Goal: Task Accomplishment & Management: Manage account settings

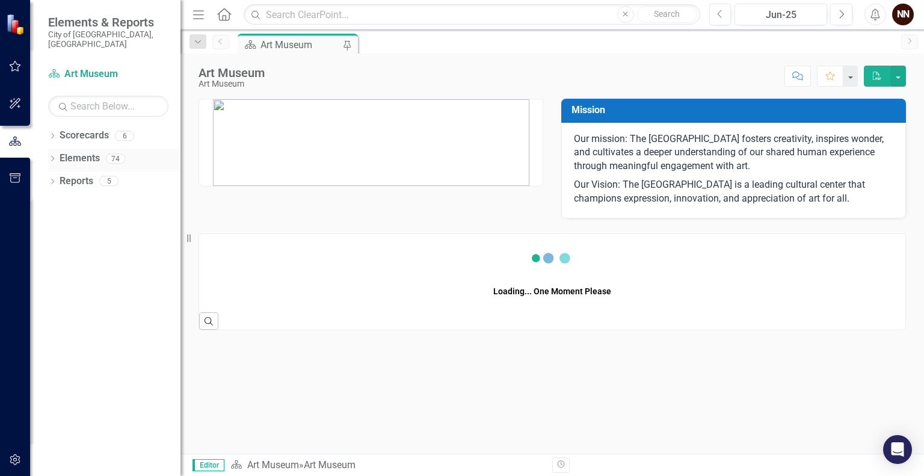
click at [68, 152] on link "Elements" at bounding box center [80, 159] width 40 height 14
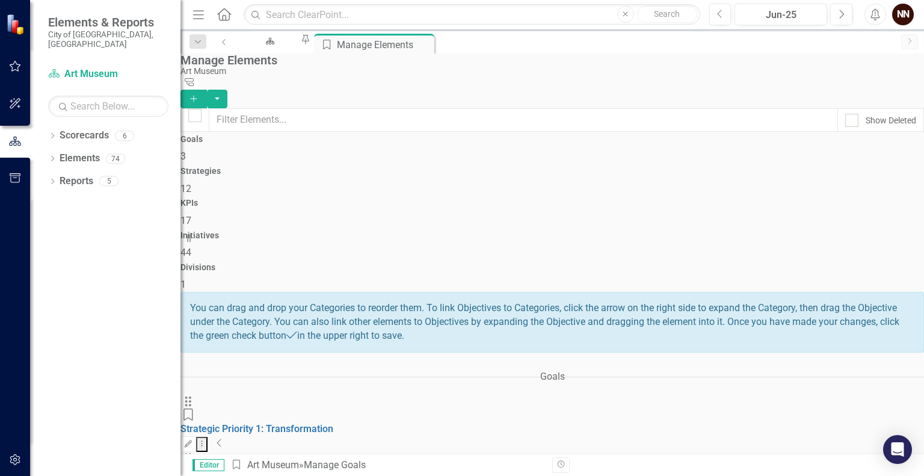
click at [223, 438] on icon "Collapse" at bounding box center [220, 443] width 6 height 10
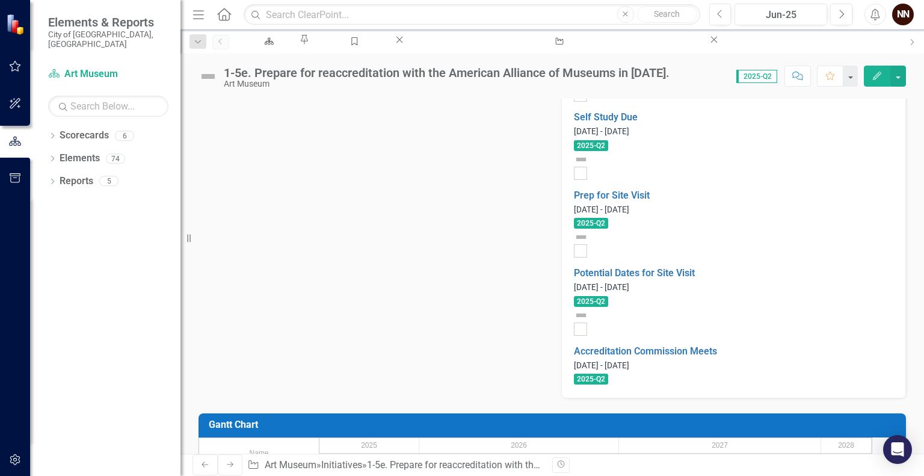
scroll to position [438, 0]
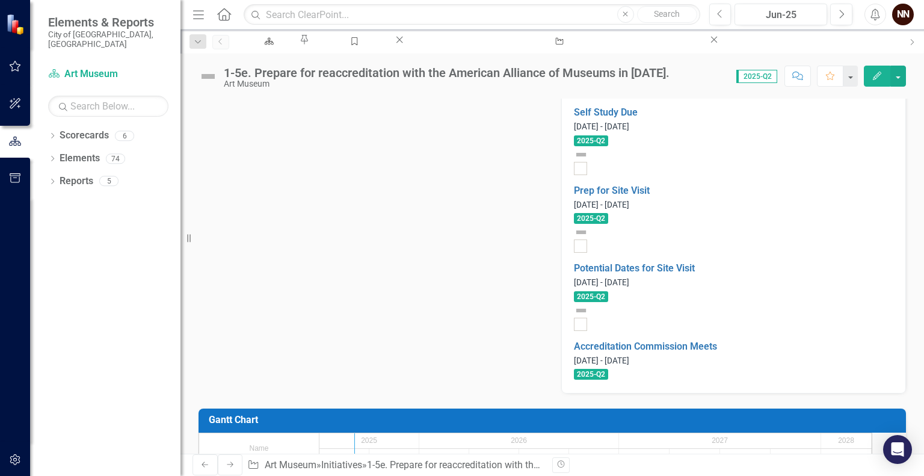
drag, startPoint x: 334, startPoint y: 281, endPoint x: 369, endPoint y: 284, distance: 35.0
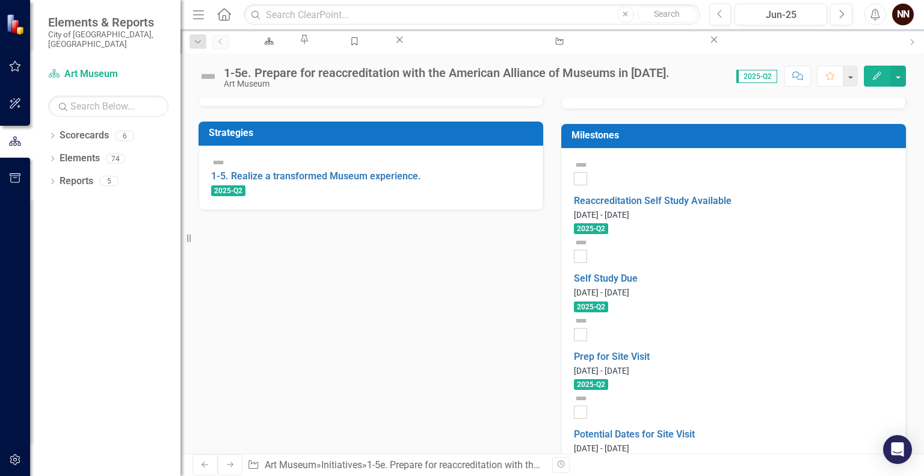
scroll to position [270, 0]
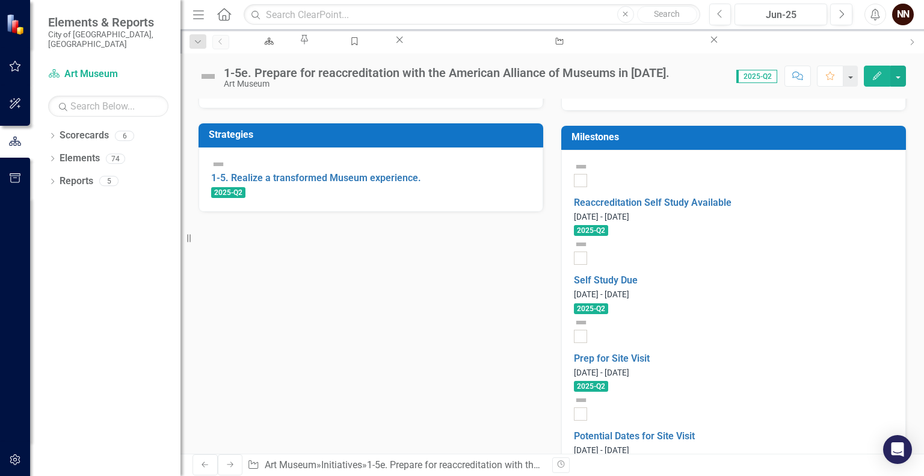
click at [781, 137] on h3 "Milestones" at bounding box center [736, 137] width 329 height 11
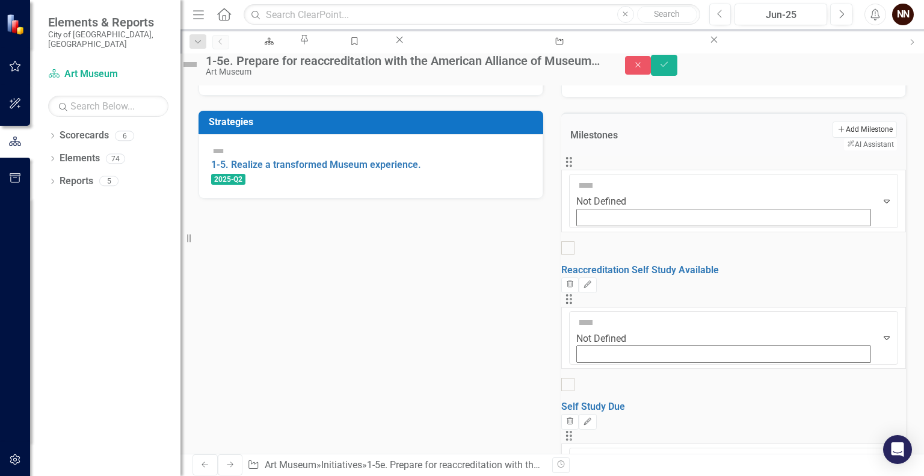
click at [833, 137] on button "Add Add Milestone" at bounding box center [865, 130] width 64 height 16
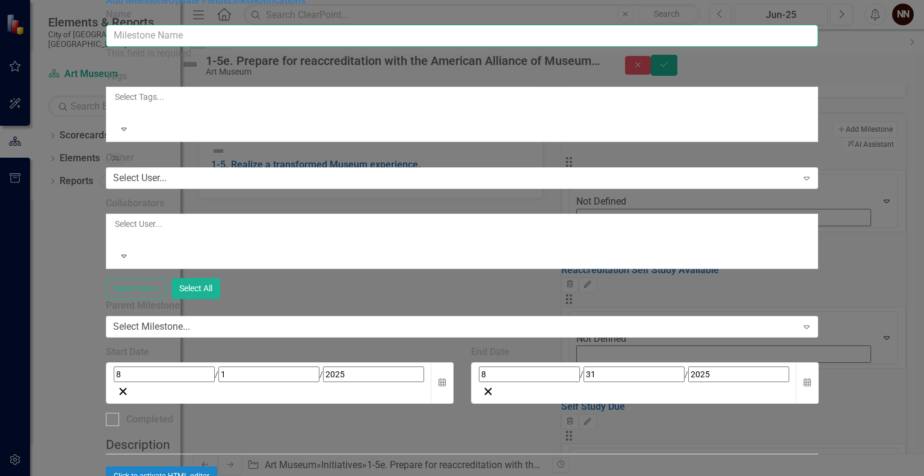
click at [517, 47] on input "Name" at bounding box center [462, 36] width 713 height 22
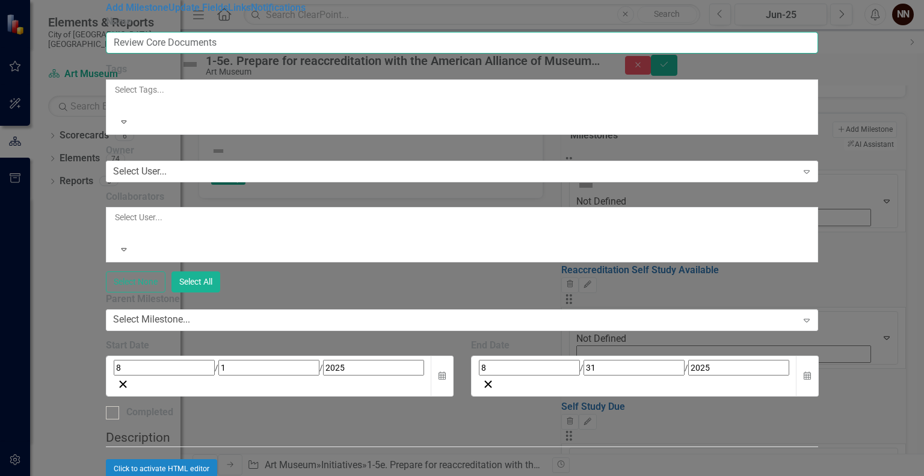
type input "Review Core Documents"
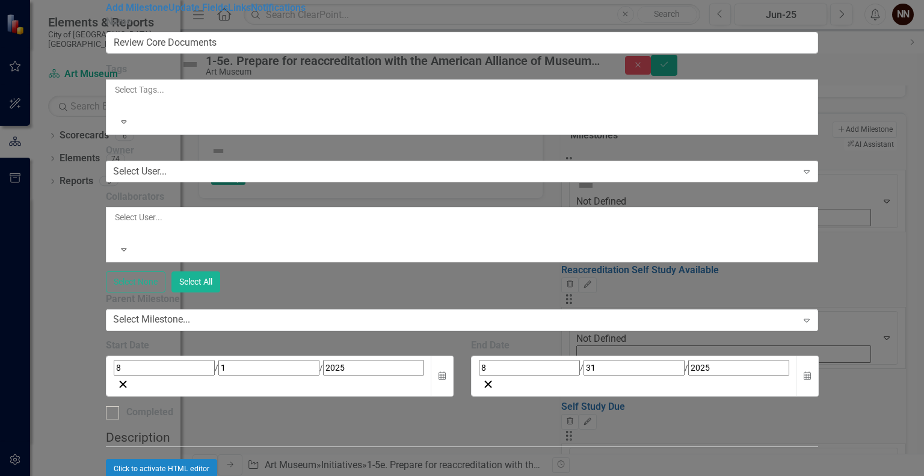
click at [117, 111] on div at bounding box center [116, 104] width 2 height 14
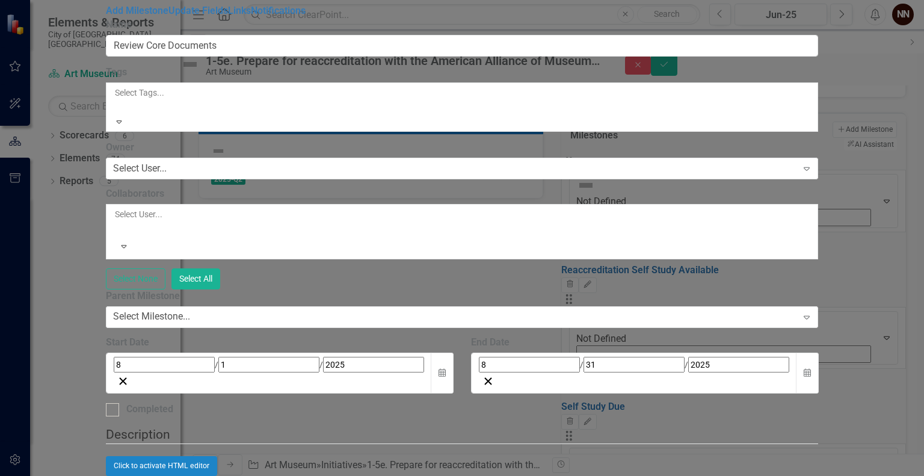
click at [117, 114] on div at bounding box center [116, 107] width 2 height 14
click at [167, 162] on div "Select User..." at bounding box center [140, 169] width 54 height 14
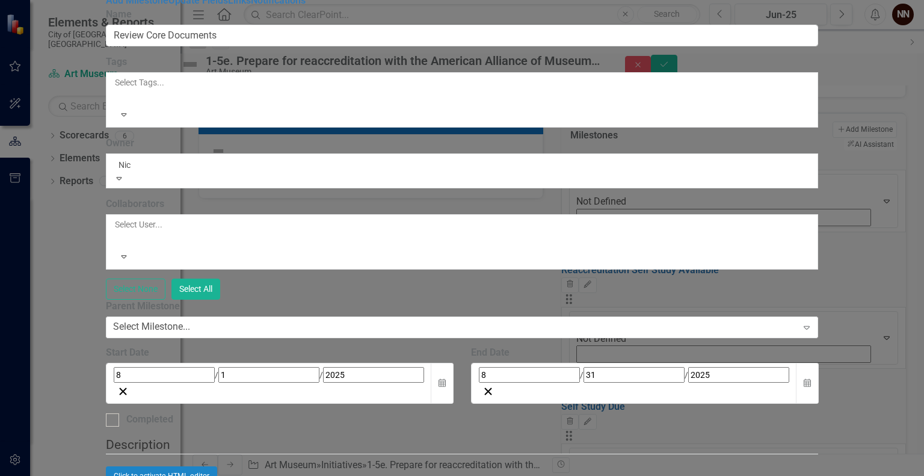
type input "Nick"
click at [244, 475] on span "Nick Nelson (Art Museum)" at bounding box center [122, 482] width 244 height 11
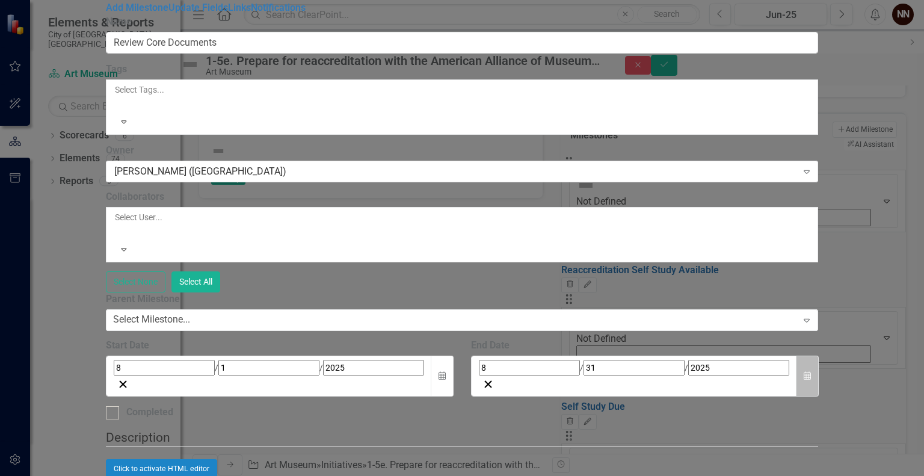
click at [811, 372] on icon "Calendar" at bounding box center [807, 376] width 7 height 8
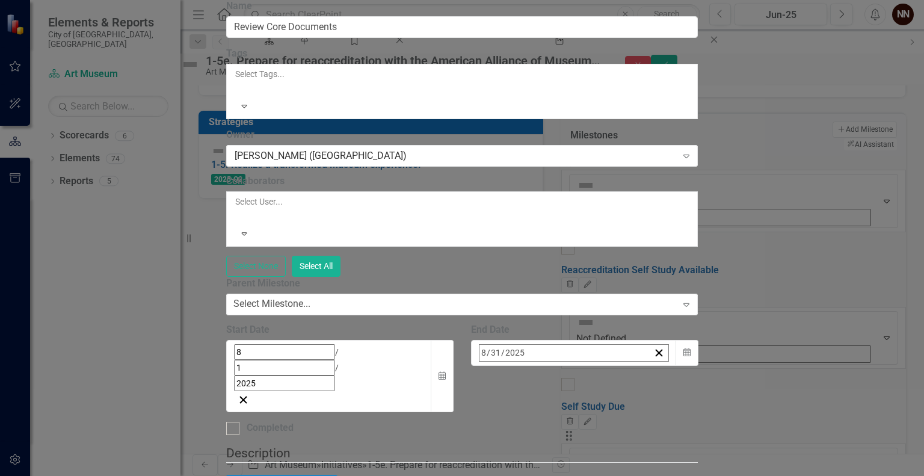
click at [590, 374] on span "[DATE]" at bounding box center [577, 379] width 26 height 10
click at [629, 366] on button "2025" at bounding box center [577, 379] width 104 height 26
click at [682, 401] on button "March" at bounding box center [647, 422] width 70 height 43
click at [520, 423] on abbr "1" at bounding box center [517, 428] width 5 height 10
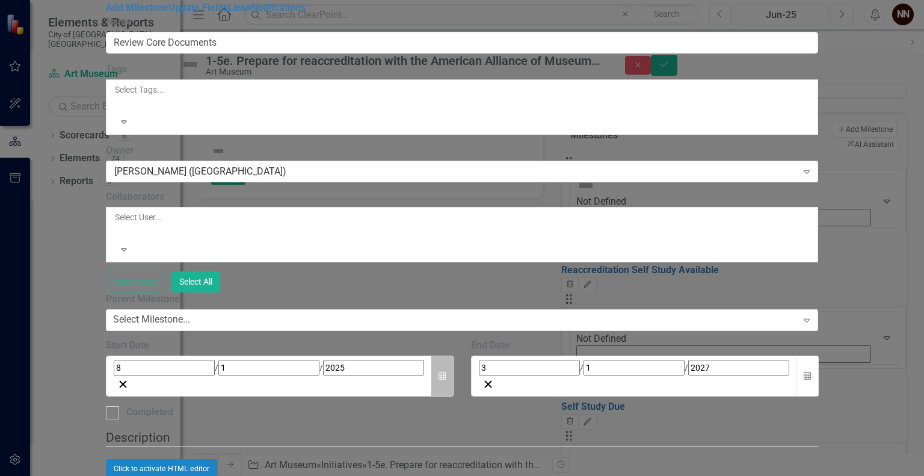
click at [454, 356] on button "Calendar" at bounding box center [442, 377] width 23 height 42
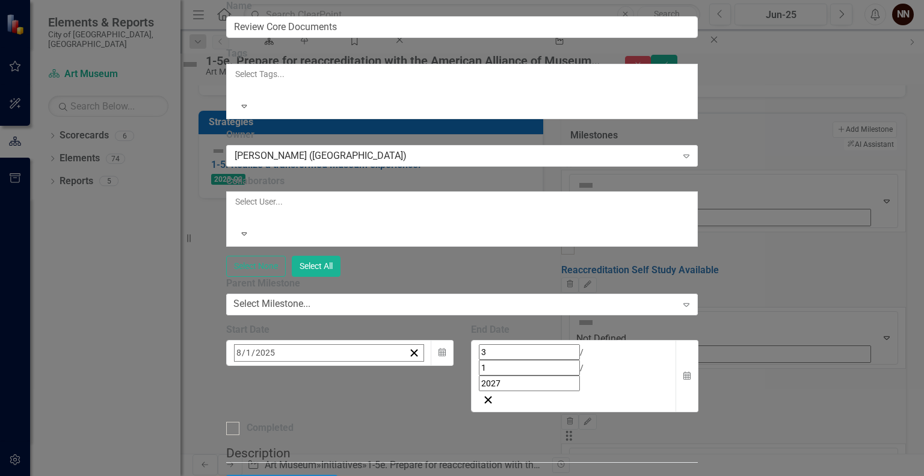
click at [345, 374] on span "[DATE]" at bounding box center [332, 379] width 26 height 10
click at [341, 374] on span "2025" at bounding box center [332, 379] width 19 height 10
click at [437, 444] on button "2026" at bounding box center [402, 465] width 70 height 43
click at [277, 418] on abbr "January" at bounding box center [262, 423] width 30 height 10
click at [377, 416] on button "1" at bounding box center [362, 427] width 30 height 22
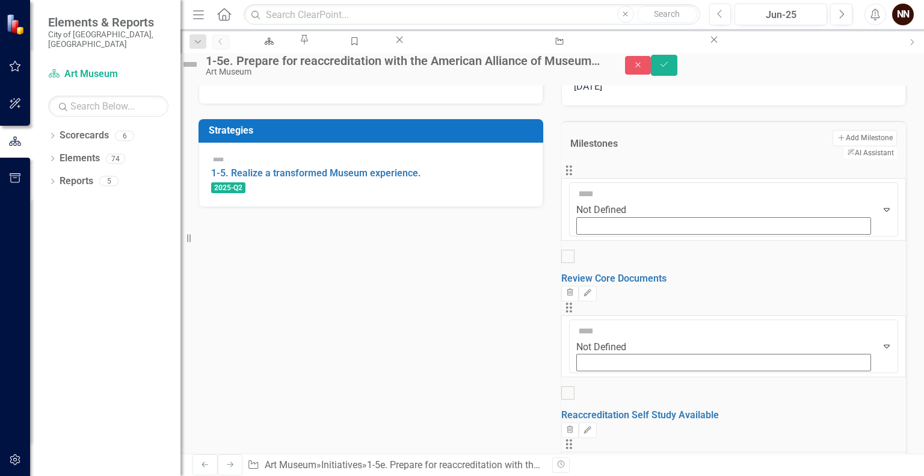
scroll to position [260, 0]
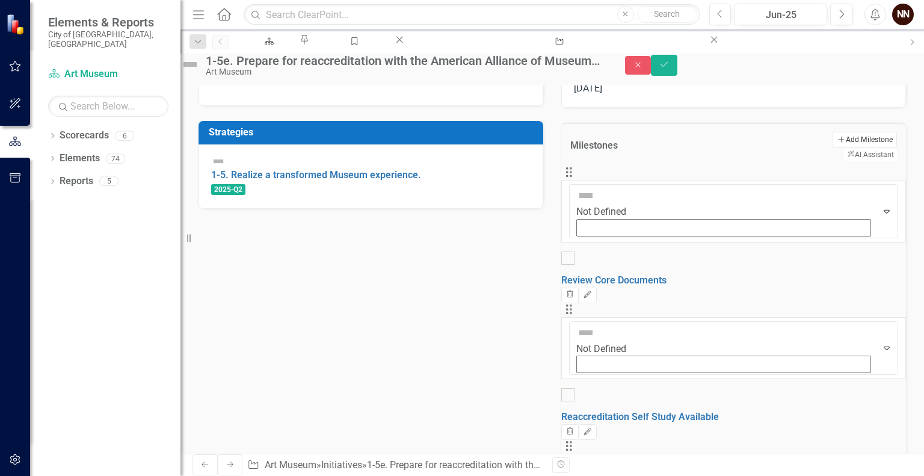
click at [833, 147] on button "Add Add Milestone" at bounding box center [865, 140] width 64 height 16
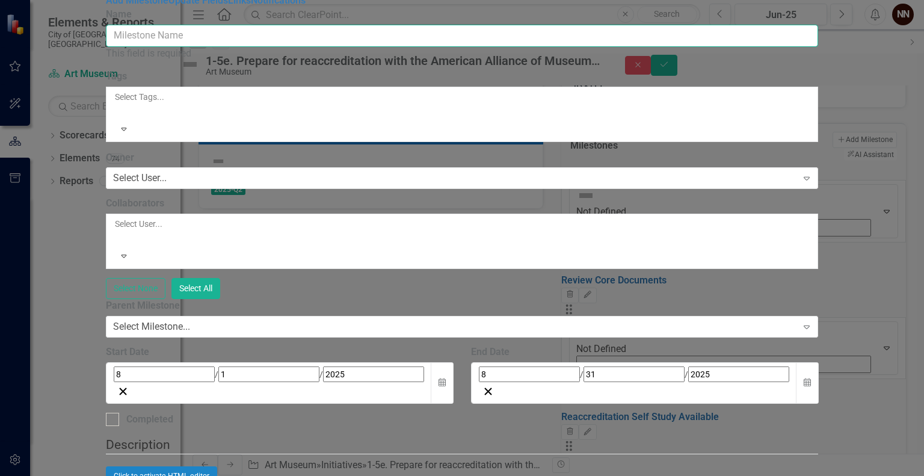
click at [614, 47] on input "Name" at bounding box center [462, 36] width 713 height 22
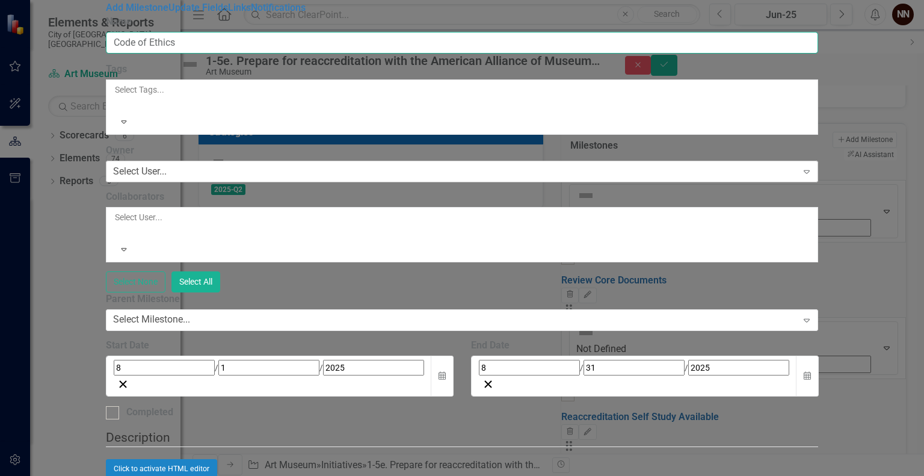
type input "Code of Ethics"
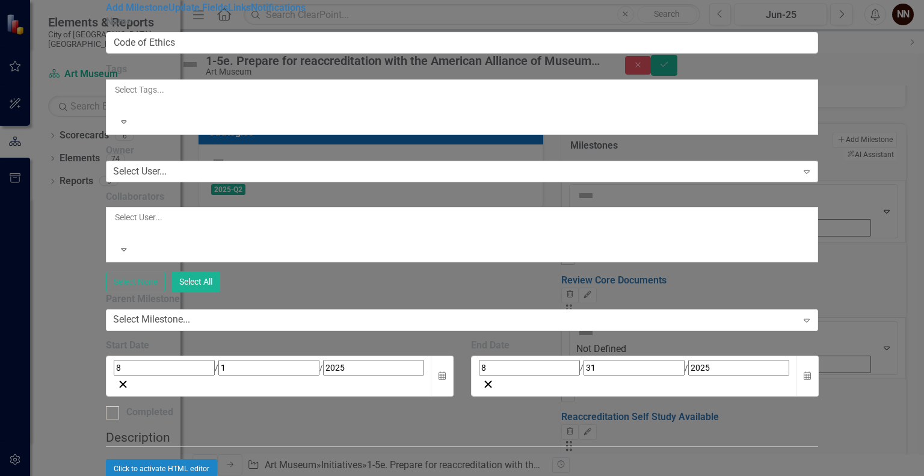
click at [167, 168] on div "Select User..." at bounding box center [140, 172] width 54 height 14
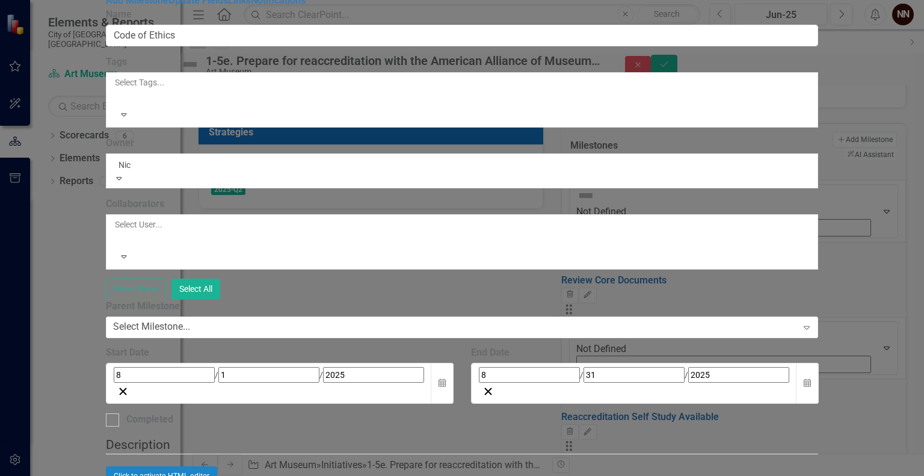
type input "Nick"
click at [244, 475] on span "Nick Nelson (Art Museum)" at bounding box center [122, 482] width 244 height 11
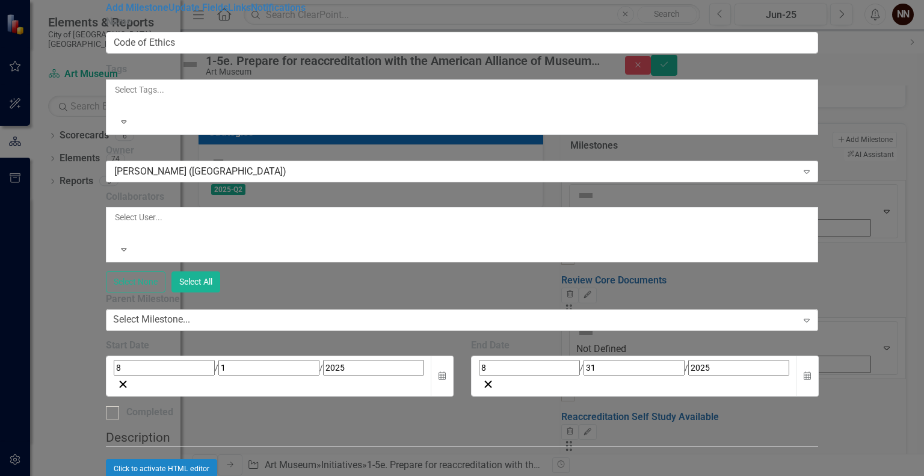
click at [190, 313] on div "Select Milestone..." at bounding box center [151, 320] width 77 height 14
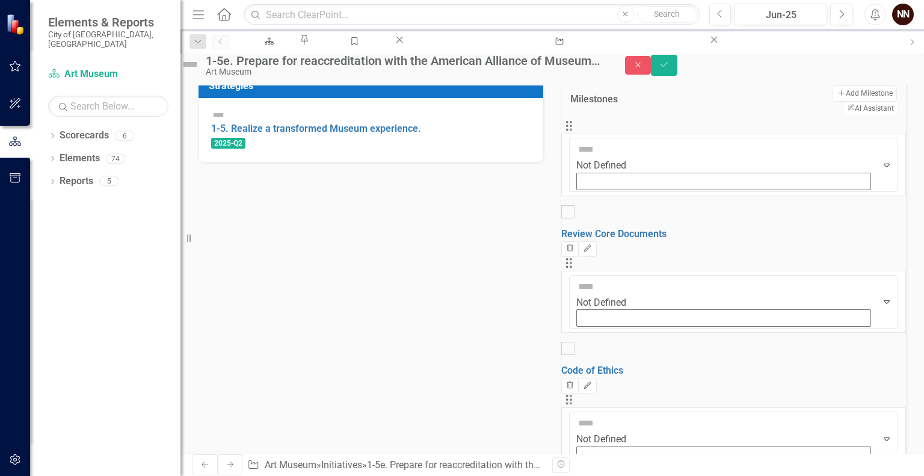
scroll to position [298, 0]
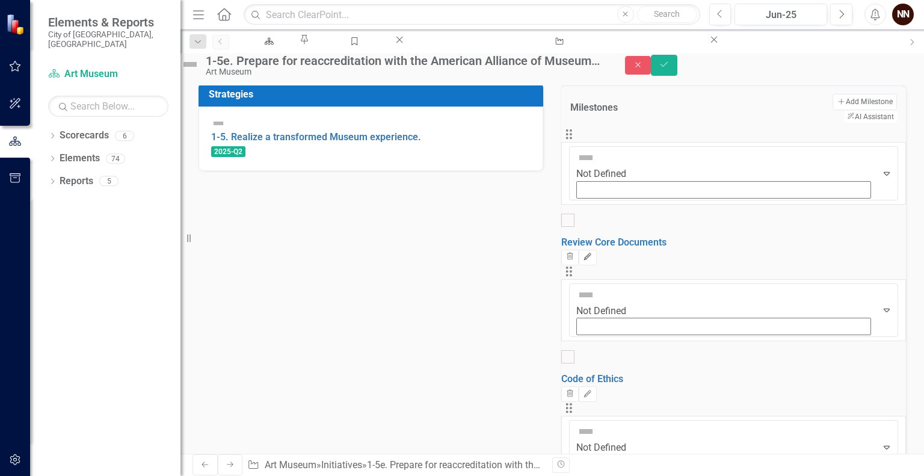
click at [596, 250] on button "Edit" at bounding box center [587, 258] width 17 height 16
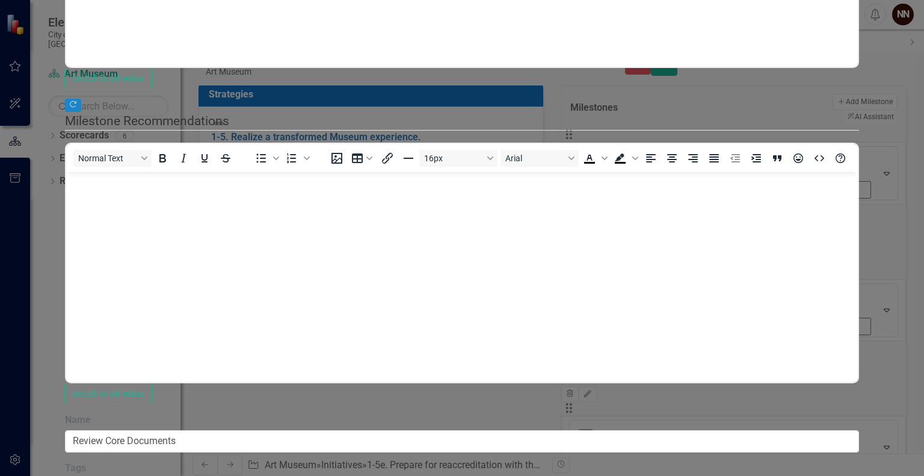
scroll to position [0, 0]
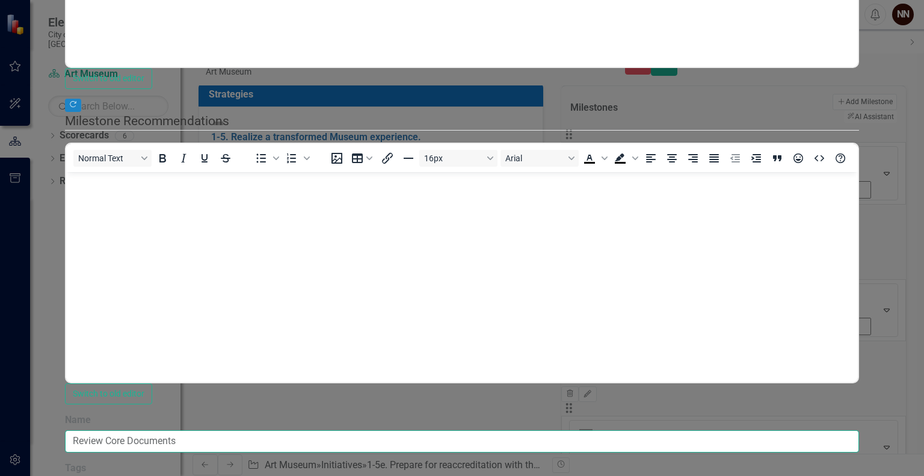
click at [313, 430] on input "Review Core Documents" at bounding box center [462, 441] width 794 height 22
type input "Review and Update Core Documents"
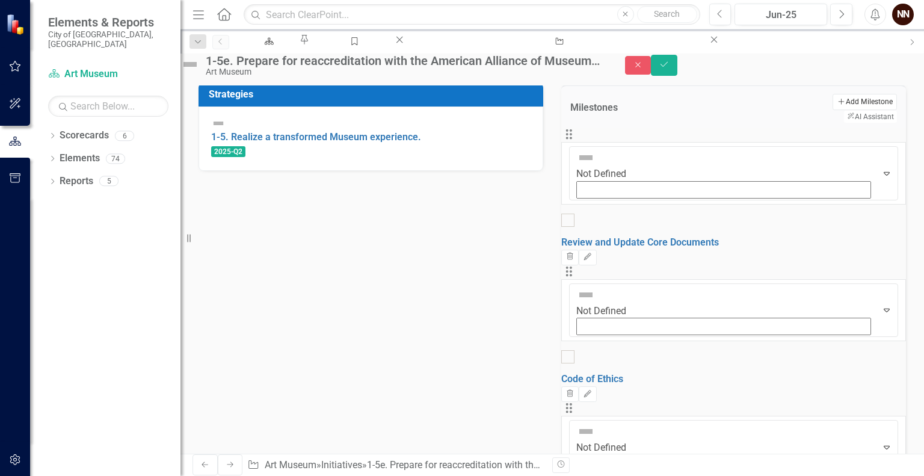
click at [833, 110] on button "Add Add Milestone" at bounding box center [865, 102] width 64 height 16
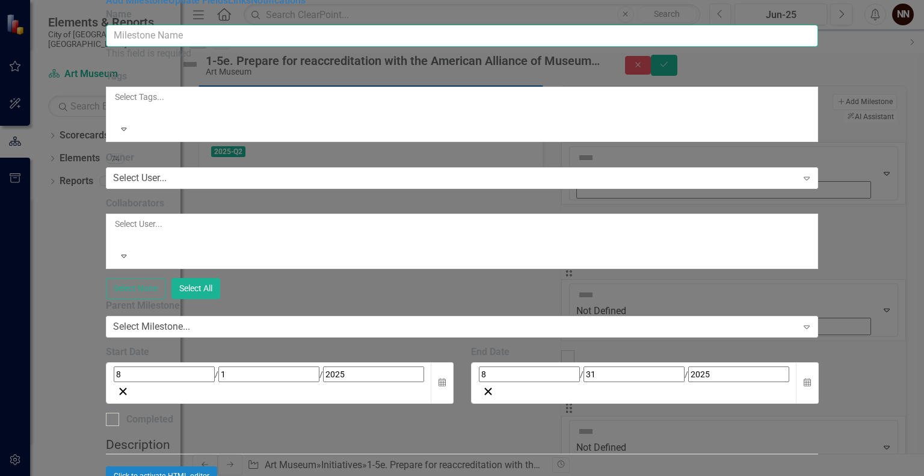
click at [734, 47] on input "Name" at bounding box center [462, 36] width 713 height 22
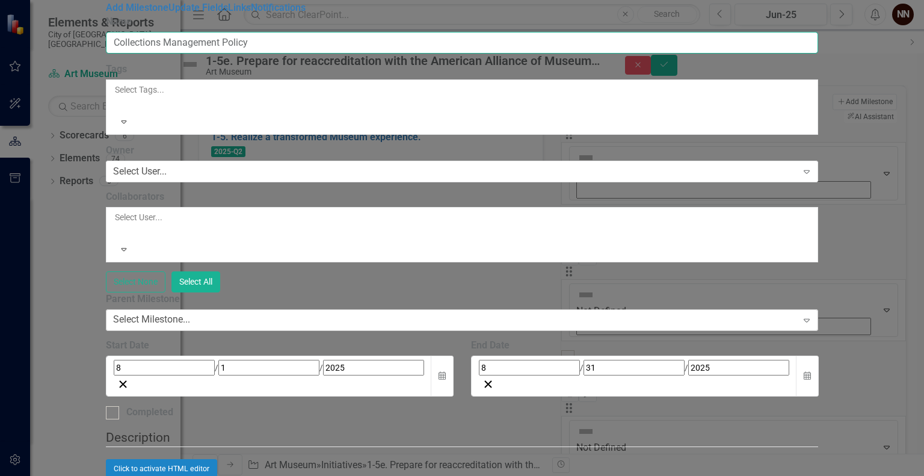
type input "Collections Management Policy"
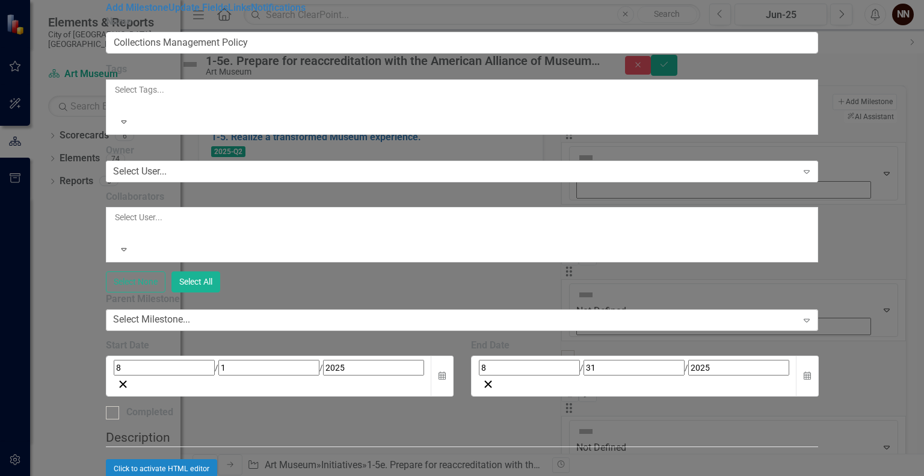
click at [190, 313] on div "Select Milestone..." at bounding box center [151, 320] width 77 height 14
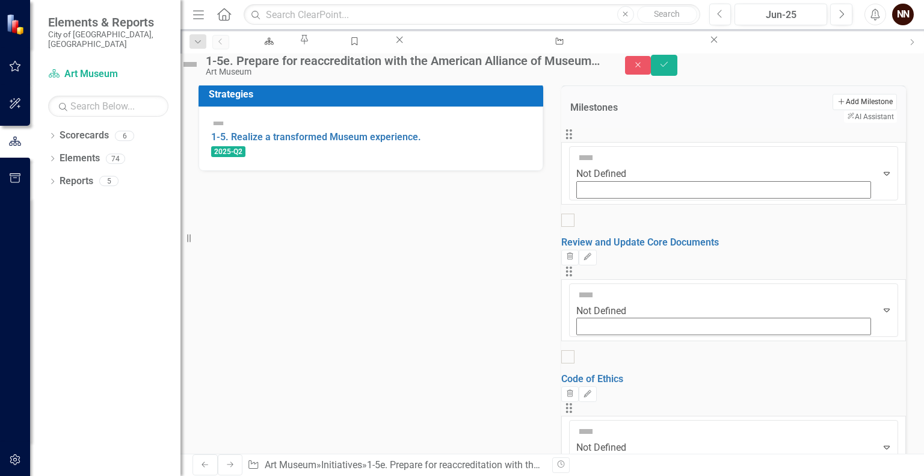
click at [833, 110] on button "Add Add Milestone" at bounding box center [865, 102] width 64 height 16
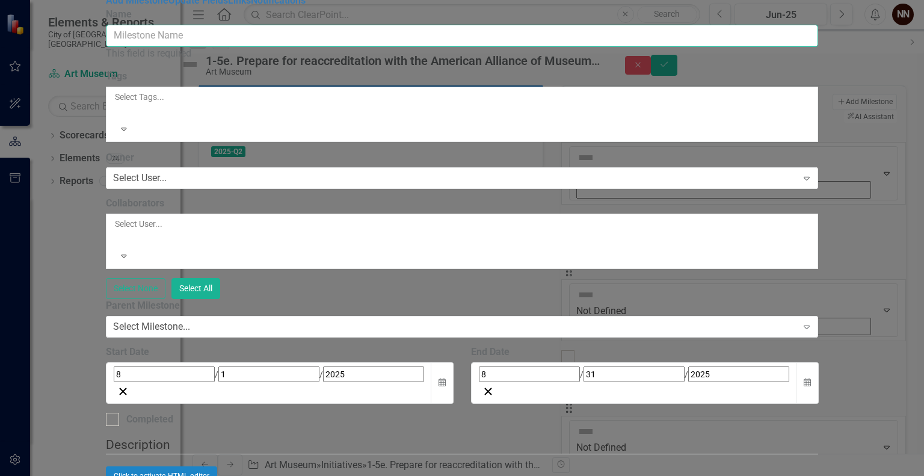
click at [680, 47] on input "Name" at bounding box center [462, 36] width 713 height 22
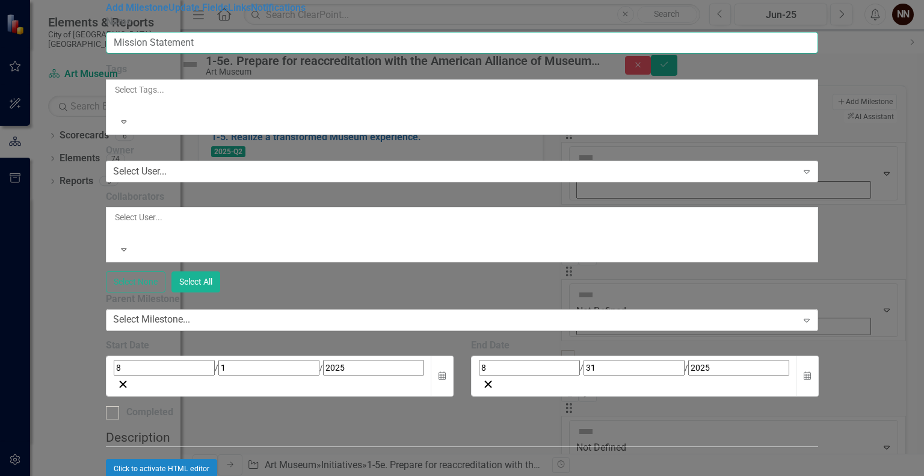
type input "Mission Statement"
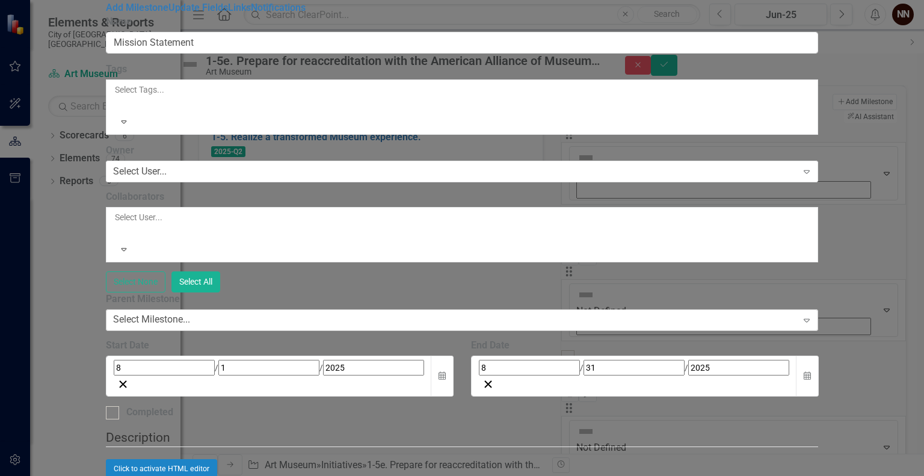
click at [190, 313] on div "Select Milestone..." at bounding box center [151, 320] width 77 height 14
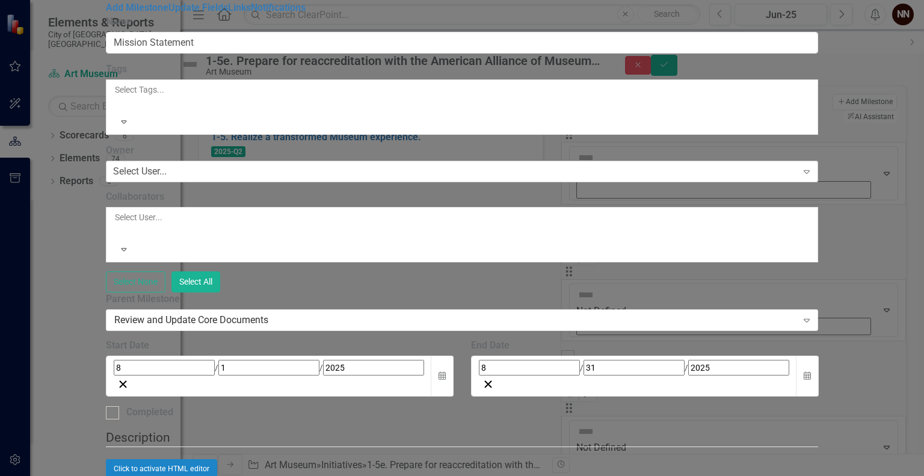
click at [167, 165] on div "Select User..." at bounding box center [140, 172] width 54 height 14
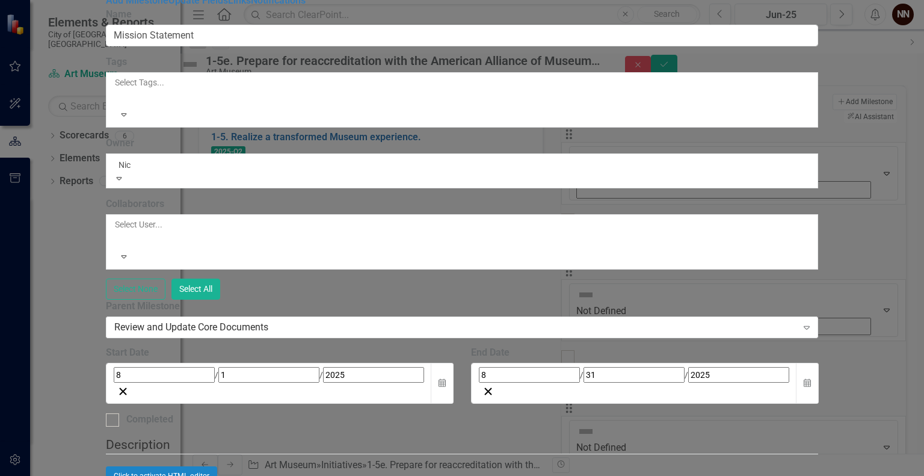
type input "Nick"
click at [244, 475] on span "Nick Nelson (Art Museum)" at bounding box center [122, 482] width 244 height 11
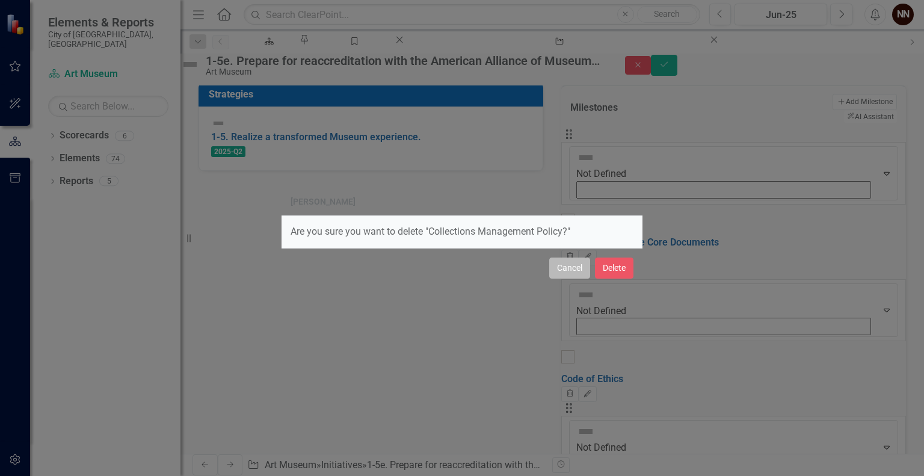
click at [575, 267] on button "Cancel" at bounding box center [570, 268] width 41 height 21
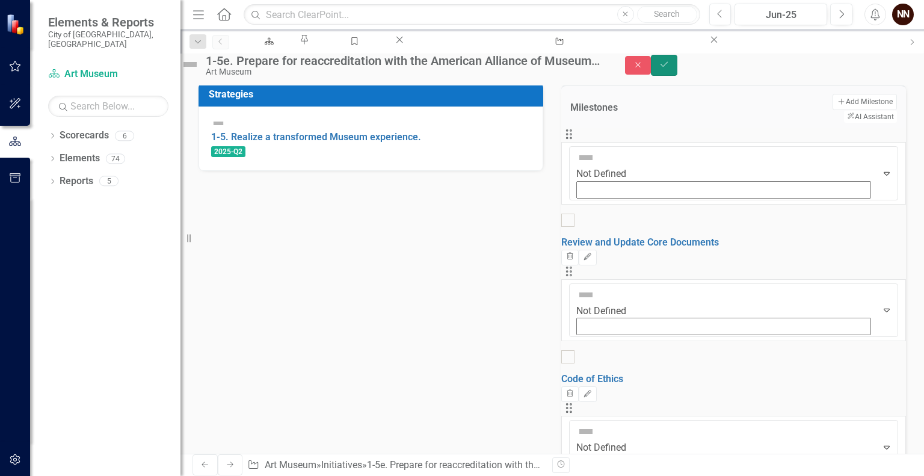
click at [678, 75] on button "Save" at bounding box center [664, 65] width 26 height 21
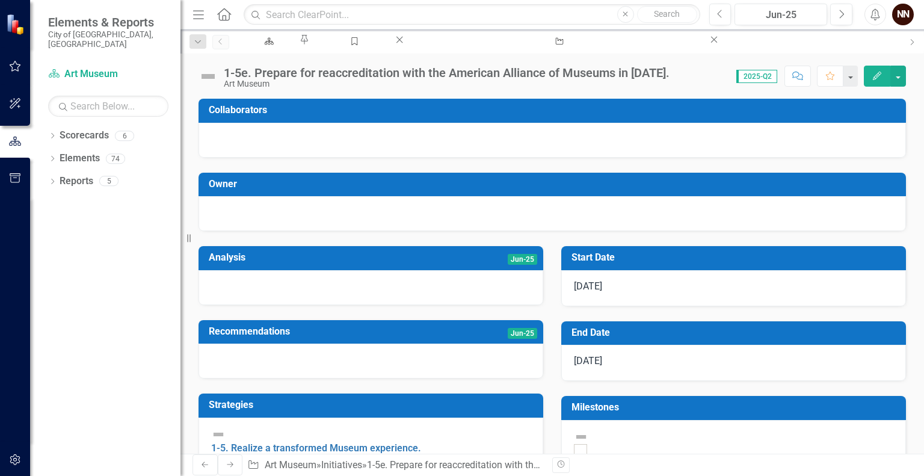
click at [771, 413] on h3 "Milestones" at bounding box center [736, 407] width 329 height 11
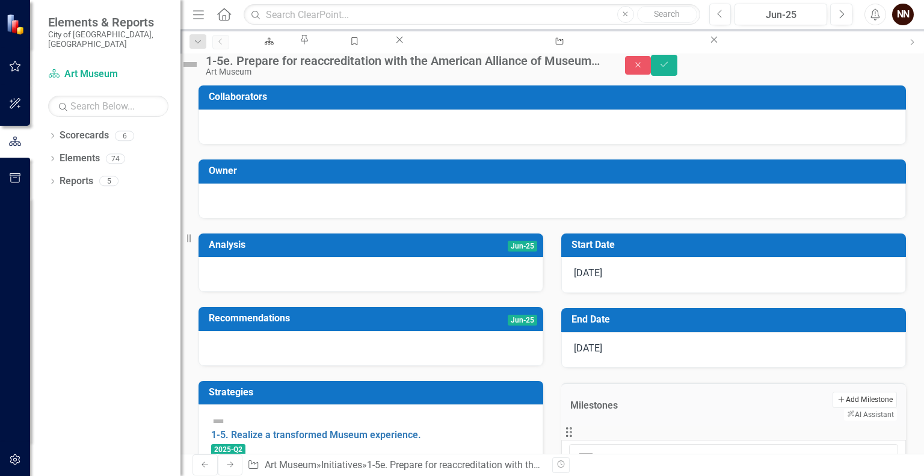
click at [833, 407] on button "Add Add Milestone" at bounding box center [865, 400] width 64 height 16
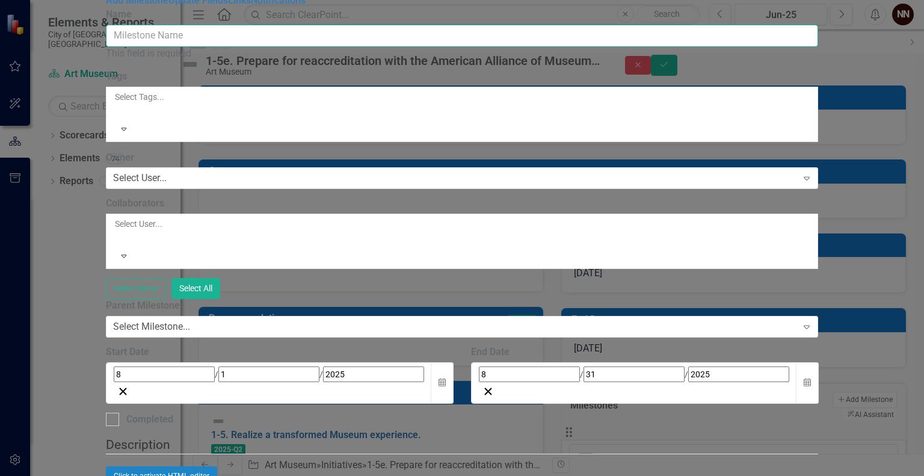
click at [606, 47] on input "Name" at bounding box center [462, 36] width 713 height 22
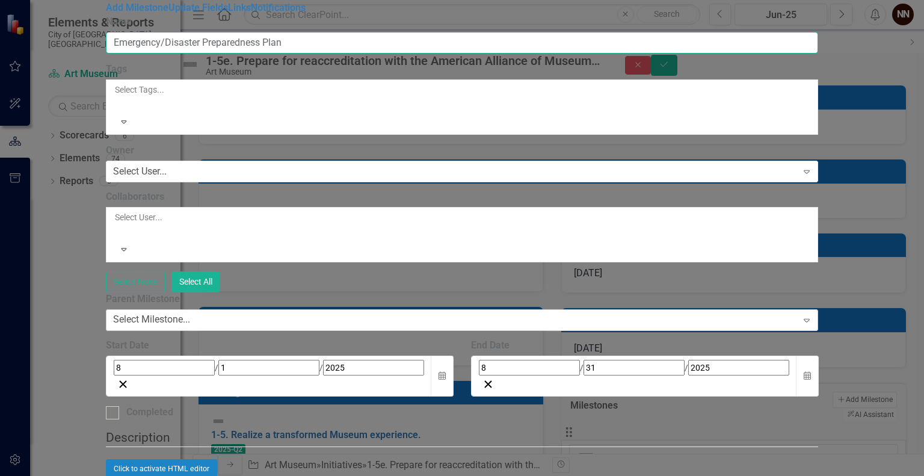
type input "Emergency/Disaster Preparedness Plan"
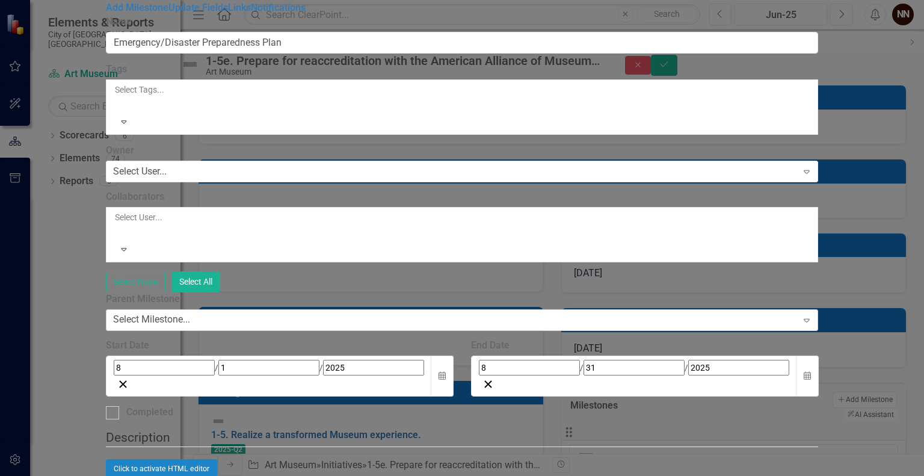
click at [190, 313] on div "Select Milestone..." at bounding box center [151, 320] width 77 height 14
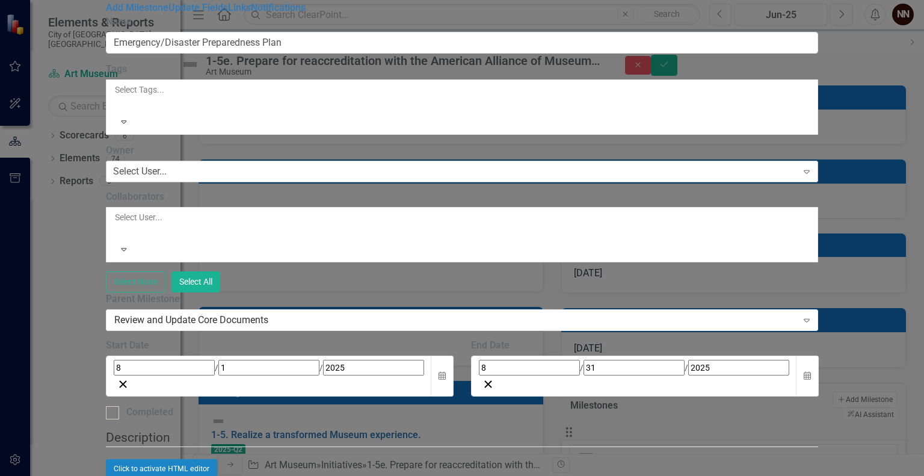
click at [167, 165] on div "Select User..." at bounding box center [140, 172] width 54 height 14
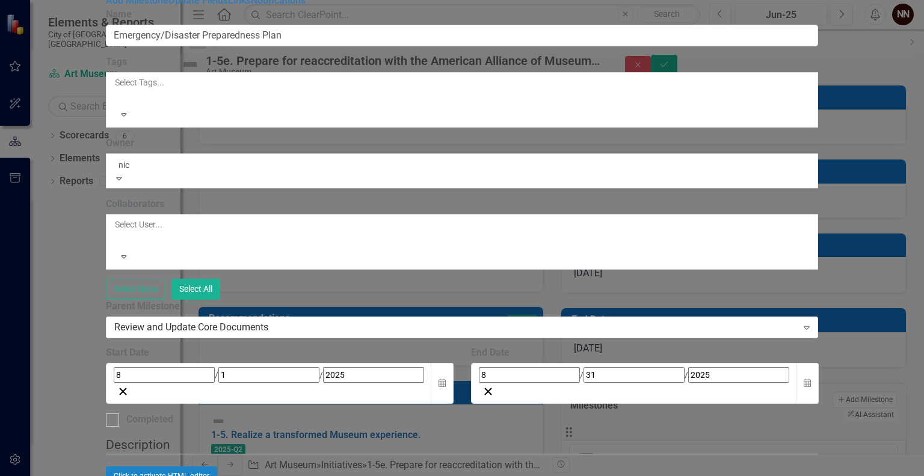
type input "nick"
click at [244, 475] on span "Nick Nelson (Art Museum)" at bounding box center [122, 482] width 244 height 11
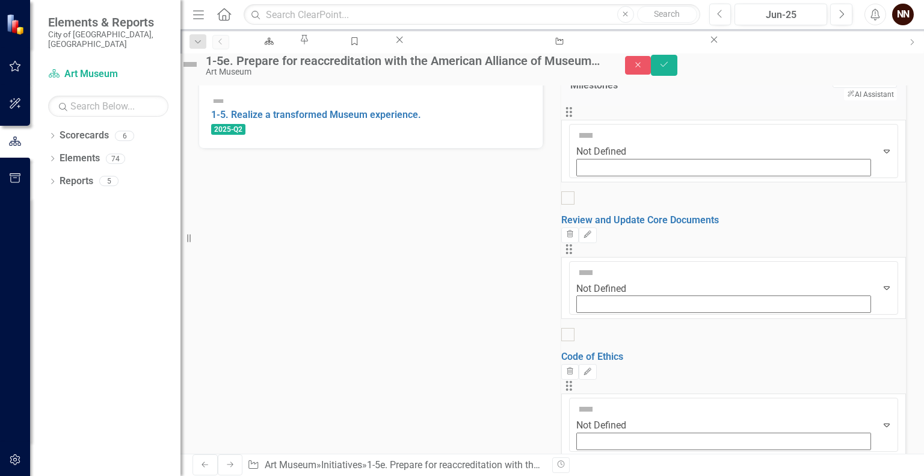
scroll to position [286, 0]
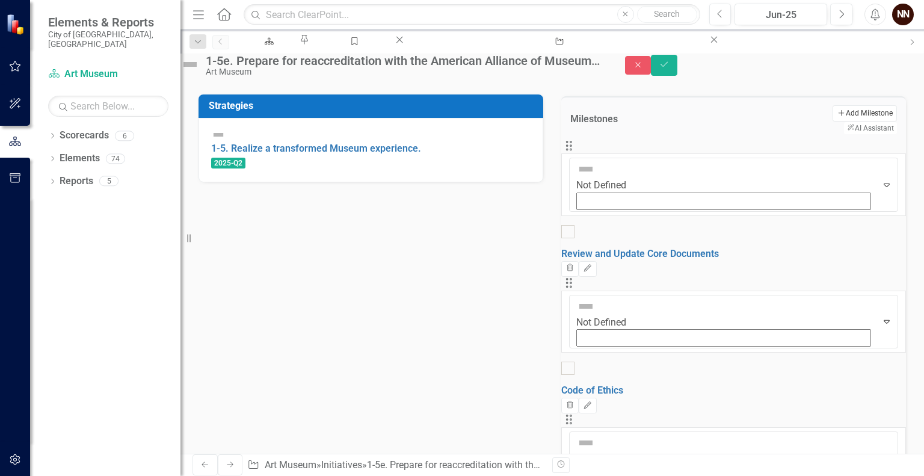
click at [833, 121] on button "Add Add Milestone" at bounding box center [865, 113] width 64 height 16
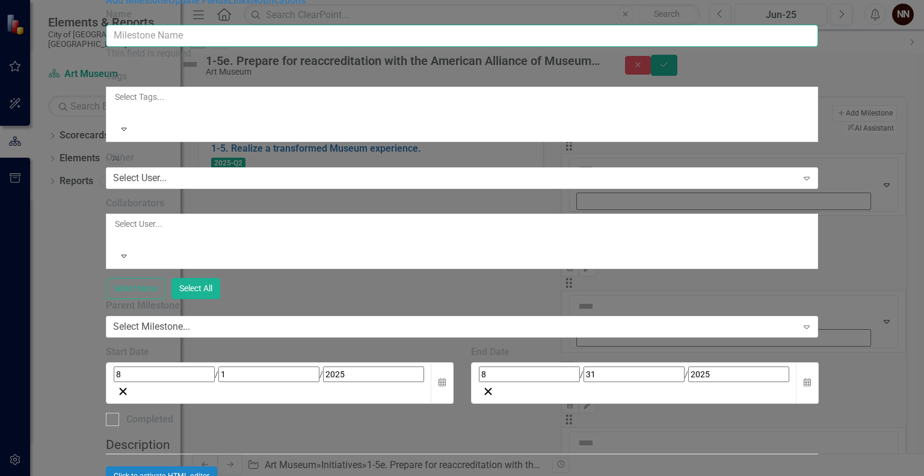
click at [616, 47] on input "Name" at bounding box center [462, 36] width 713 height 22
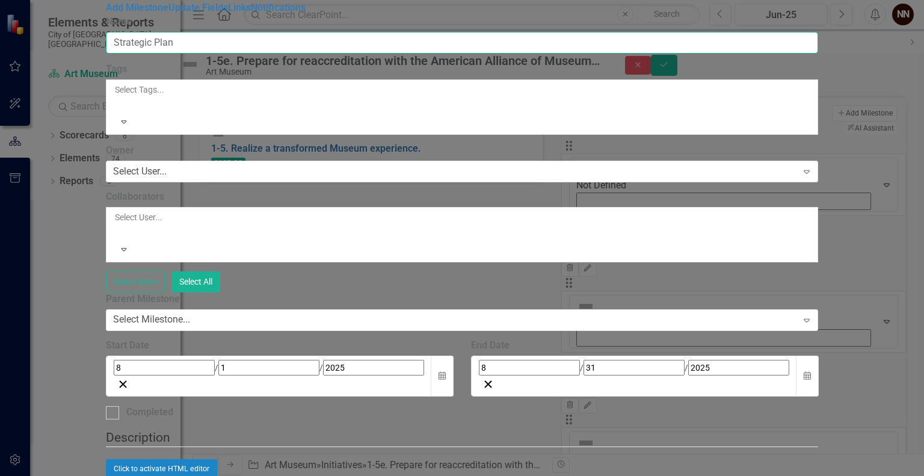
click at [320, 54] on input "Strategic Plan" at bounding box center [462, 43] width 713 height 22
type input "Strategic Institutional Plan"
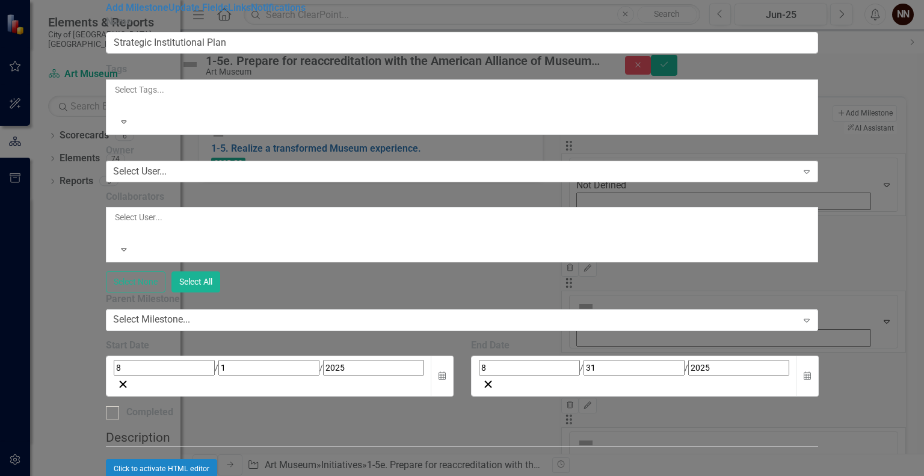
click at [362, 161] on div "Select User... Expand" at bounding box center [462, 172] width 713 height 22
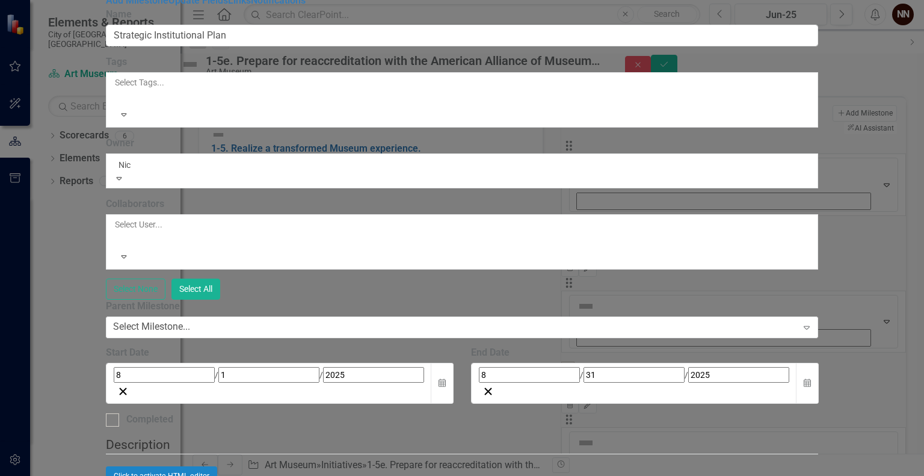
type input "Nick"
click at [244, 475] on span "Nick Nelson (Art Museum)" at bounding box center [122, 482] width 244 height 11
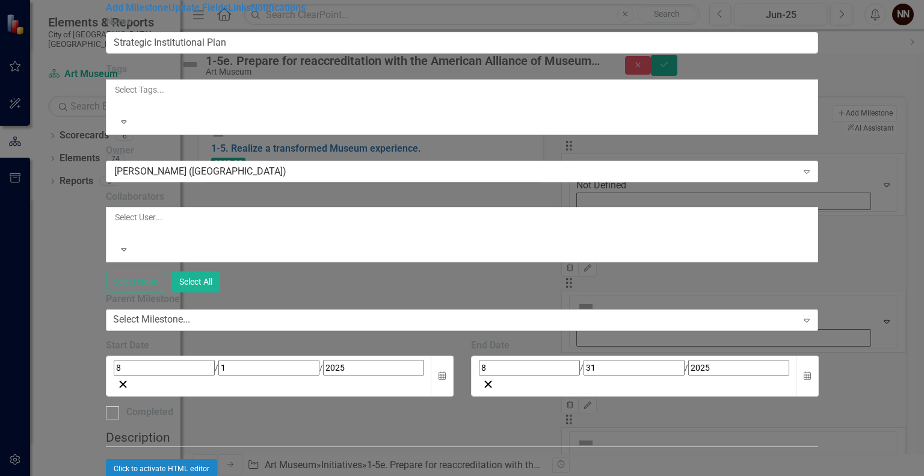
click at [190, 313] on div "Select Milestone..." at bounding box center [151, 320] width 77 height 14
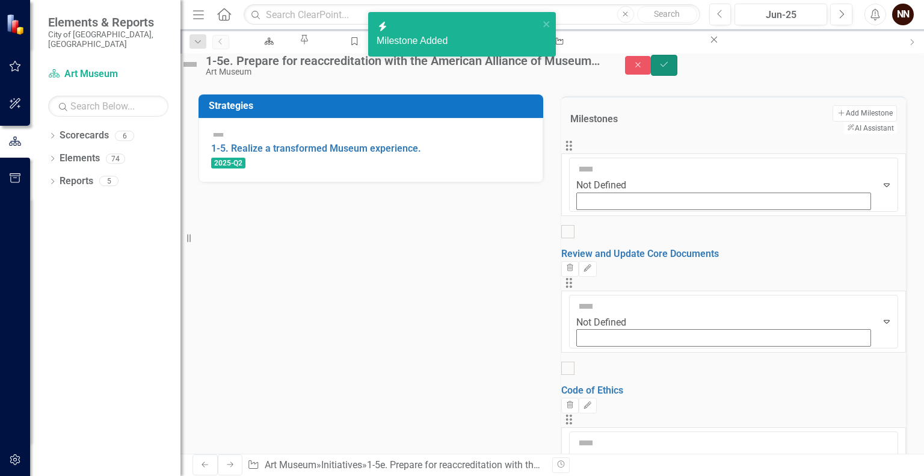
click at [670, 69] on icon "Save" at bounding box center [664, 64] width 11 height 8
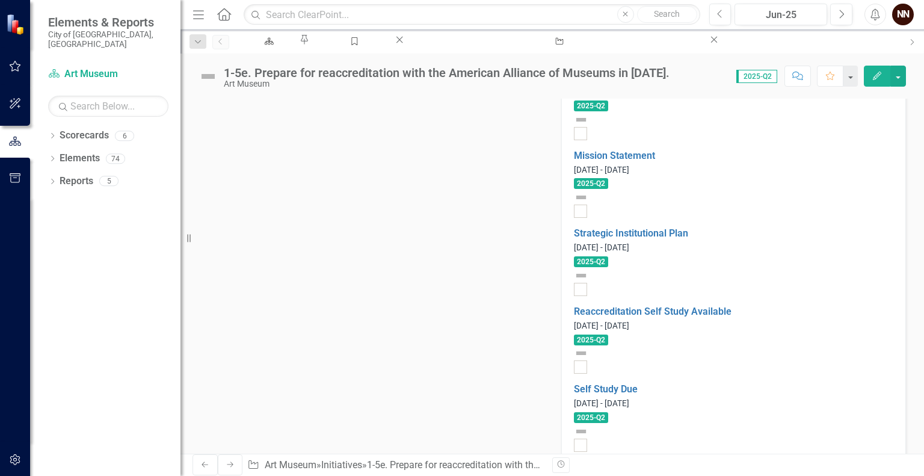
scroll to position [633, 0]
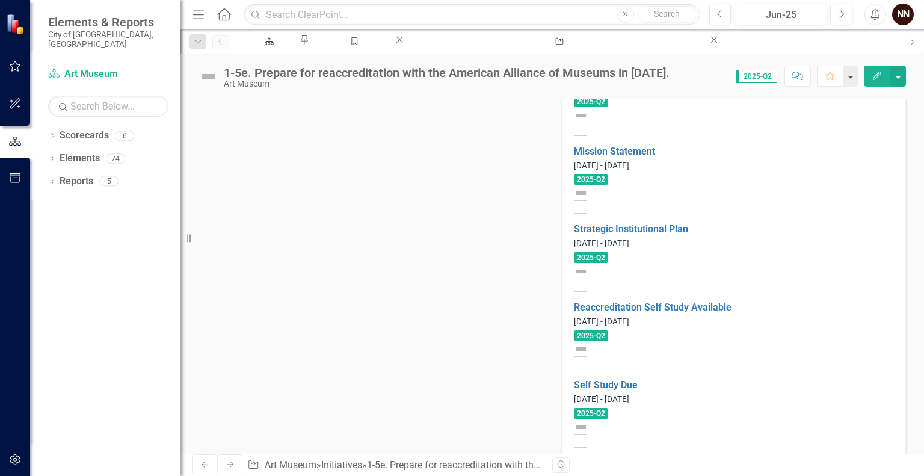
drag, startPoint x: 366, startPoint y: 362, endPoint x: 669, endPoint y: 346, distance: 303.7
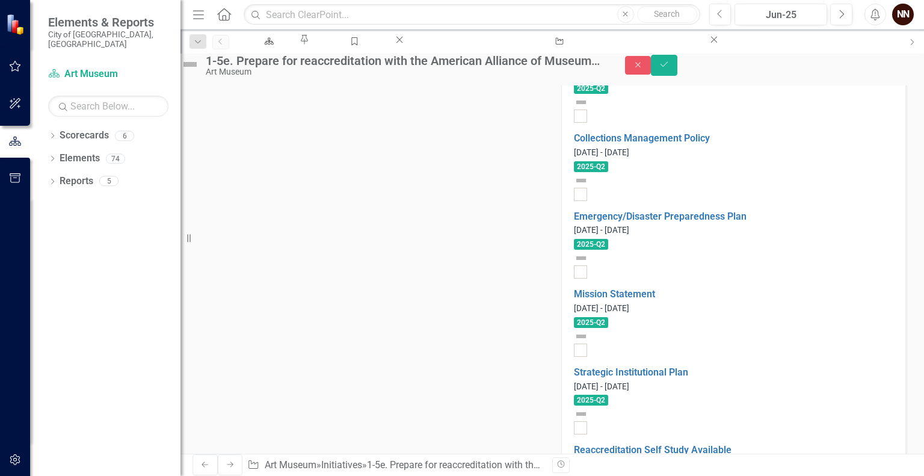
scroll to position [490, 0]
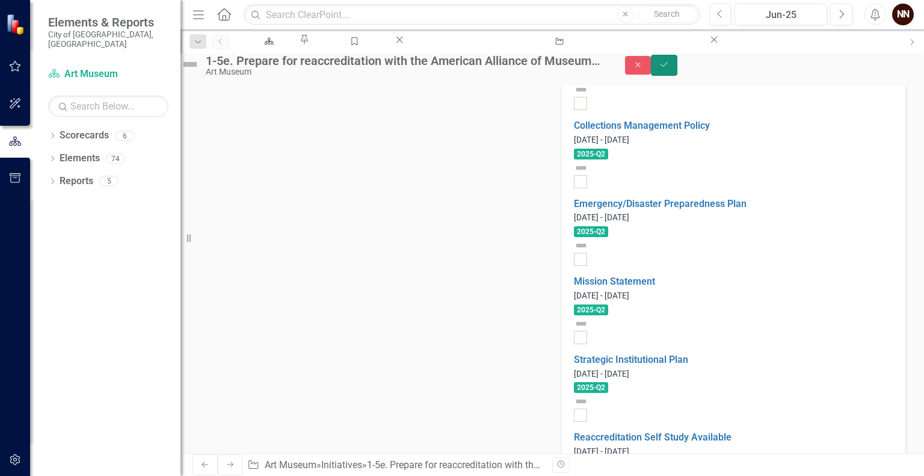
click at [678, 76] on button "Save" at bounding box center [664, 65] width 26 height 21
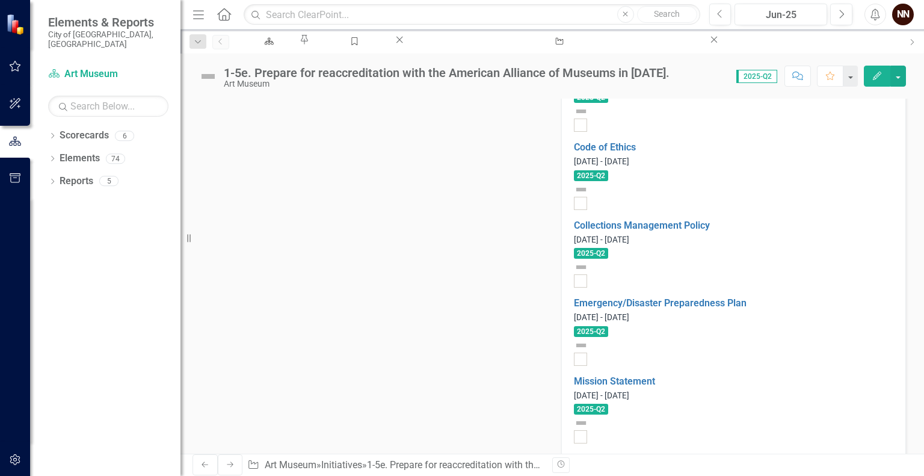
scroll to position [400, 0]
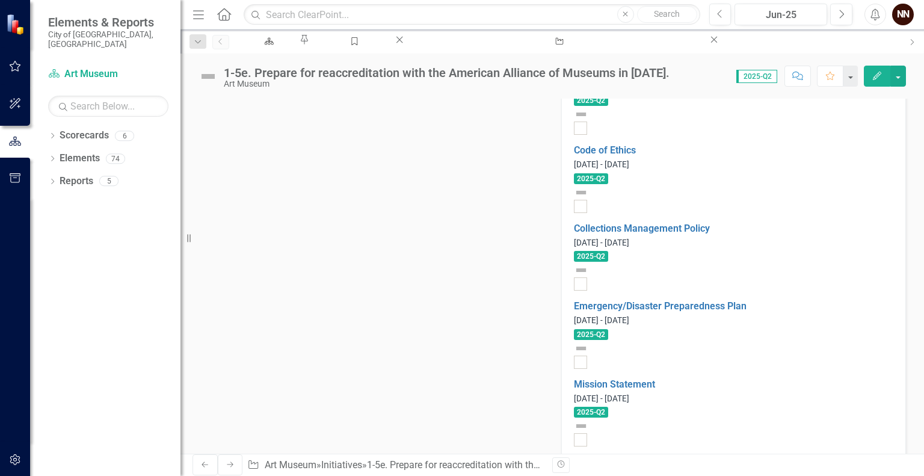
click at [689, 456] on link "Strategic Institutional Plan" at bounding box center [631, 461] width 114 height 11
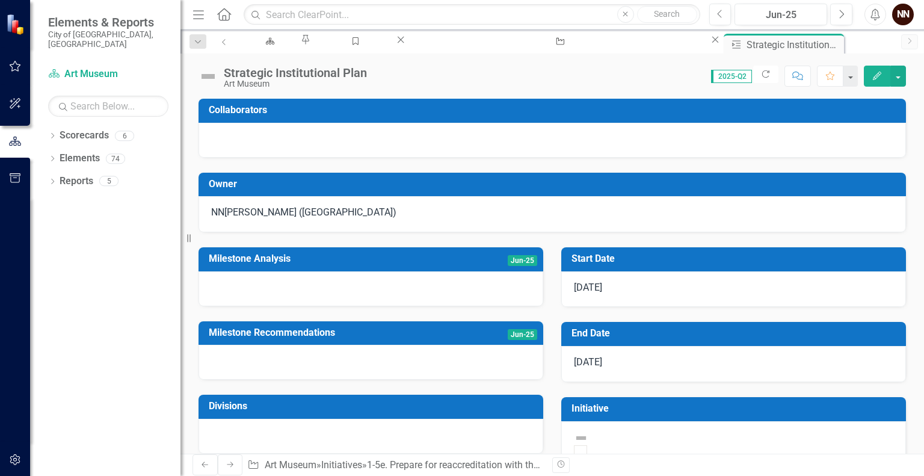
click at [639, 334] on h3 "End Date" at bounding box center [736, 333] width 329 height 11
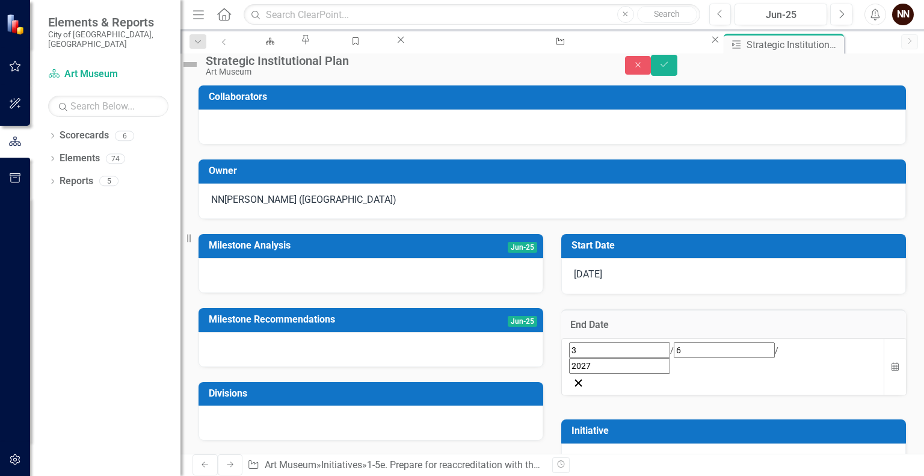
click at [674, 358] on input "6" at bounding box center [724, 350] width 101 height 16
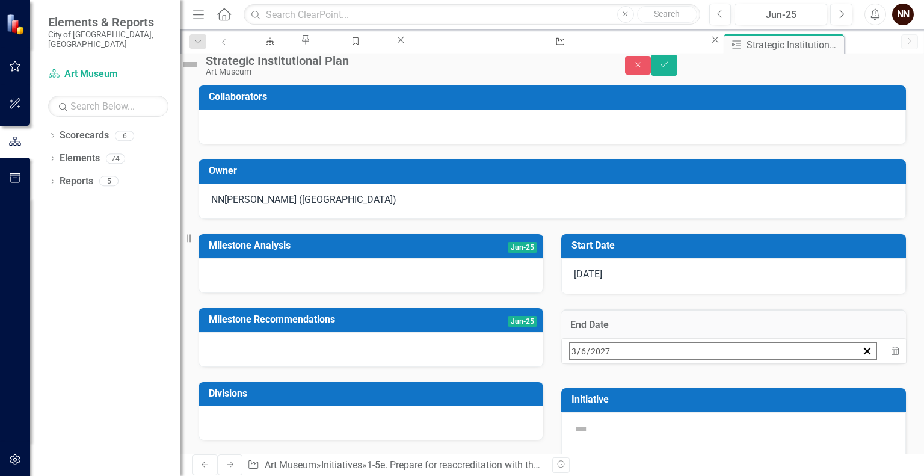
click at [577, 359] on input "3" at bounding box center [574, 351] width 6 height 16
type input "2"
click at [616, 364] on button "‹" at bounding box center [602, 377] width 26 height 26
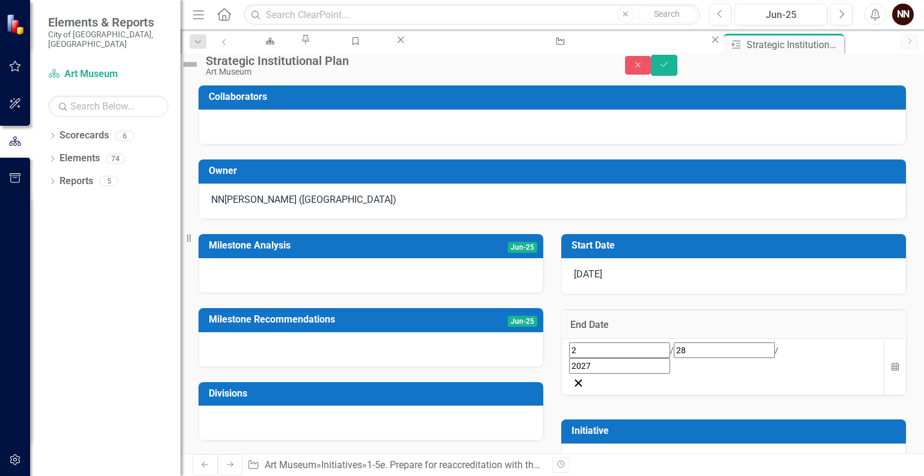
click at [356, 67] on div "Strategic Institutional Plan" at bounding box center [403, 60] width 395 height 13
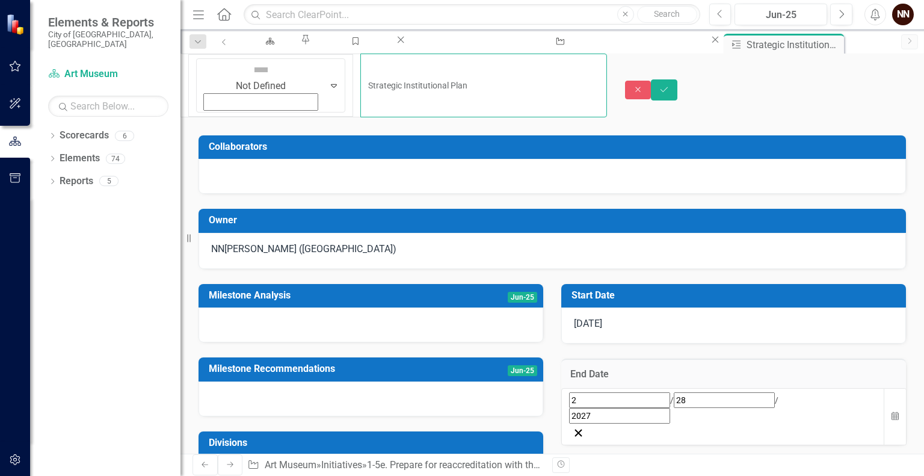
click at [373, 67] on input "Strategic Institutional Plan" at bounding box center [484, 86] width 246 height 64
type input "Strategic Institutional Plan Review"
click at [884, 388] on button "Calendar" at bounding box center [895, 416] width 23 height 57
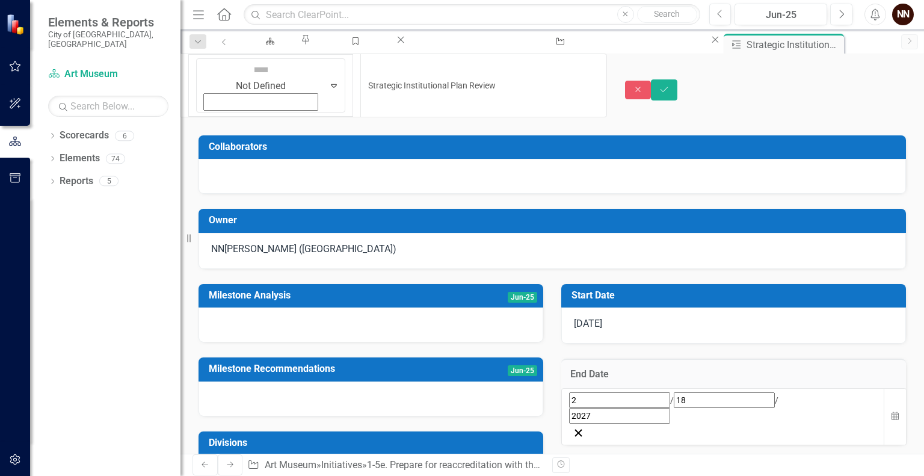
click at [686, 287] on td "Start Date" at bounding box center [736, 297] width 329 height 20
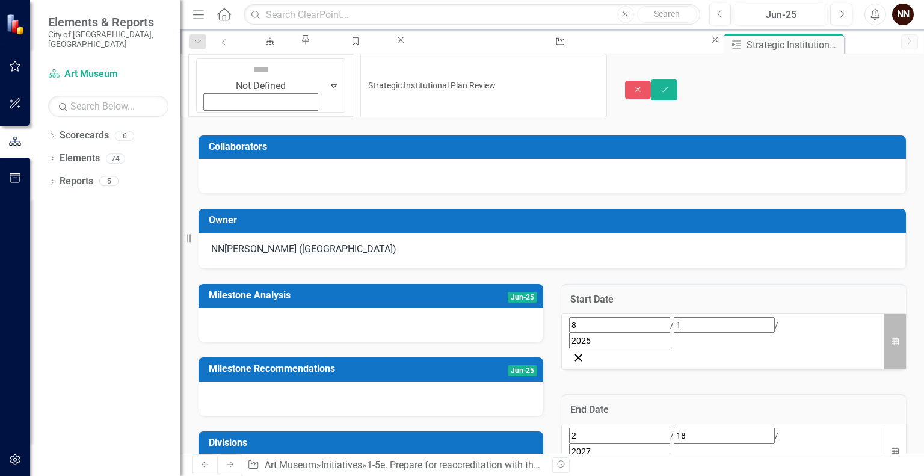
click at [884, 313] on button "Calendar" at bounding box center [895, 341] width 23 height 57
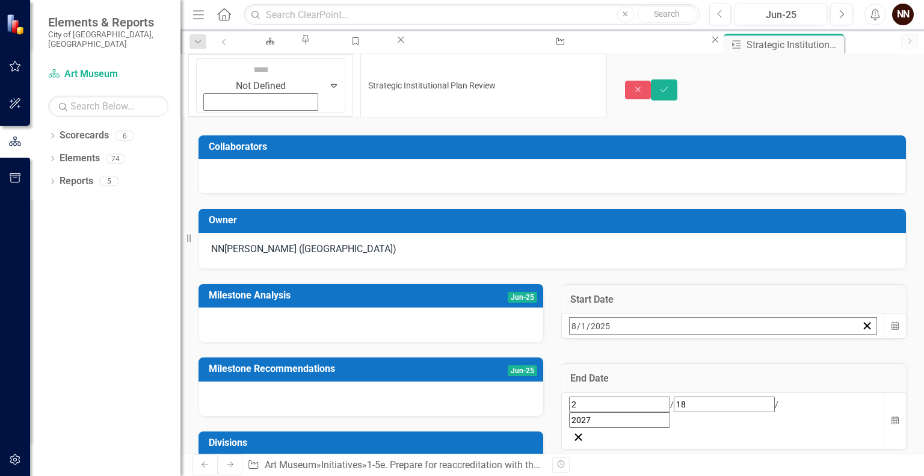
click at [681, 347] on span "[DATE]" at bounding box center [667, 352] width 26 height 10
click at [719, 339] on button "2025" at bounding box center [668, 352] width 104 height 26
click at [633, 460] on button "2027" at bounding box center [598, 481] width 70 height 43
click at [633, 374] on button "January" at bounding box center [598, 395] width 70 height 43
click at [702, 461] on abbr "21" at bounding box center [698, 466] width 10 height 10
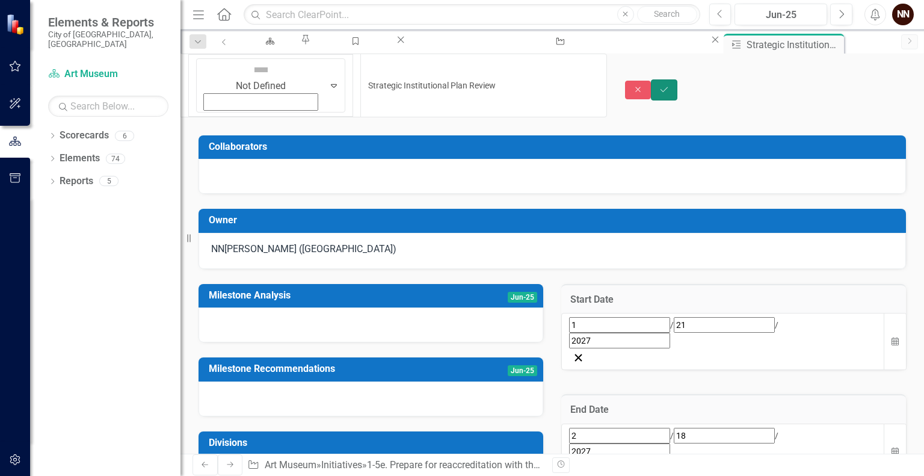
click at [678, 79] on button "Save" at bounding box center [664, 89] width 26 height 21
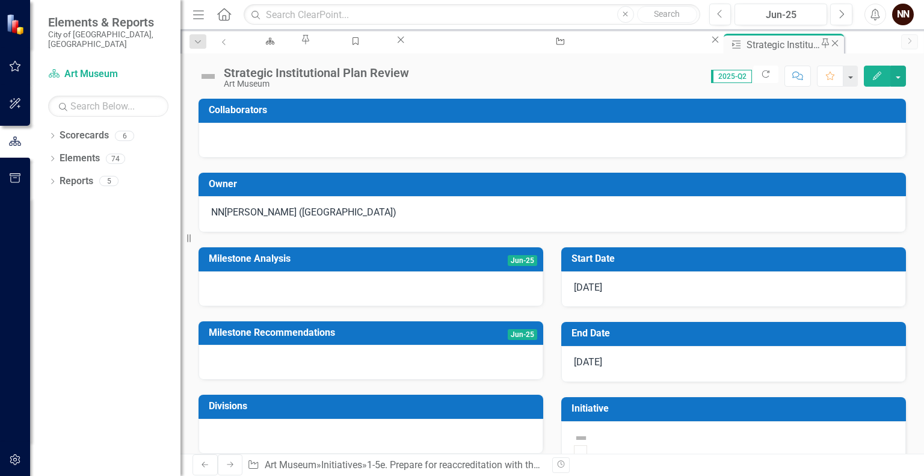
click at [829, 43] on icon "Close" at bounding box center [835, 44] width 12 height 10
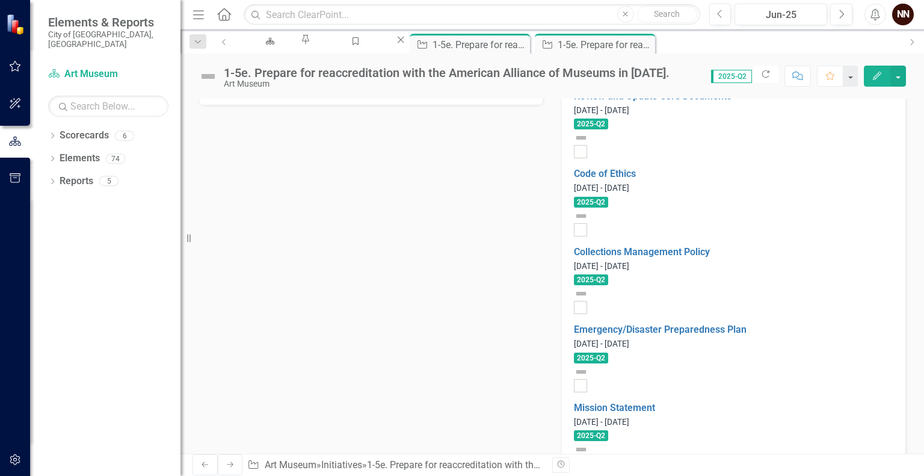
scroll to position [364, 0]
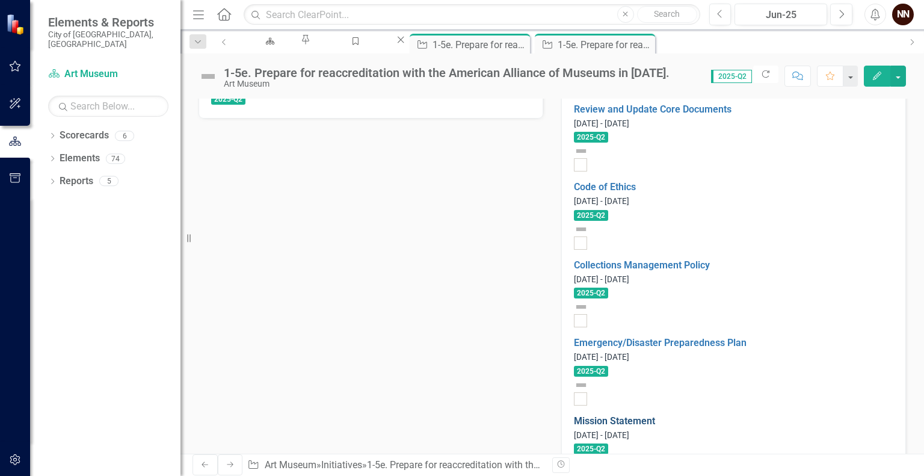
click at [655, 415] on link "Mission Statement" at bounding box center [614, 420] width 81 height 11
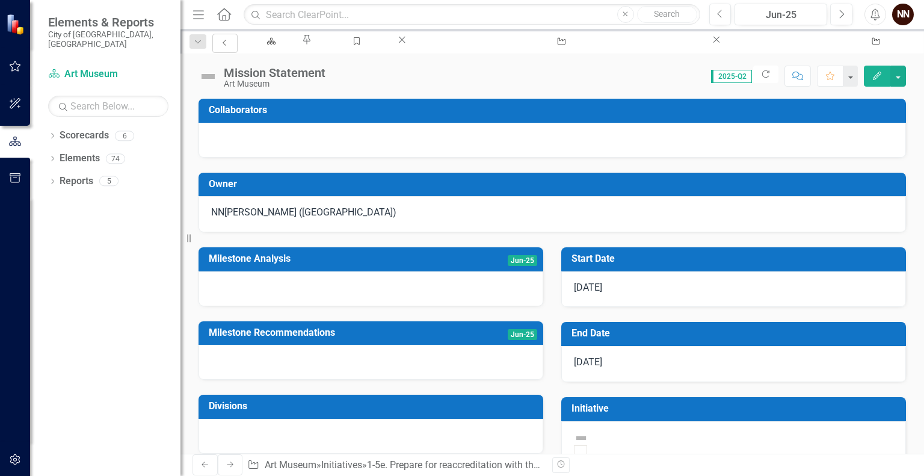
click at [220, 41] on icon "Previous" at bounding box center [225, 42] width 10 height 7
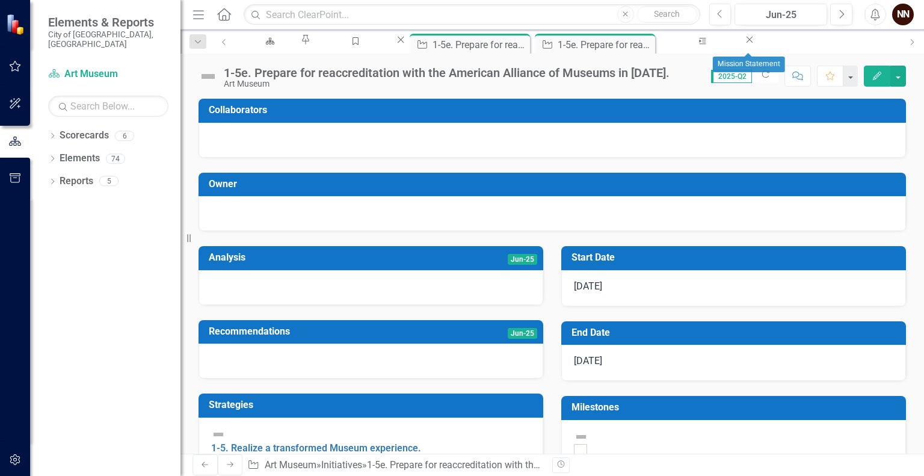
click at [756, 45] on icon "Close" at bounding box center [750, 40] width 12 height 10
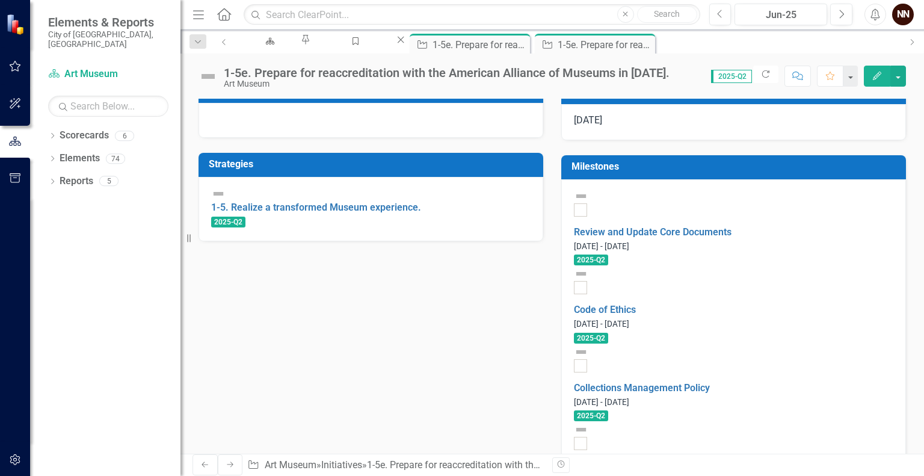
scroll to position [241, 0]
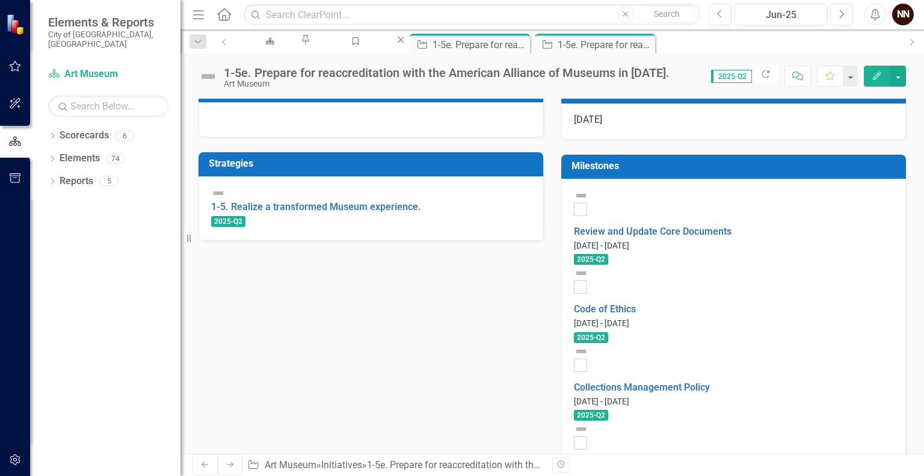
click at [809, 175] on td "Milestones" at bounding box center [736, 168] width 329 height 20
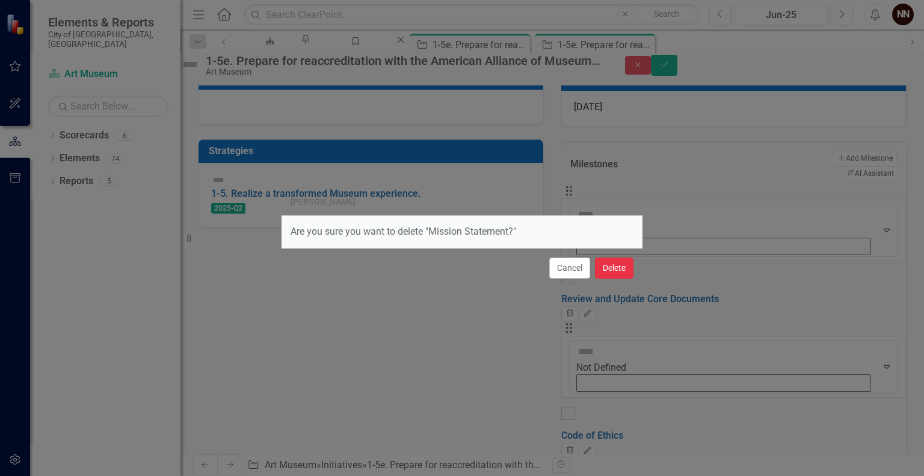
click at [616, 265] on button "Delete" at bounding box center [614, 268] width 39 height 21
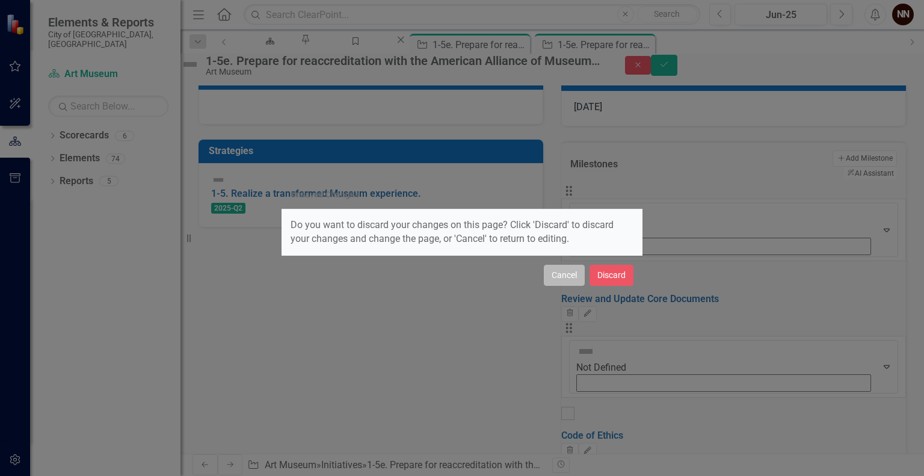
click at [570, 271] on button "Cancel" at bounding box center [564, 275] width 41 height 21
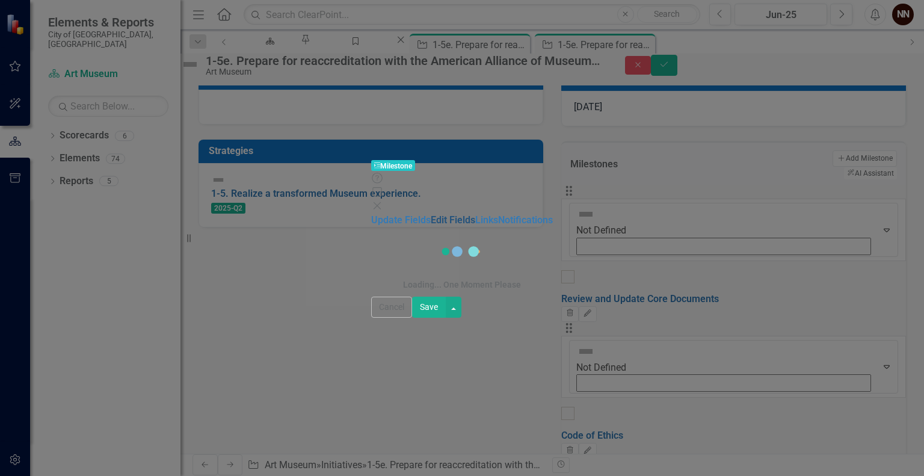
click at [431, 214] on link "Edit Fields" at bounding box center [453, 219] width 45 height 11
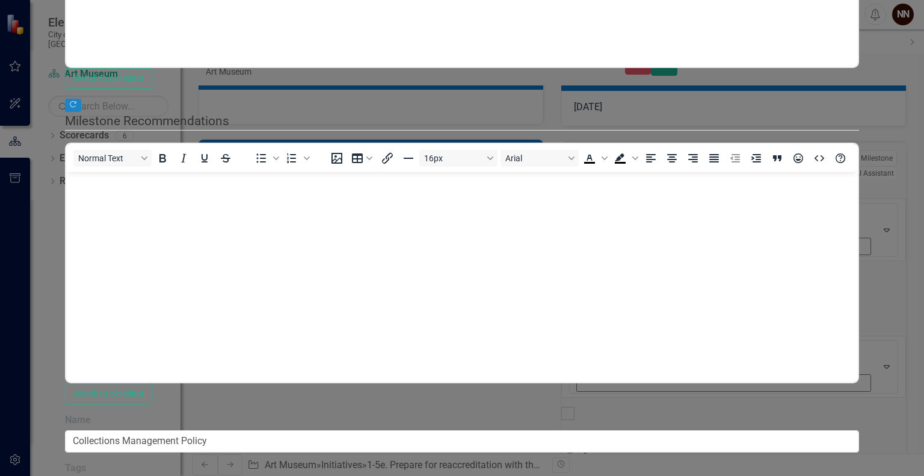
scroll to position [0, 0]
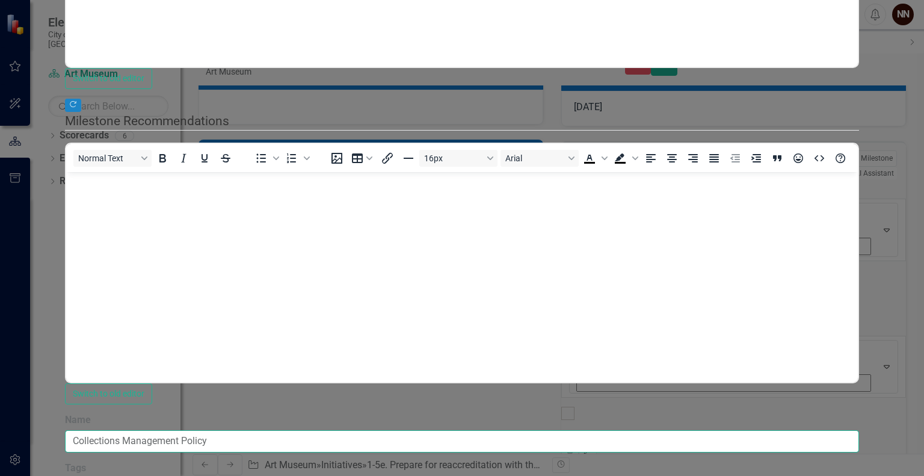
click at [427, 430] on input "Collections Management Policy" at bounding box center [462, 441] width 794 height 22
type input "Collections Management Policy Review"
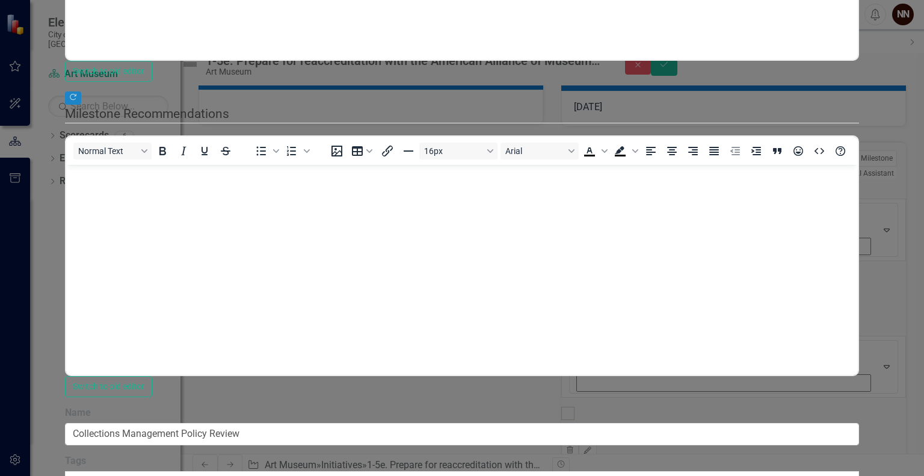
type input "Nick"
click at [244, 475] on span "Nick Nelson (Art Museum)" at bounding box center [122, 482] width 244 height 11
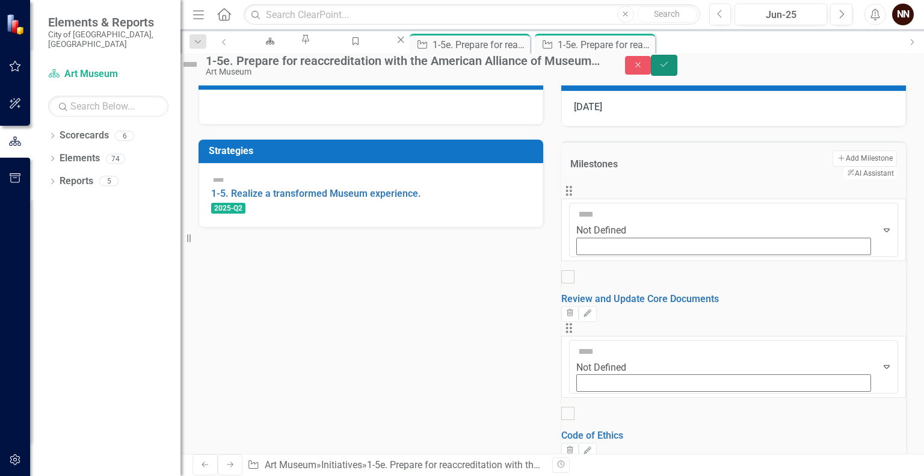
click at [670, 69] on icon "Save" at bounding box center [664, 64] width 11 height 8
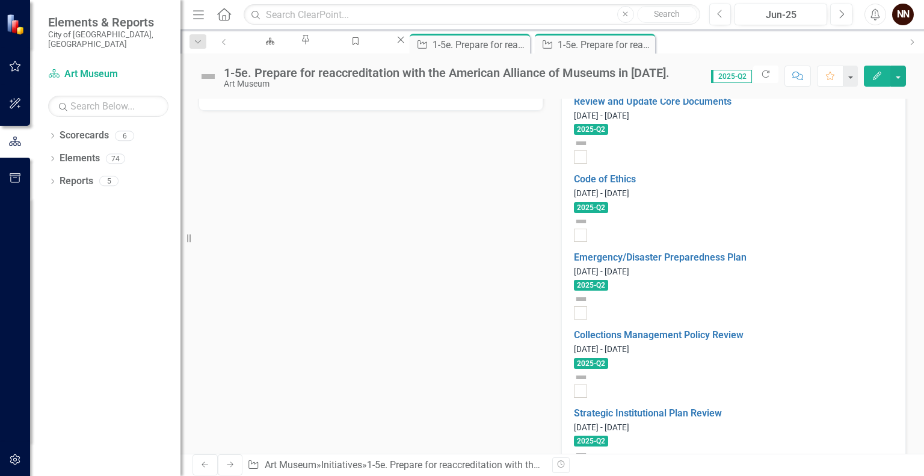
scroll to position [374, 0]
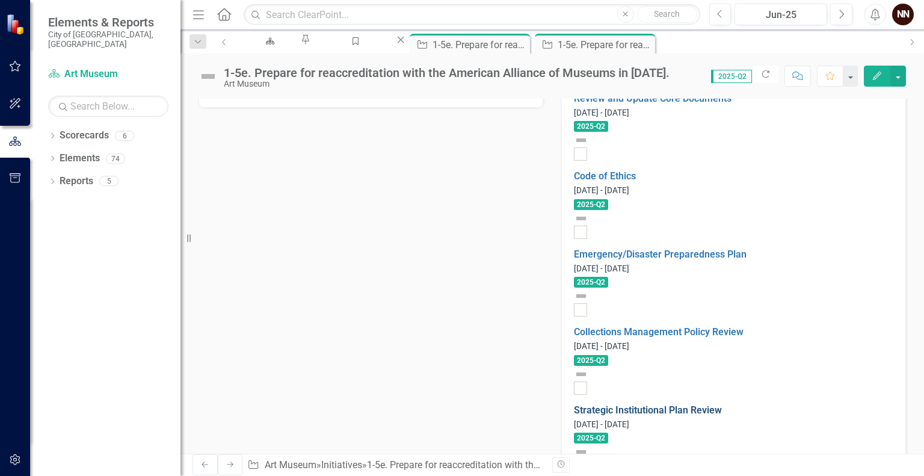
click at [714, 404] on link "Strategic Institutional Plan Review" at bounding box center [648, 409] width 148 height 11
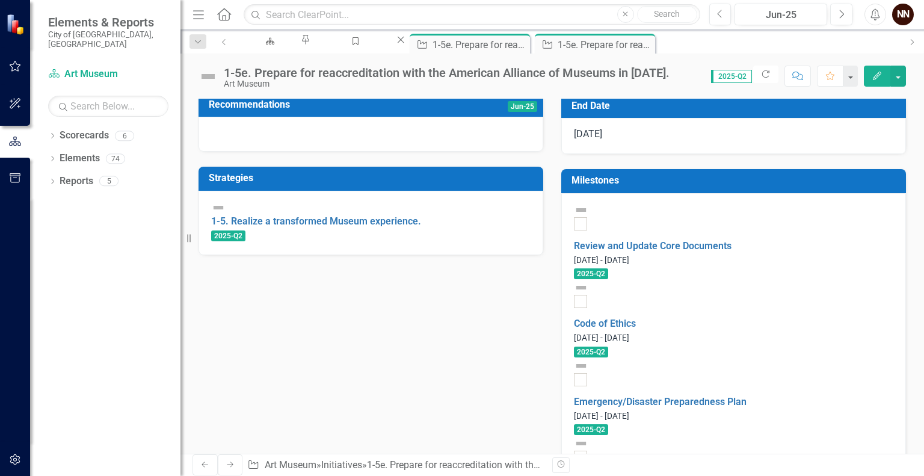
scroll to position [248, 0]
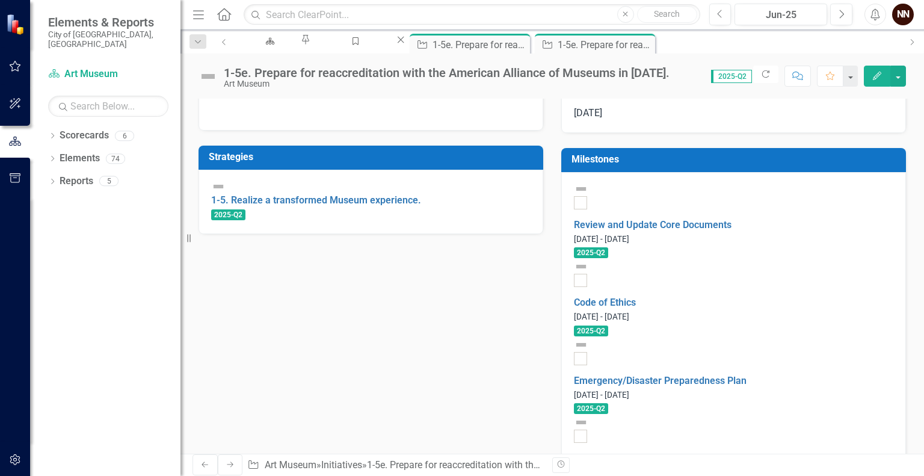
click at [771, 163] on h3 "Milestones" at bounding box center [736, 159] width 329 height 11
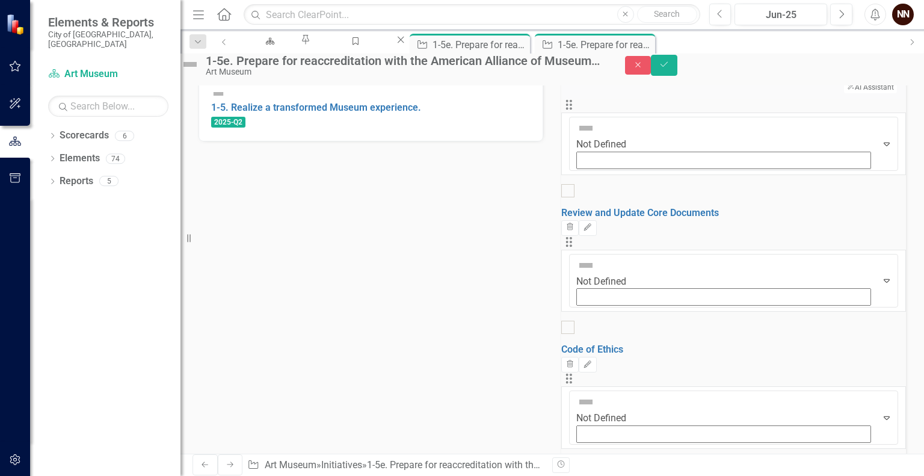
scroll to position [329, 0]
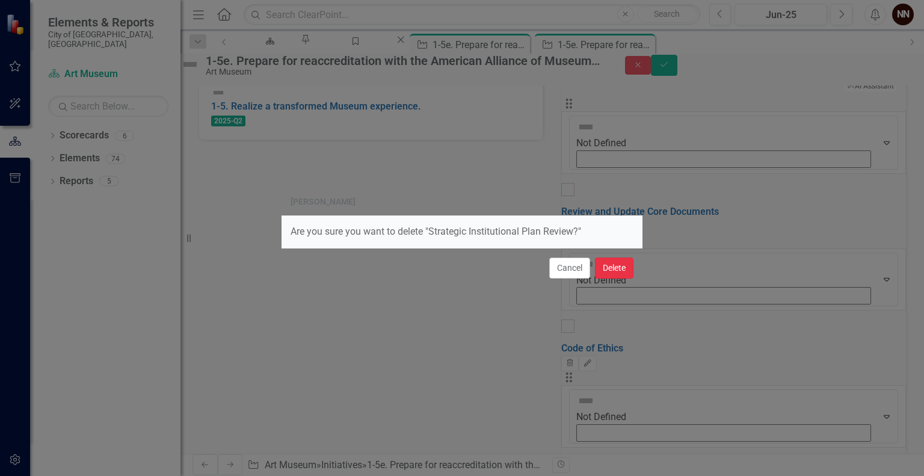
click at [604, 269] on button "Delete" at bounding box center [614, 268] width 39 height 21
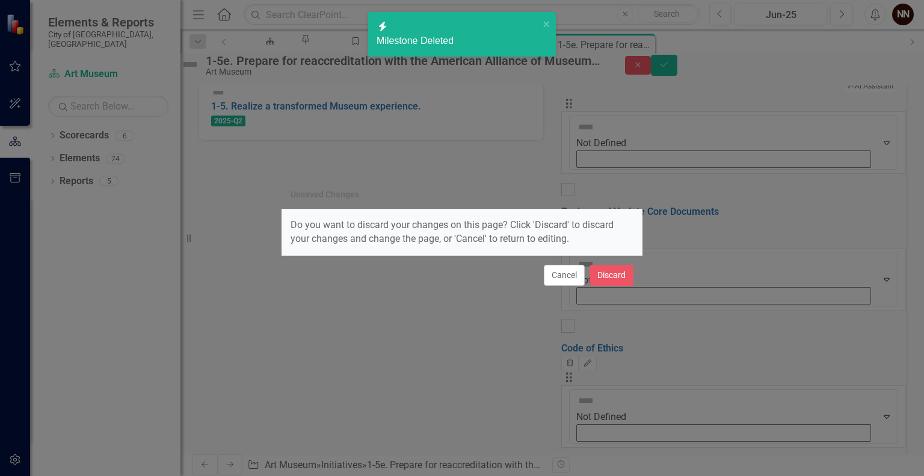
click at [740, 220] on div "Unsaved Changes Do you want to discard your changes on this page? Click 'Discar…" at bounding box center [462, 238] width 924 height 476
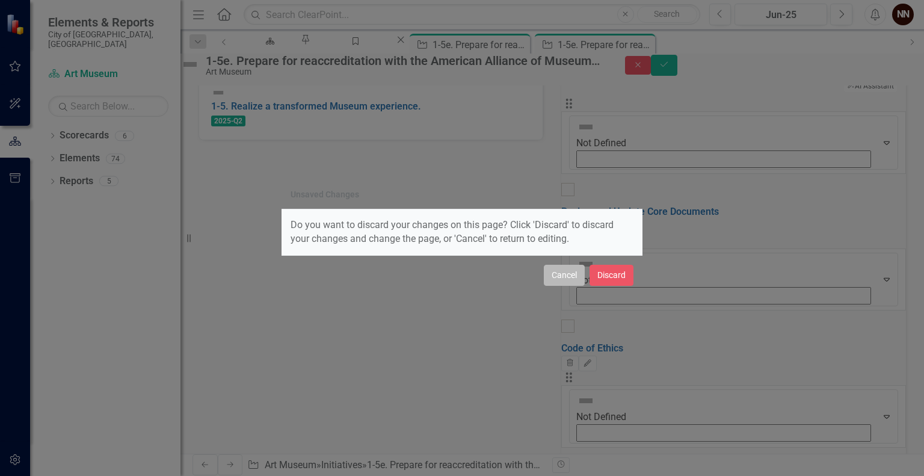
click at [577, 270] on button "Cancel" at bounding box center [564, 275] width 41 height 21
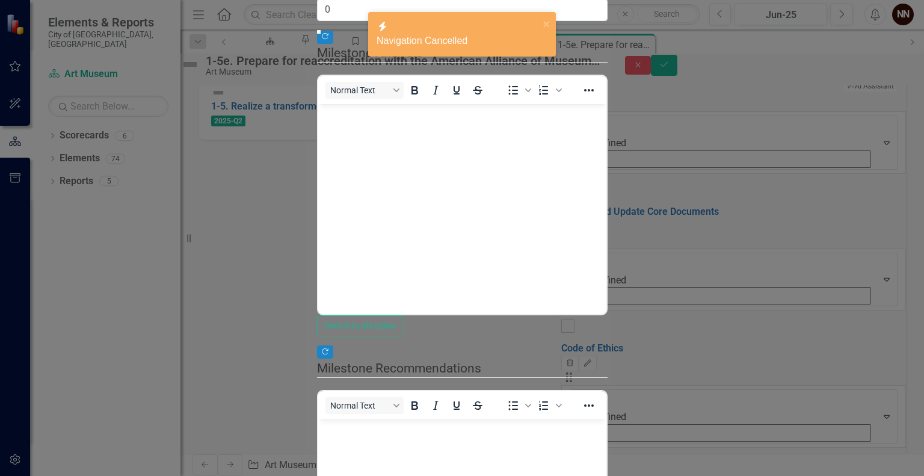
scroll to position [0, 0]
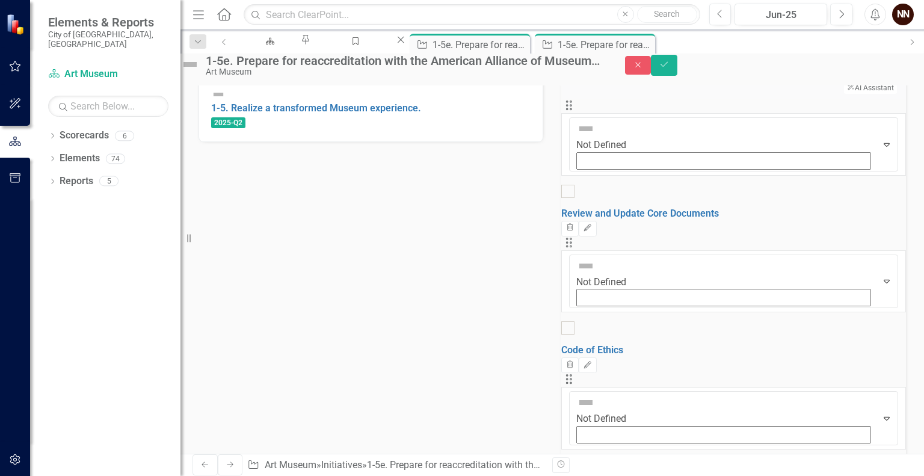
scroll to position [239, 0]
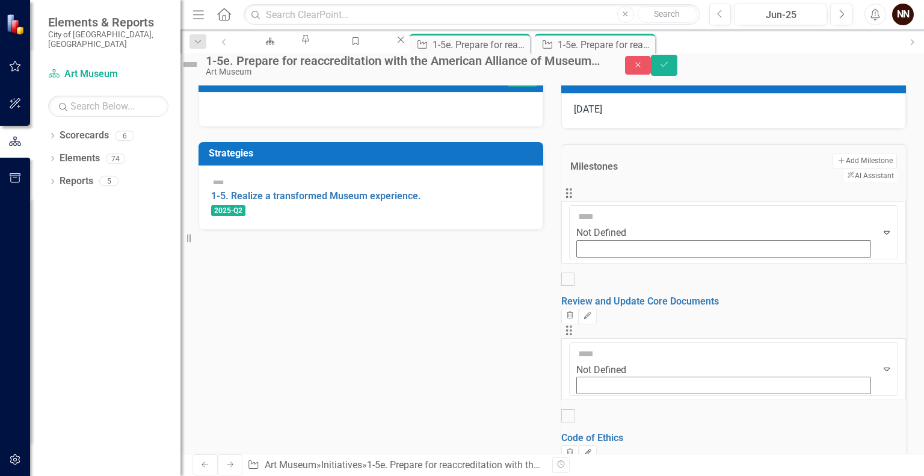
click at [592, 450] on icon "Edit" at bounding box center [587, 453] width 9 height 7
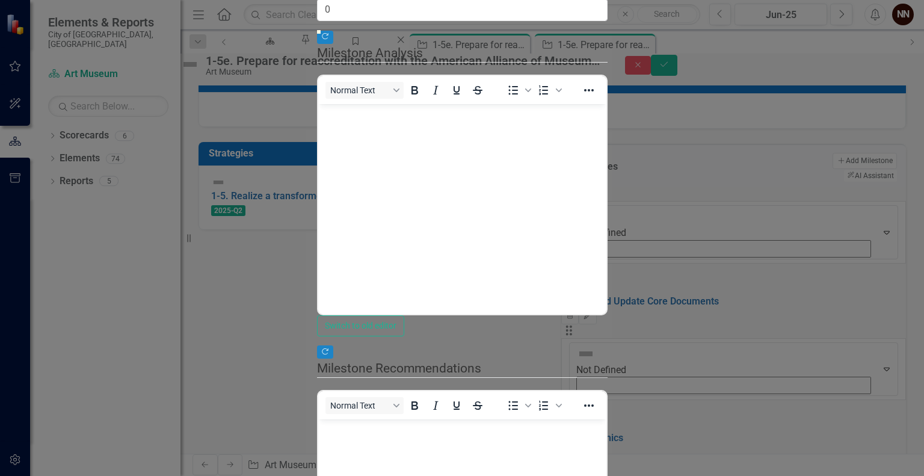
scroll to position [0, 0]
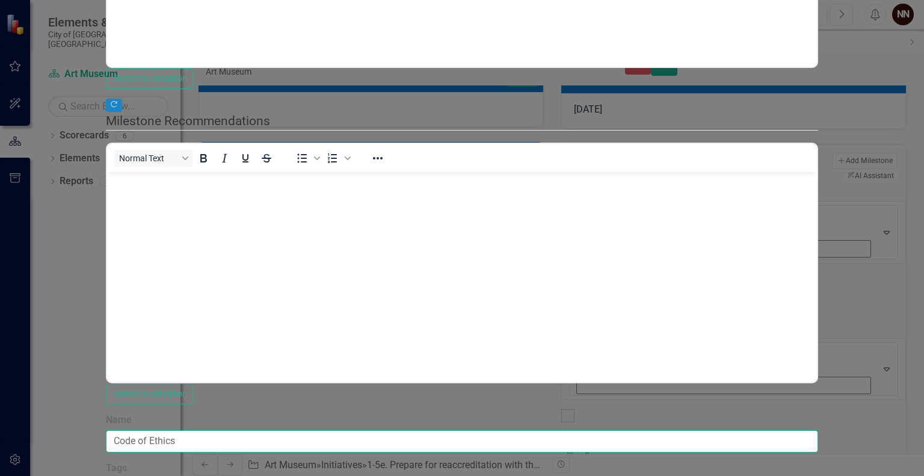
click at [280, 430] on input "Code of Ethics" at bounding box center [462, 441] width 713 height 22
type input "Revise Code of Ethics"
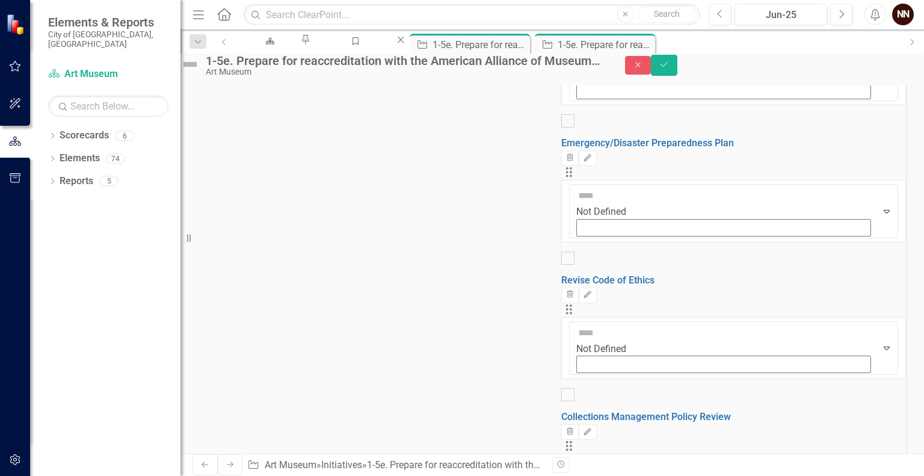
scroll to position [587, 0]
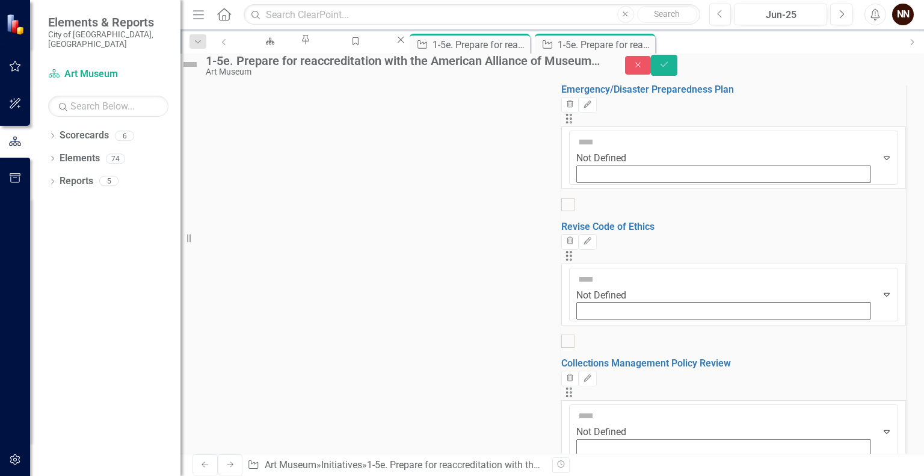
drag, startPoint x: 356, startPoint y: 303, endPoint x: 590, endPoint y: 299, distance: 234.2
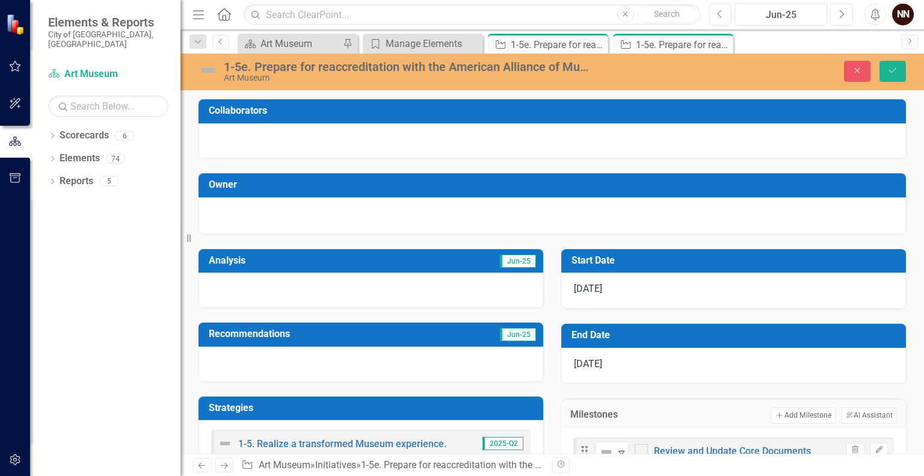
scroll to position [587, 0]
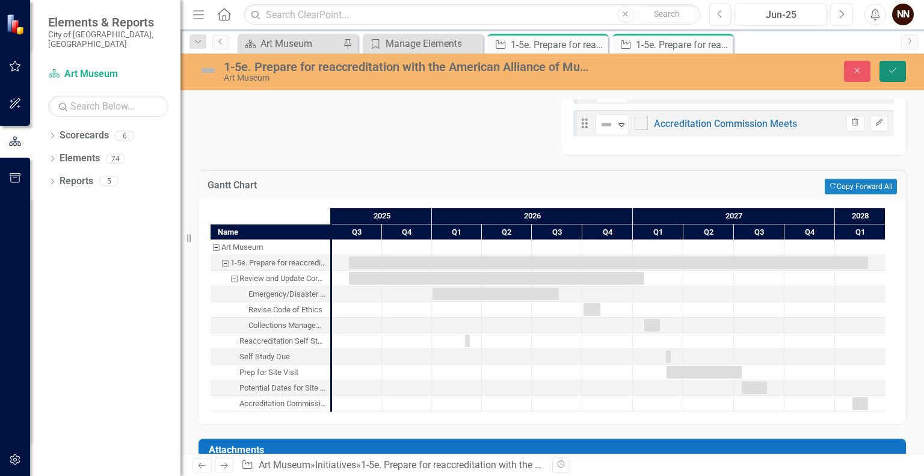
click at [898, 67] on icon "Save" at bounding box center [893, 70] width 11 height 8
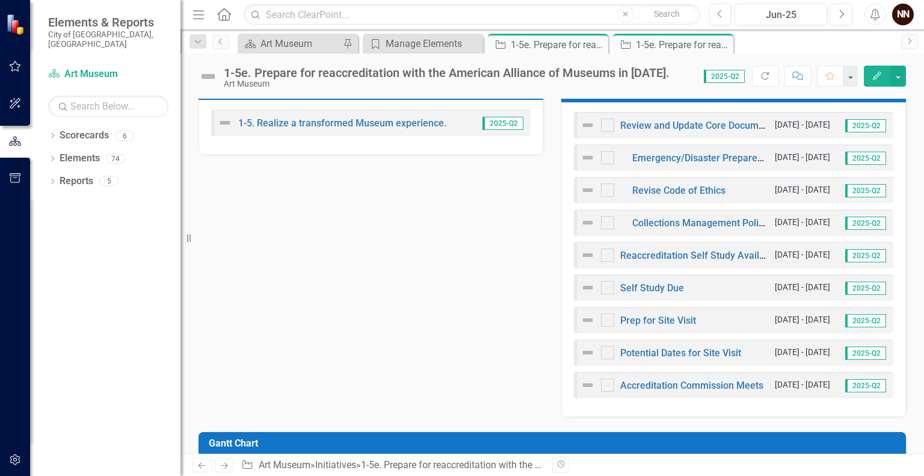
scroll to position [309, 0]
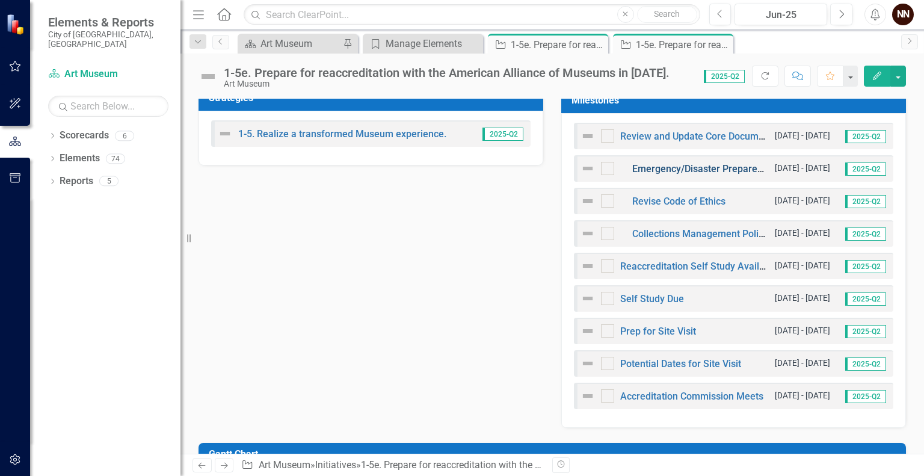
click at [699, 164] on link "Emergency/Disaster Preparedness Plan" at bounding box center [719, 168] width 173 height 11
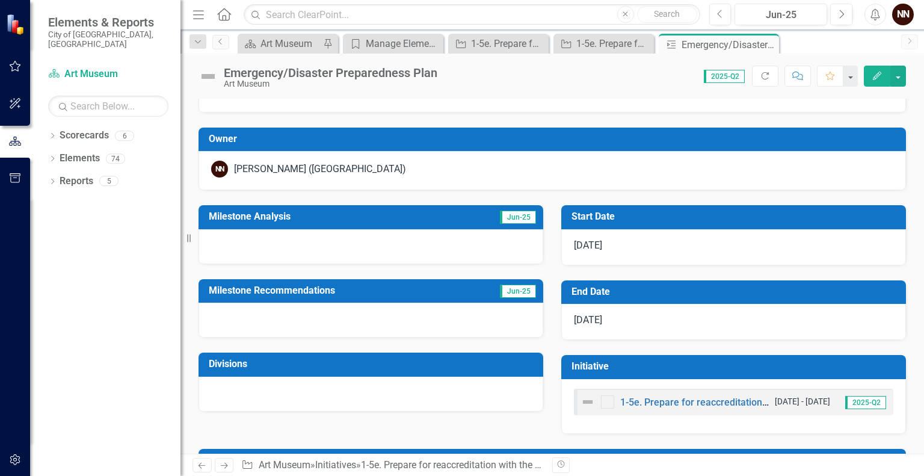
scroll to position [79, 0]
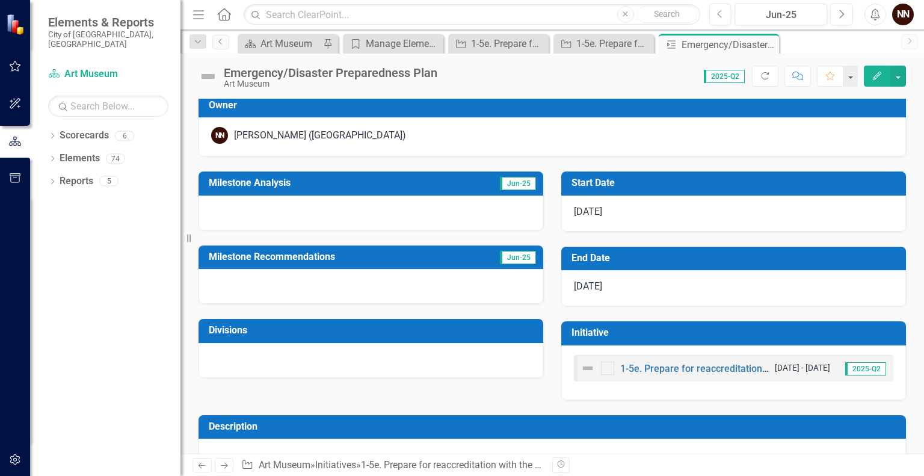
click at [744, 182] on h3 "Start Date" at bounding box center [736, 183] width 329 height 11
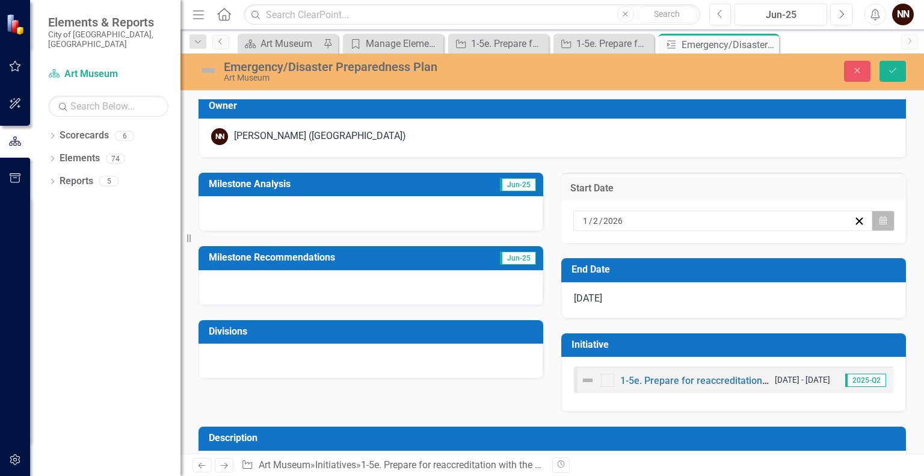
click at [873, 214] on button "Calendar" at bounding box center [883, 221] width 23 height 20
click at [635, 303] on button "5" at bounding box center [620, 306] width 30 height 22
click at [758, 265] on h3 "End Date" at bounding box center [736, 269] width 329 height 11
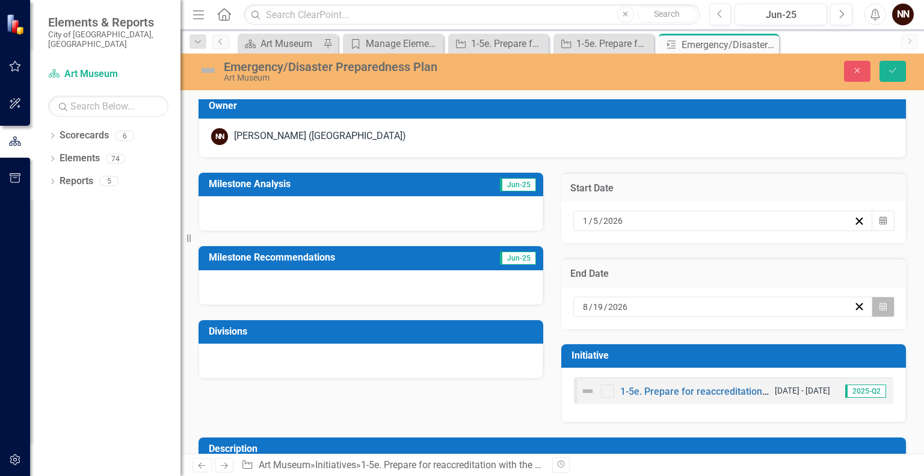
click at [880, 305] on icon "button" at bounding box center [883, 306] width 7 height 8
click at [692, 325] on span "[DATE]" at bounding box center [679, 330] width 25 height 10
click at [689, 325] on span "2026" at bounding box center [679, 330] width 19 height 10
click at [640, 430] on button "2027" at bounding box center [610, 451] width 70 height 43
click at [696, 361] on abbr "February" at bounding box center [680, 366] width 34 height 10
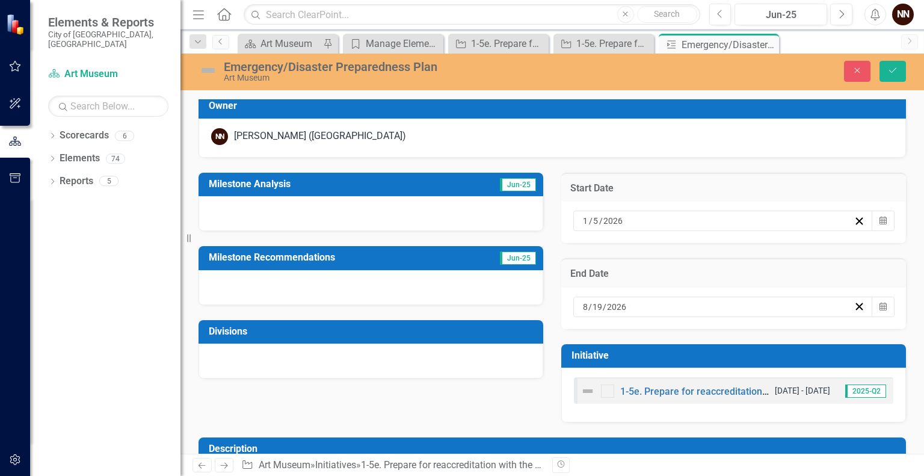
click at [692, 325] on span "[DATE]" at bounding box center [679, 330] width 25 height 10
click at [625, 361] on abbr "January" at bounding box center [609, 366] width 31 height 10
click at [714, 430] on abbr "21" at bounding box center [710, 435] width 10 height 10
click at [896, 74] on icon "Save" at bounding box center [893, 70] width 11 height 8
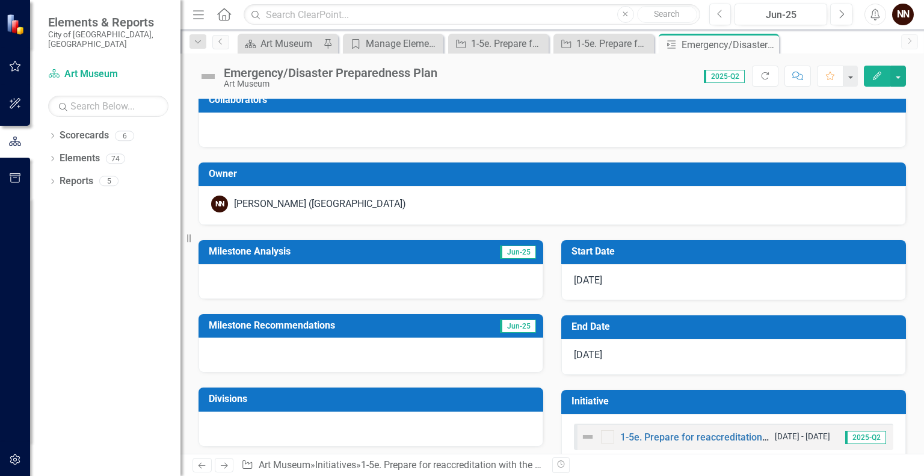
scroll to position [0, 0]
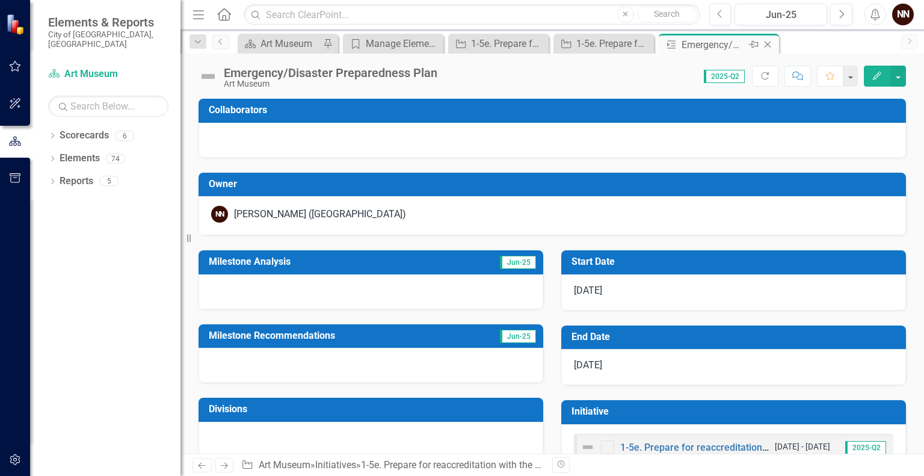
click at [768, 43] on icon "Close" at bounding box center [768, 45] width 12 height 10
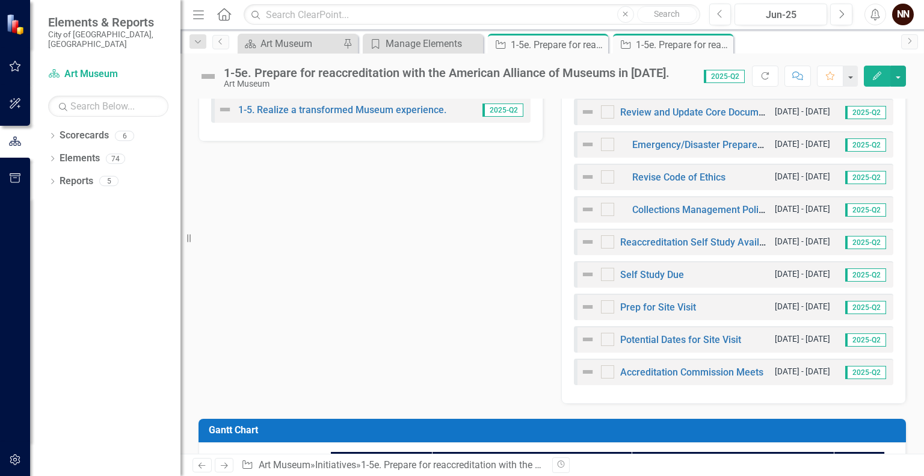
scroll to position [323, 0]
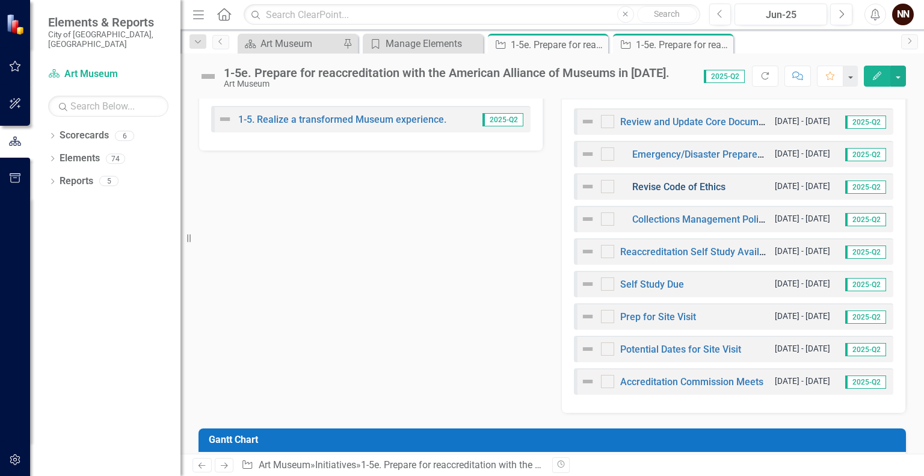
click at [704, 187] on link "Revise Code of Ethics" at bounding box center [679, 186] width 93 height 11
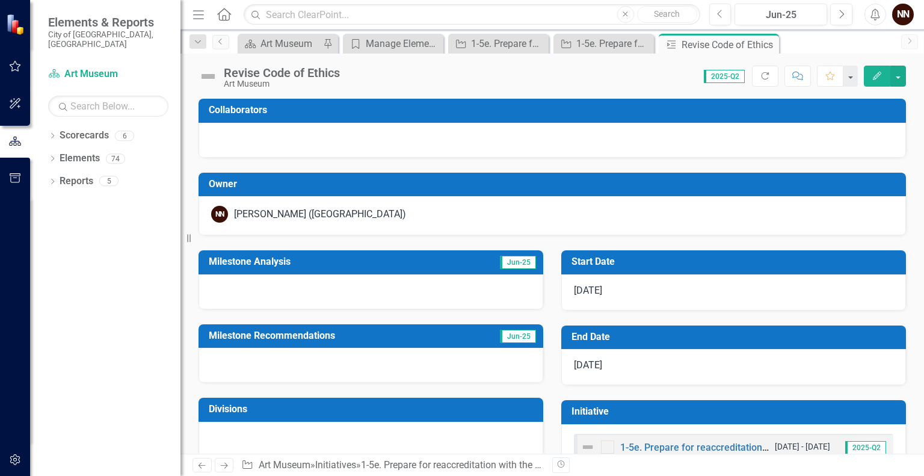
click at [882, 77] on icon "Edit" at bounding box center [877, 76] width 11 height 8
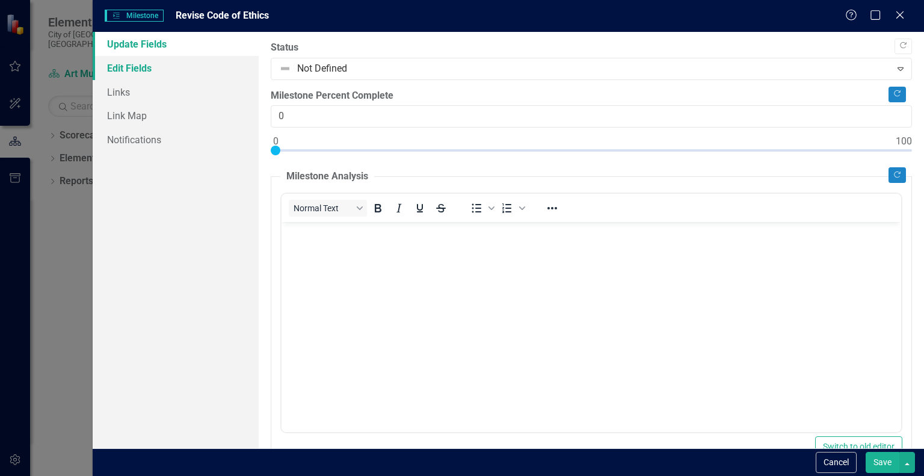
click at [171, 64] on link "Edit Fields" at bounding box center [176, 68] width 166 height 24
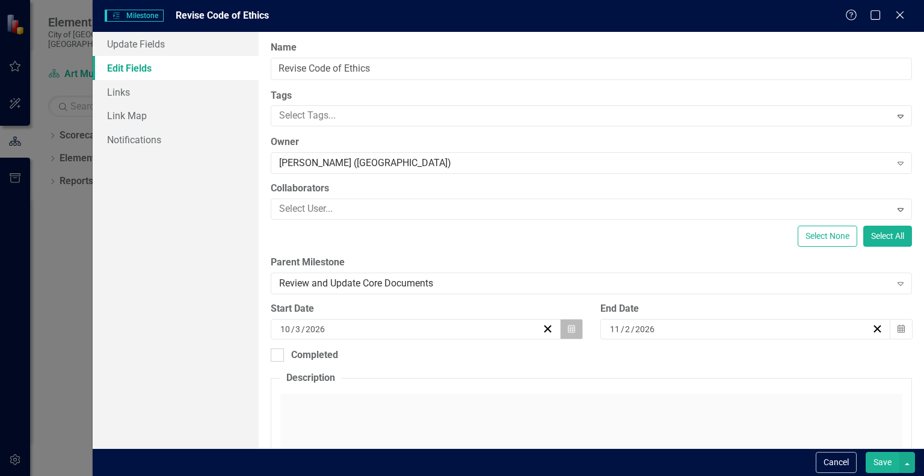
click at [568, 332] on icon "Calendar" at bounding box center [571, 329] width 7 height 8
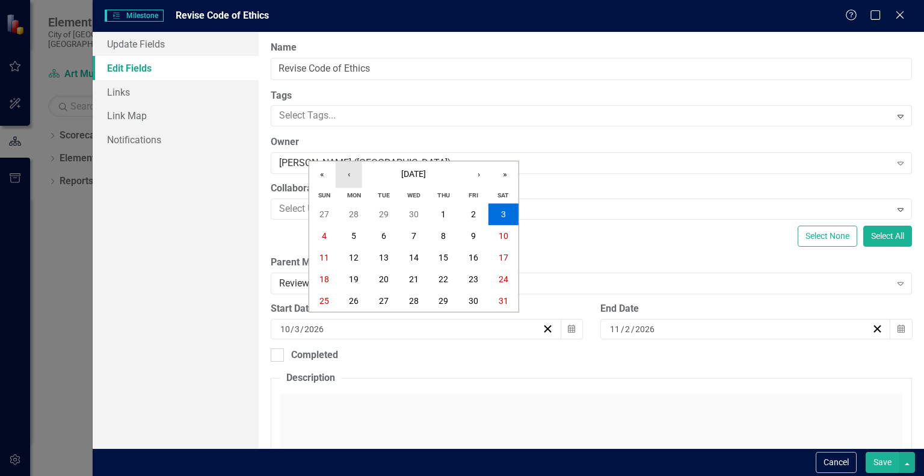
click at [351, 176] on button "‹" at bounding box center [349, 174] width 26 height 26
click at [473, 169] on button "›" at bounding box center [479, 174] width 26 height 26
click at [481, 173] on button "›" at bounding box center [479, 174] width 26 height 26
click at [356, 213] on abbr "2" at bounding box center [353, 214] width 5 height 10
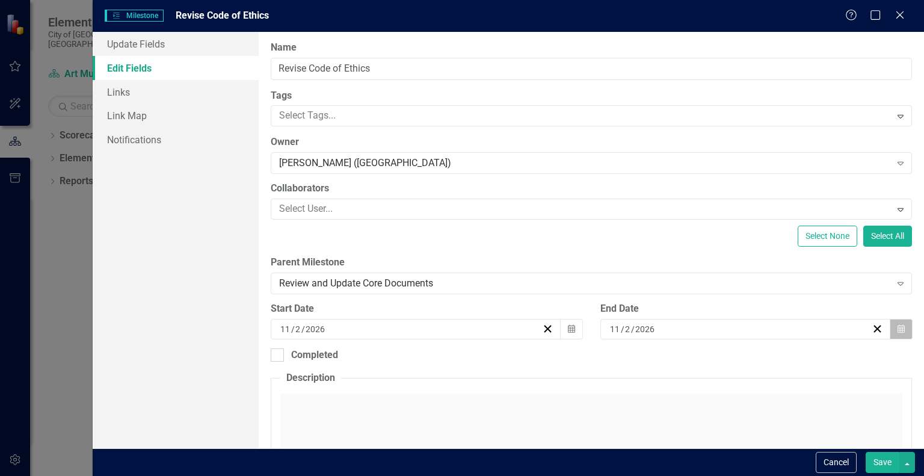
click at [898, 332] on button "Calendar" at bounding box center [901, 329] width 23 height 20
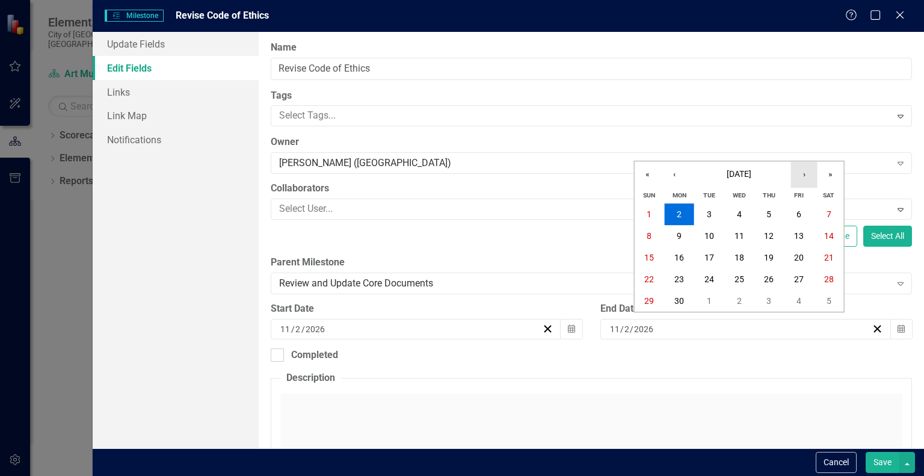
click at [810, 173] on button "›" at bounding box center [804, 174] width 26 height 26
click at [768, 280] on abbr "21" at bounding box center [769, 279] width 10 height 10
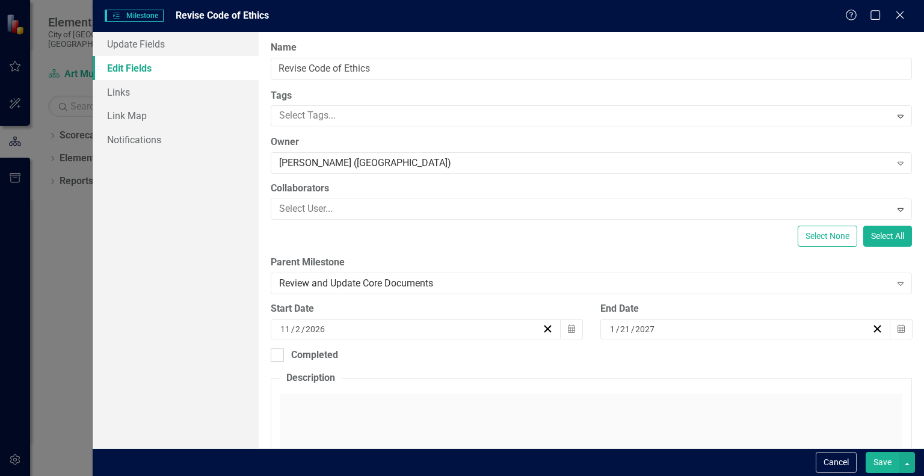
click at [881, 466] on button "Save" at bounding box center [883, 462] width 34 height 21
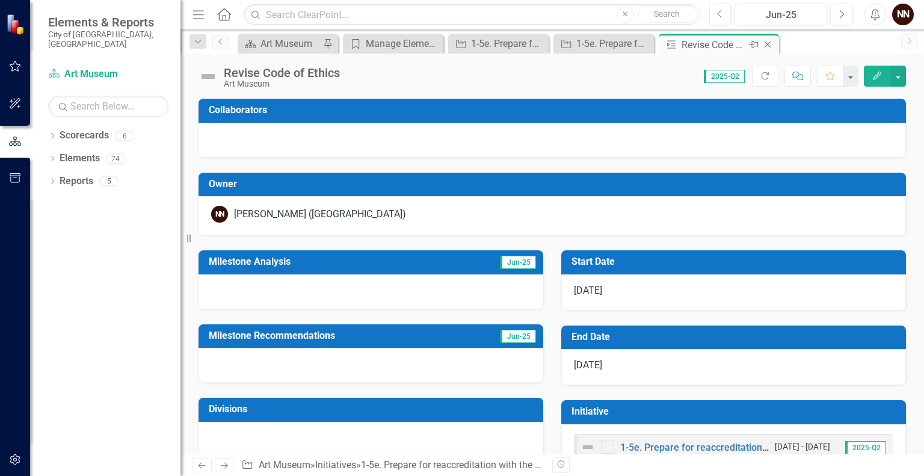
click at [771, 43] on icon "Close" at bounding box center [768, 45] width 12 height 10
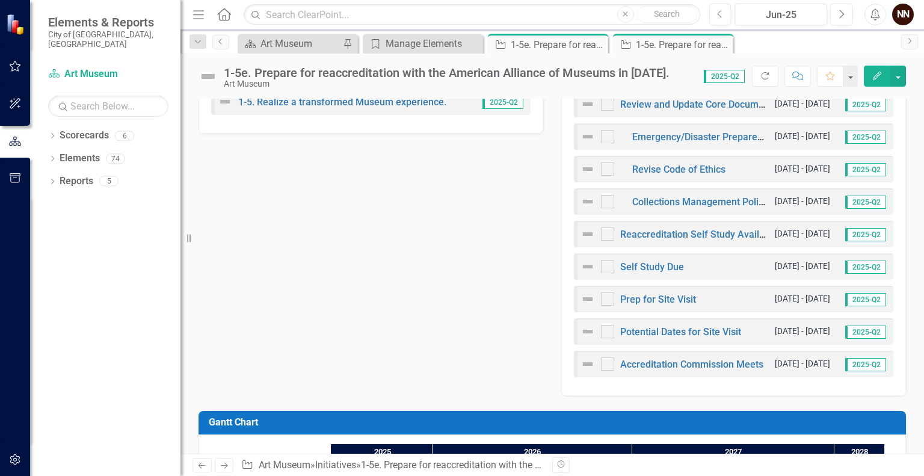
scroll to position [338, 0]
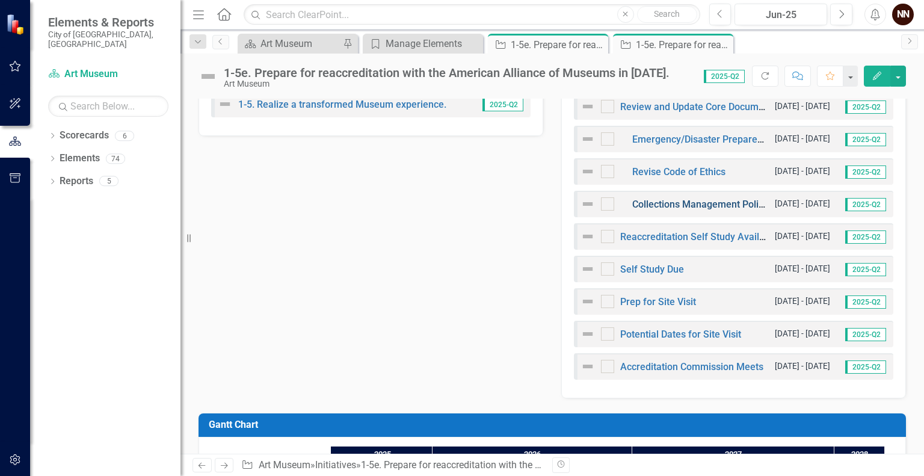
click at [726, 201] on link "Collections Management Policy Review" at bounding box center [718, 204] width 170 height 11
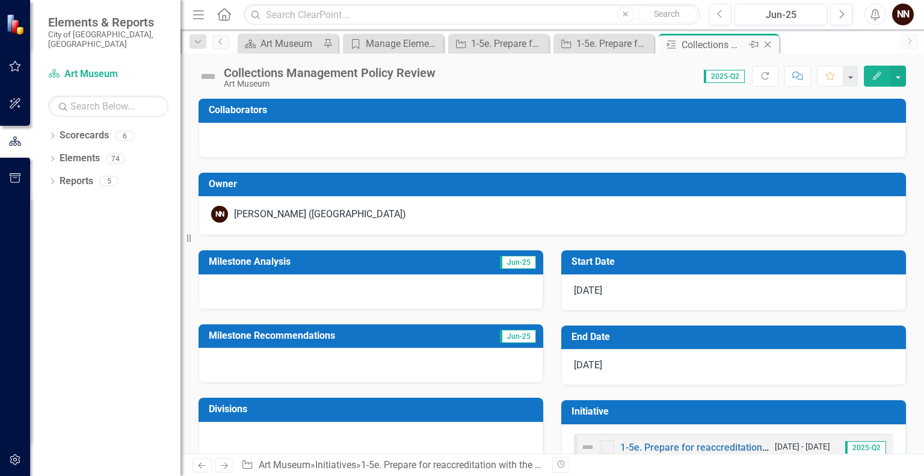
click at [772, 42] on icon "Close" at bounding box center [768, 45] width 12 height 10
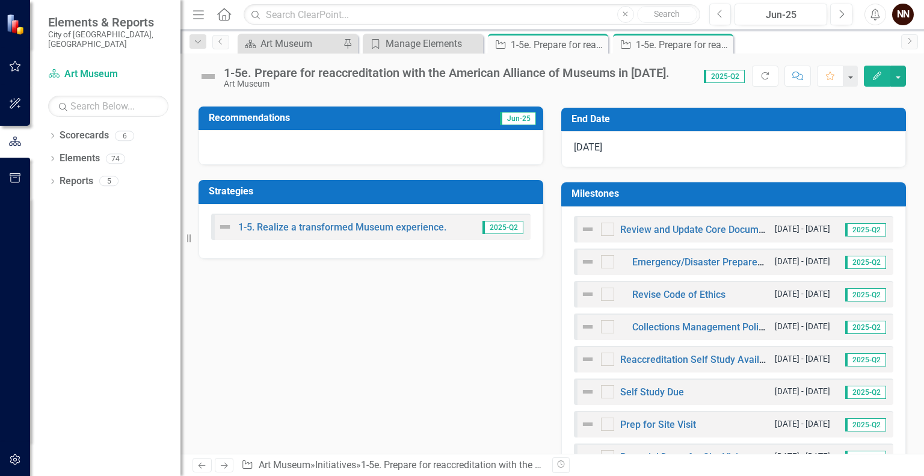
scroll to position [221, 0]
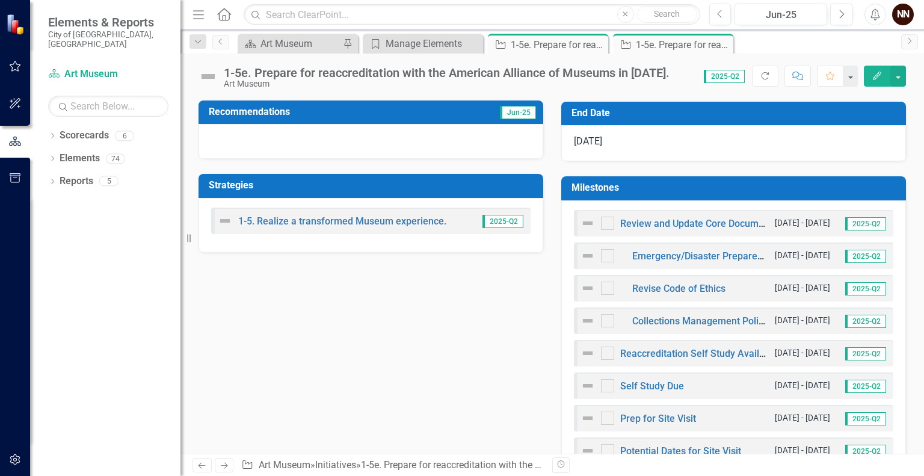
click at [776, 190] on h3 "Milestones" at bounding box center [736, 187] width 329 height 11
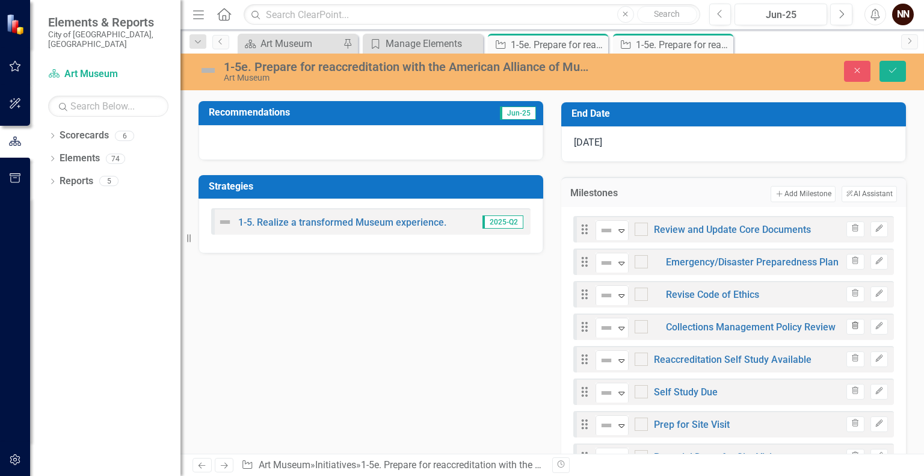
click at [851, 323] on icon "Trash" at bounding box center [855, 326] width 9 height 7
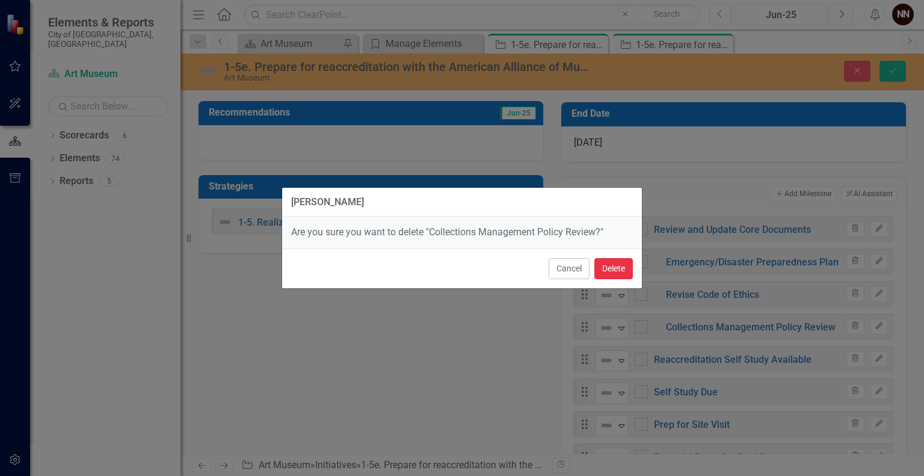
click at [612, 268] on button "Delete" at bounding box center [614, 268] width 39 height 21
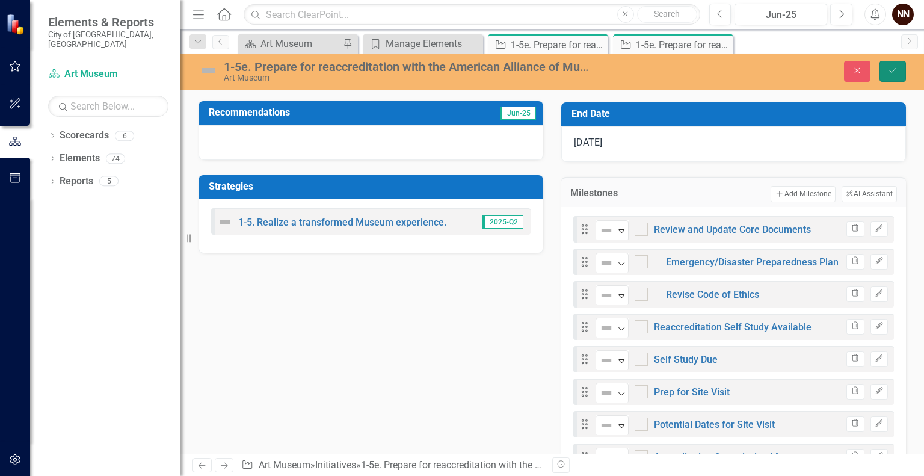
click at [896, 72] on icon "Save" at bounding box center [893, 70] width 11 height 8
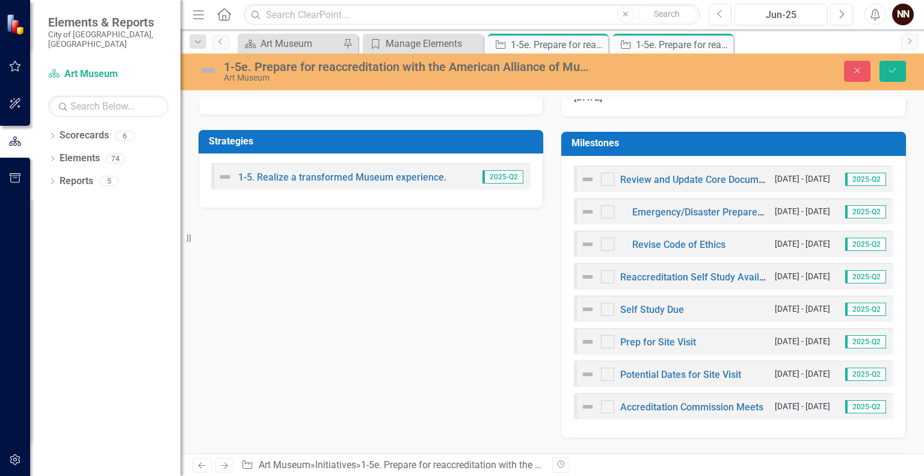
scroll to position [265, 0]
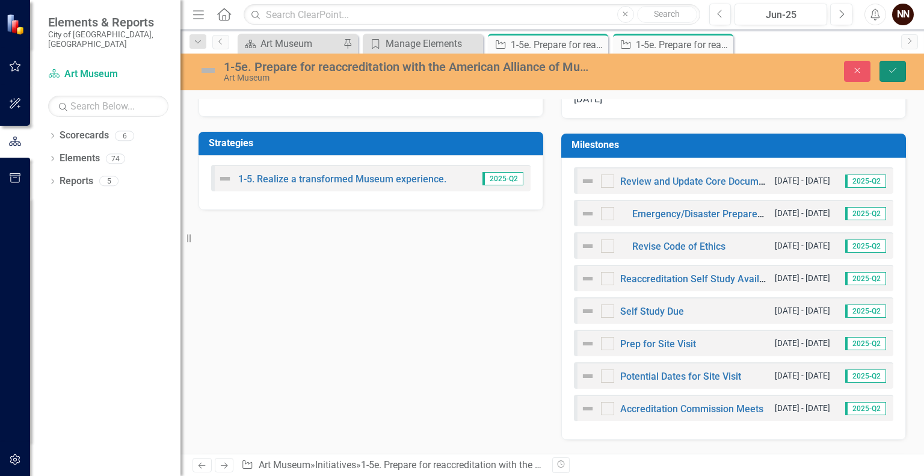
click at [897, 66] on icon "Save" at bounding box center [893, 70] width 11 height 8
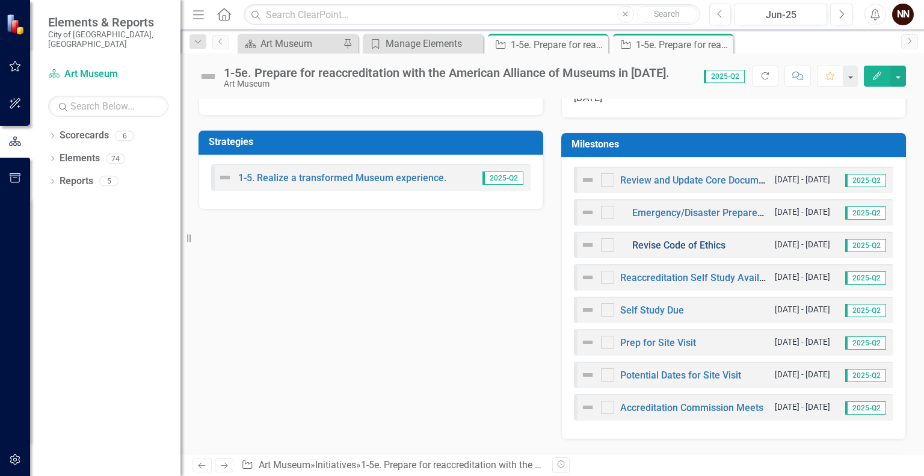
click at [690, 243] on link "Revise Code of Ethics" at bounding box center [679, 245] width 93 height 11
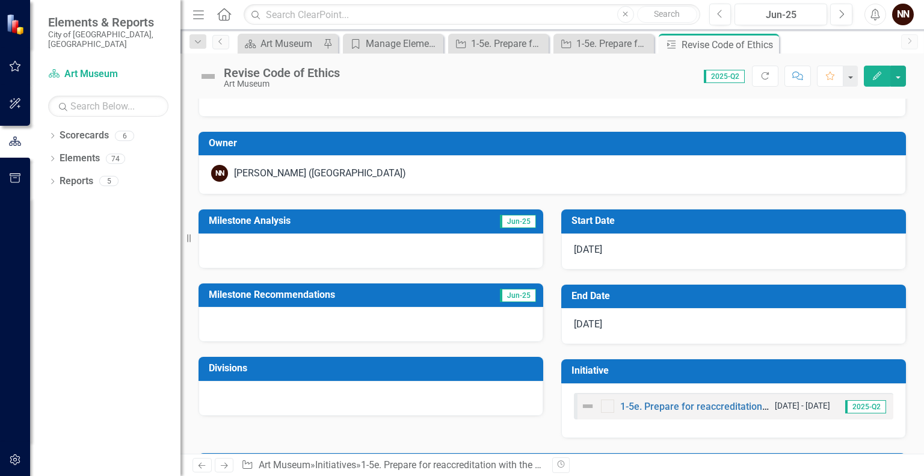
scroll to position [42, 0]
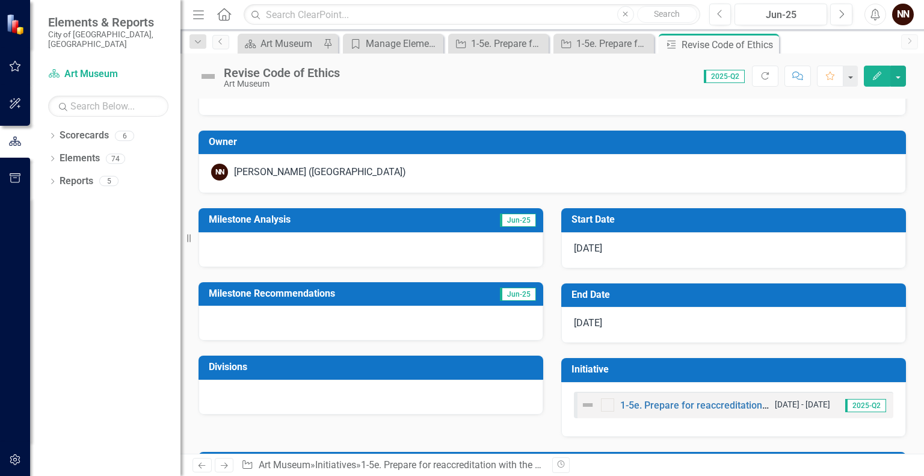
click at [781, 286] on td "End Date" at bounding box center [736, 296] width 329 height 20
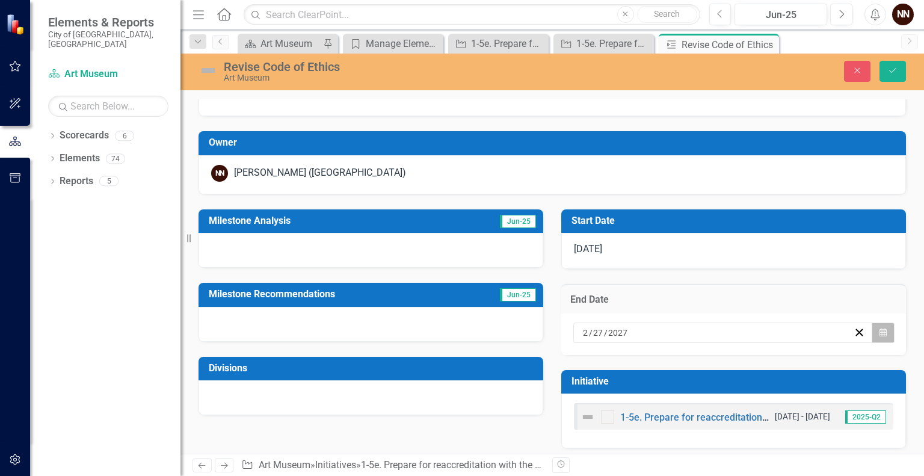
click at [880, 332] on icon "Calendar" at bounding box center [883, 333] width 7 height 8
click at [714, 435] on abbr "18" at bounding box center [710, 440] width 10 height 10
click at [896, 69] on icon "Save" at bounding box center [893, 70] width 11 height 8
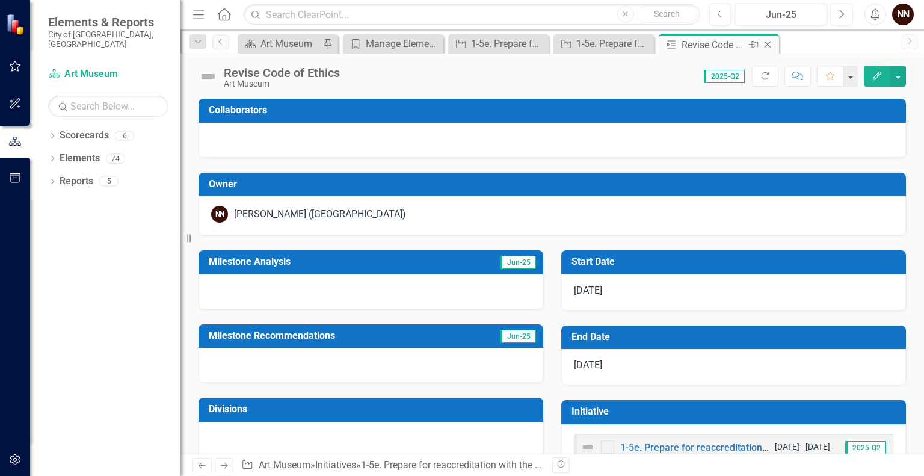
click at [769, 40] on icon "Close" at bounding box center [768, 45] width 12 height 10
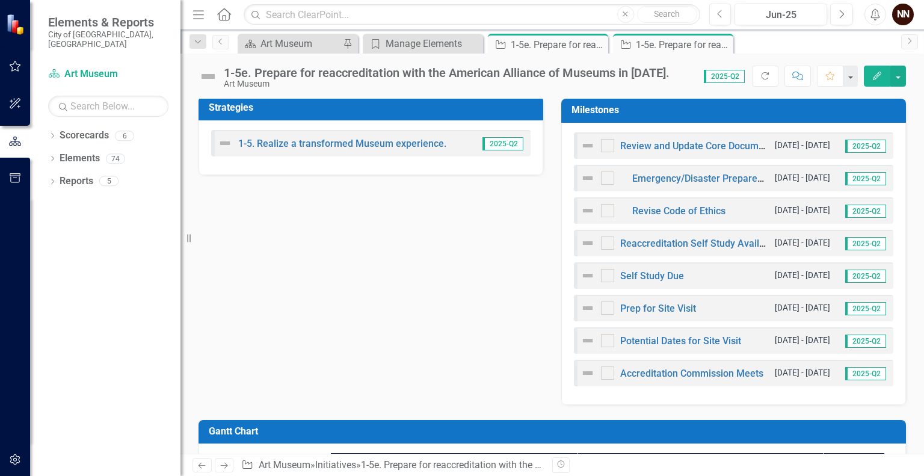
scroll to position [297, 0]
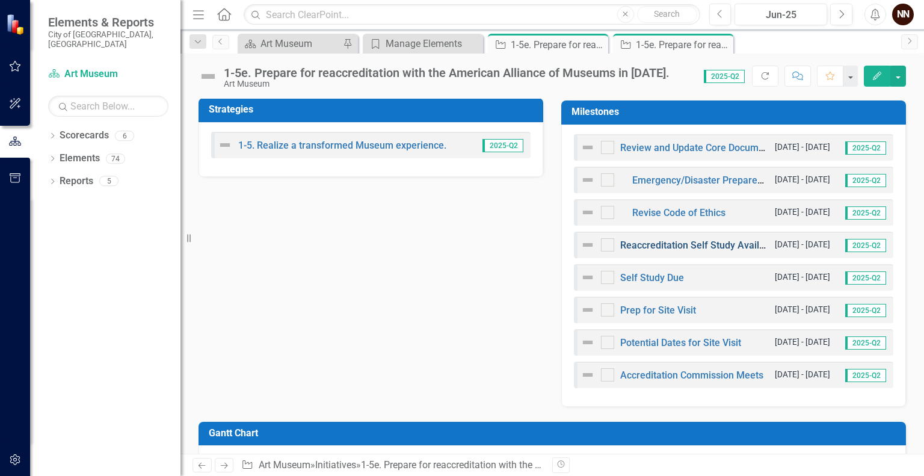
click at [737, 244] on link "Reaccreditation Self Study Available" at bounding box center [700, 245] width 158 height 11
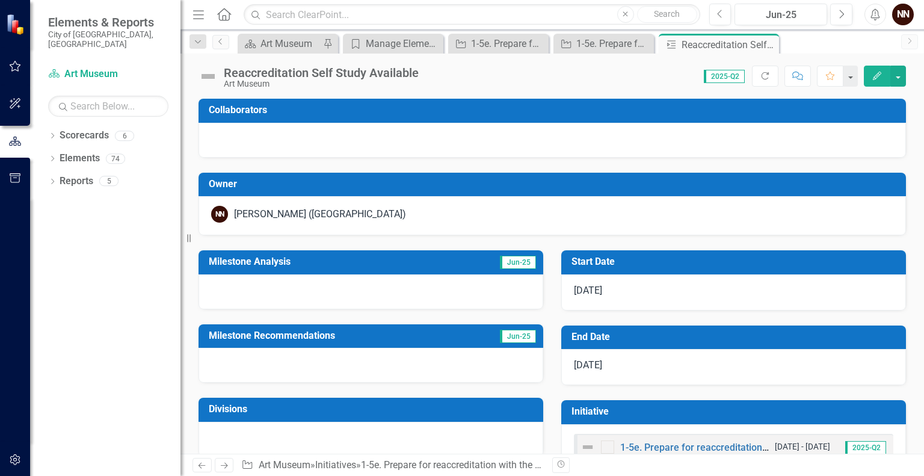
click at [391, 75] on div "Reaccreditation Self Study Available" at bounding box center [321, 72] width 195 height 13
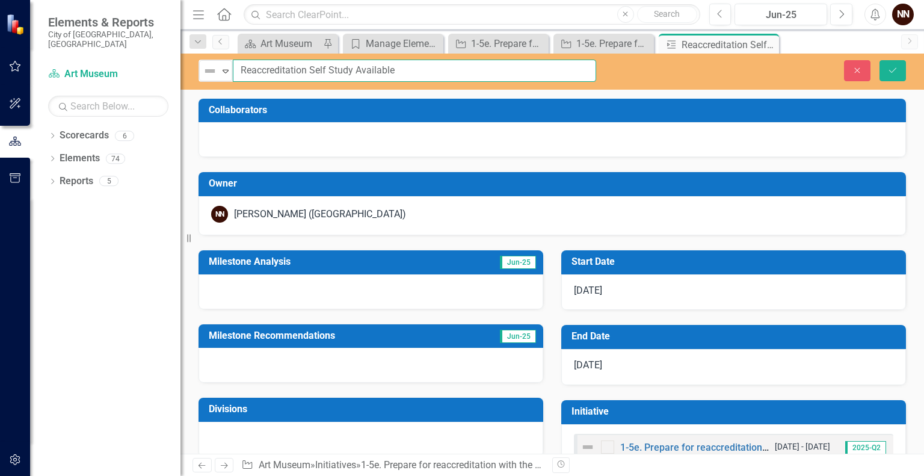
drag, startPoint x: 353, startPoint y: 72, endPoint x: 434, endPoint y: 70, distance: 80.7
click at [434, 70] on input "Reaccreditation Self Study Available" at bounding box center [415, 71] width 364 height 22
type input "Reaccreditation Self Study"
click at [512, 121] on div "Collaborators" at bounding box center [553, 111] width 708 height 24
click at [670, 339] on h3 "End Date" at bounding box center [736, 336] width 329 height 11
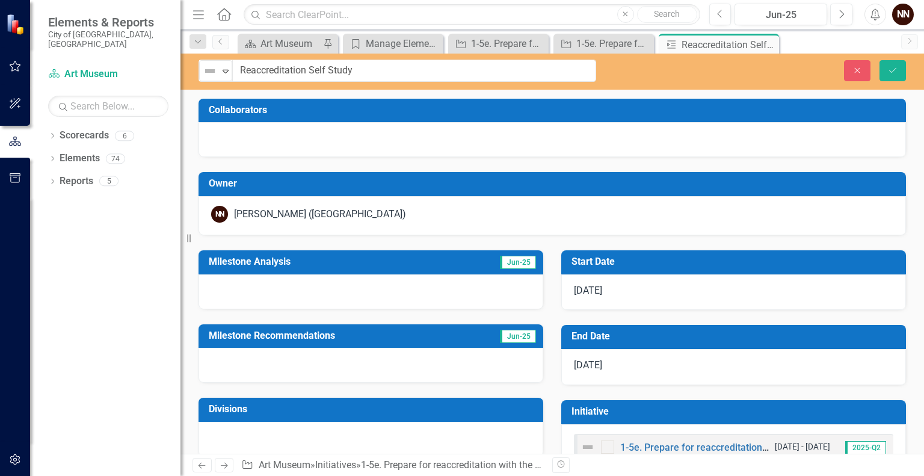
click at [670, 339] on h3 "End Date" at bounding box center [736, 336] width 329 height 11
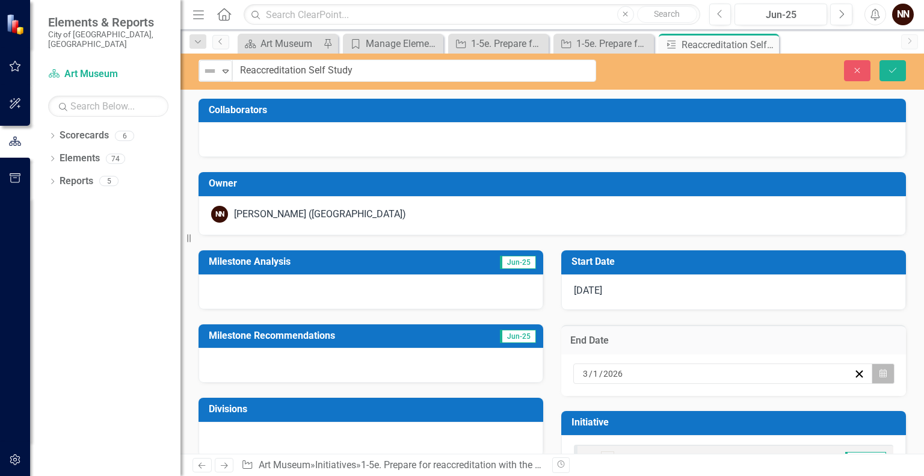
click at [880, 370] on button "Calendar" at bounding box center [883, 374] width 23 height 20
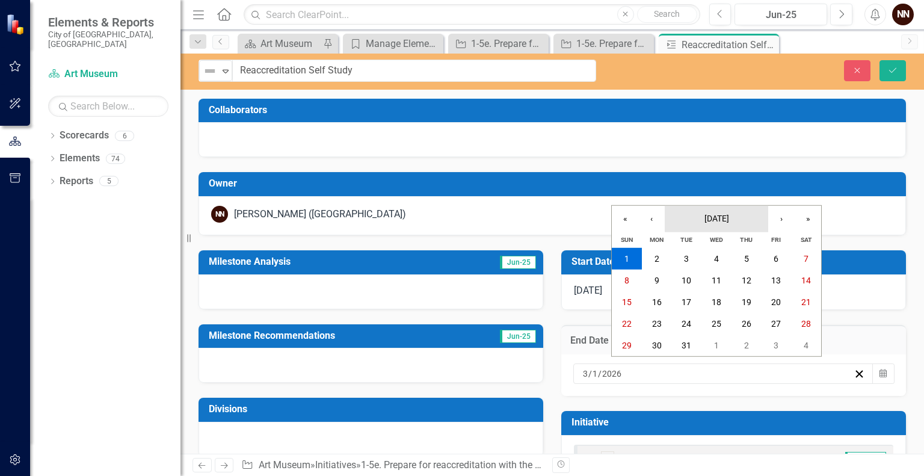
click at [737, 224] on button "[DATE]" at bounding box center [717, 219] width 104 height 26
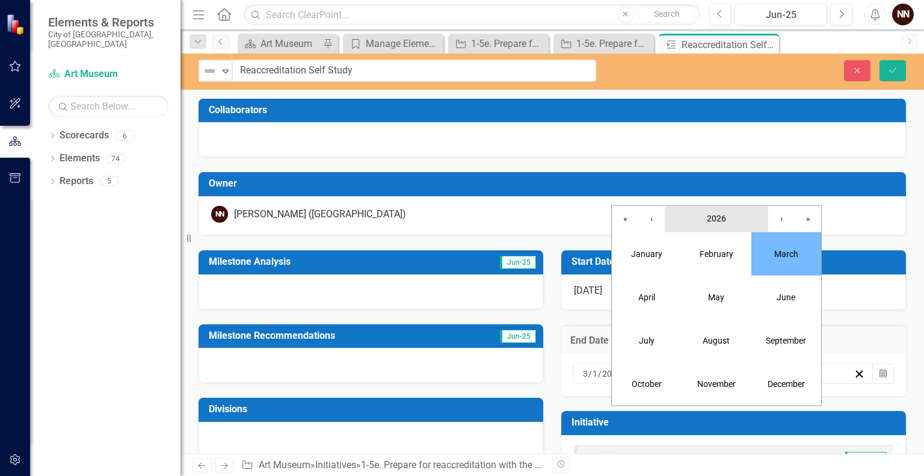
click at [731, 218] on button "2026" at bounding box center [717, 219] width 104 height 26
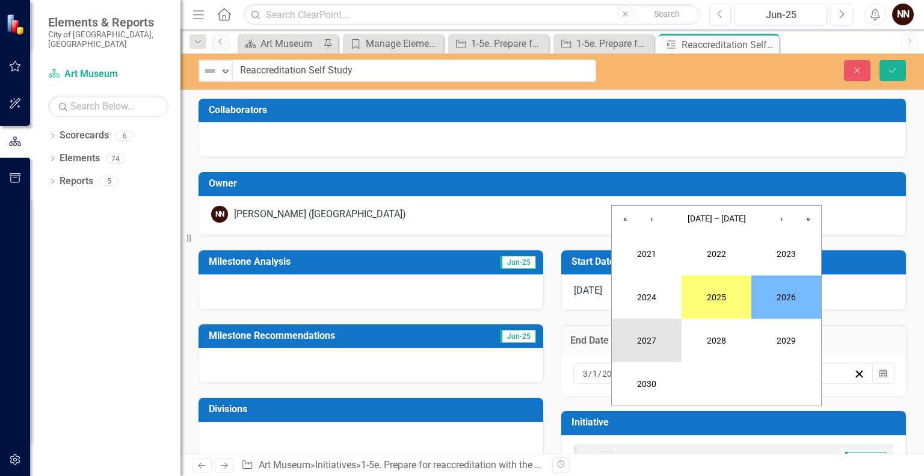
click at [655, 329] on button "2027" at bounding box center [647, 340] width 70 height 43
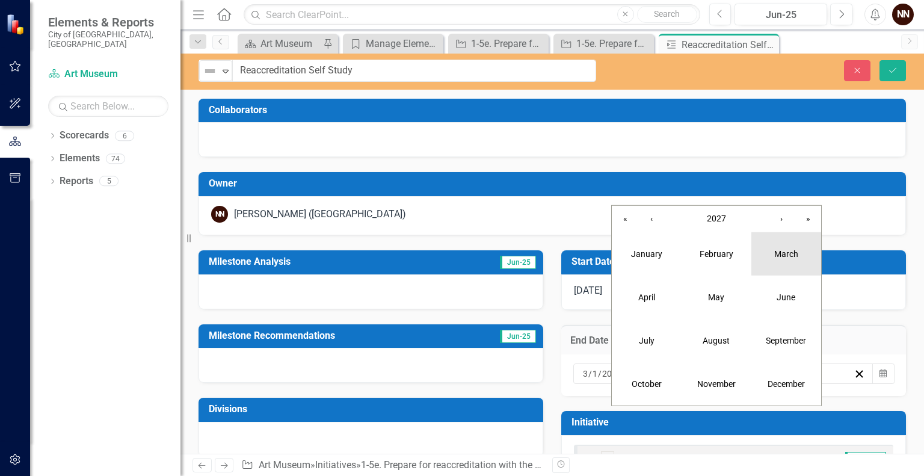
click at [782, 255] on abbr "March" at bounding box center [787, 254] width 24 height 10
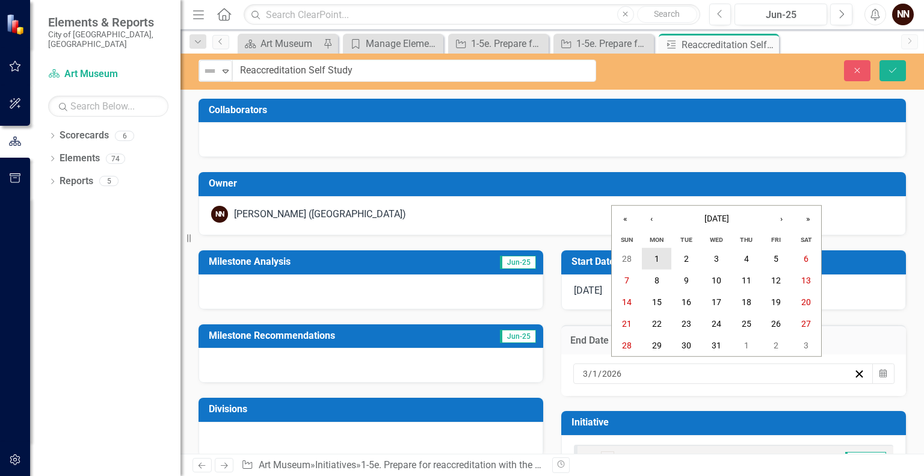
click at [655, 256] on abbr "1" at bounding box center [657, 259] width 5 height 10
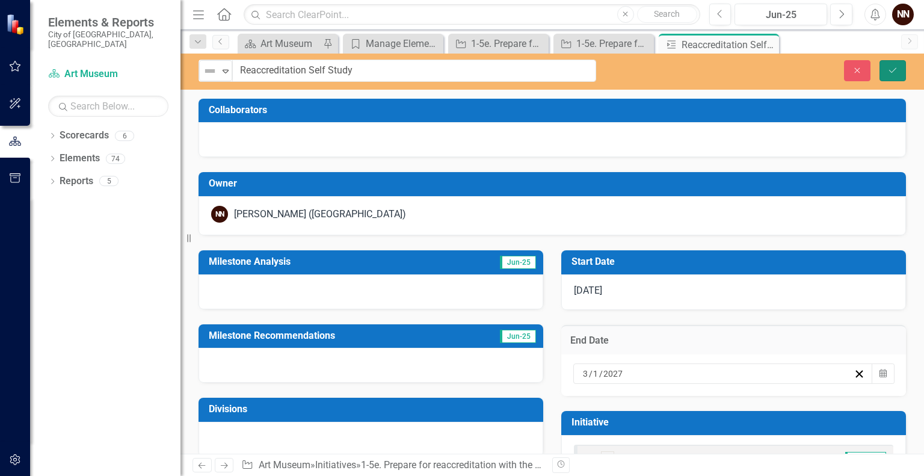
click at [905, 70] on button "Save" at bounding box center [893, 70] width 26 height 21
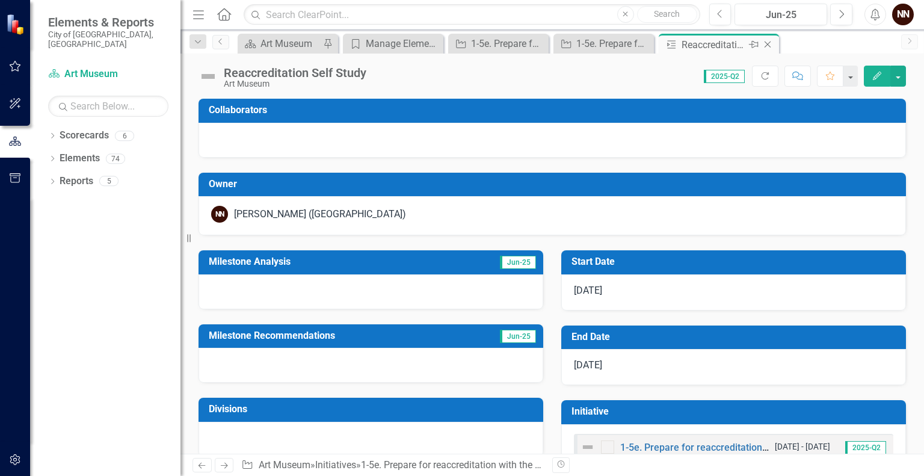
click at [768, 43] on icon "Close" at bounding box center [768, 45] width 12 height 10
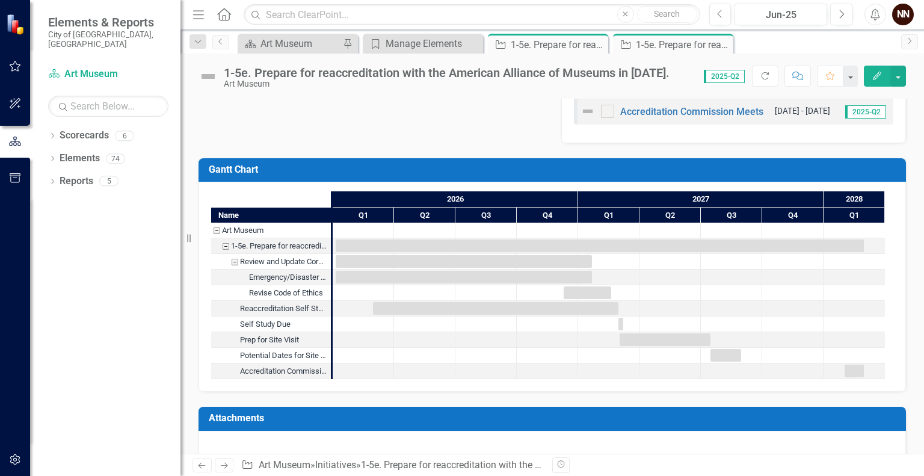
scroll to position [583, 0]
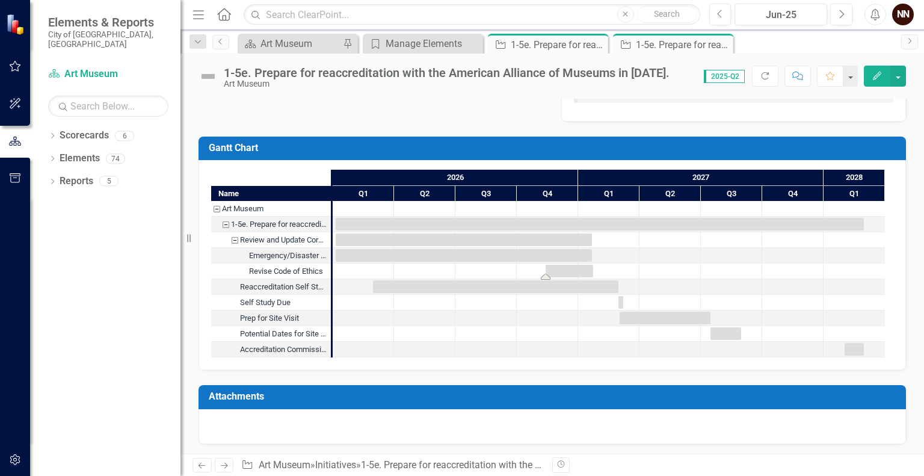
drag, startPoint x: 593, startPoint y: 267, endPoint x: 574, endPoint y: 271, distance: 19.7
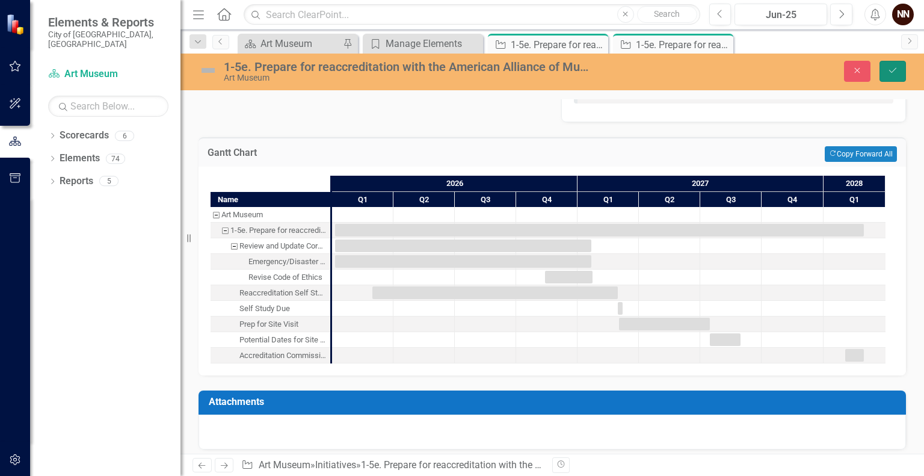
click at [886, 69] on button "Save" at bounding box center [893, 71] width 26 height 21
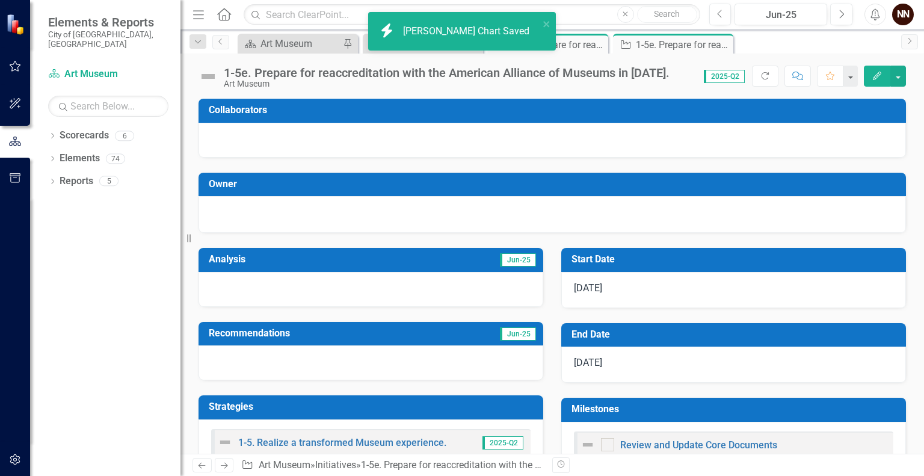
click at [886, 69] on button "Edit" at bounding box center [877, 76] width 26 height 21
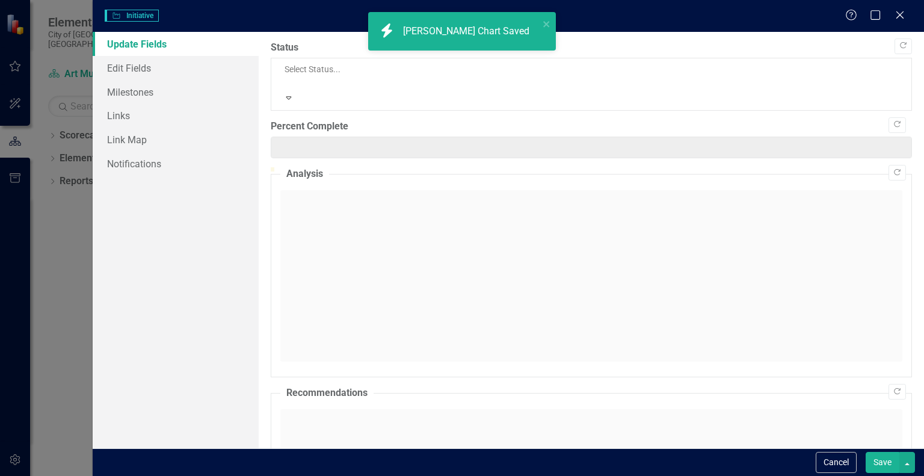
type input "0"
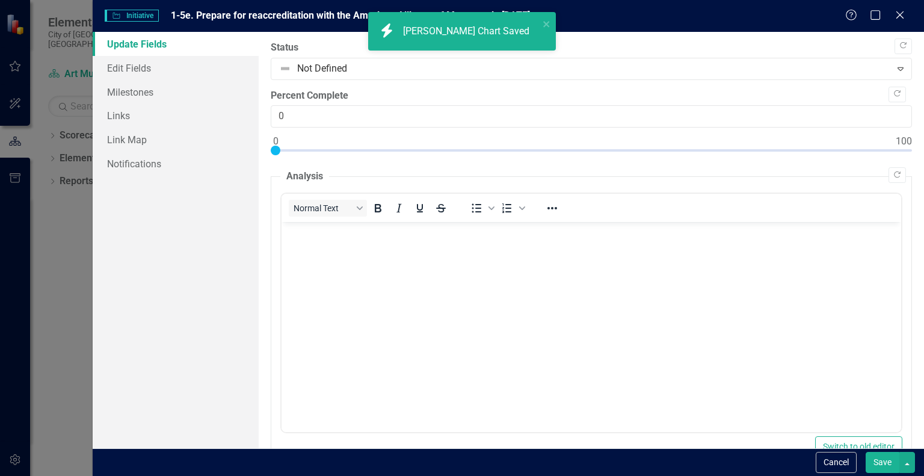
scroll to position [0, 0]
click at [908, 16] on div "Help Maximize Close" at bounding box center [879, 16] width 67 height 14
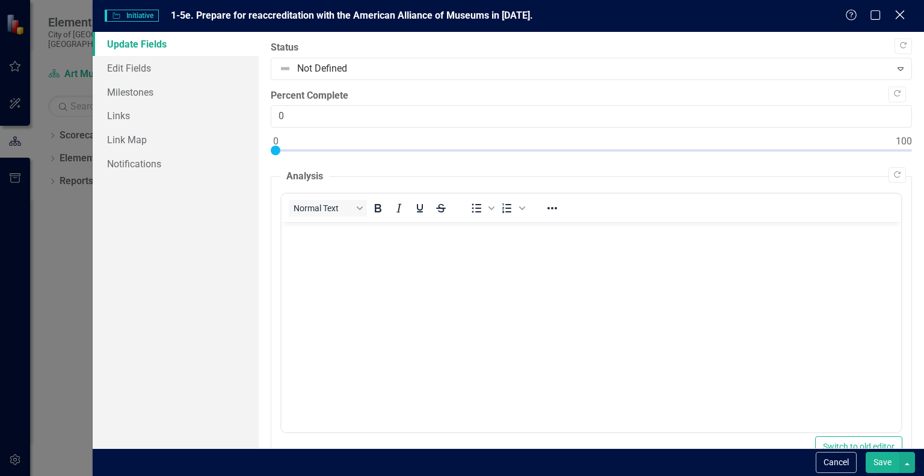
click at [900, 16] on icon at bounding box center [900, 14] width 9 height 9
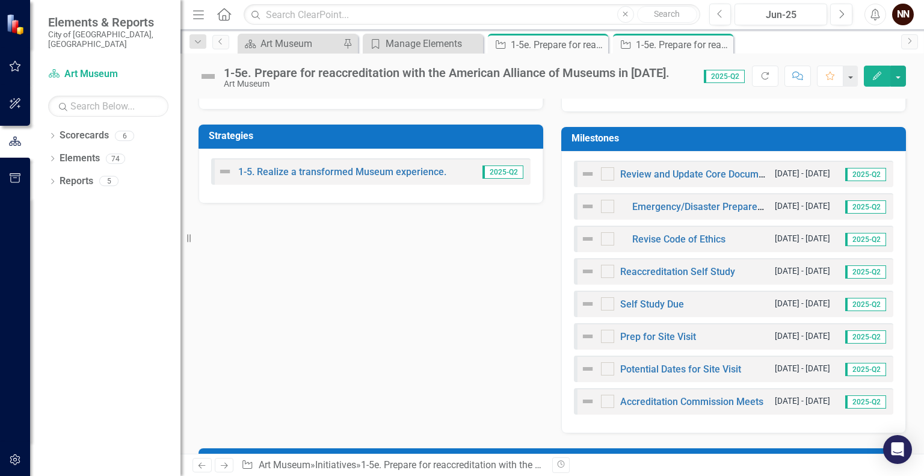
scroll to position [265, 0]
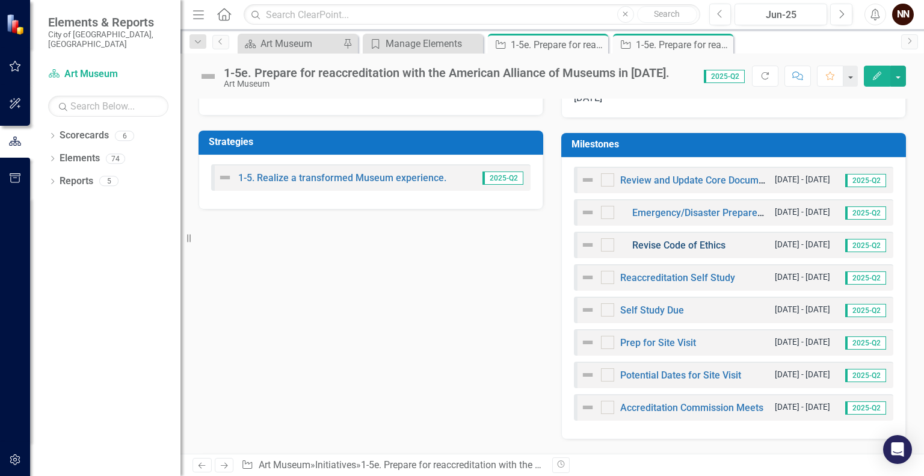
click at [713, 246] on link "Revise Code of Ethics" at bounding box center [679, 245] width 93 height 11
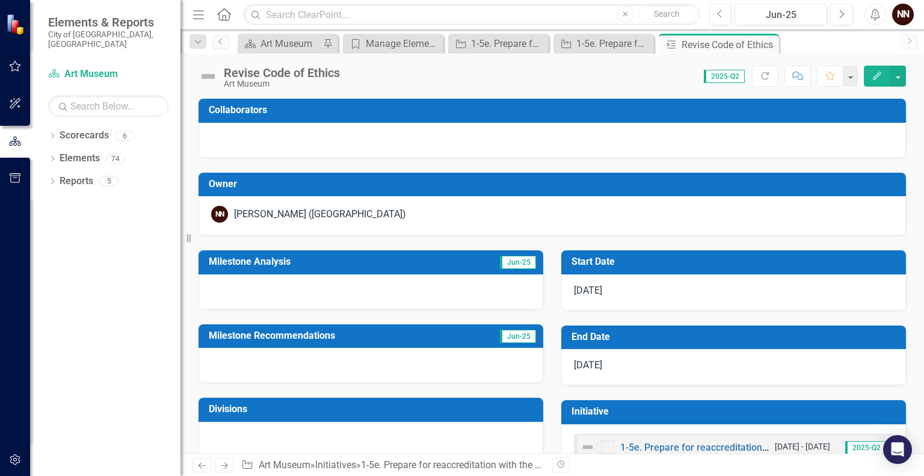
drag, startPoint x: 630, startPoint y: 342, endPoint x: 605, endPoint y: 267, distance: 78.6
click at [605, 267] on td "Start Date" at bounding box center [736, 263] width 329 height 20
click at [640, 259] on h3 "Start Date" at bounding box center [736, 261] width 329 height 11
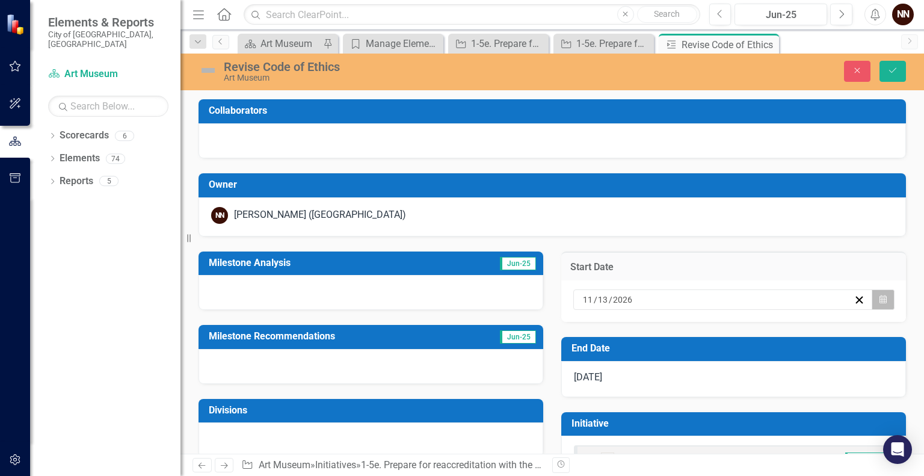
drag, startPoint x: 872, startPoint y: 298, endPoint x: 882, endPoint y: 303, distance: 11.3
click at [882, 303] on button "Calendar" at bounding box center [883, 300] width 23 height 20
click at [635, 364] on button "2" at bounding box center [620, 363] width 30 height 22
click at [864, 350] on h3 "End Date" at bounding box center [736, 348] width 329 height 11
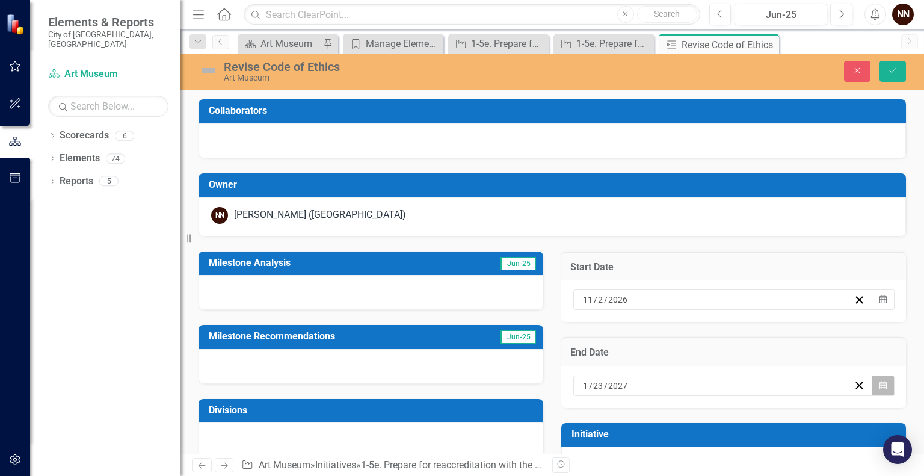
click at [880, 385] on icon "button" at bounding box center [883, 385] width 7 height 8
click at [892, 60] on div "Revise Code of Ethics Art Museum Close Save" at bounding box center [553, 71] width 744 height 23
click at [890, 66] on icon "Save" at bounding box center [893, 70] width 11 height 8
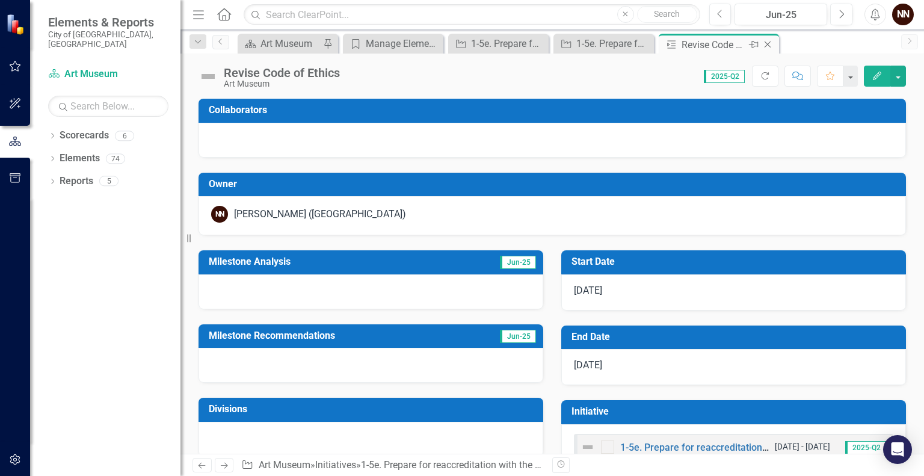
click at [767, 45] on icon "Close" at bounding box center [768, 45] width 12 height 10
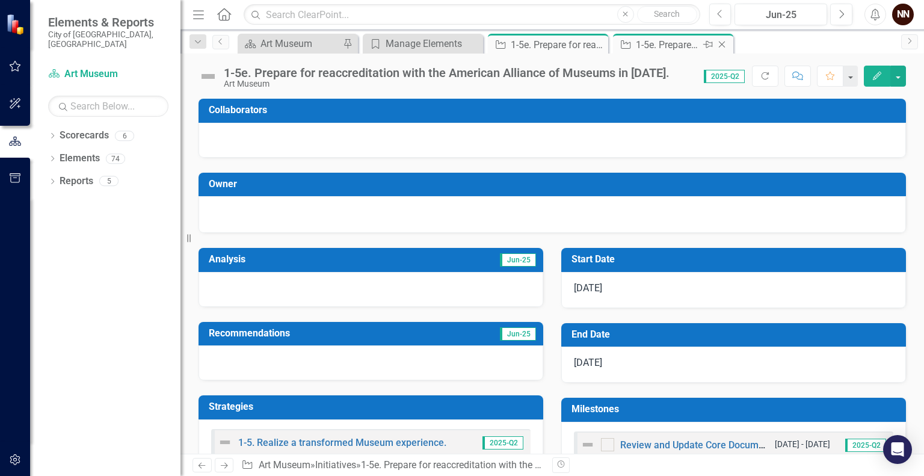
click at [683, 40] on div "1-5e. Prepare for reaccreditation with the American Alliance of Museums in [DAT…" at bounding box center [668, 44] width 64 height 15
click at [724, 43] on icon "Close" at bounding box center [722, 45] width 12 height 10
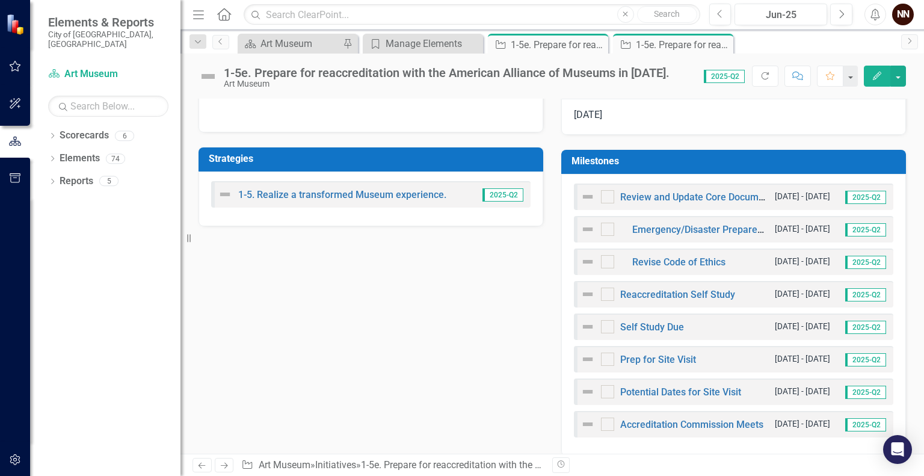
scroll to position [249, 0]
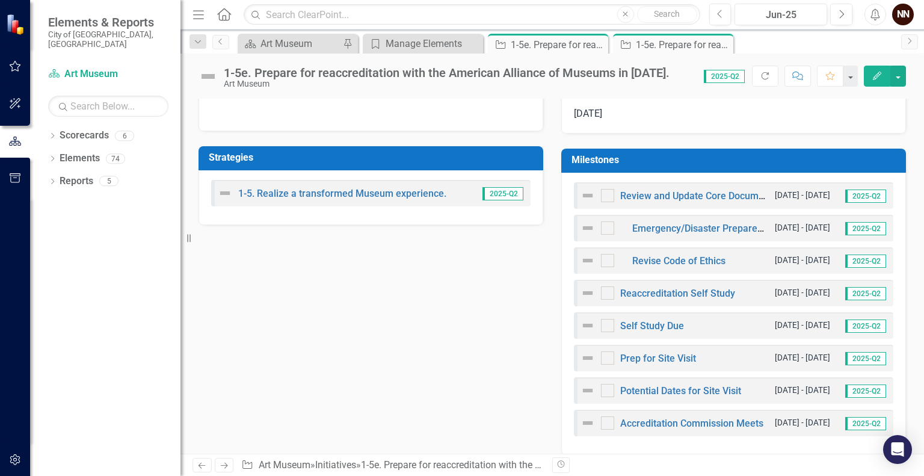
click at [798, 156] on h3 "Milestones" at bounding box center [736, 160] width 329 height 11
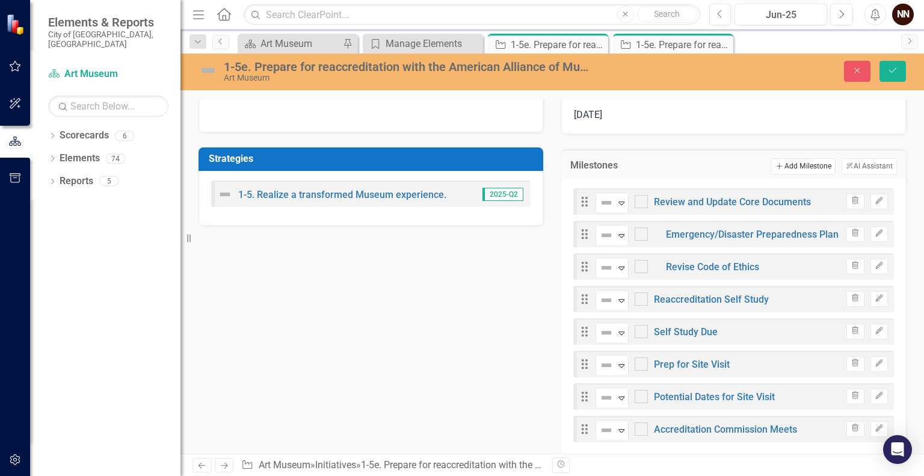
click at [814, 169] on button "Add Add Milestone" at bounding box center [803, 166] width 64 height 16
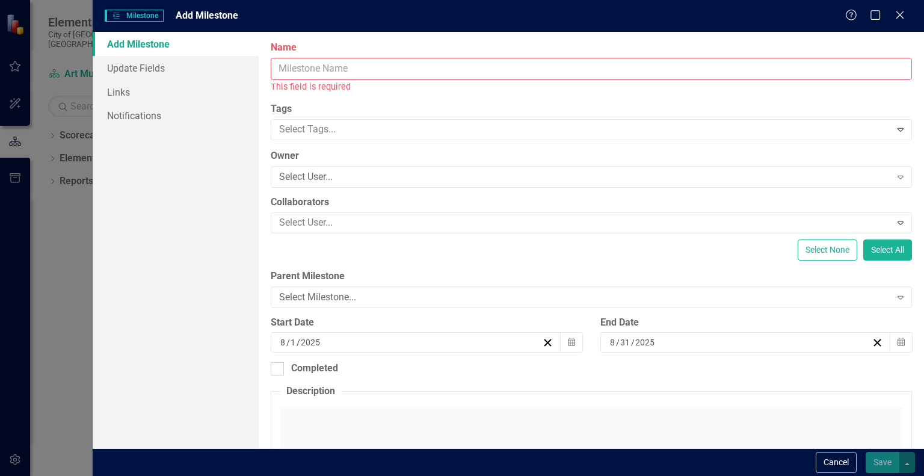
click at [800, 76] on input "Name" at bounding box center [592, 69] width 642 height 22
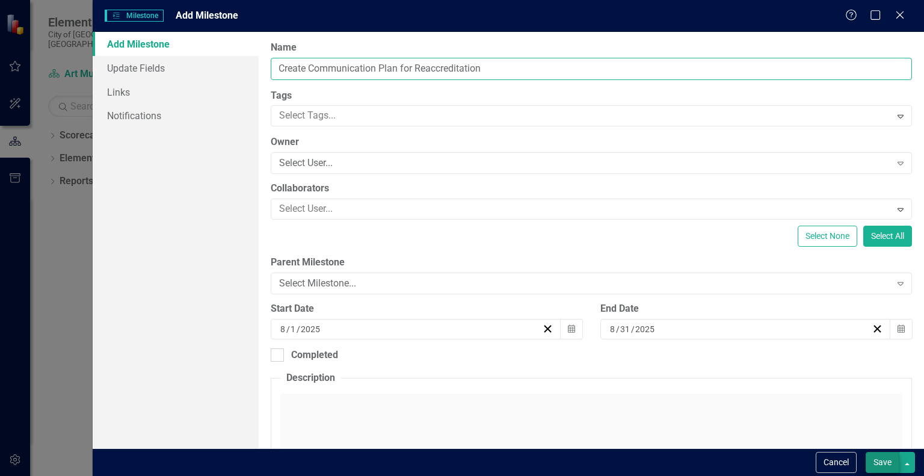
type input "Create Communication Plan for Reaccreditation"
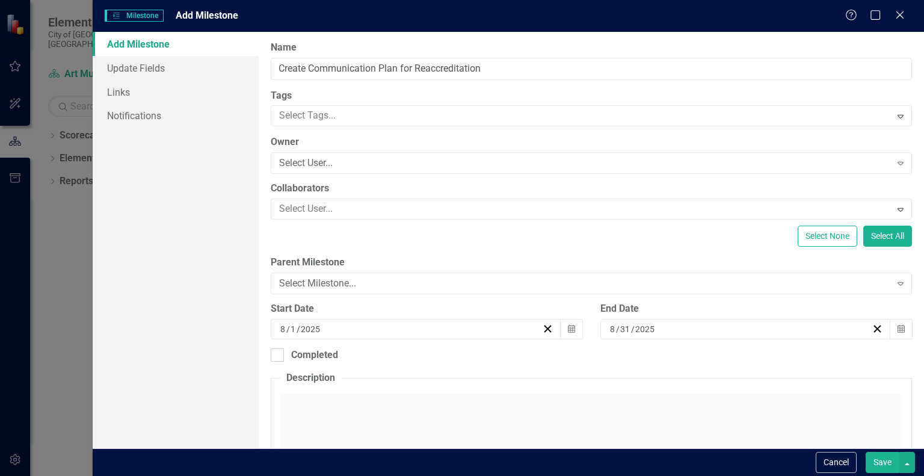
click at [884, 464] on button "Save" at bounding box center [883, 462] width 34 height 21
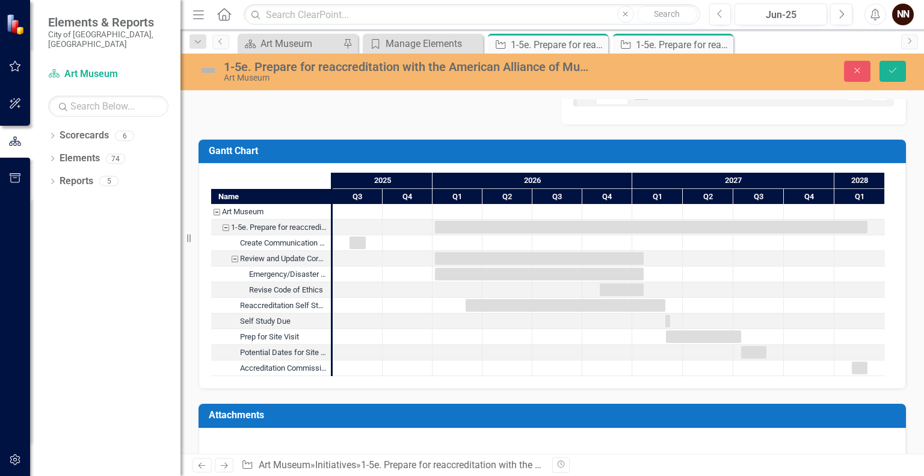
scroll to position [620, 0]
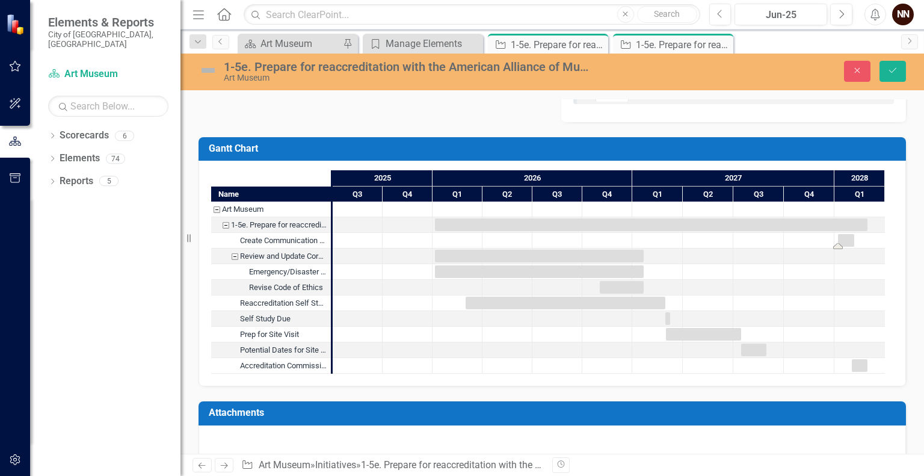
drag, startPoint x: 357, startPoint y: 240, endPoint x: 846, endPoint y: 265, distance: 489.9
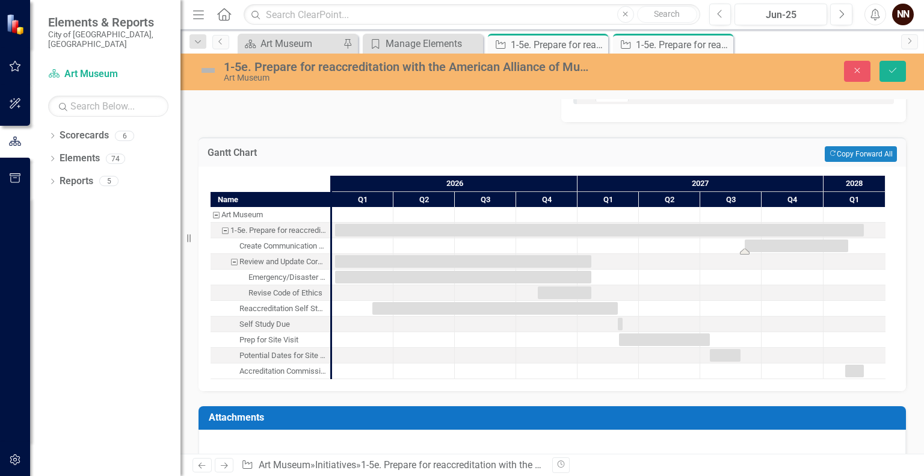
drag, startPoint x: 828, startPoint y: 243, endPoint x: 745, endPoint y: 269, distance: 87.8
click at [896, 72] on icon "Save" at bounding box center [893, 70] width 11 height 8
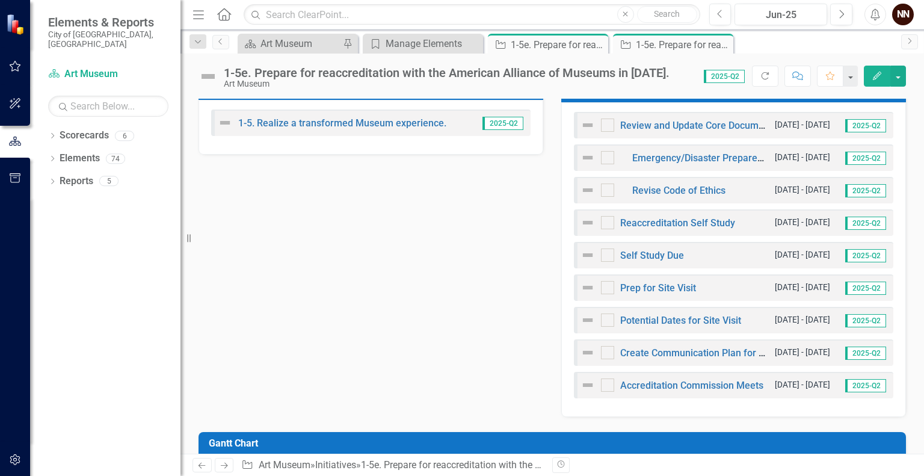
scroll to position [324, 0]
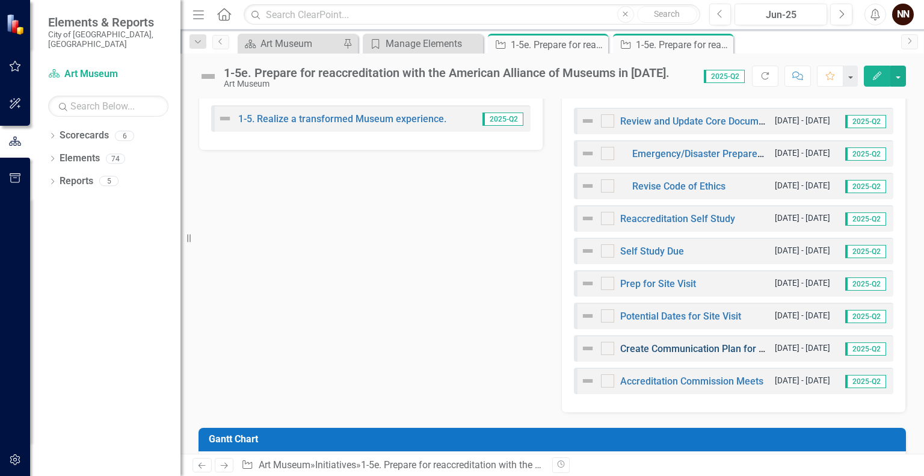
click at [728, 347] on link "Create Communication Plan for Reaccreditation" at bounding box center [724, 348] width 206 height 11
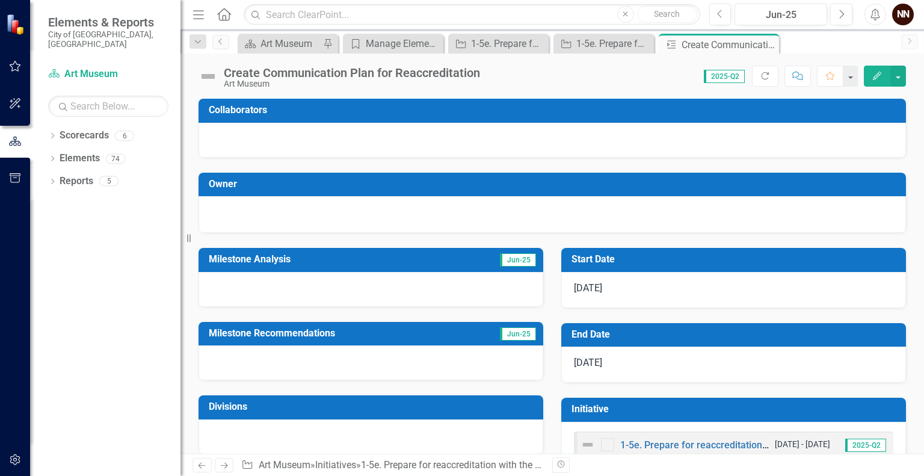
click at [610, 262] on h3 "Start Date" at bounding box center [736, 259] width 329 height 11
click at [743, 264] on h3 "Start Date" at bounding box center [736, 259] width 329 height 11
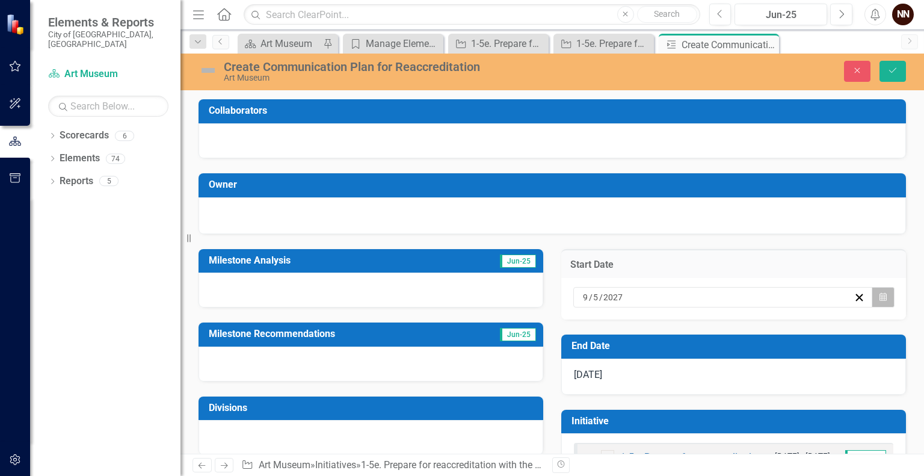
click at [872, 300] on button "Calendar" at bounding box center [883, 297] width 23 height 20
click at [695, 361] on button "1" at bounding box center [679, 361] width 30 height 22
click at [813, 353] on td "End Date" at bounding box center [736, 348] width 329 height 20
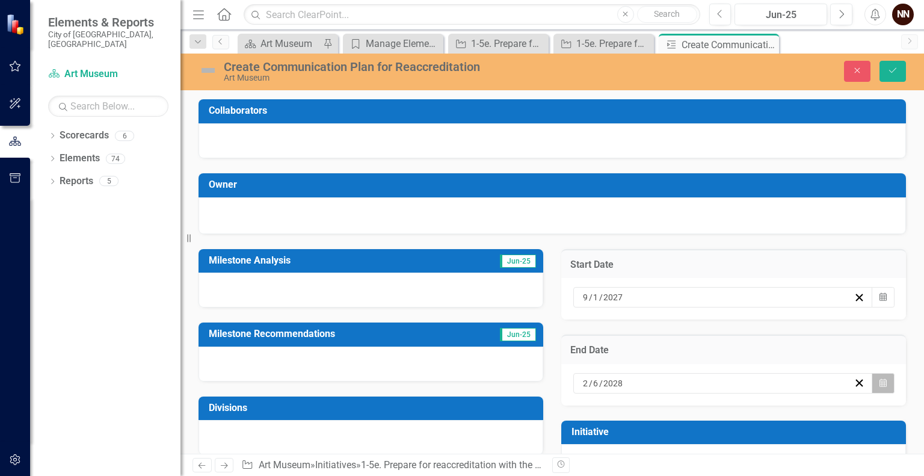
click at [872, 383] on button "Calendar" at bounding box center [883, 383] width 23 height 20
click at [900, 61] on button "Save" at bounding box center [893, 71] width 26 height 21
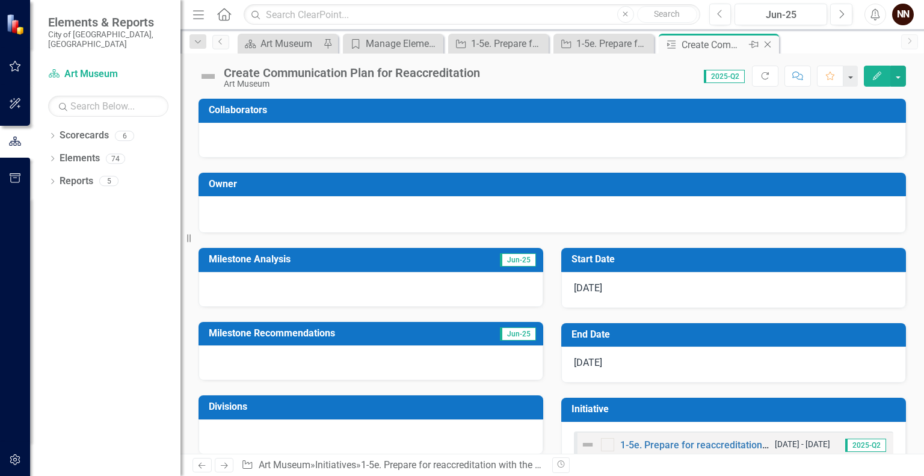
click at [767, 40] on icon "Close" at bounding box center [768, 45] width 12 height 10
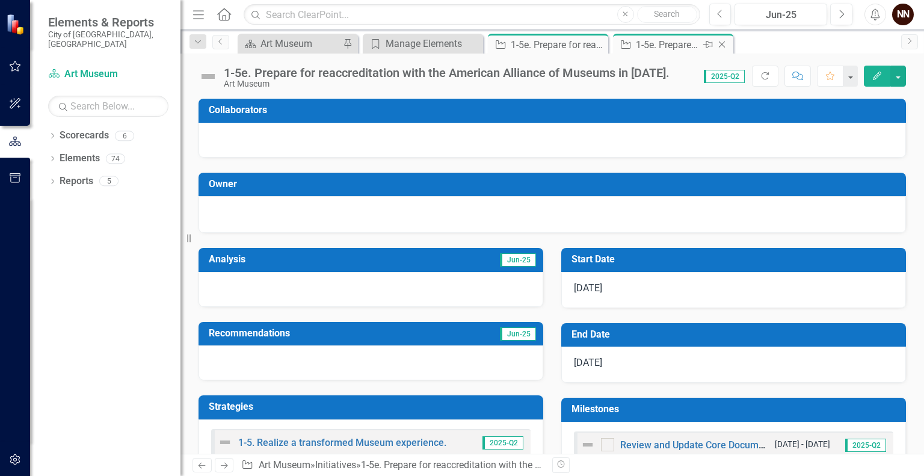
click at [679, 45] on div "1-5e. Prepare for reaccreditation with the American Alliance of Museums in [DAT…" at bounding box center [668, 44] width 64 height 15
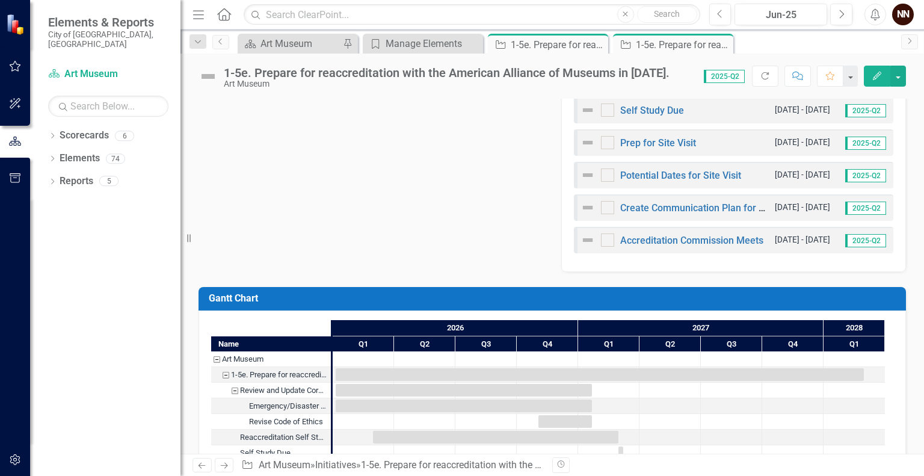
scroll to position [462, 0]
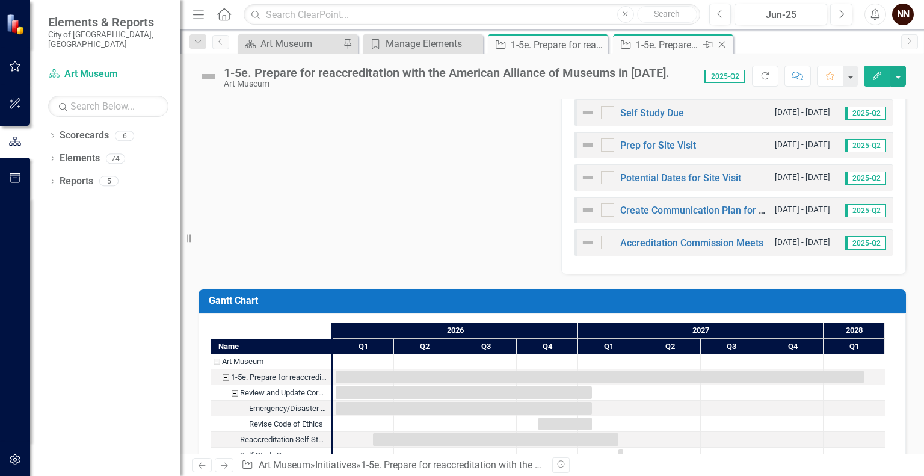
click at [722, 44] on icon at bounding box center [722, 45] width 7 height 7
click at [595, 48] on icon "Close" at bounding box center [597, 45] width 12 height 10
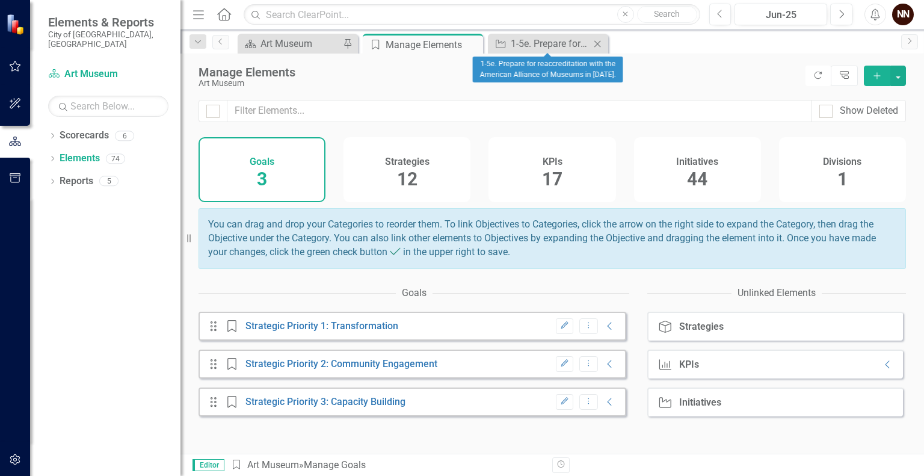
click at [604, 40] on icon "Close" at bounding box center [598, 44] width 12 height 10
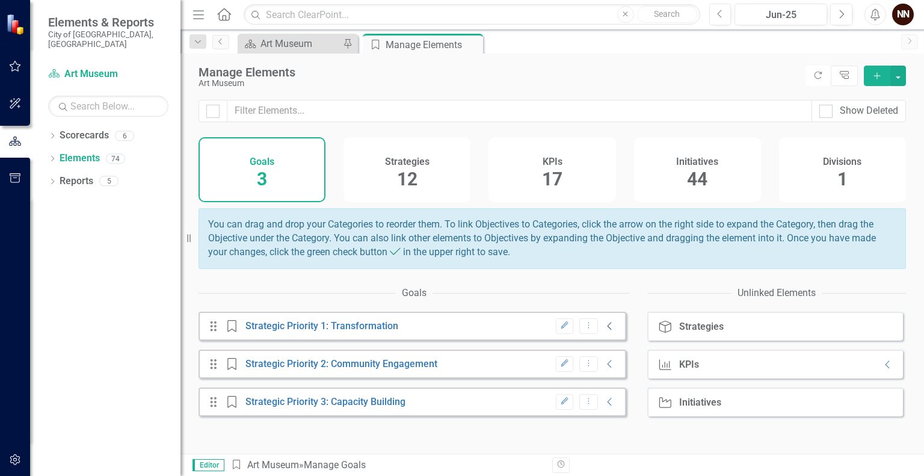
click at [604, 329] on icon "Collapse" at bounding box center [610, 326] width 12 height 10
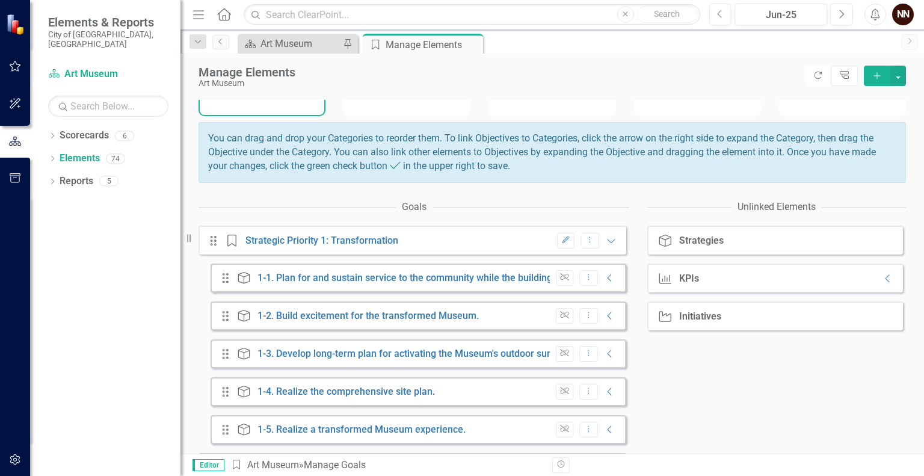
scroll to position [142, 0]
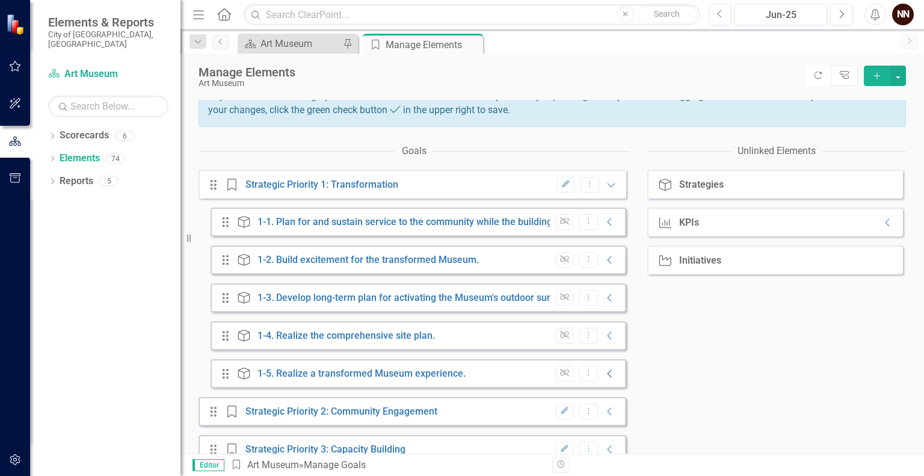
click at [604, 377] on icon "Collapse" at bounding box center [610, 374] width 12 height 10
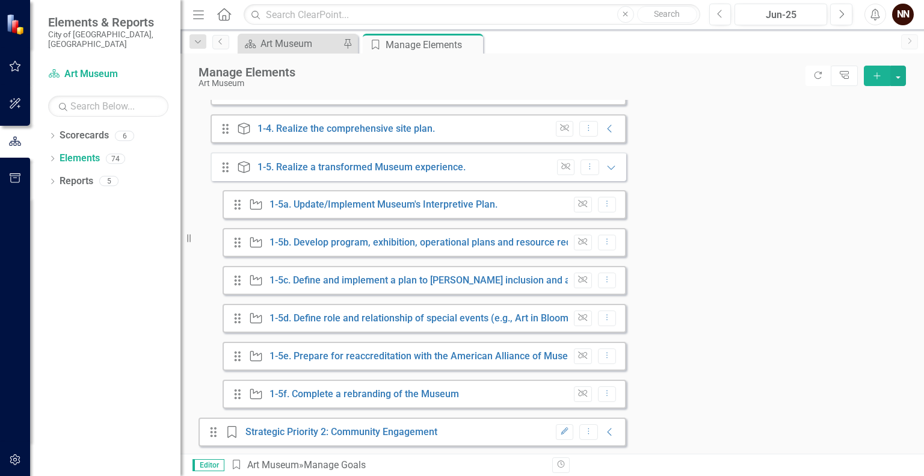
scroll to position [352, 0]
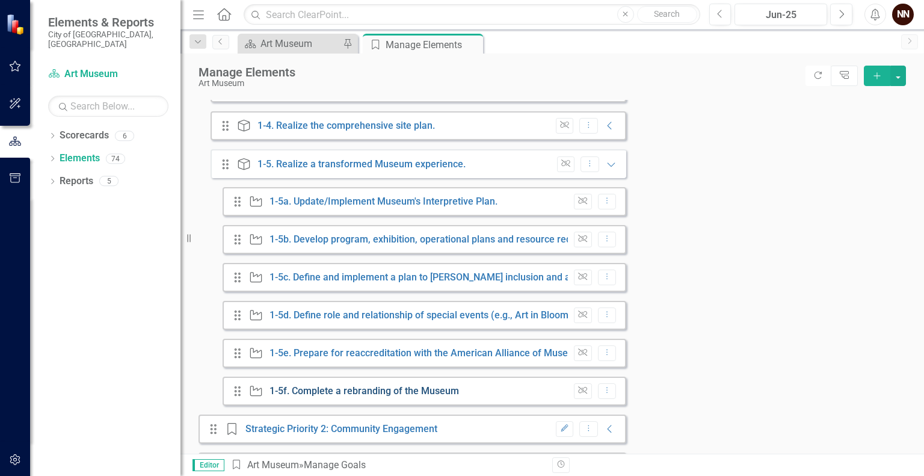
click at [407, 397] on link "1-5f. Complete a rebranding of the Museum" at bounding box center [365, 390] width 190 height 11
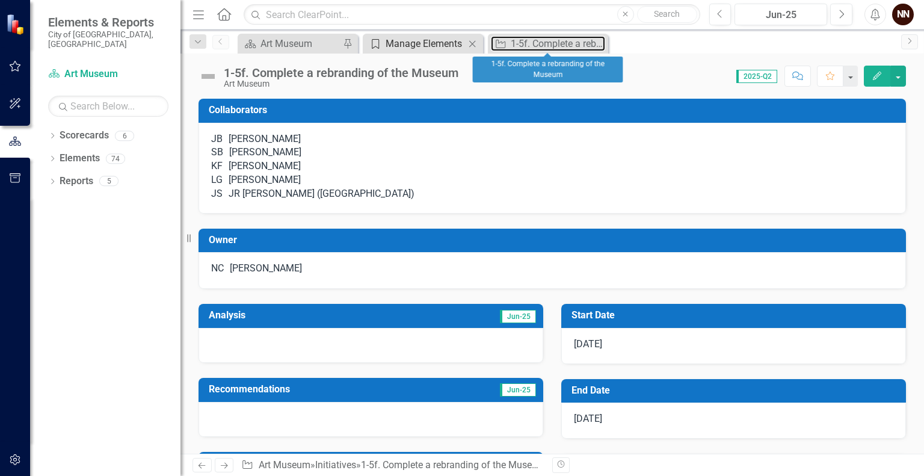
drag, startPoint x: 562, startPoint y: 44, endPoint x: 442, endPoint y: 38, distance: 119.3
click at [562, 44] on div "1-5f. Complete a rebranding of the Museum" at bounding box center [558, 43] width 94 height 15
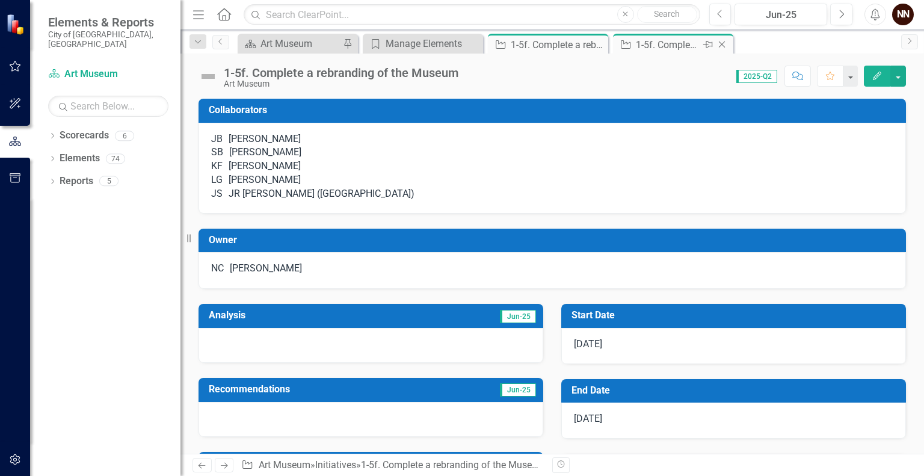
click at [724, 48] on icon "Close" at bounding box center [722, 45] width 12 height 10
click at [437, 49] on div "Manage Elements" at bounding box center [425, 43] width 79 height 15
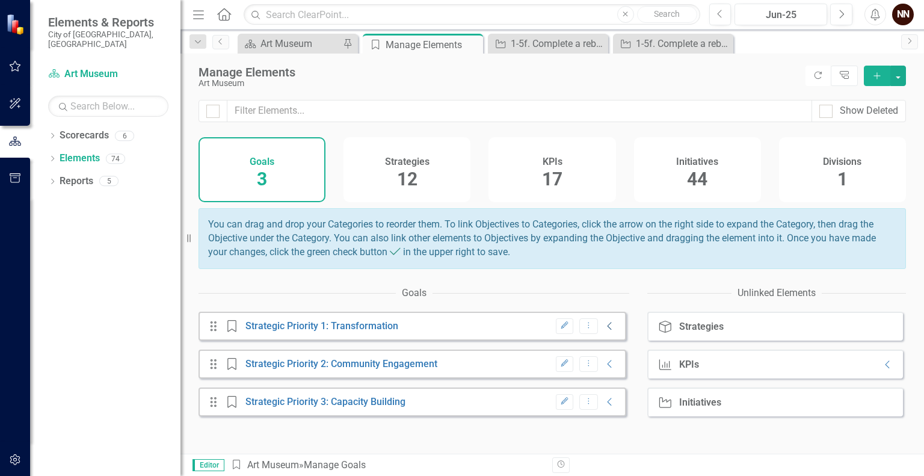
click at [608, 330] on icon at bounding box center [610, 326] width 4 height 8
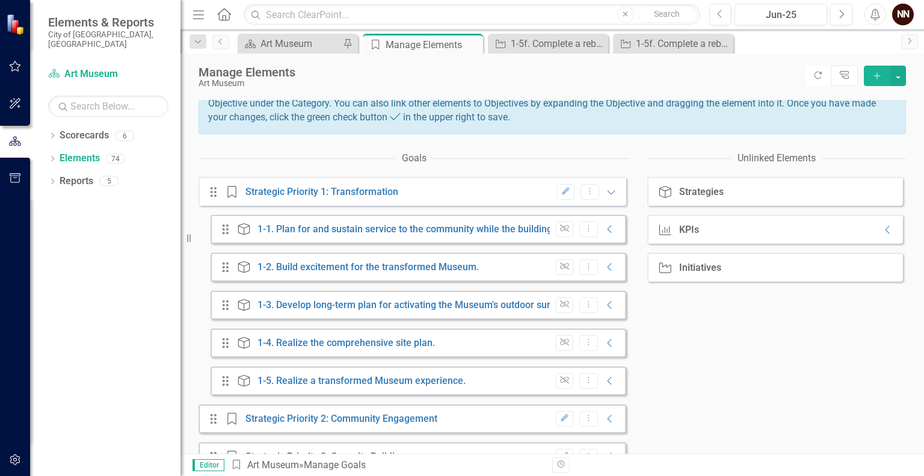
scroll to position [169, 0]
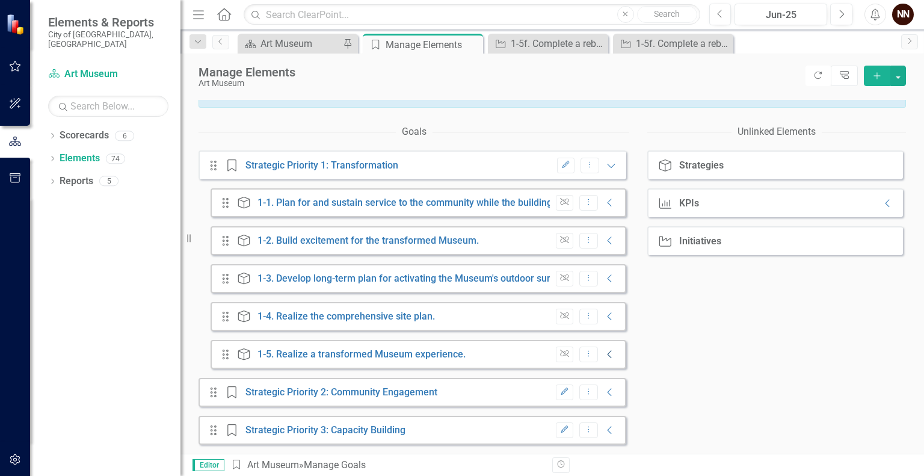
click at [604, 358] on icon "Collapse" at bounding box center [610, 355] width 12 height 10
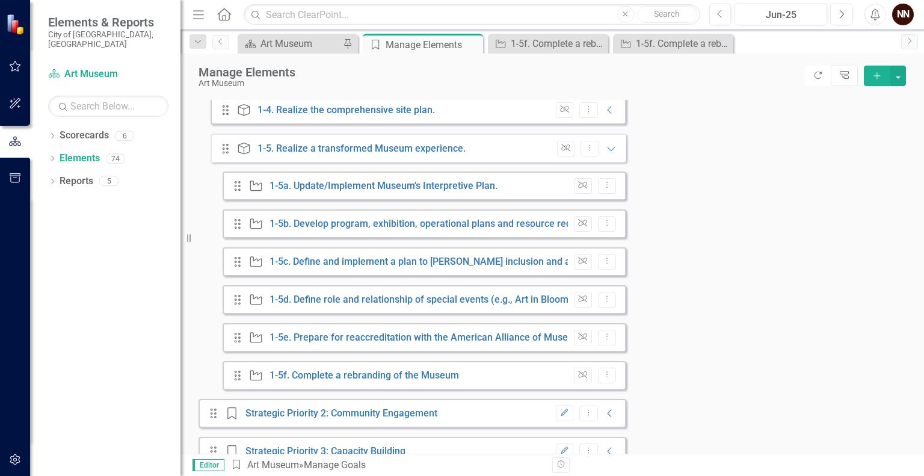
scroll to position [374, 0]
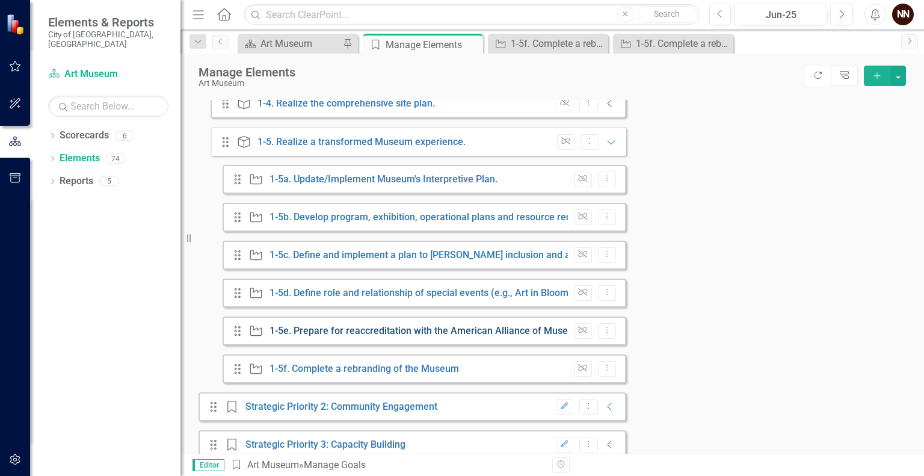
click at [430, 336] on link "1-5e. Prepare for reaccreditation with the American Alliance of Museums in [DAT…" at bounding box center [450, 330] width 361 height 11
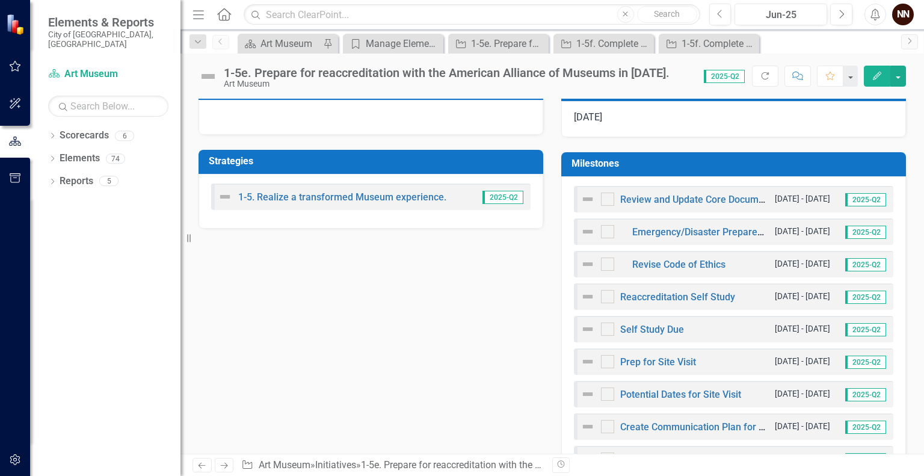
scroll to position [247, 0]
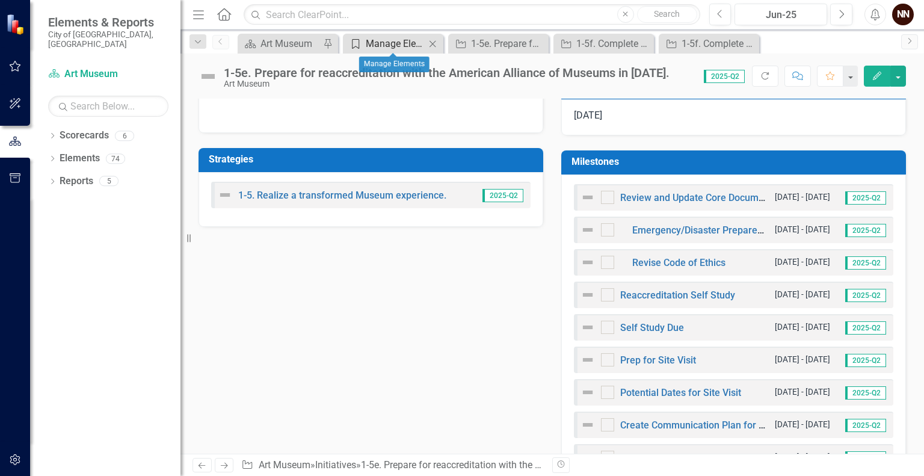
click at [392, 45] on div "Manage Elements" at bounding box center [396, 43] width 60 height 15
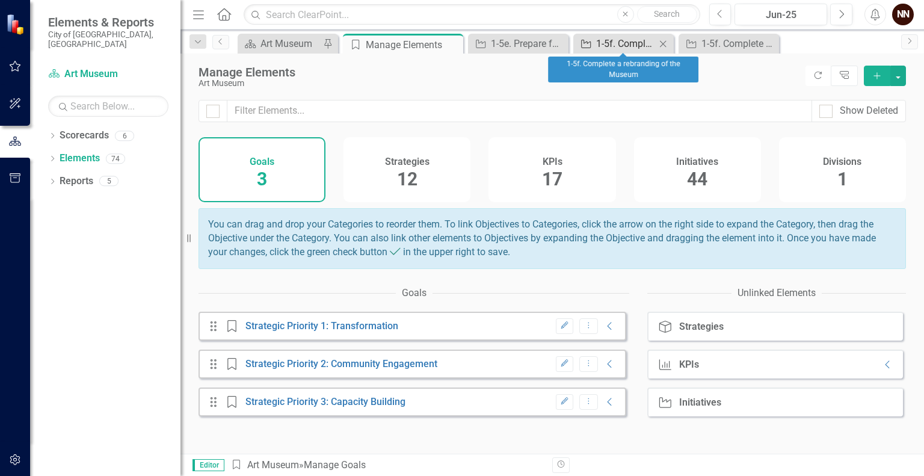
click at [619, 42] on div "1-5f. Complete a rebranding of the Museum" at bounding box center [626, 43] width 60 height 15
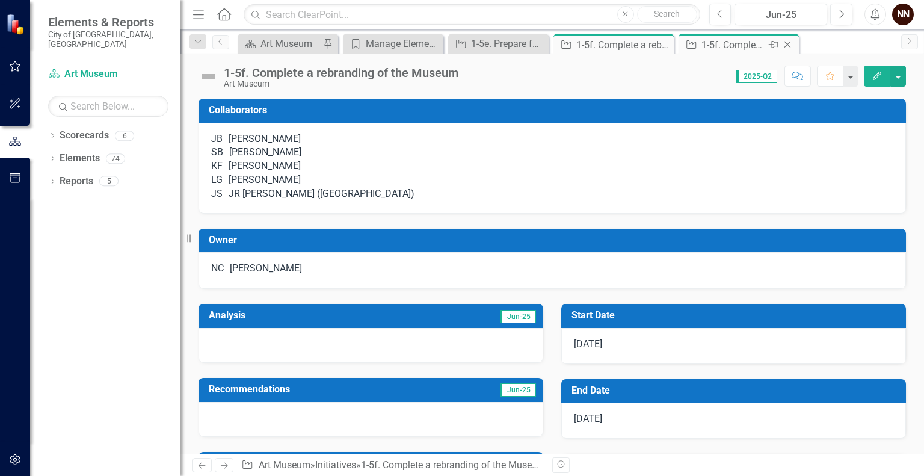
click at [743, 40] on div "1-5f. Complete a rebranding of the Museum" at bounding box center [734, 44] width 64 height 15
click at [717, 46] on div "1-5f. Complete a rebranding of the Museum" at bounding box center [734, 44] width 64 height 15
drag, startPoint x: 621, startPoint y: 42, endPoint x: 601, endPoint y: 45, distance: 20.7
click at [601, 45] on div "1-5f. Complete a rebranding of the Museum" at bounding box center [609, 44] width 64 height 15
click at [786, 45] on icon at bounding box center [788, 45] width 7 height 7
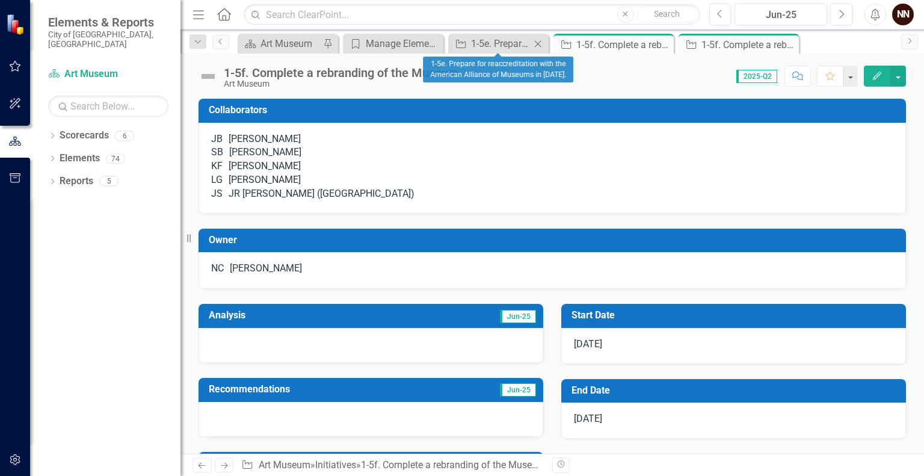
click at [534, 48] on icon "Close" at bounding box center [538, 44] width 12 height 10
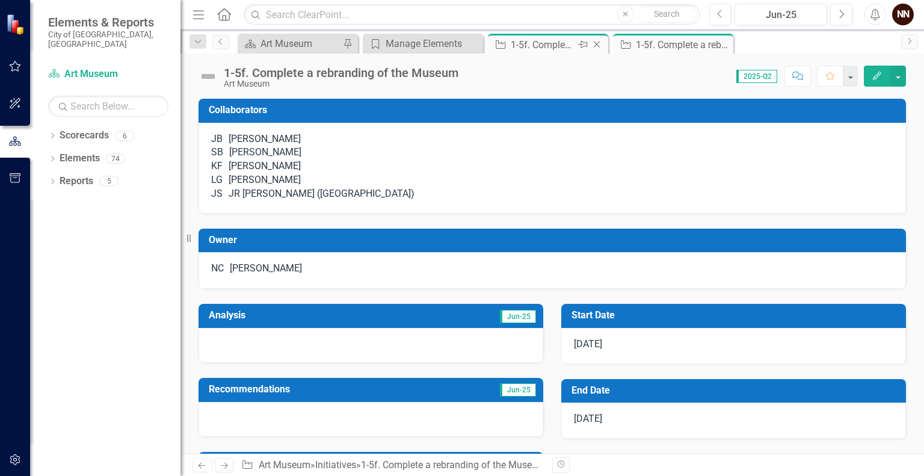
click at [592, 44] on icon "Close" at bounding box center [597, 45] width 12 height 10
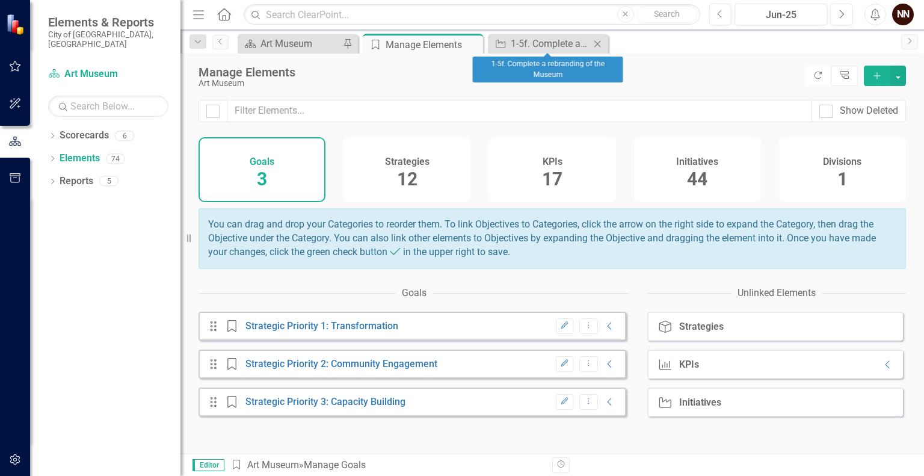
click at [600, 43] on icon "Close" at bounding box center [598, 44] width 12 height 10
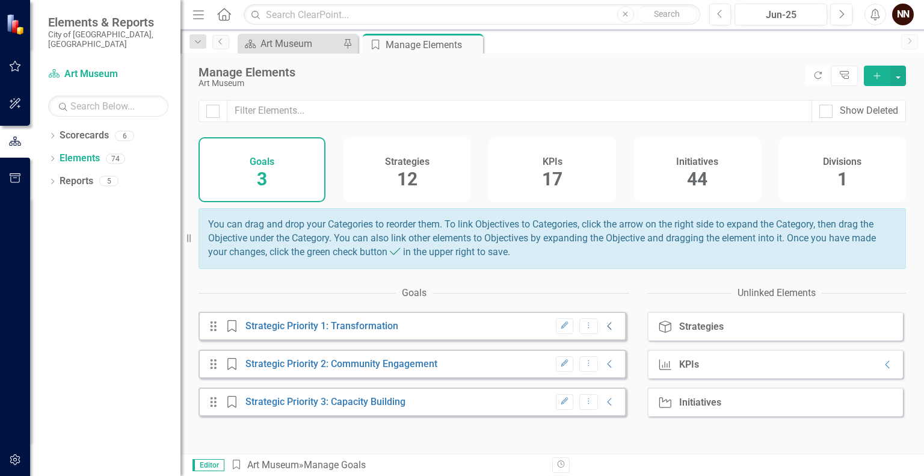
click at [608, 330] on icon at bounding box center [610, 326] width 4 height 8
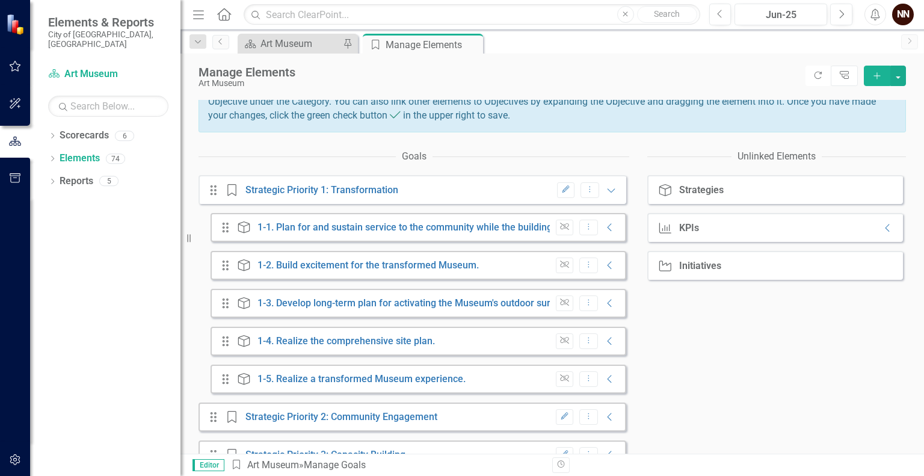
scroll to position [142, 0]
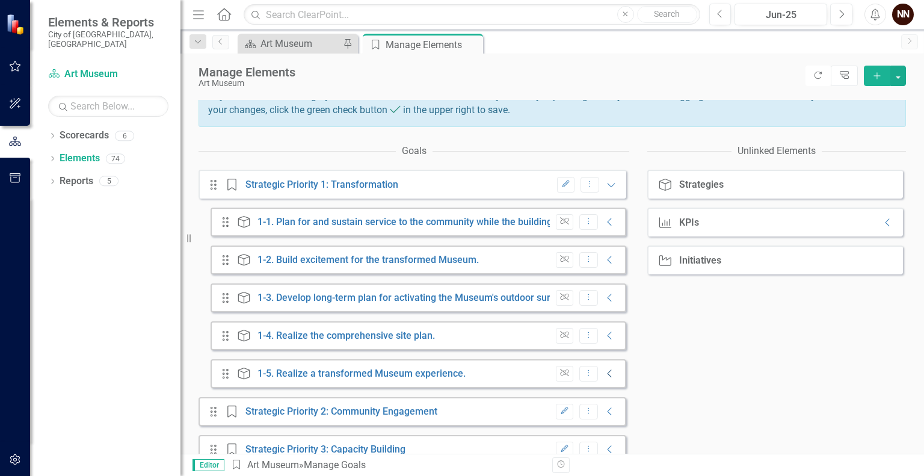
click at [604, 379] on icon "Collapse" at bounding box center [610, 374] width 12 height 10
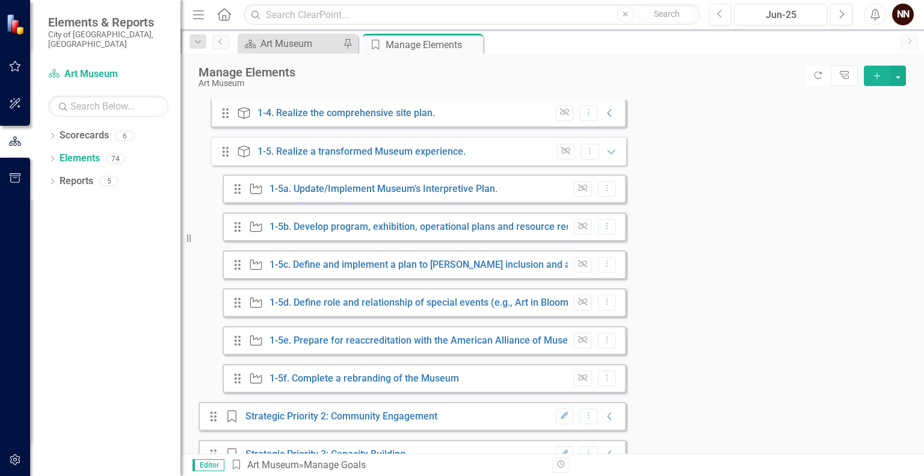
scroll to position [368, 0]
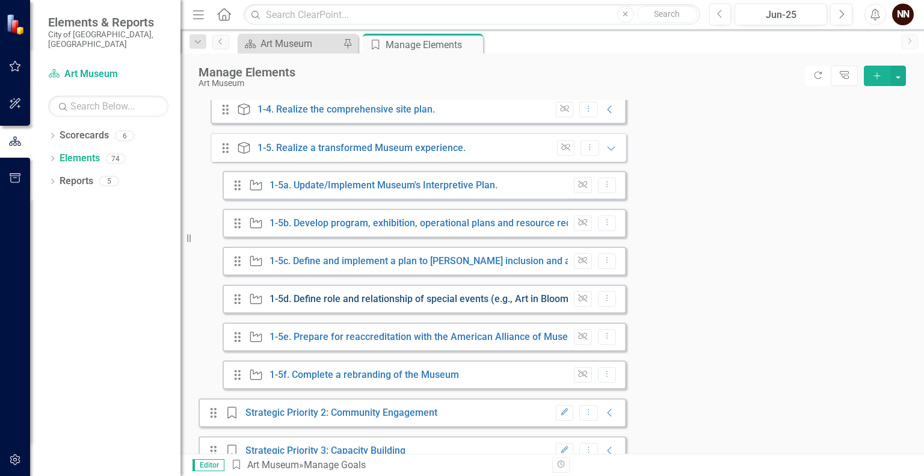
click at [445, 304] on link "1-5d. Define role and relationship of special events (e.g., Art in Bloom) to ot…" at bounding box center [500, 298] width 460 height 11
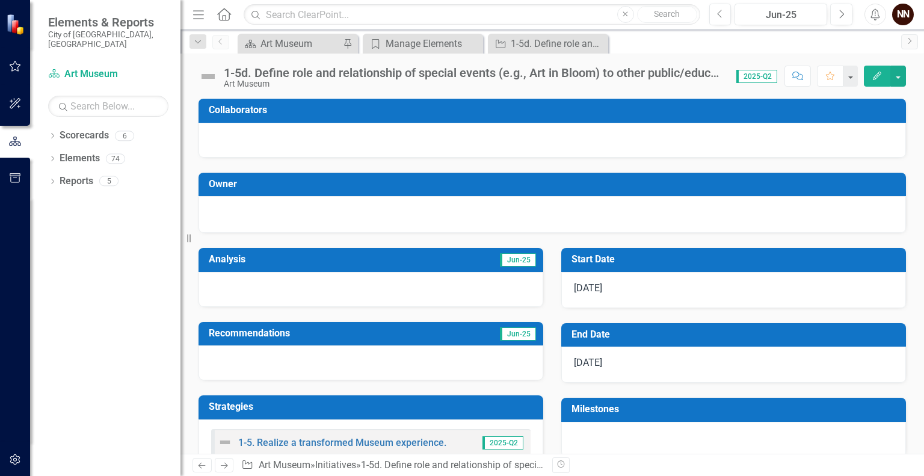
click at [615, 259] on h3 "Start Date" at bounding box center [736, 259] width 329 height 11
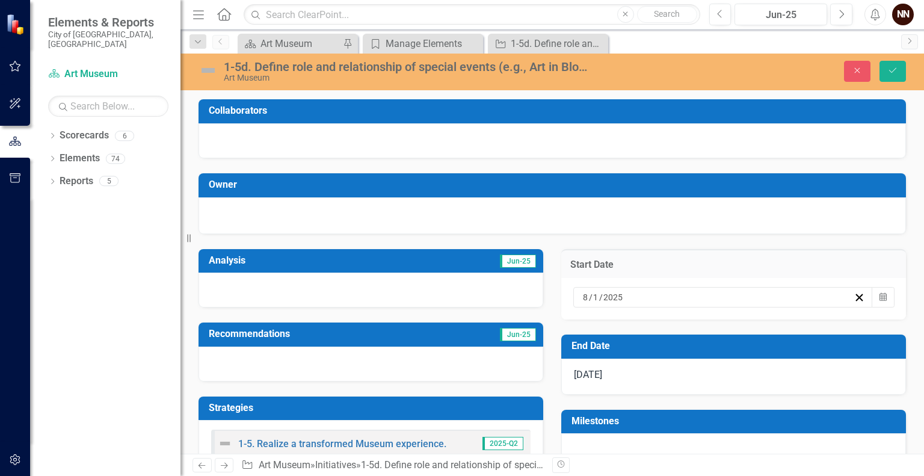
click at [787, 353] on td "End Date" at bounding box center [736, 348] width 329 height 20
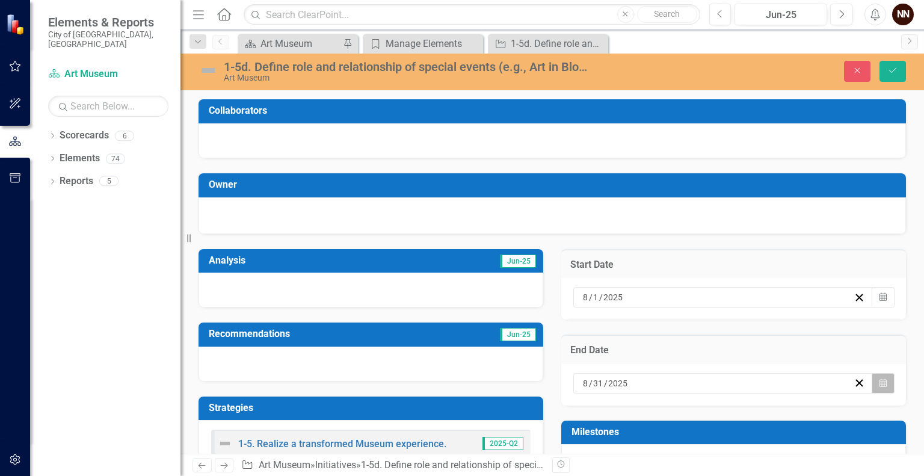
click at [880, 383] on icon "button" at bounding box center [883, 383] width 7 height 8
click at [692, 401] on span "[DATE]" at bounding box center [679, 406] width 25 height 10
click at [689, 401] on span "2025" at bounding box center [679, 406] width 19 height 10
drag, startPoint x: 643, startPoint y: 328, endPoint x: 636, endPoint y: 326, distance: 7.4
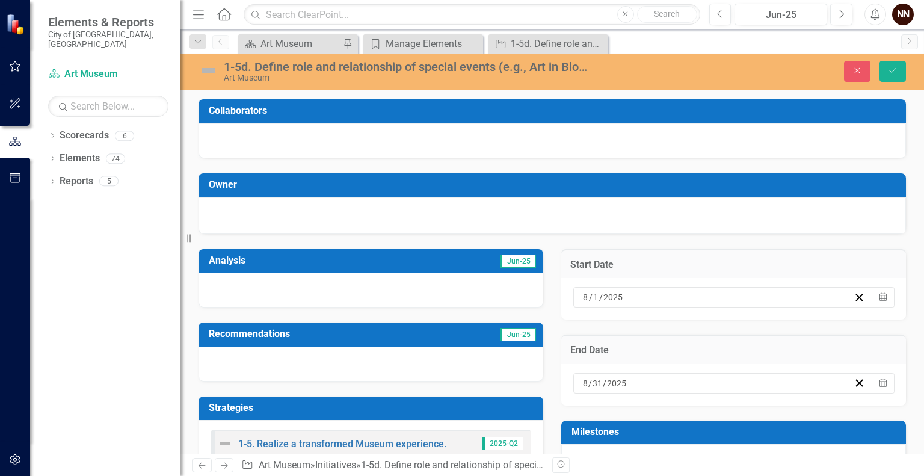
click at [645, 420] on button "January" at bounding box center [610, 441] width 70 height 43
click at [880, 299] on icon "Calendar" at bounding box center [883, 297] width 7 height 8
click at [692, 315] on span "[DATE]" at bounding box center [679, 320] width 25 height 10
click at [689, 315] on span "2025" at bounding box center [679, 320] width 19 height 10
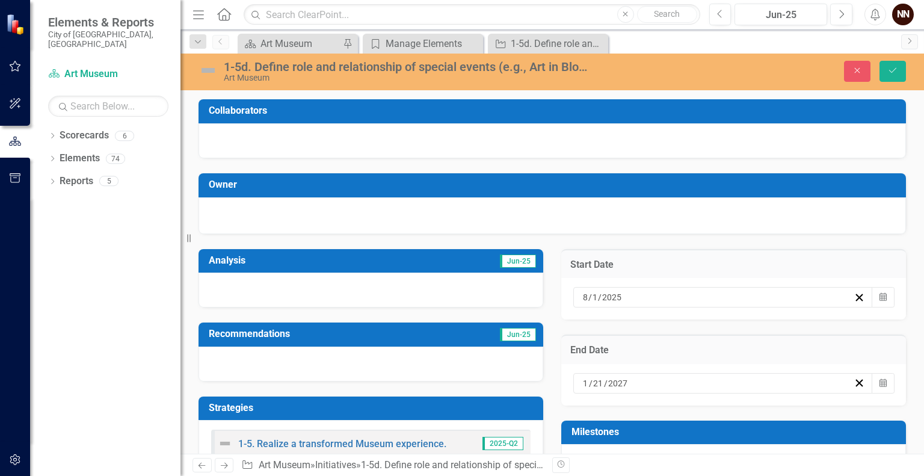
click at [778, 377] on button "2026" at bounding box center [749, 398] width 70 height 43
click at [635, 350] on button "2" at bounding box center [620, 361] width 30 height 22
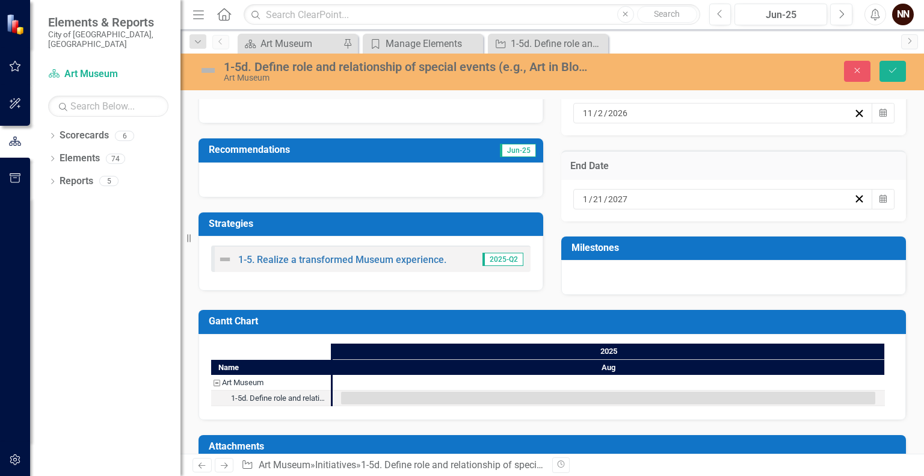
scroll to position [215, 0]
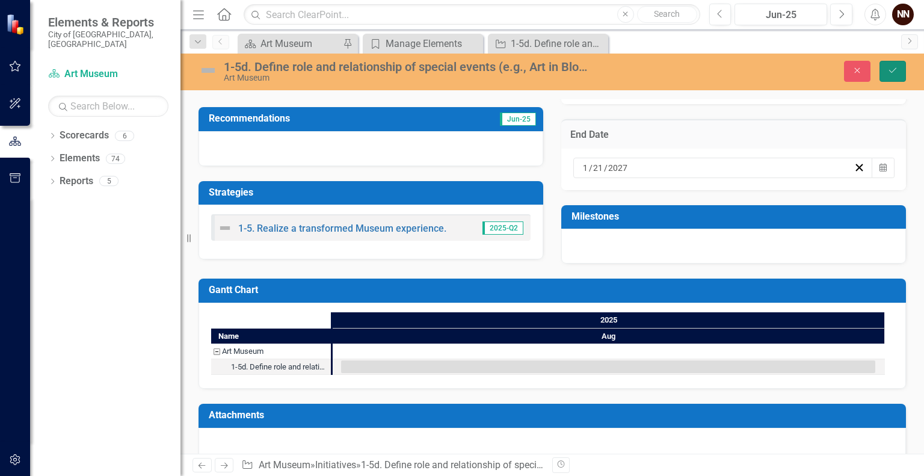
click at [900, 68] on button "Save" at bounding box center [893, 71] width 26 height 21
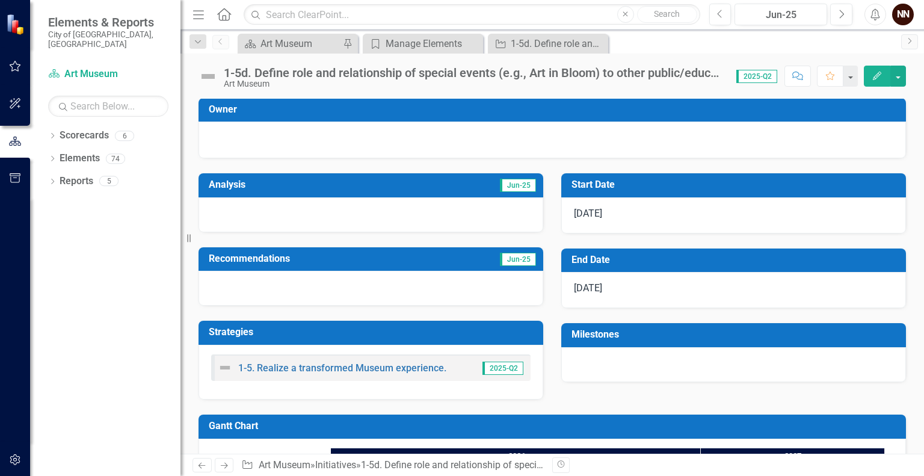
scroll to position [90, 0]
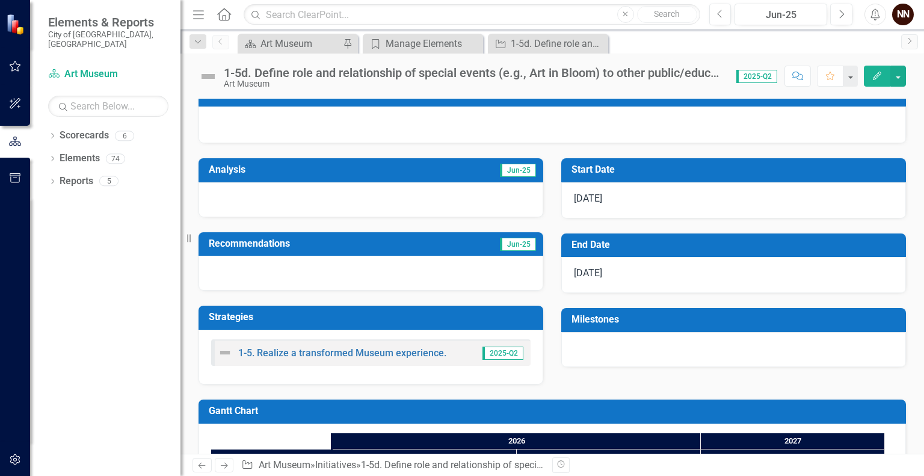
click at [270, 195] on div at bounding box center [371, 199] width 345 height 35
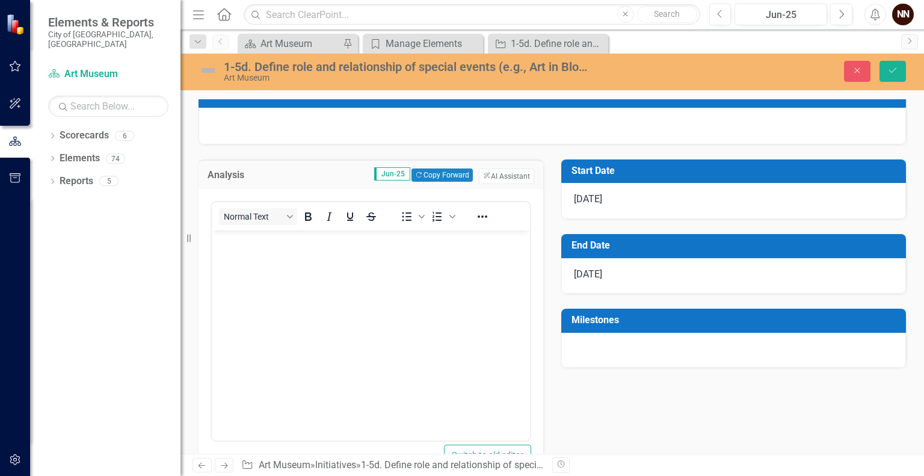
scroll to position [0, 0]
click at [274, 253] on body "Rich Text Area. Press ALT-0 for help." at bounding box center [371, 320] width 318 height 181
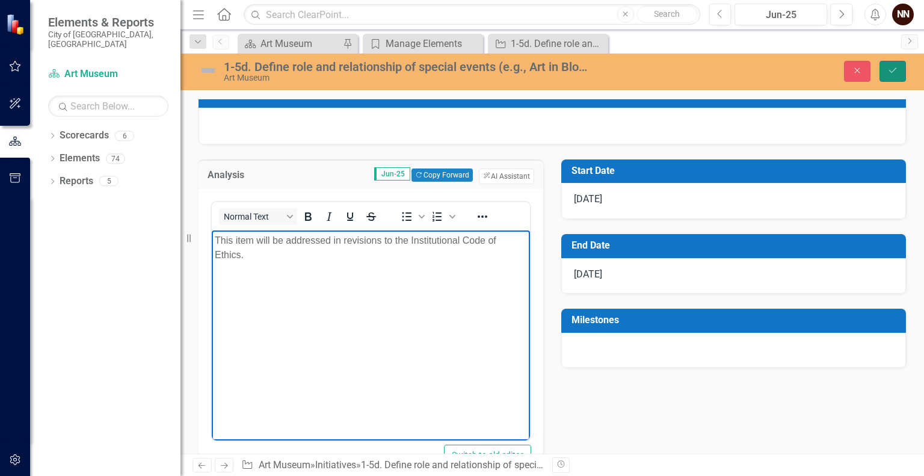
click at [890, 70] on icon "submit" at bounding box center [893, 70] width 7 height 5
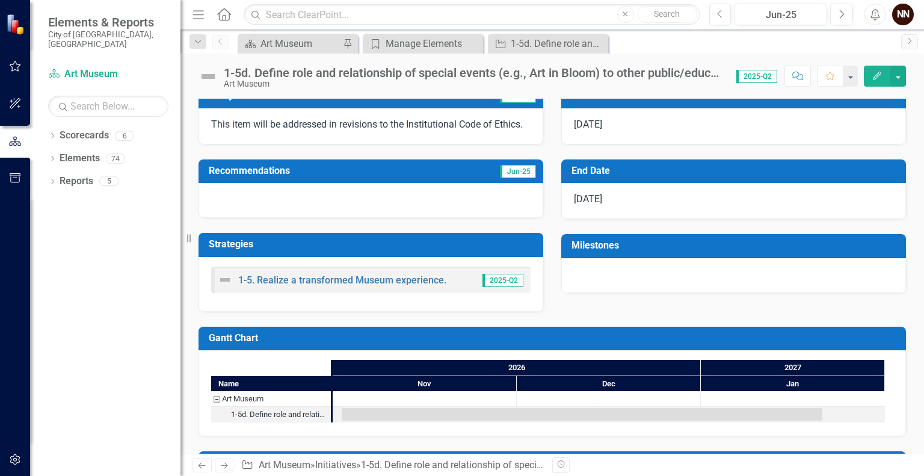
scroll to position [166, 0]
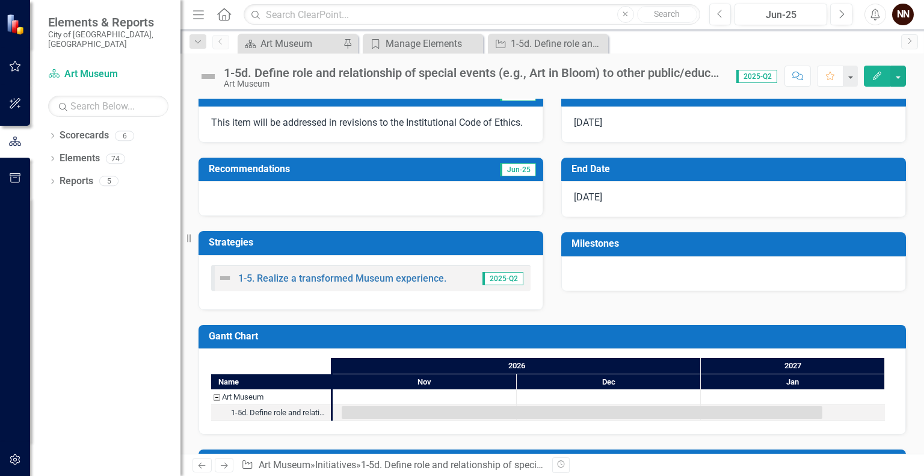
click at [748, 235] on td "Milestones" at bounding box center [736, 245] width 329 height 20
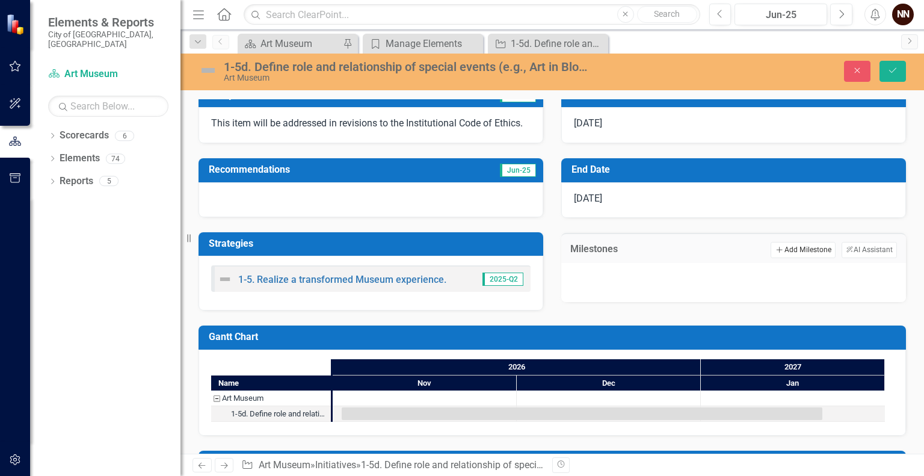
click at [782, 245] on button "Add Add Milestone" at bounding box center [803, 250] width 64 height 16
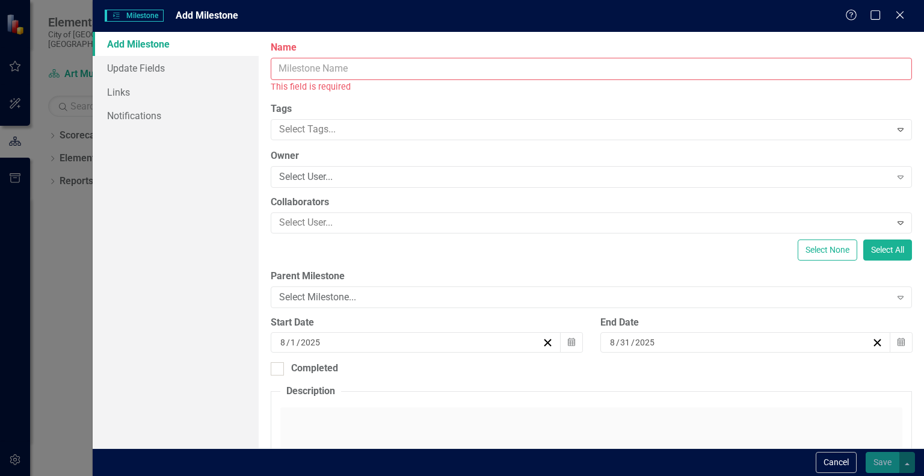
click at [603, 75] on input "Name" at bounding box center [592, 69] width 642 height 22
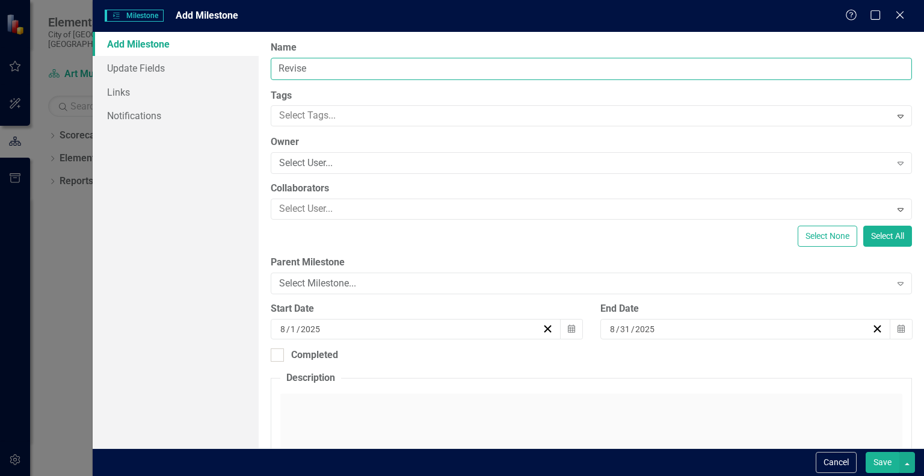
type input "Revise Code of Ethics"
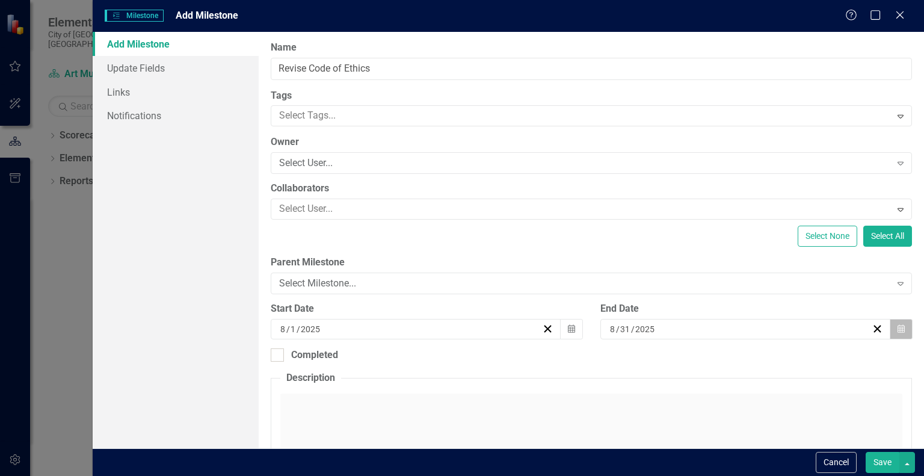
click at [903, 330] on button "Calendar" at bounding box center [901, 329] width 23 height 20
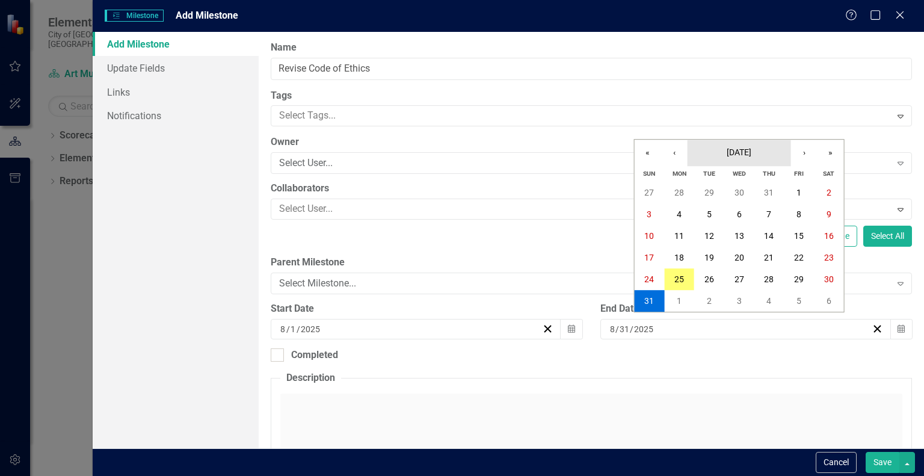
click at [751, 141] on button "[DATE]" at bounding box center [740, 153] width 104 height 26
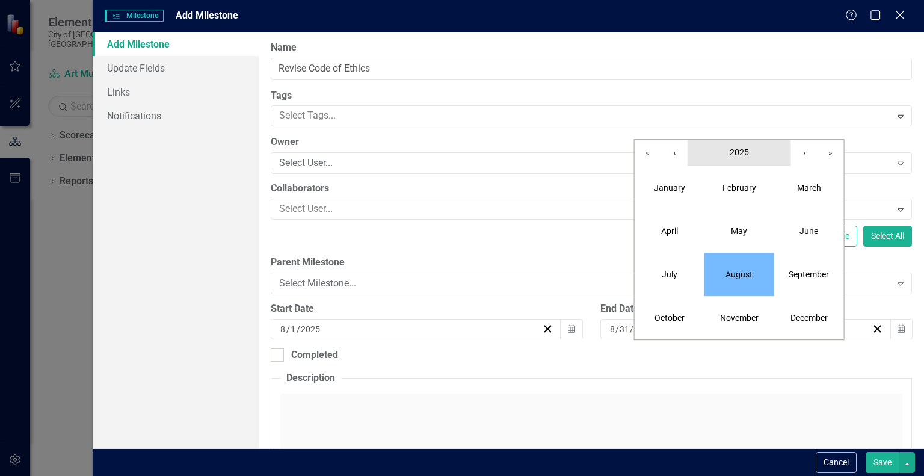
click at [738, 153] on span "2025" at bounding box center [739, 152] width 19 height 10
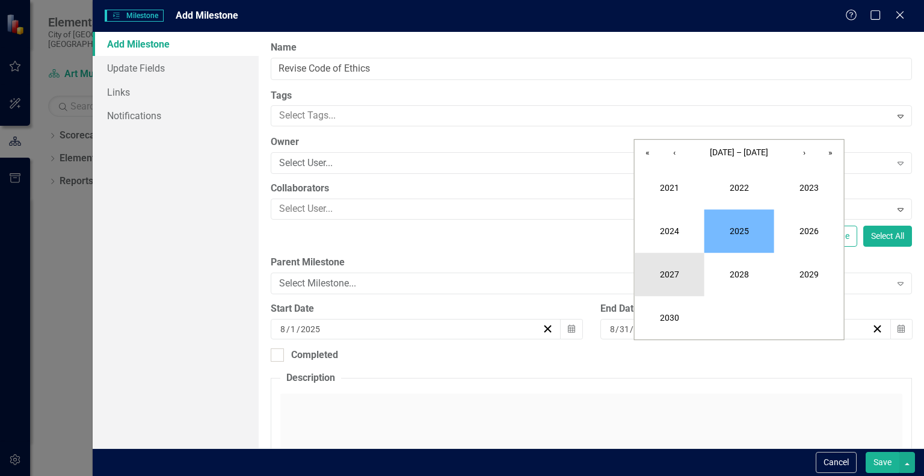
click at [681, 276] on button "2027" at bounding box center [670, 274] width 70 height 43
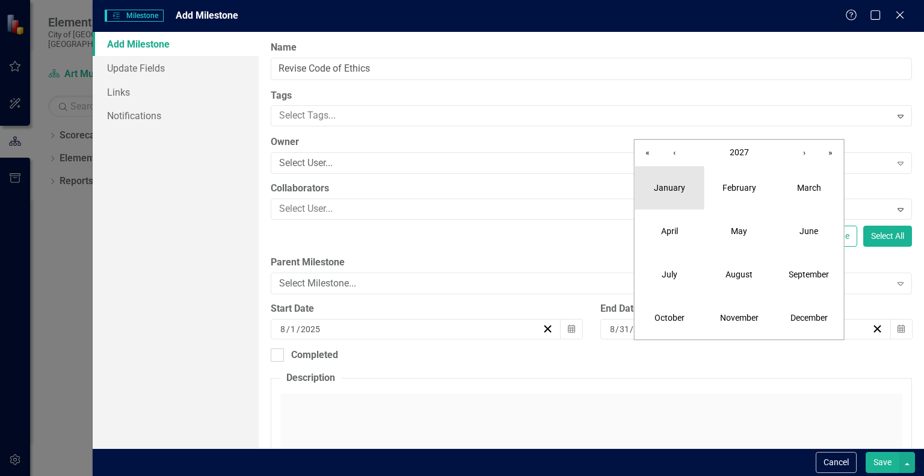
click at [684, 190] on button "January" at bounding box center [670, 187] width 70 height 43
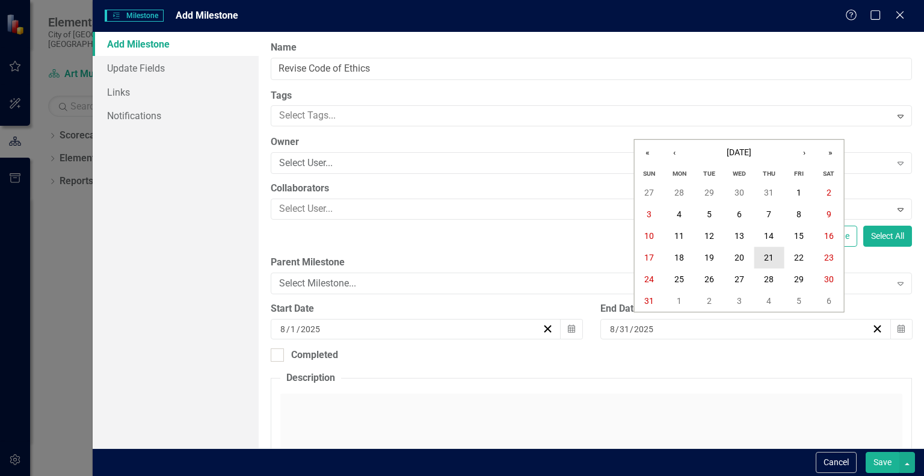
click at [768, 257] on abbr "21" at bounding box center [769, 258] width 10 height 10
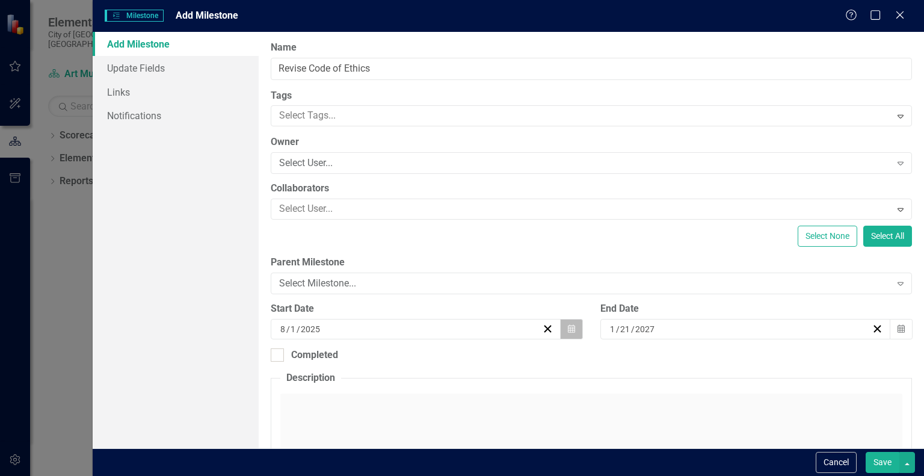
click at [574, 331] on button "Calendar" at bounding box center [571, 329] width 23 height 20
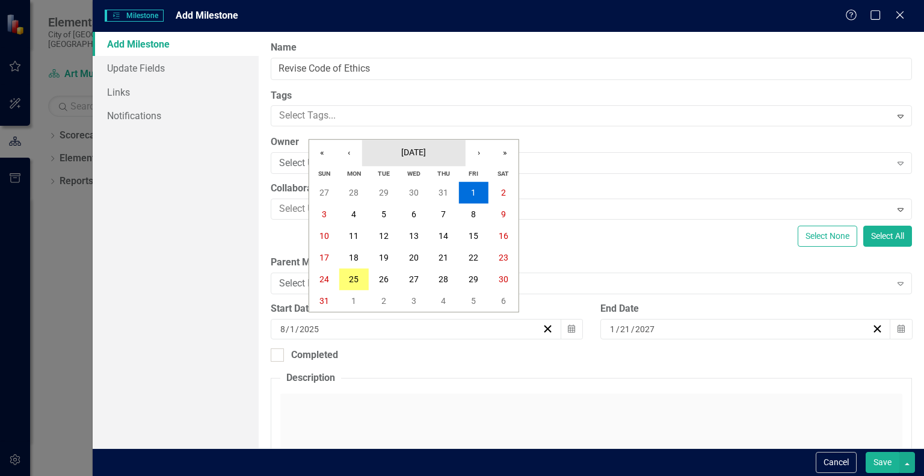
click at [418, 159] on button "[DATE]" at bounding box center [414, 153] width 104 height 26
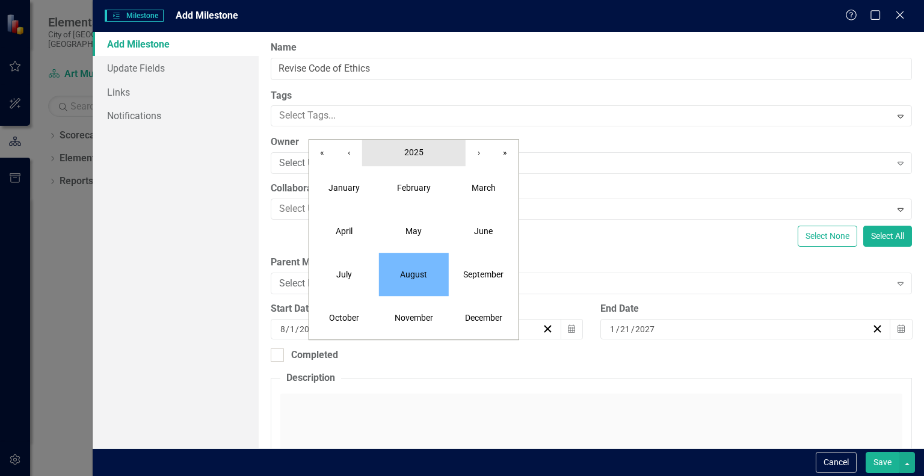
click at [412, 149] on span "2025" at bounding box center [413, 152] width 19 height 10
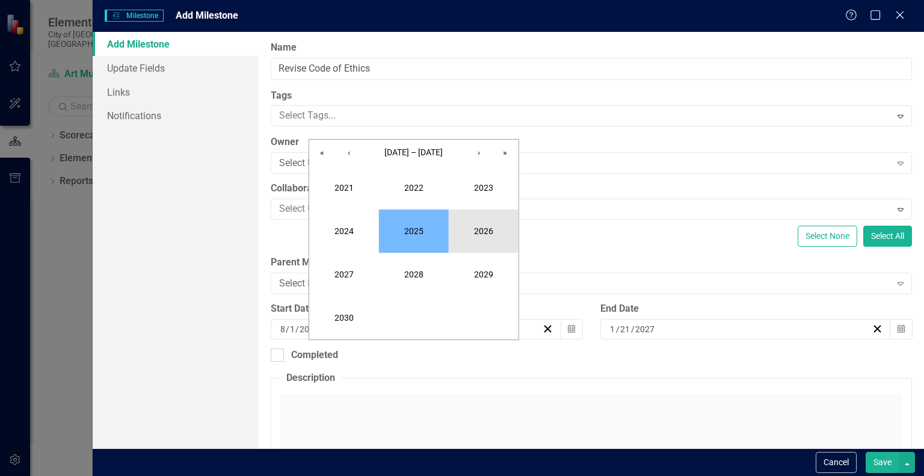
click at [468, 233] on button "2026" at bounding box center [484, 230] width 70 height 43
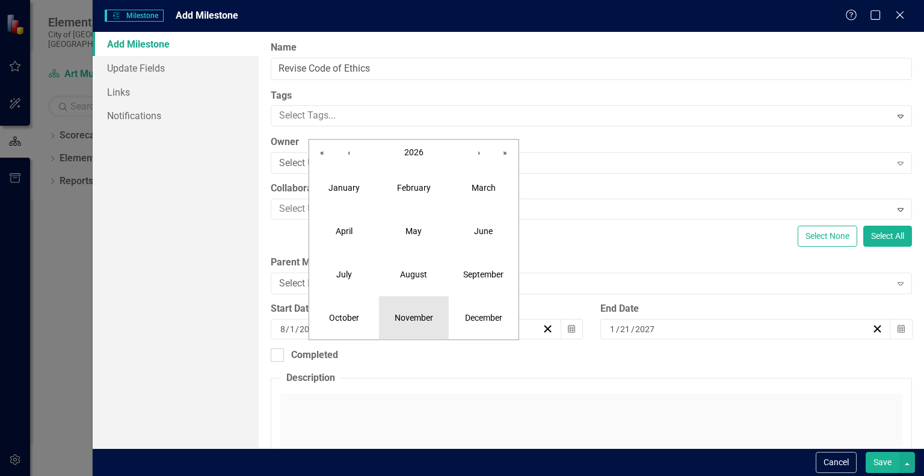
click at [407, 314] on abbr "November" at bounding box center [414, 318] width 39 height 10
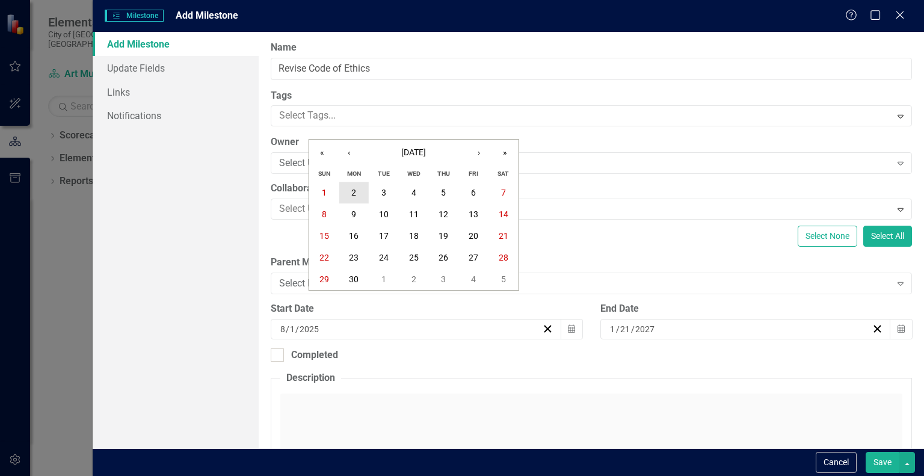
click at [353, 193] on abbr "2" at bounding box center [353, 193] width 5 height 10
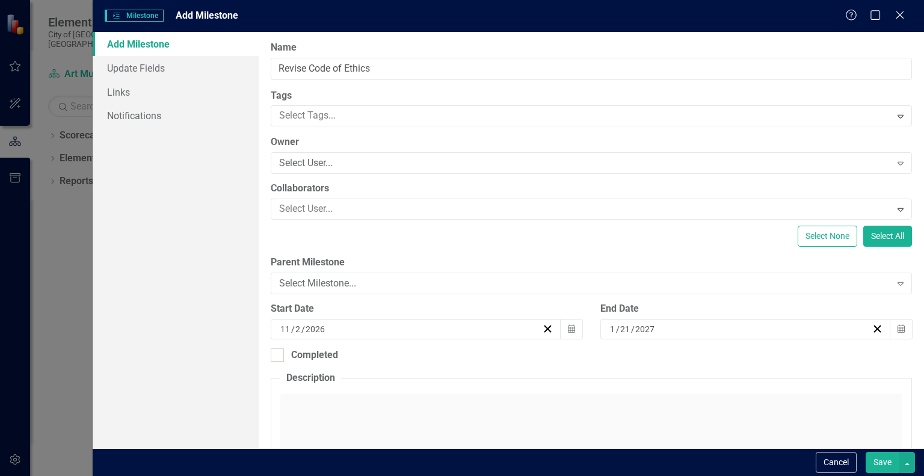
click at [884, 455] on button "Save" at bounding box center [883, 462] width 34 height 21
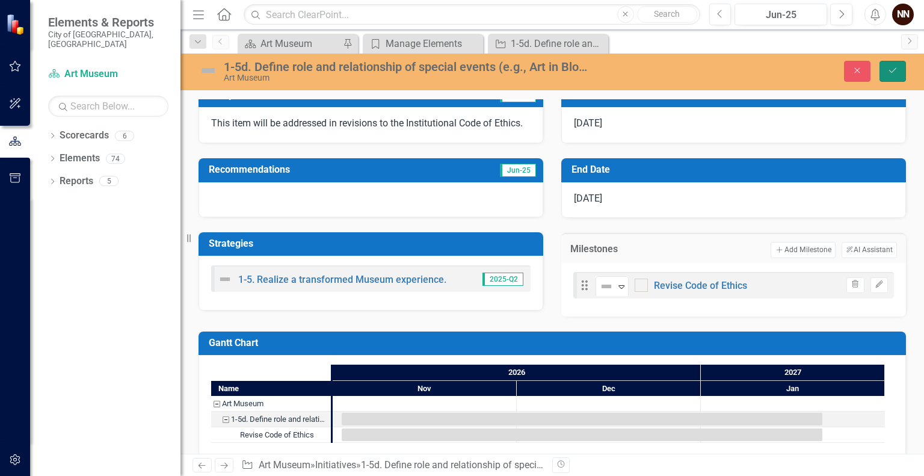
click at [893, 73] on icon "Save" at bounding box center [893, 70] width 11 height 8
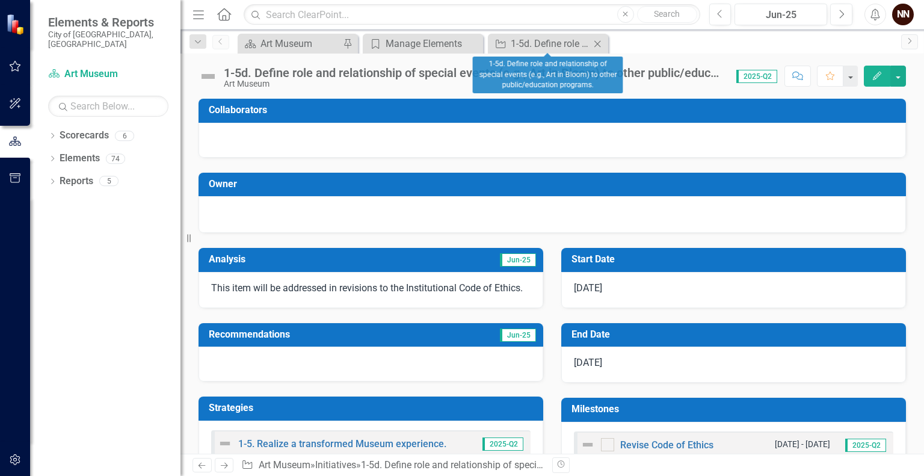
click at [599, 45] on icon at bounding box center [598, 43] width 7 height 7
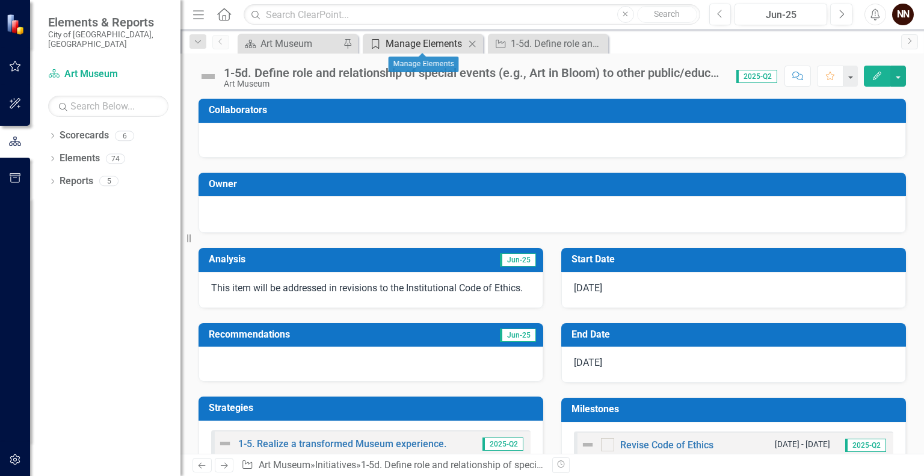
click at [438, 44] on div "Manage Elements" at bounding box center [425, 43] width 79 height 15
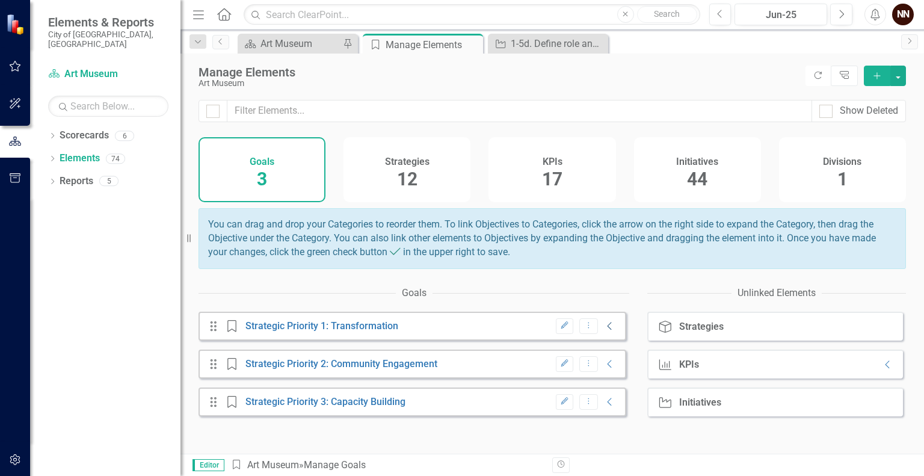
click at [604, 329] on icon "Collapse" at bounding box center [610, 326] width 12 height 10
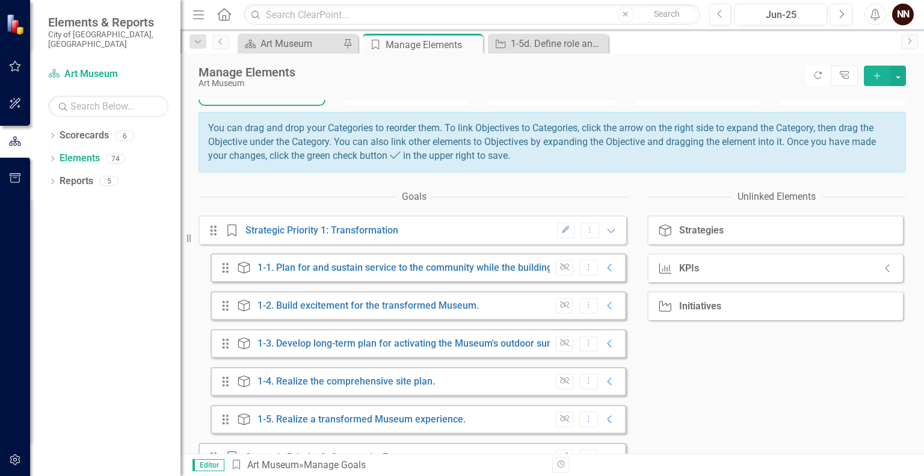
scroll to position [104, 0]
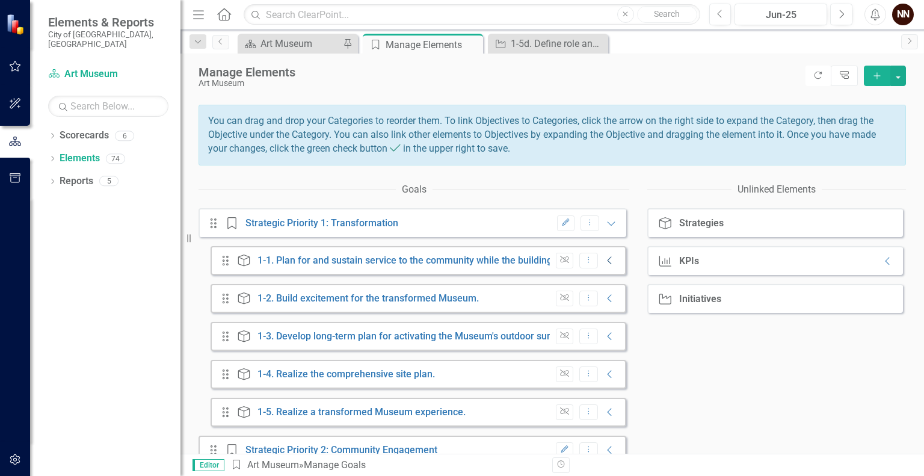
click at [604, 265] on icon "Collapse" at bounding box center [610, 261] width 12 height 10
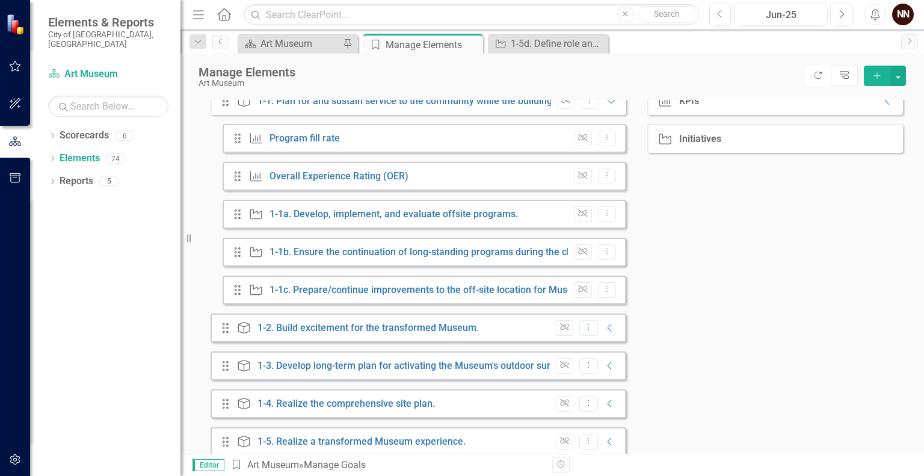
scroll to position [261, 0]
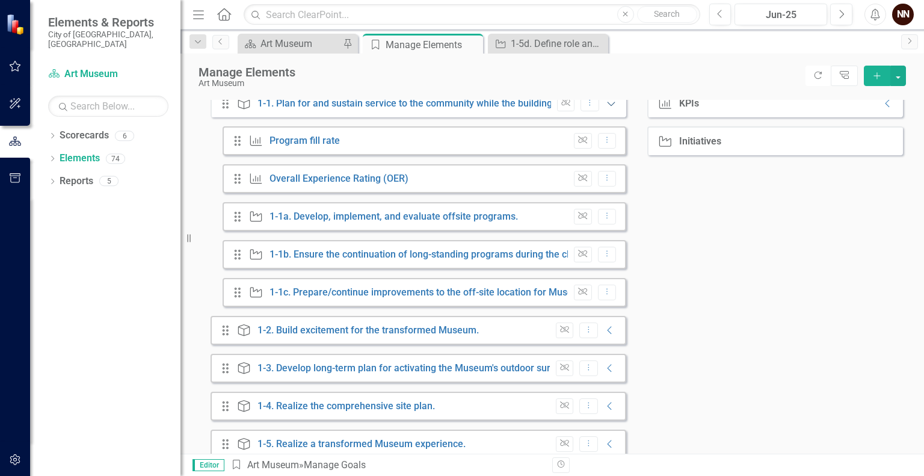
click at [605, 106] on icon "Expanded" at bounding box center [611, 104] width 12 height 10
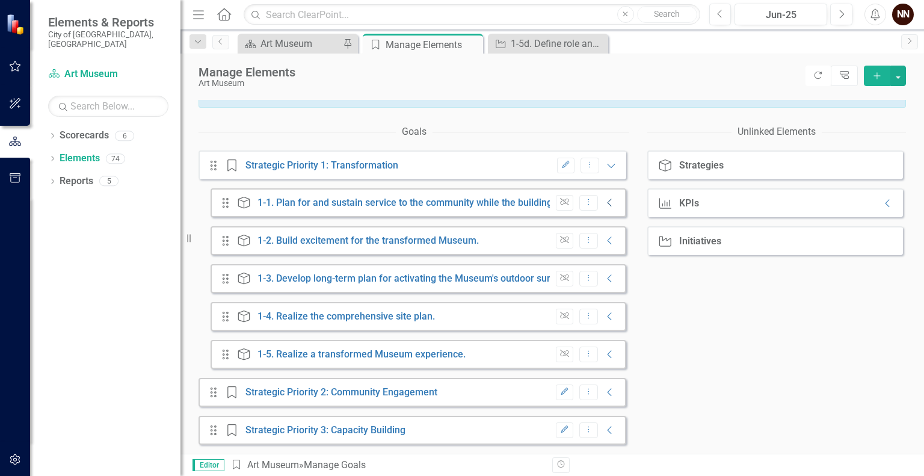
scroll to position [169, 0]
click at [604, 354] on icon "Collapse" at bounding box center [610, 355] width 12 height 10
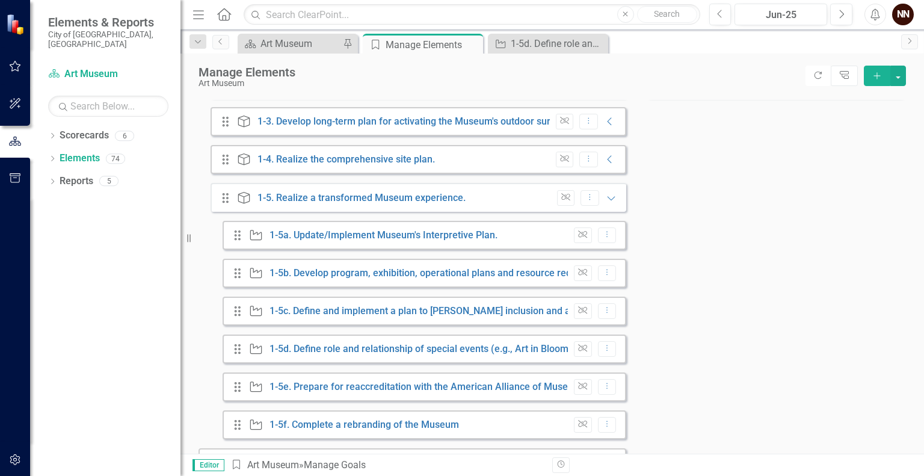
scroll to position [318, 0]
click at [475, 393] on link "1-5e. Prepare for reaccreditation with the American Alliance of Museums in [DAT…" at bounding box center [450, 387] width 361 height 11
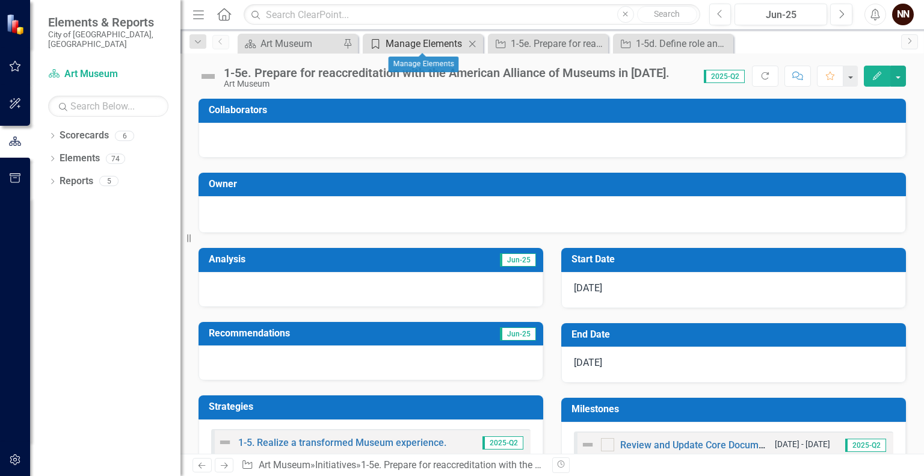
click at [418, 46] on div "Manage Elements" at bounding box center [425, 43] width 79 height 15
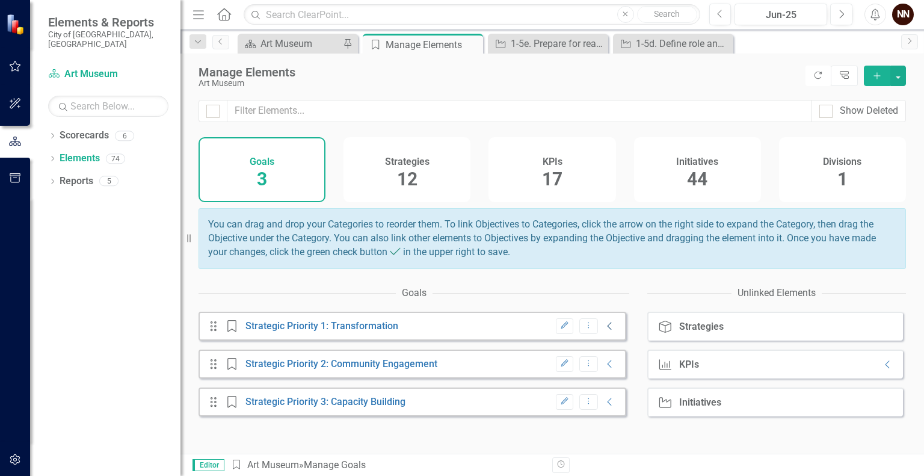
click at [604, 331] on icon "Collapse" at bounding box center [610, 326] width 12 height 10
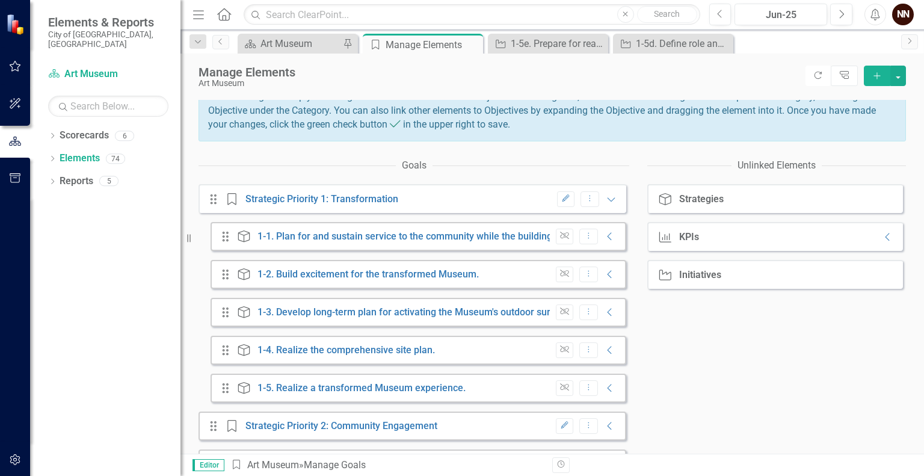
scroll to position [144, 0]
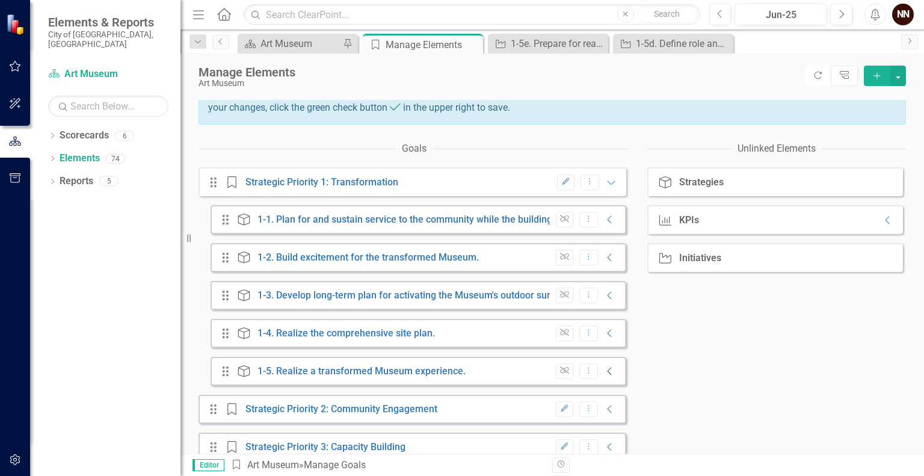
click at [604, 375] on icon "Collapse" at bounding box center [610, 372] width 12 height 10
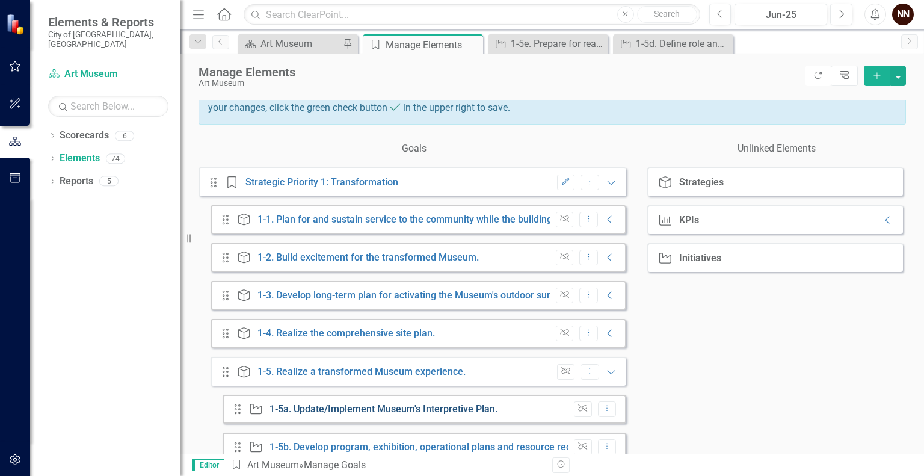
click at [450, 415] on link "1-5a. Update/Implement Museum's Interpretive Plan." at bounding box center [384, 408] width 228 height 11
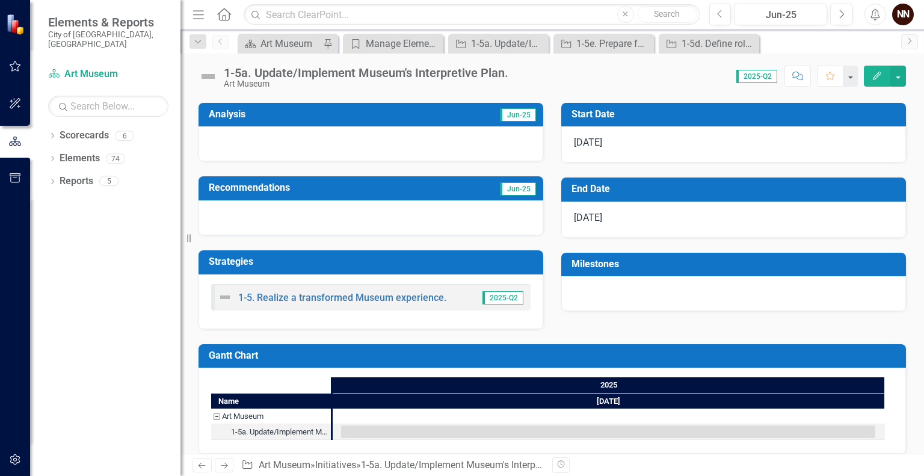
scroll to position [204, 0]
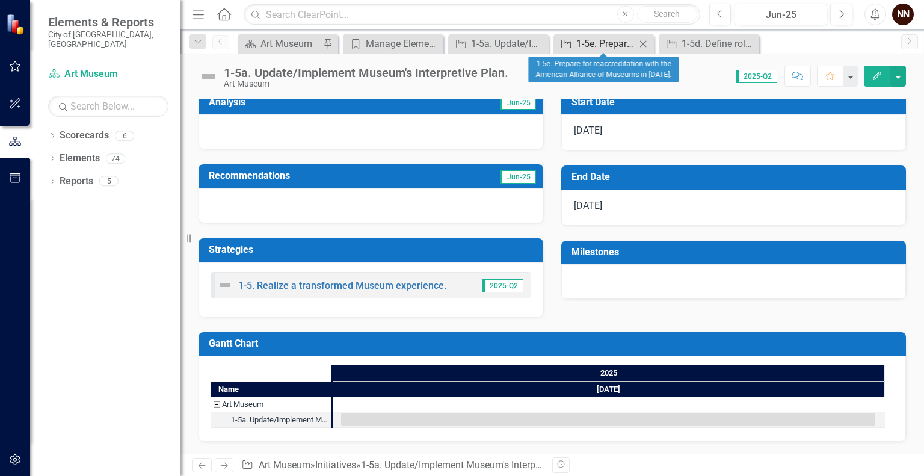
click at [614, 49] on div "1-5e. Prepare for reaccreditation with the American Alliance of Museums in [DAT…" at bounding box center [607, 43] width 60 height 15
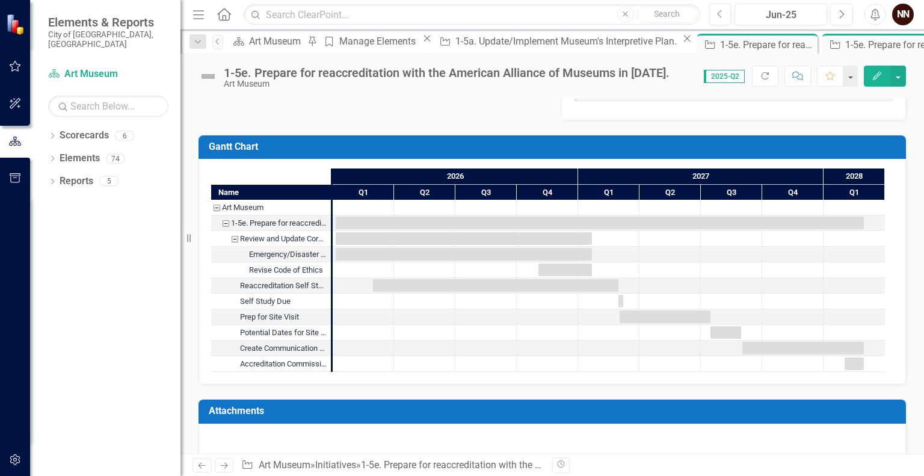
scroll to position [631, 0]
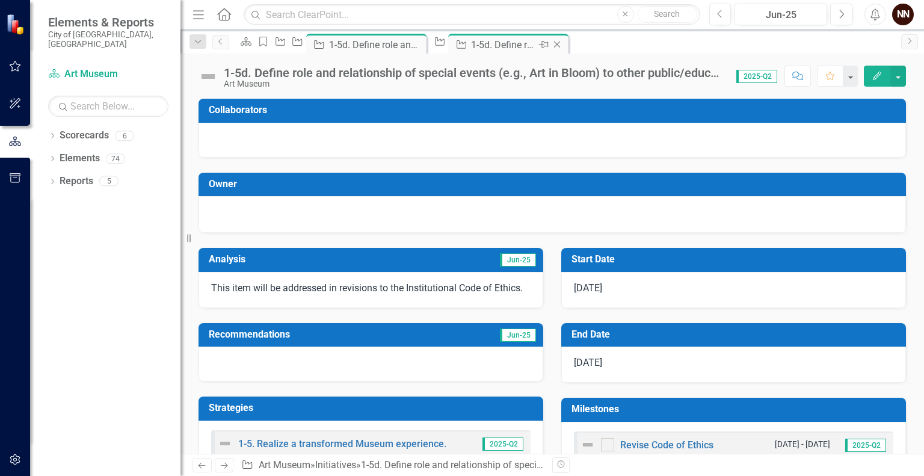
click at [563, 48] on icon "Close" at bounding box center [557, 45] width 12 height 10
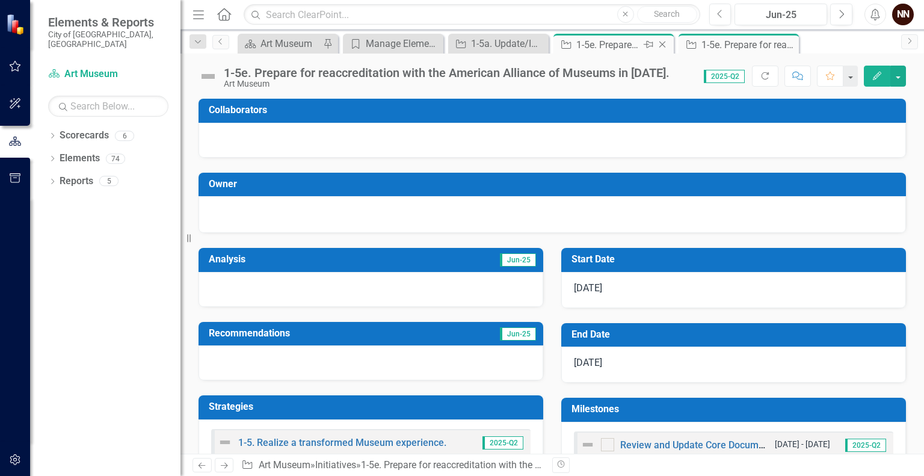
click at [612, 46] on div "1-5e. Prepare for reaccreditation with the American Alliance of Museums in [DAT…" at bounding box center [609, 44] width 64 height 15
click at [662, 46] on icon "Close" at bounding box center [663, 45] width 12 height 10
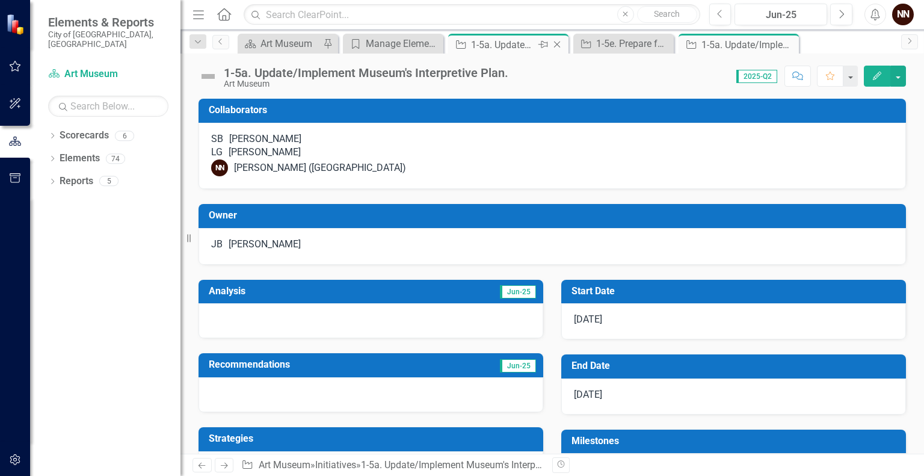
click at [510, 50] on div "1-5a. Update/Implement Museum's Interpretive Plan." at bounding box center [503, 44] width 64 height 15
click at [729, 297] on h3 "Start Date" at bounding box center [736, 291] width 329 height 11
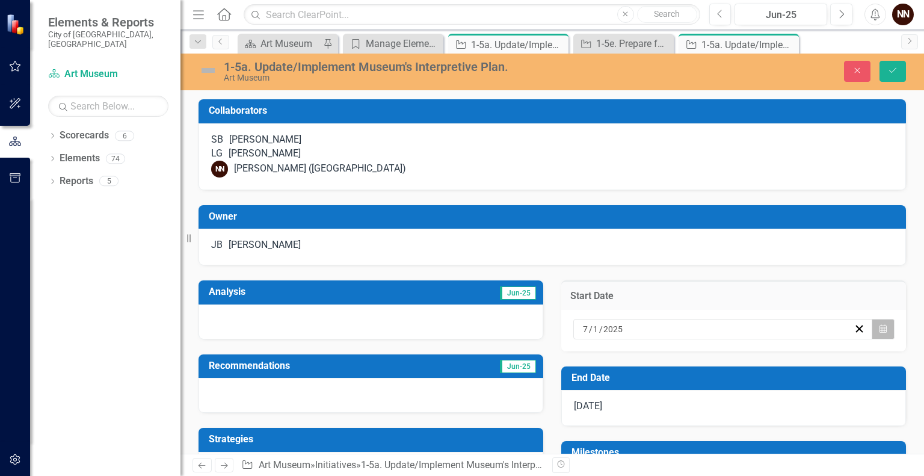
click at [880, 333] on icon "button" at bounding box center [883, 328] width 7 height 8
click at [692, 347] on span "[DATE]" at bounding box center [679, 352] width 25 height 10
click at [689, 347] on span "2025" at bounding box center [679, 352] width 19 height 10
click at [782, 409] on button "2026" at bounding box center [749, 430] width 70 height 43
click at [618, 426] on abbr "April" at bounding box center [609, 431] width 17 height 10
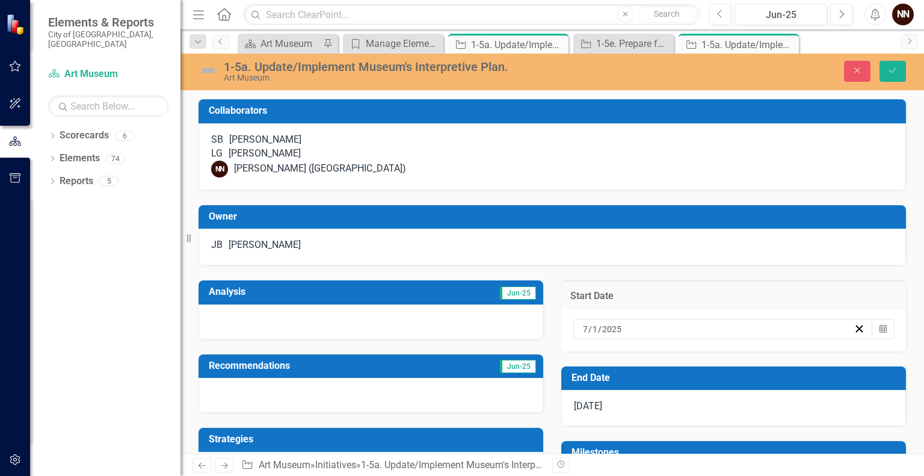
click at [682, 388] on abbr "1" at bounding box center [679, 393] width 5 height 10
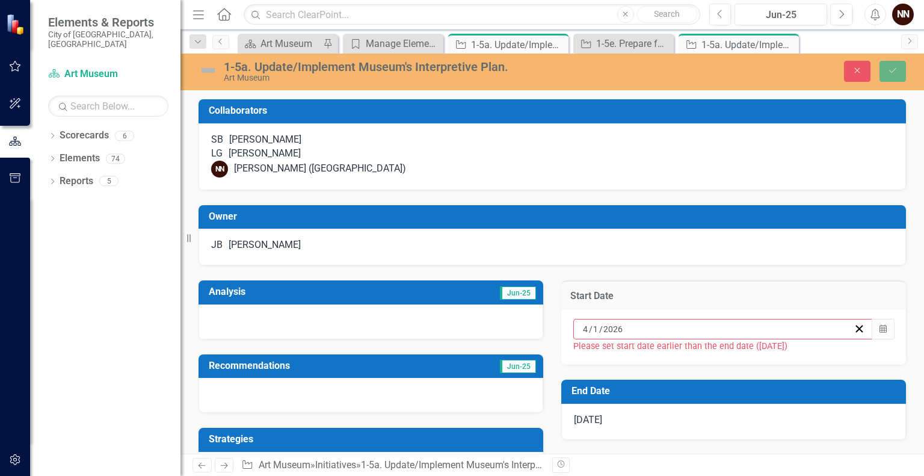
click at [879, 397] on h3 "End Date" at bounding box center [736, 391] width 329 height 11
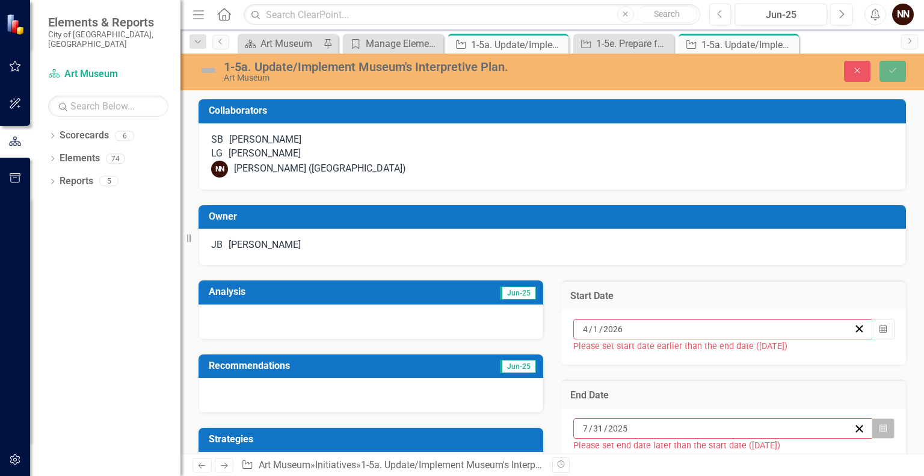
click at [872, 439] on button "Calendar" at bounding box center [883, 428] width 23 height 20
click at [731, 439] on button "[DATE]" at bounding box center [680, 452] width 104 height 26
click at [718, 439] on button "2025" at bounding box center [680, 452] width 104 height 26
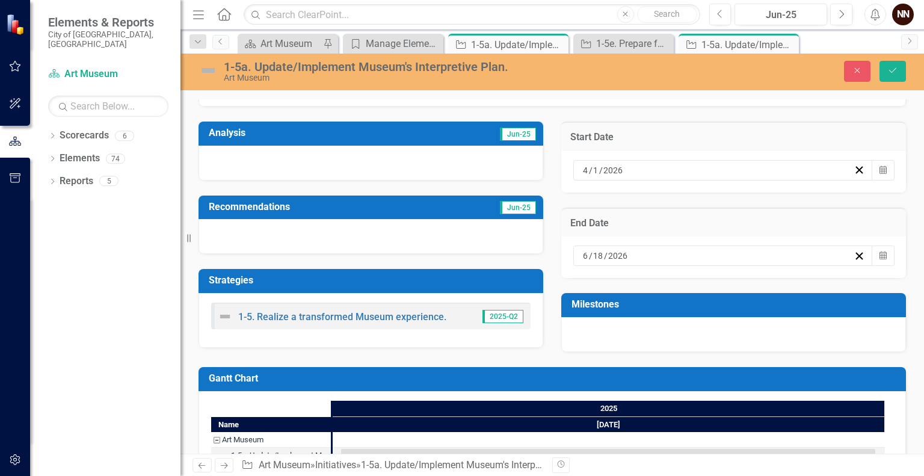
scroll to position [208, 0]
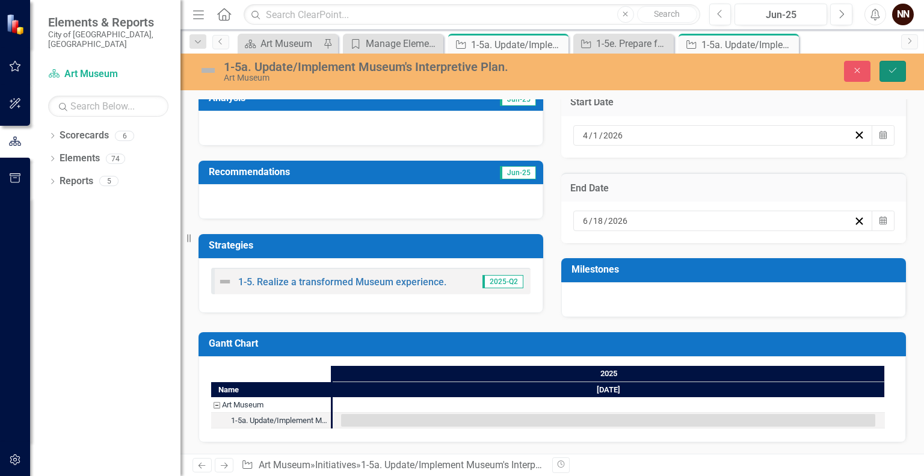
click at [896, 69] on icon "Save" at bounding box center [893, 70] width 11 height 8
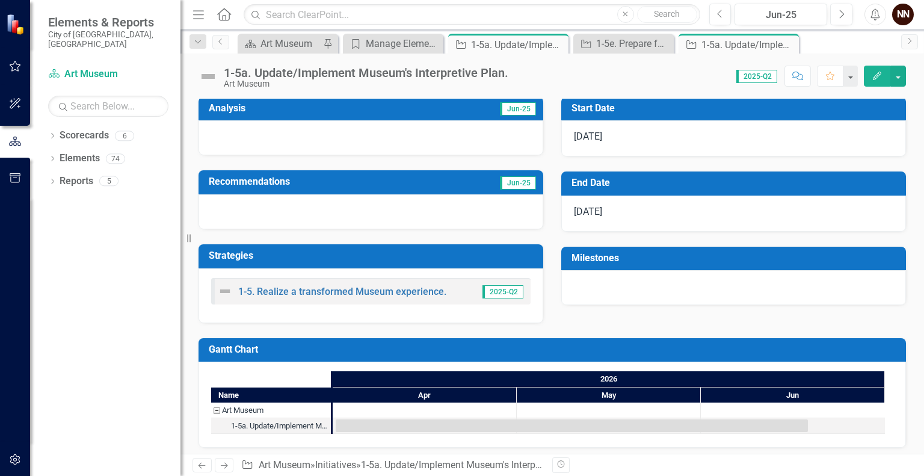
scroll to position [204, 0]
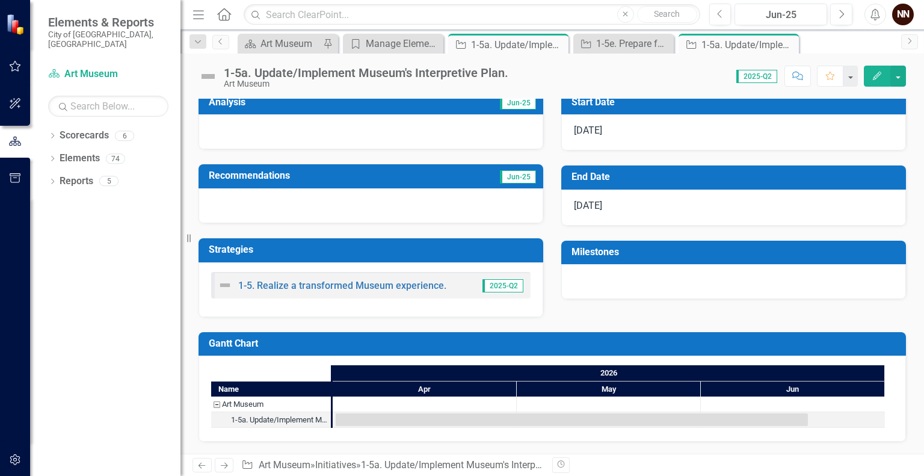
click at [748, 108] on h3 "Start Date" at bounding box center [736, 102] width 329 height 11
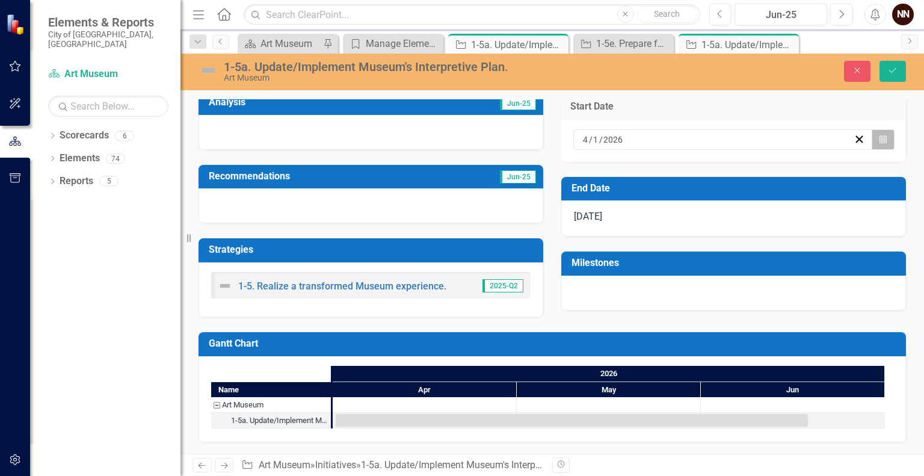
click at [880, 141] on icon "Calendar" at bounding box center [883, 139] width 7 height 8
click at [628, 172] on button "‹" at bounding box center [614, 163] width 26 height 26
click at [712, 208] on abbr "1" at bounding box center [709, 203] width 5 height 10
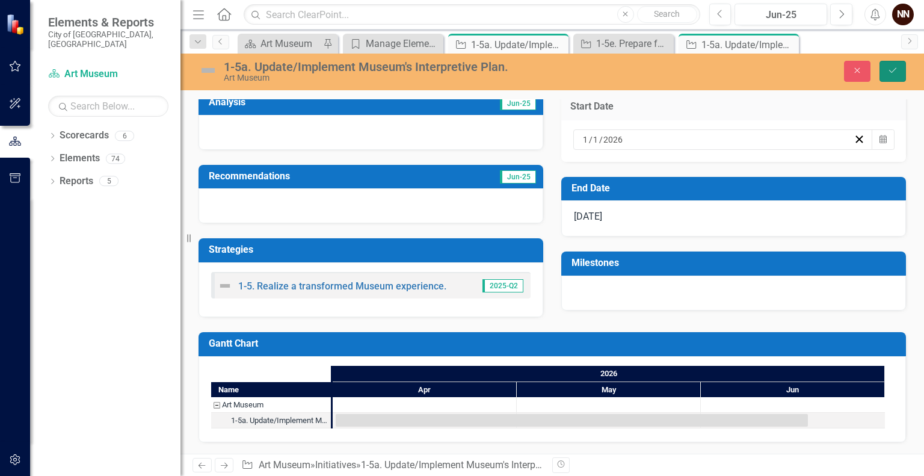
click at [893, 75] on button "Save" at bounding box center [893, 71] width 26 height 21
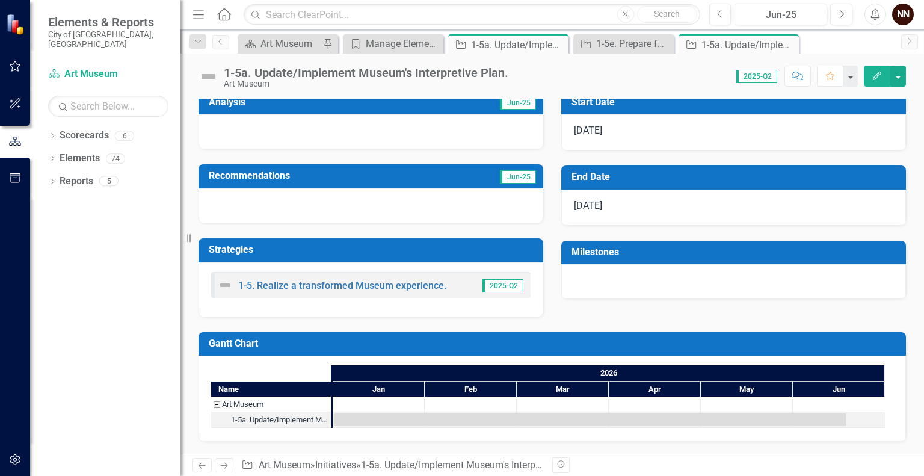
click at [672, 250] on h3 "Milestones" at bounding box center [736, 252] width 329 height 11
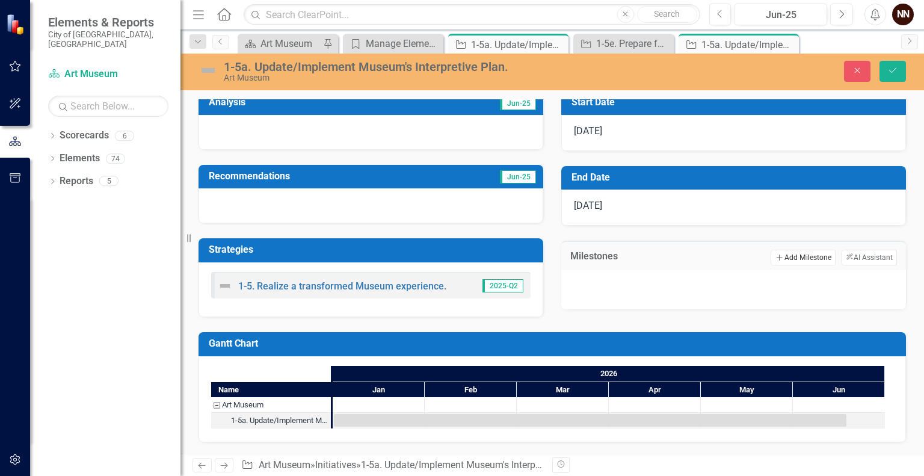
click at [774, 255] on button "Add Add Milestone" at bounding box center [803, 258] width 64 height 16
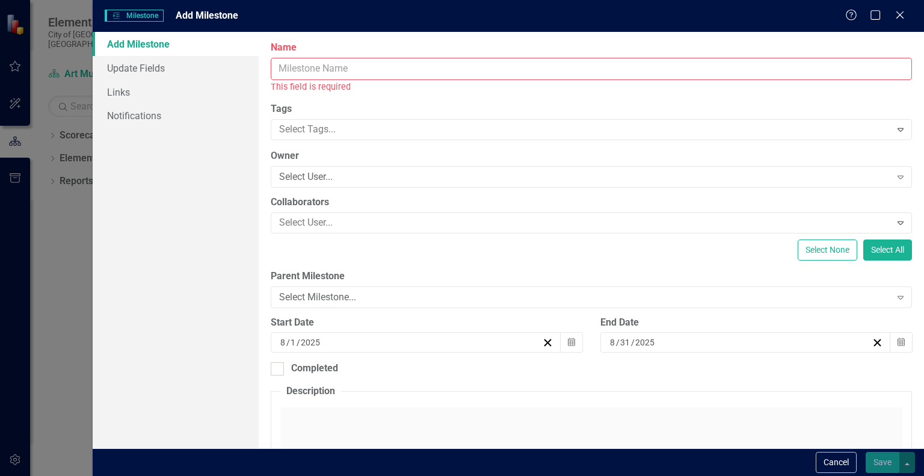
click at [626, 63] on input "Name" at bounding box center [592, 69] width 642 height 22
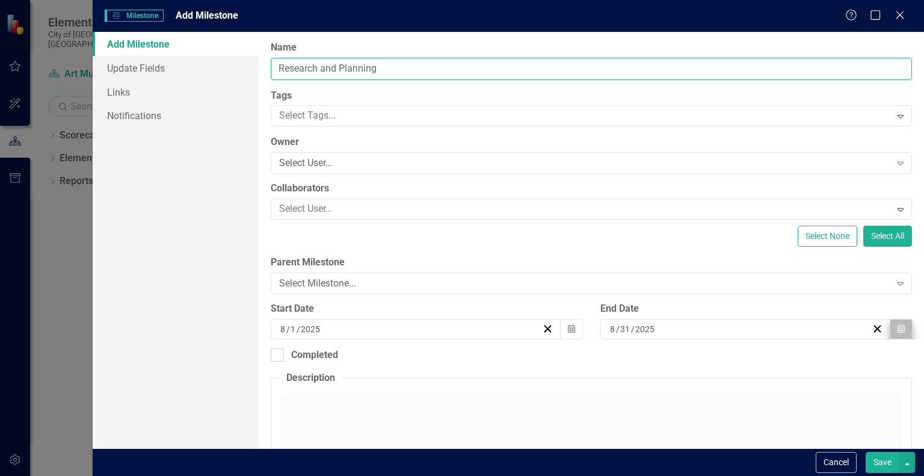
type input "Research and Planning"
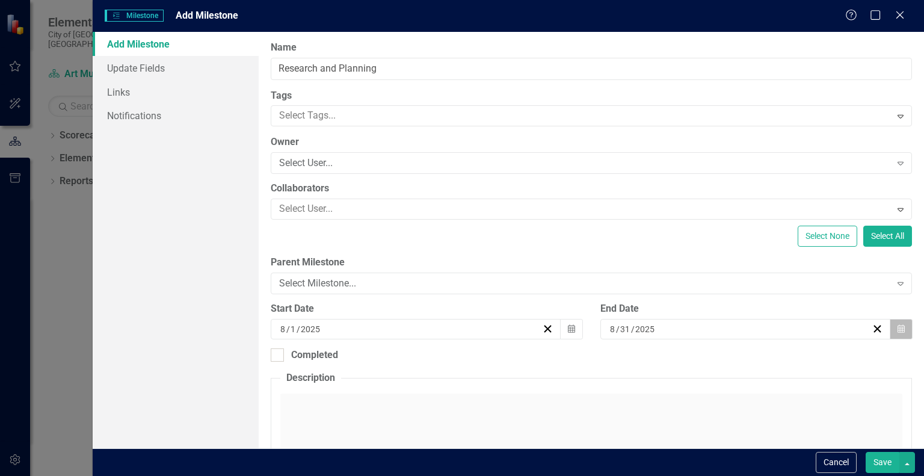
click at [890, 325] on button "Calendar" at bounding box center [901, 329] width 23 height 20
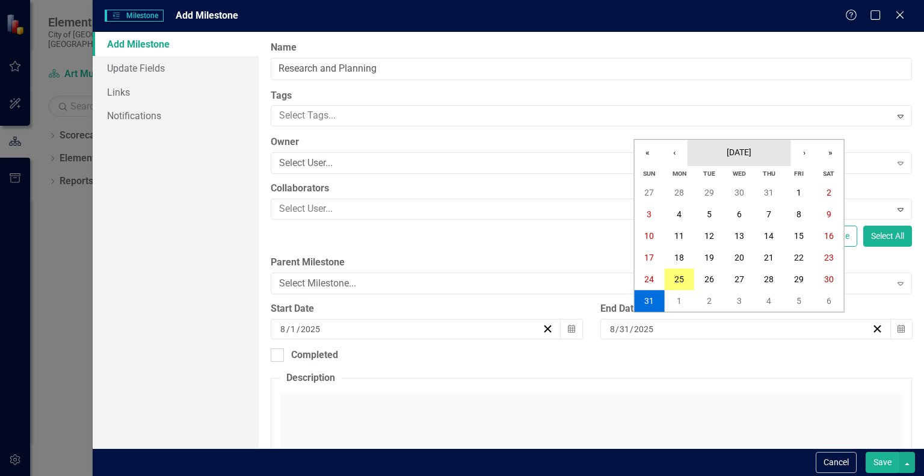
click at [740, 160] on button "[DATE]" at bounding box center [740, 153] width 104 height 26
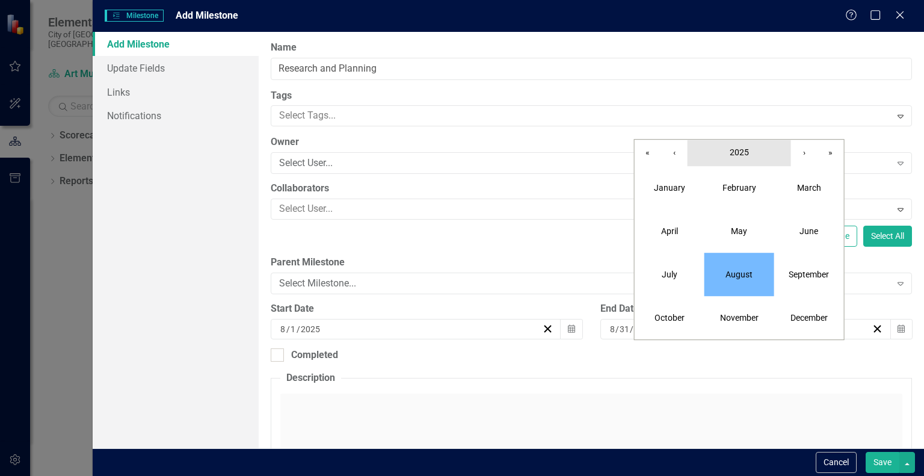
click at [740, 160] on button "2025" at bounding box center [740, 153] width 104 height 26
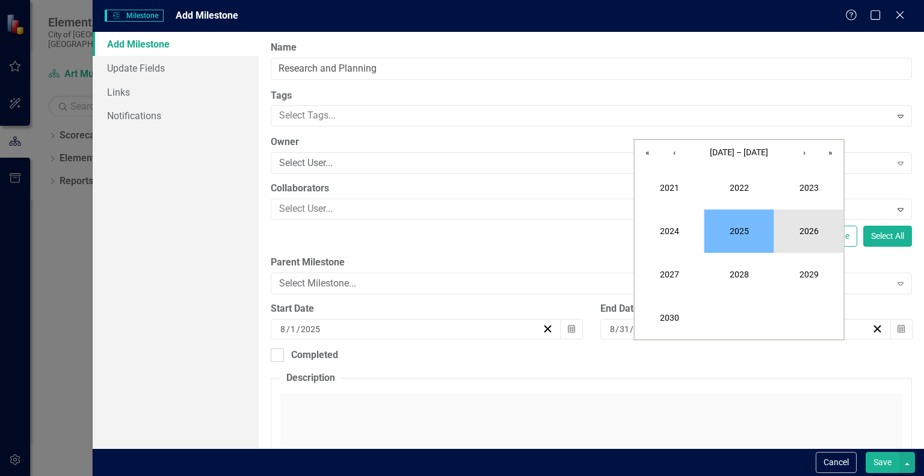
click at [802, 233] on button "2026" at bounding box center [810, 230] width 70 height 43
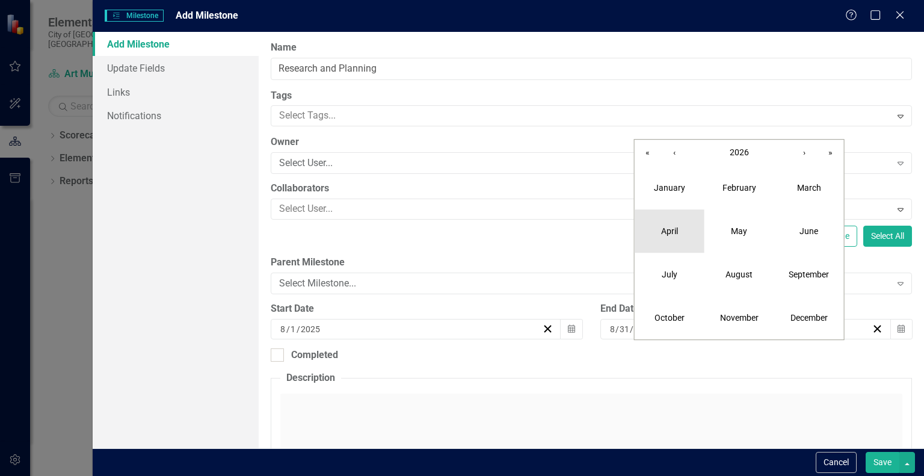
click at [676, 224] on button "April" at bounding box center [670, 230] width 70 height 43
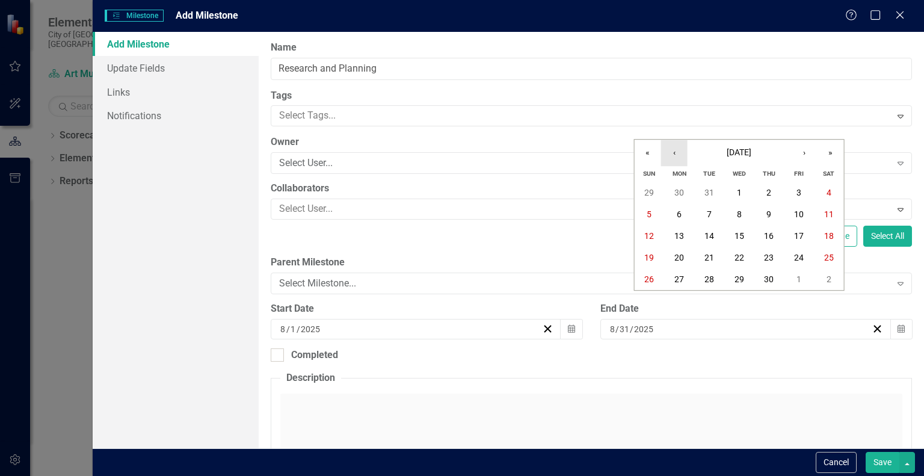
click at [678, 152] on button "‹" at bounding box center [674, 153] width 26 height 26
click at [713, 274] on abbr "31" at bounding box center [710, 279] width 10 height 10
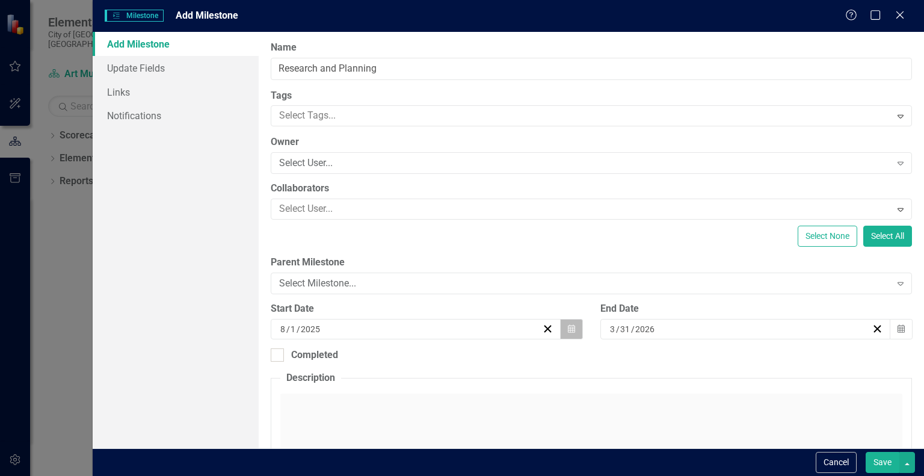
click at [572, 330] on button "Calendar" at bounding box center [571, 329] width 23 height 20
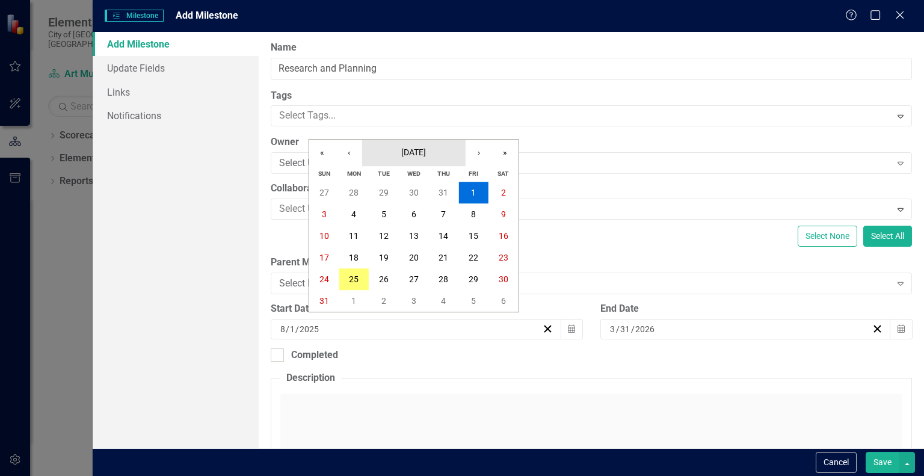
click at [433, 160] on button "[DATE]" at bounding box center [414, 153] width 104 height 26
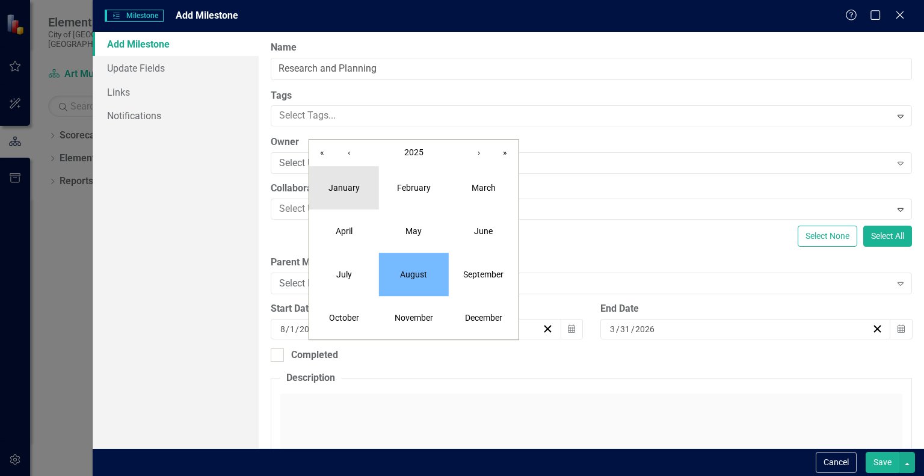
click at [352, 184] on abbr "January" at bounding box center [344, 188] width 31 height 10
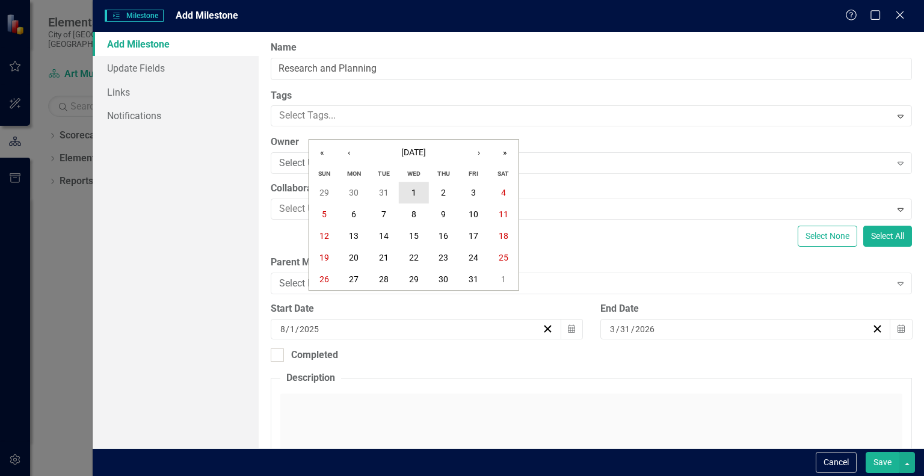
click at [412, 194] on abbr "1" at bounding box center [414, 193] width 5 height 10
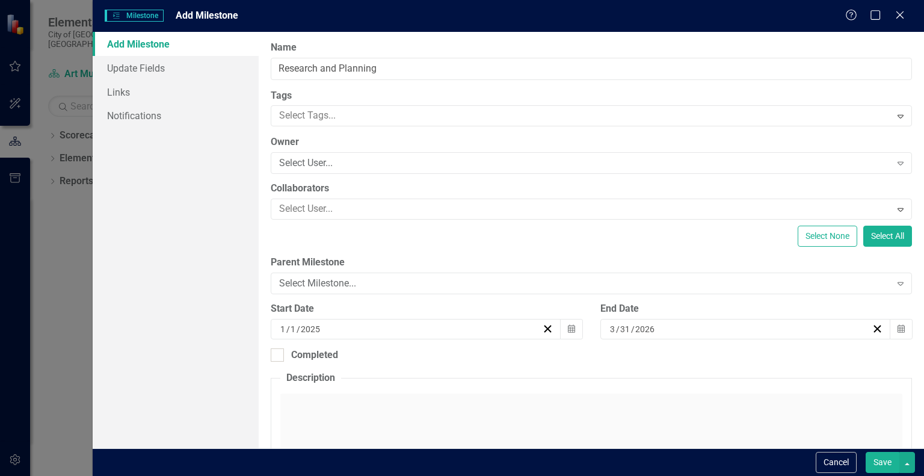
click at [878, 460] on button "Save" at bounding box center [883, 462] width 34 height 21
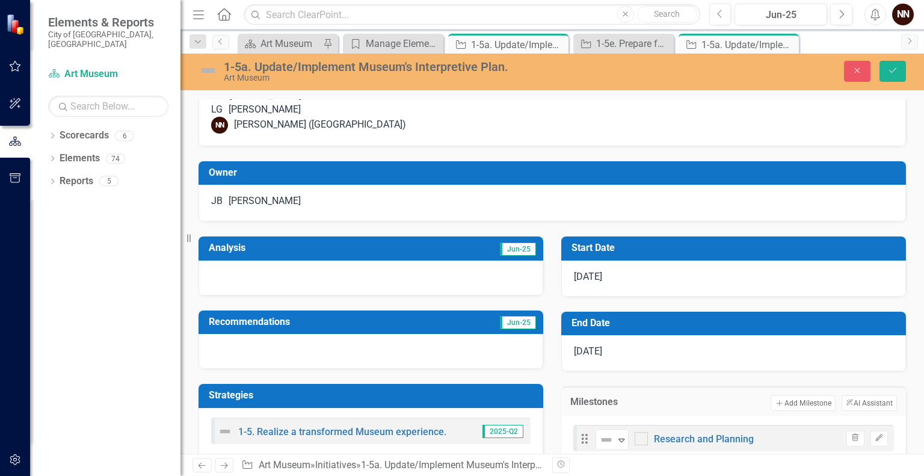
scroll to position [43, 0]
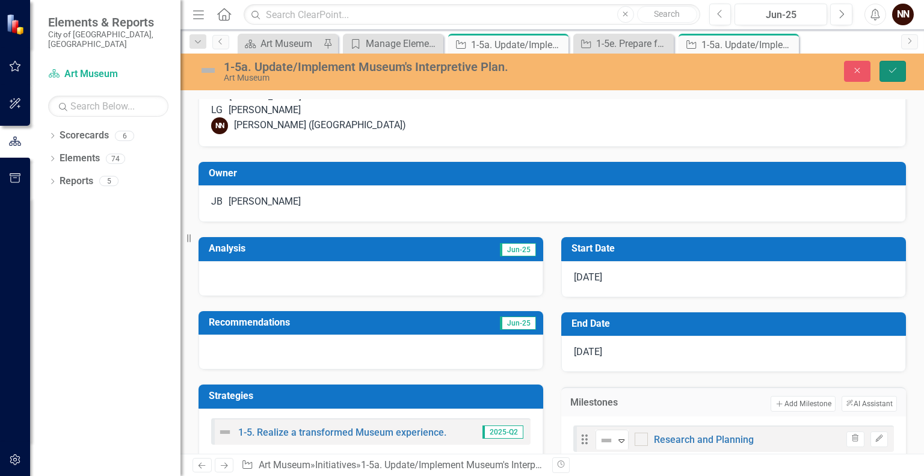
click at [898, 66] on button "Save" at bounding box center [893, 71] width 26 height 21
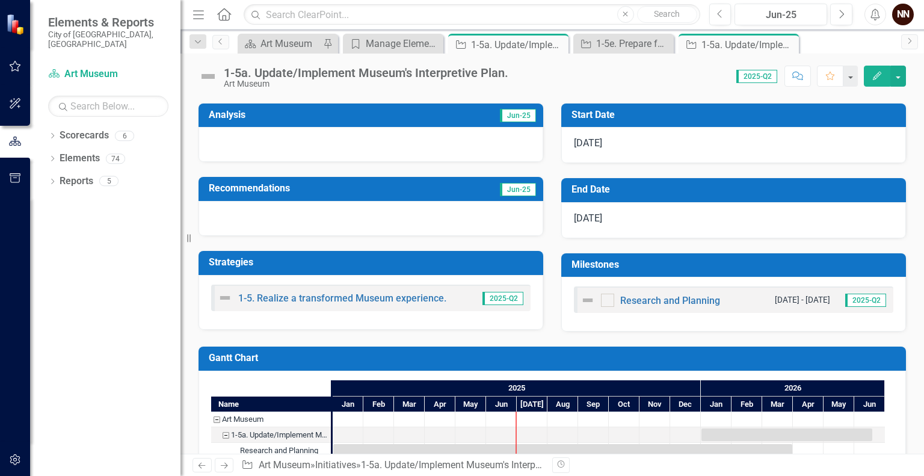
scroll to position [221, 0]
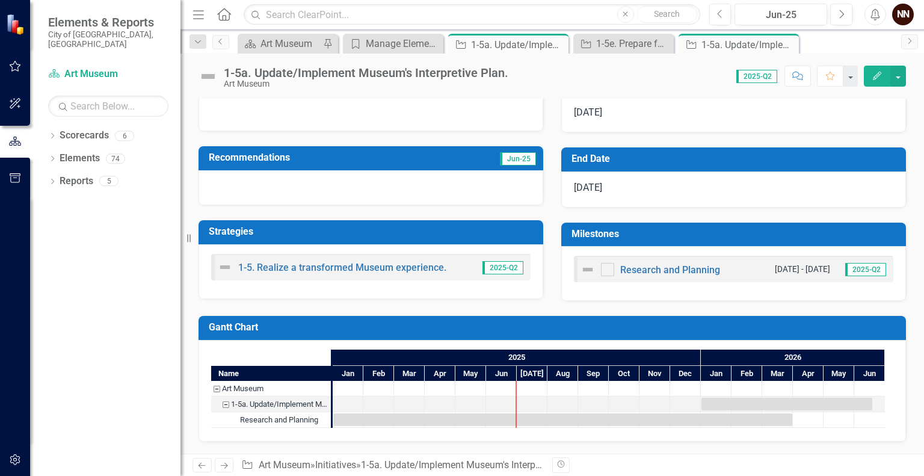
click at [775, 272] on small "[DATE] - [DATE]" at bounding box center [802, 269] width 55 height 11
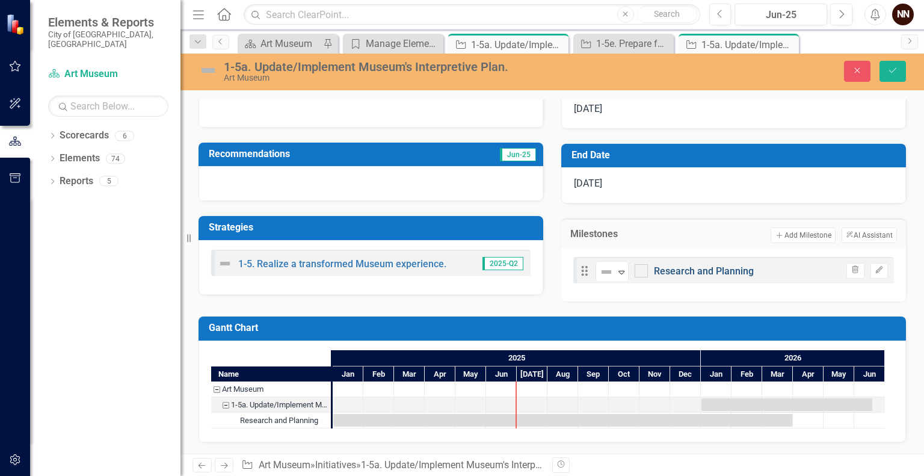
click at [719, 277] on link "Research and Planning" at bounding box center [704, 270] width 100 height 11
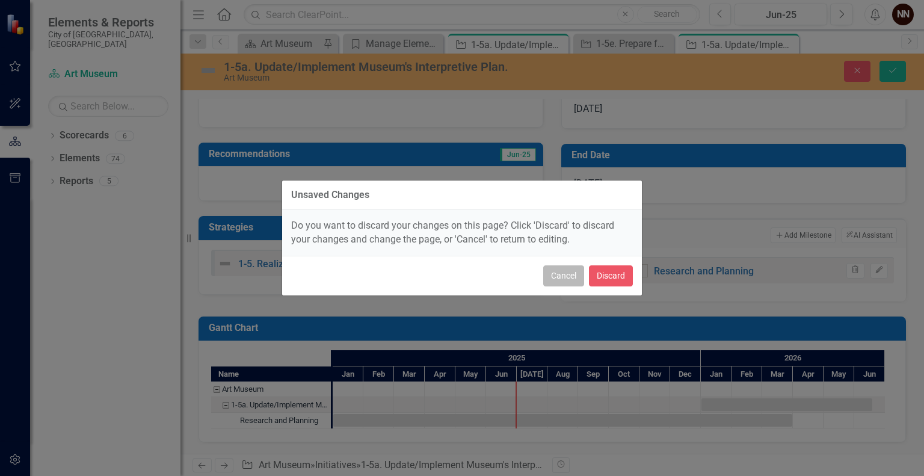
click at [577, 280] on button "Cancel" at bounding box center [563, 275] width 41 height 21
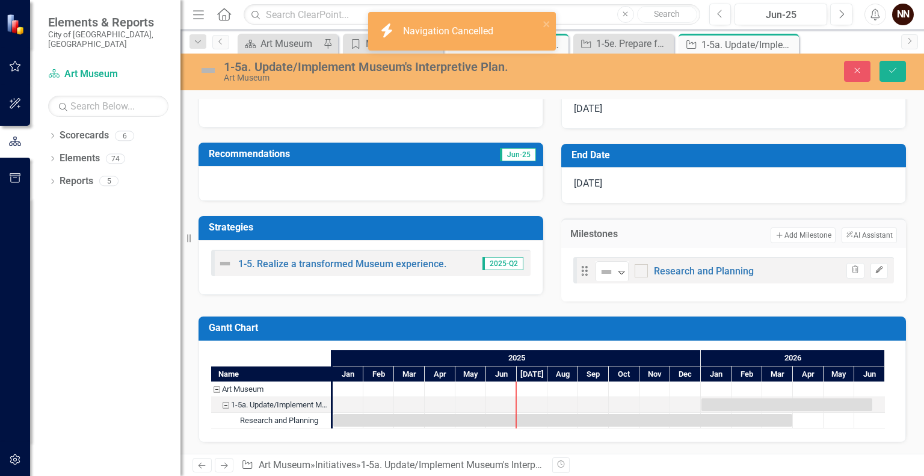
click at [872, 272] on button "Edit" at bounding box center [879, 271] width 17 height 16
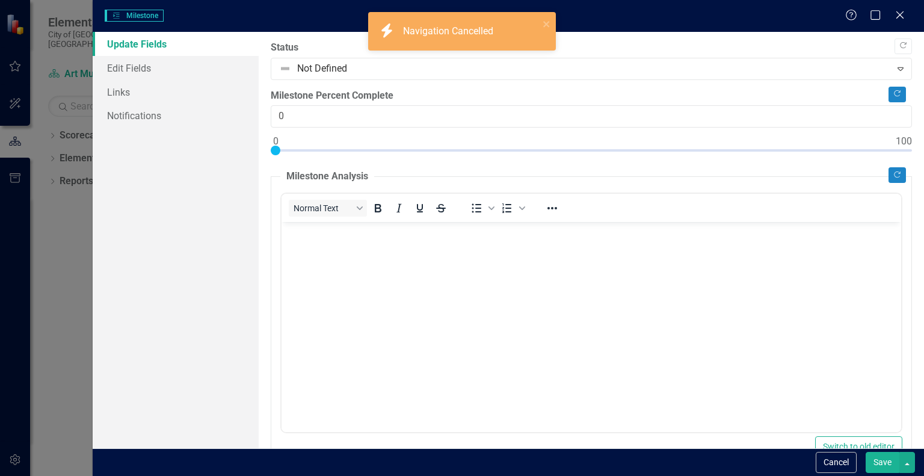
scroll to position [0, 0]
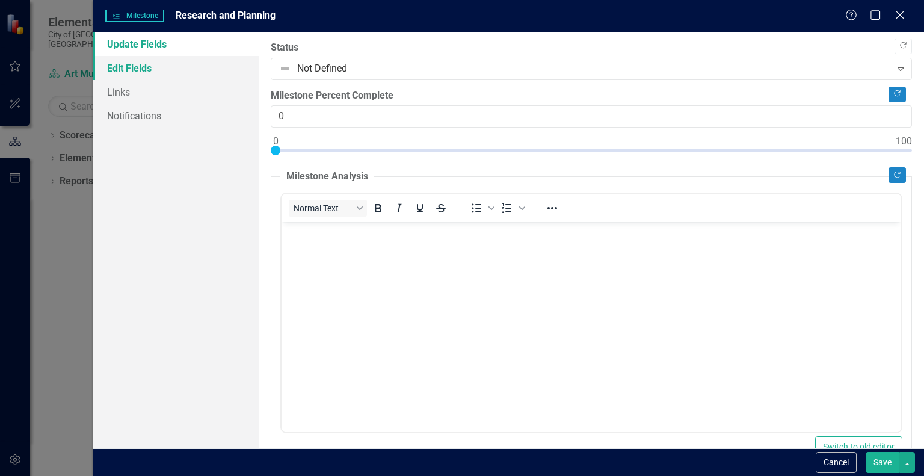
click at [171, 60] on link "Edit Fields" at bounding box center [176, 68] width 166 height 24
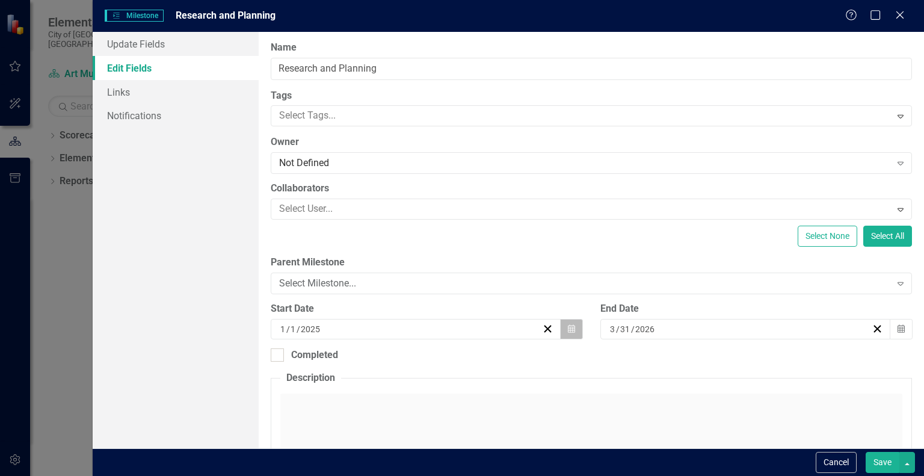
click at [560, 324] on button "Calendar" at bounding box center [571, 329] width 23 height 20
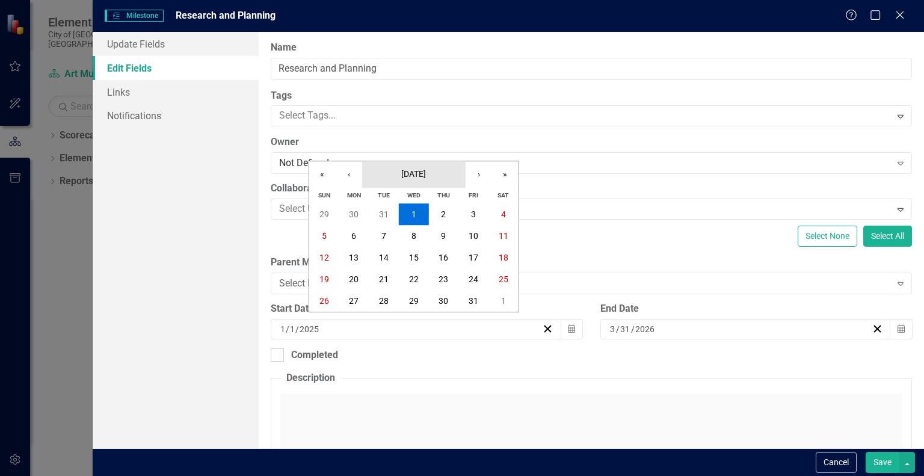
click at [426, 175] on span "[DATE]" at bounding box center [413, 174] width 25 height 10
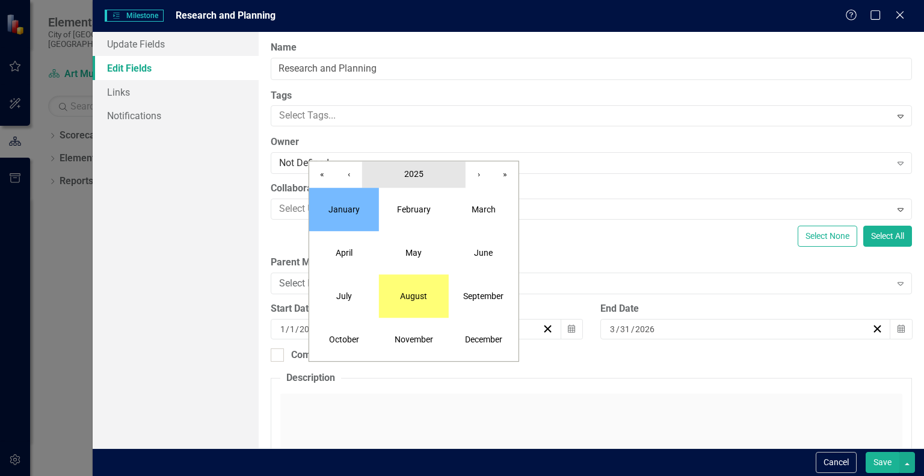
click at [429, 175] on button "2025" at bounding box center [414, 174] width 104 height 26
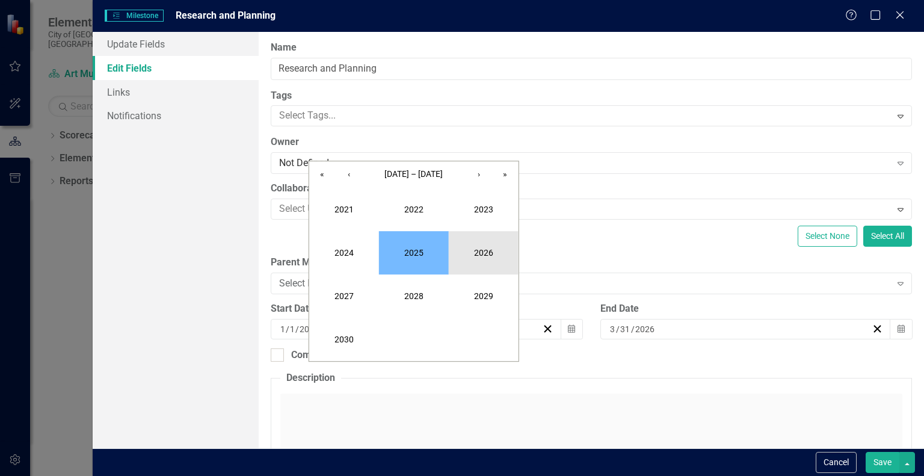
click at [468, 241] on button "2026" at bounding box center [484, 252] width 70 height 43
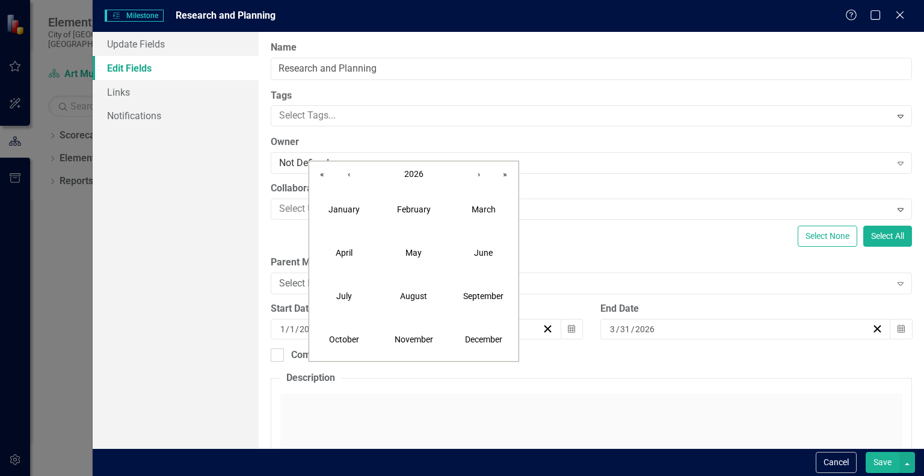
click at [468, 241] on button "June" at bounding box center [484, 252] width 70 height 43
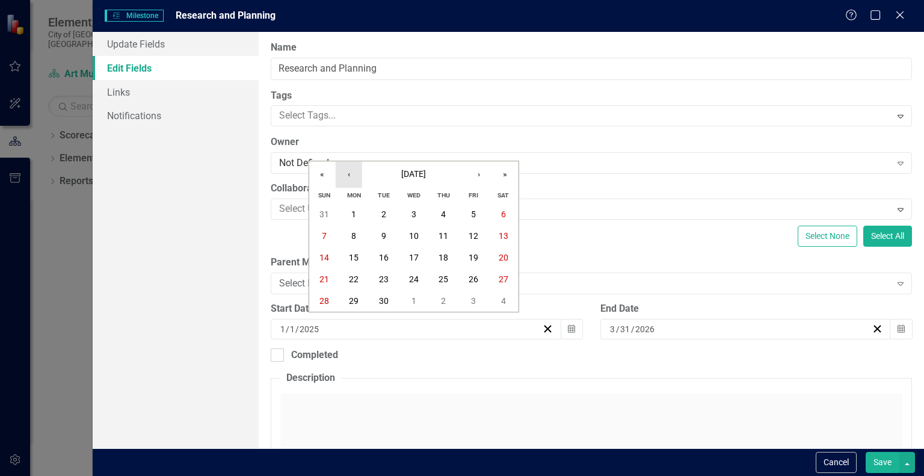
click at [348, 174] on button "‹" at bounding box center [349, 174] width 26 height 26
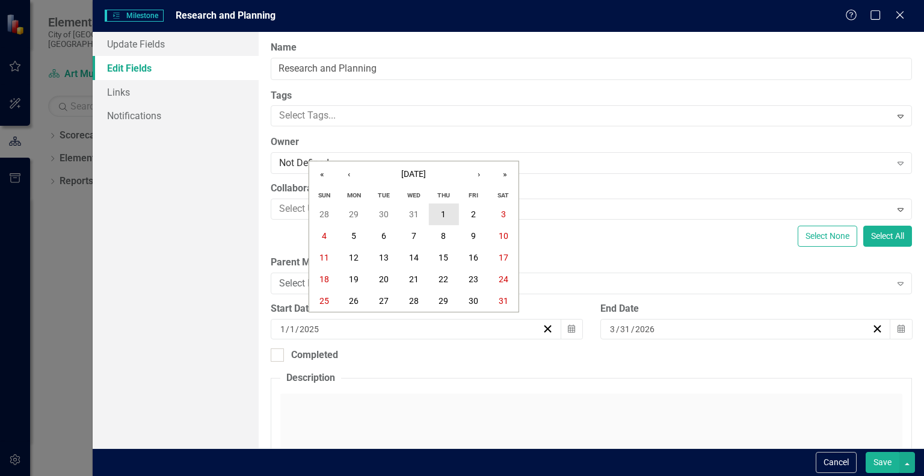
click at [438, 213] on button "1" at bounding box center [444, 214] width 30 height 22
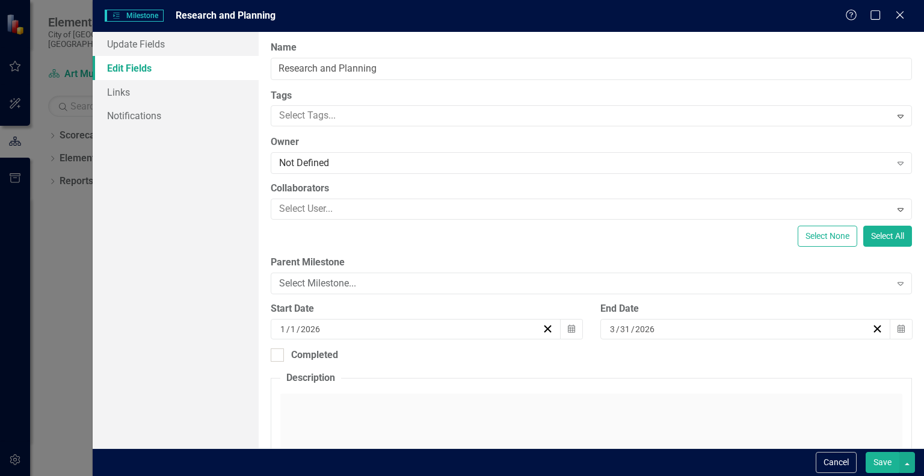
click at [877, 467] on button "Save" at bounding box center [883, 462] width 34 height 21
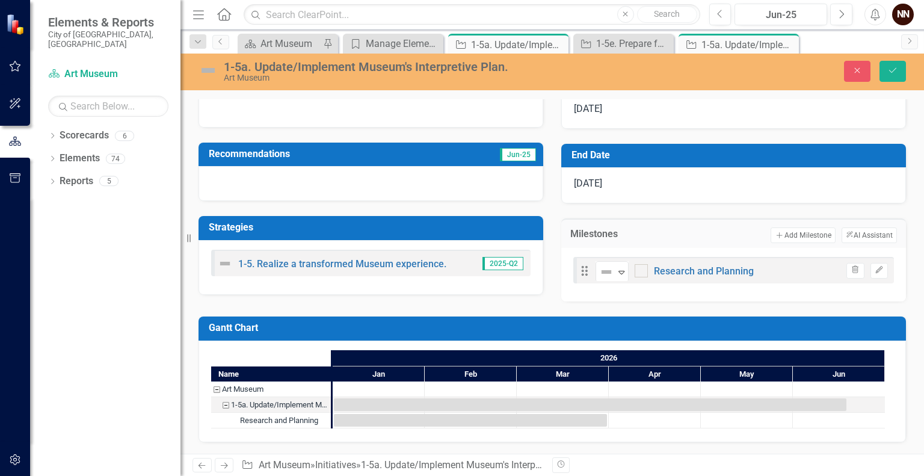
scroll to position [226, 0]
click at [788, 238] on button "Add Add Milestone" at bounding box center [803, 236] width 64 height 16
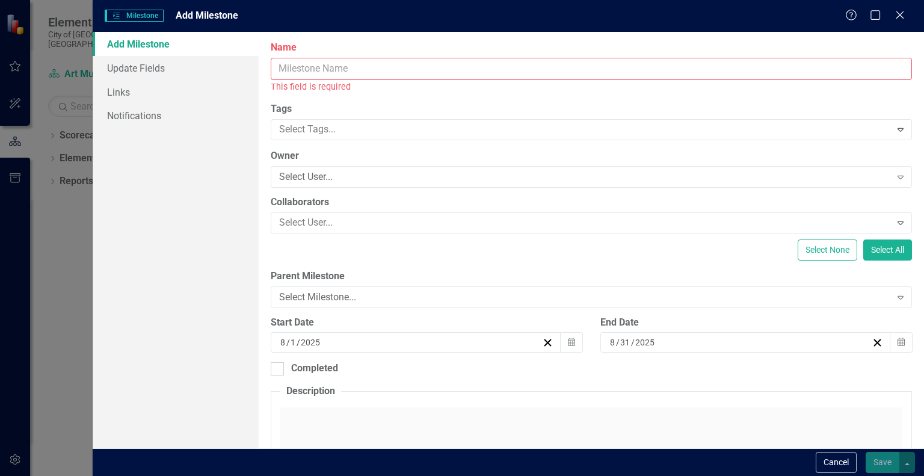
click at [512, 66] on input "Name" at bounding box center [592, 69] width 642 height 22
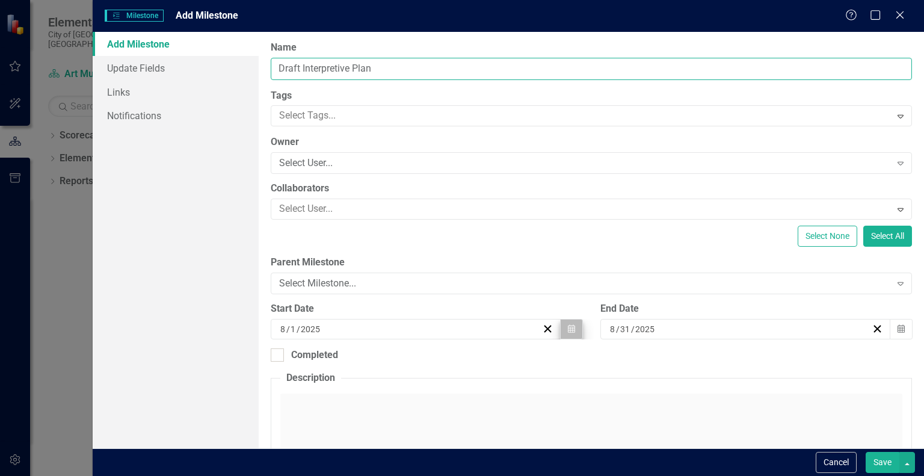
type input "Draft Interpretive Plan"
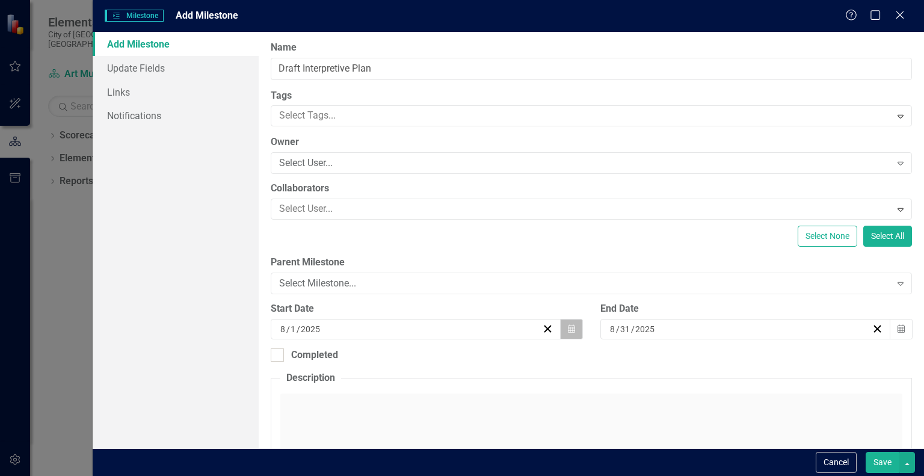
click at [569, 329] on icon "Calendar" at bounding box center [571, 329] width 7 height 8
click at [898, 332] on icon "Calendar" at bounding box center [901, 329] width 7 height 8
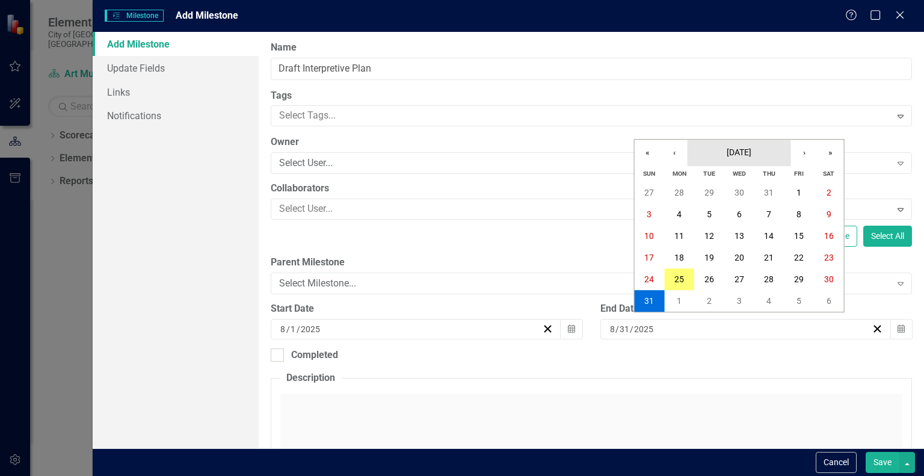
click at [745, 158] on button "[DATE]" at bounding box center [740, 153] width 104 height 26
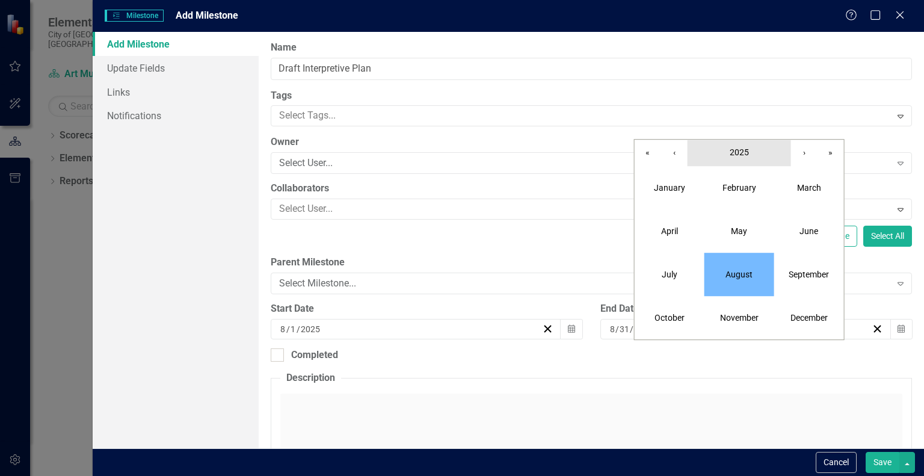
click at [743, 161] on button "2025" at bounding box center [740, 153] width 104 height 26
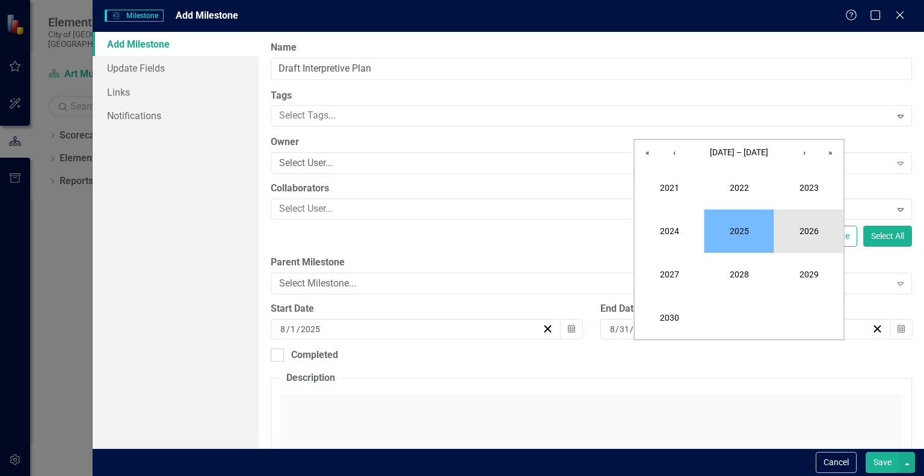
click at [804, 217] on button "2026" at bounding box center [810, 230] width 70 height 43
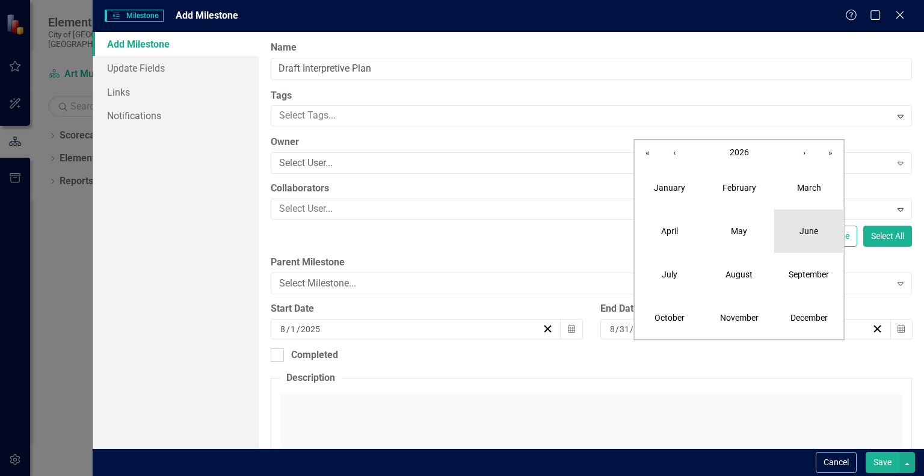
click at [805, 231] on abbr "June" at bounding box center [809, 231] width 19 height 10
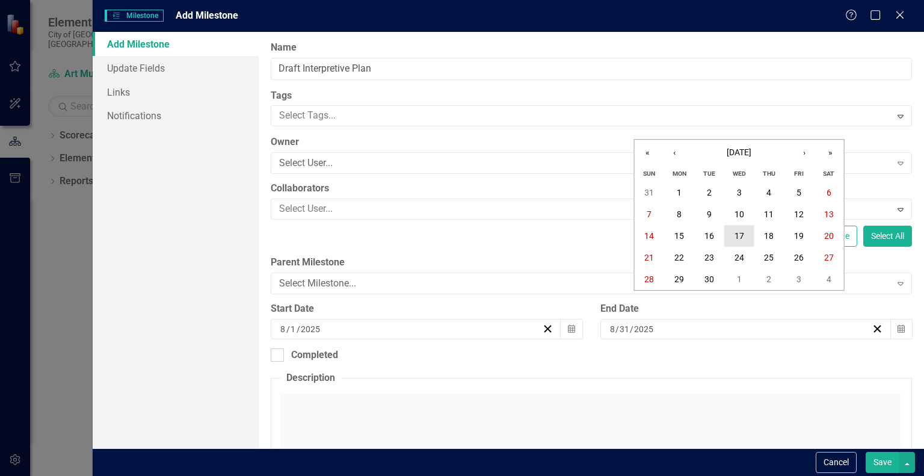
click at [746, 232] on button "17" at bounding box center [740, 236] width 30 height 22
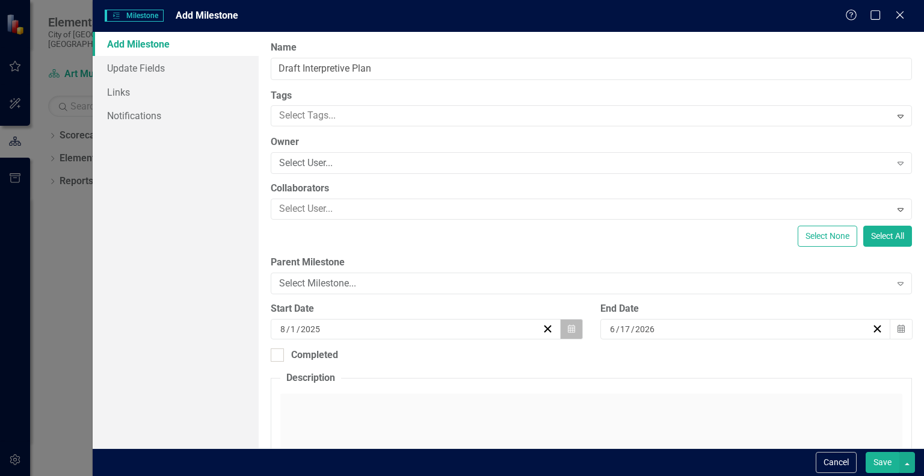
click at [565, 333] on button "Calendar" at bounding box center [571, 329] width 23 height 20
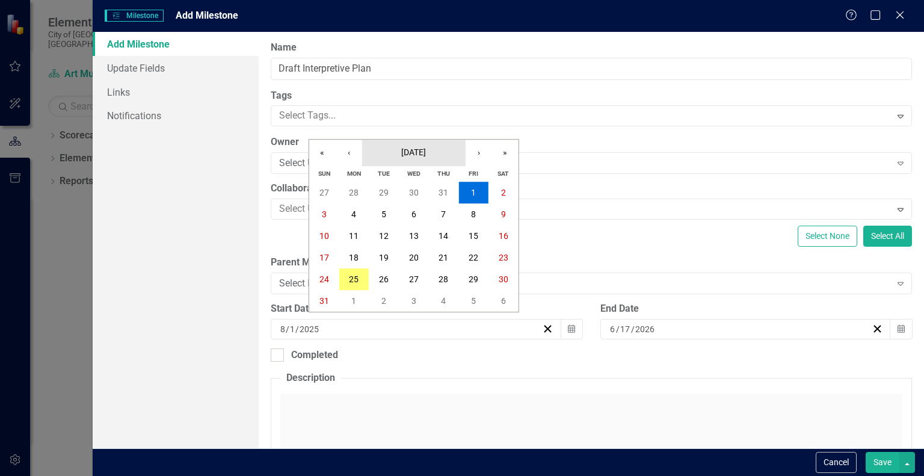
click at [415, 154] on span "[DATE]" at bounding box center [413, 152] width 25 height 10
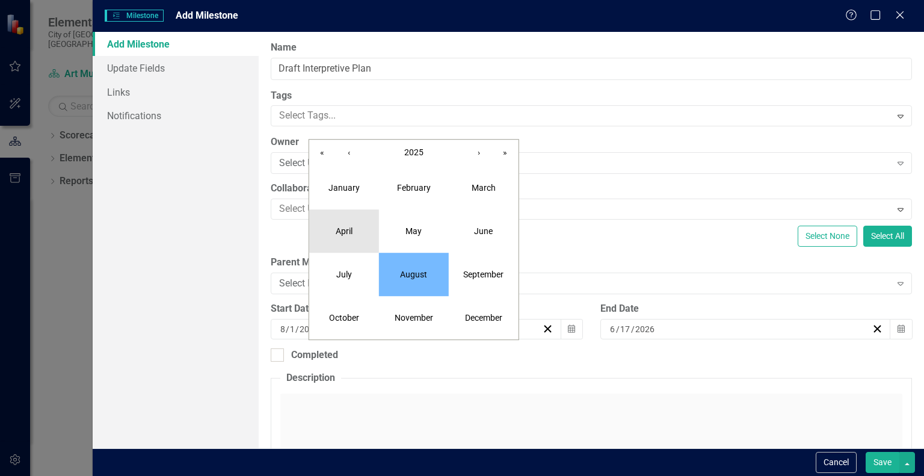
click at [347, 221] on button "April" at bounding box center [344, 230] width 70 height 43
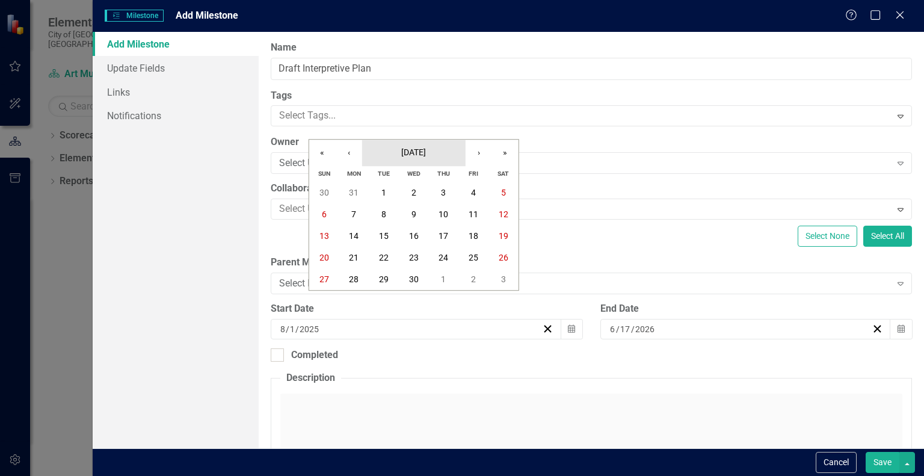
click at [385, 158] on button "[DATE]" at bounding box center [414, 153] width 104 height 26
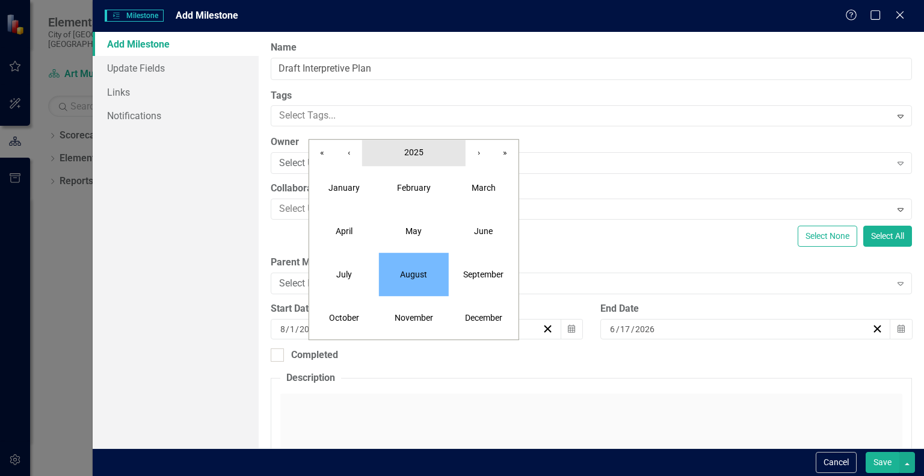
click at [385, 158] on button "2025" at bounding box center [414, 153] width 104 height 26
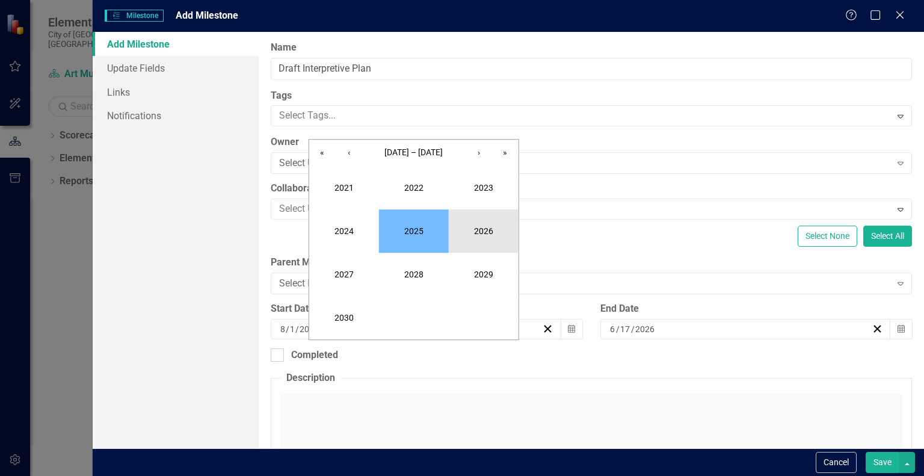
click at [496, 234] on button "2026" at bounding box center [484, 230] width 70 height 43
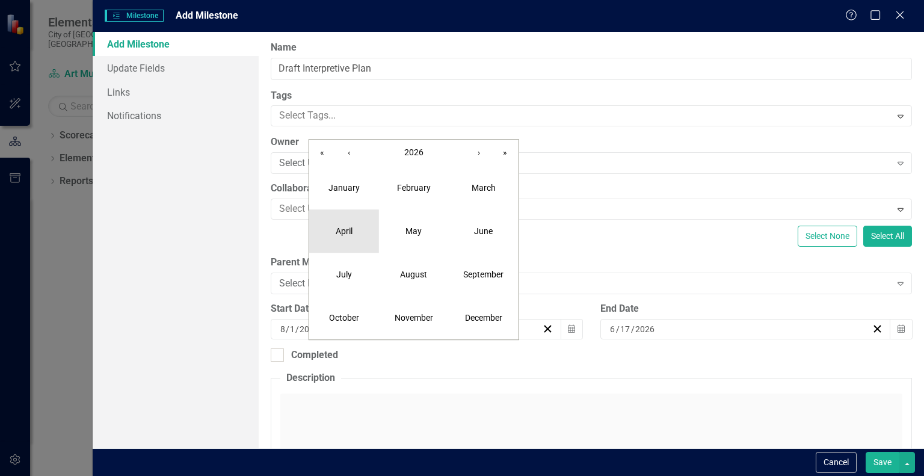
click at [356, 222] on button "April" at bounding box center [344, 230] width 70 height 43
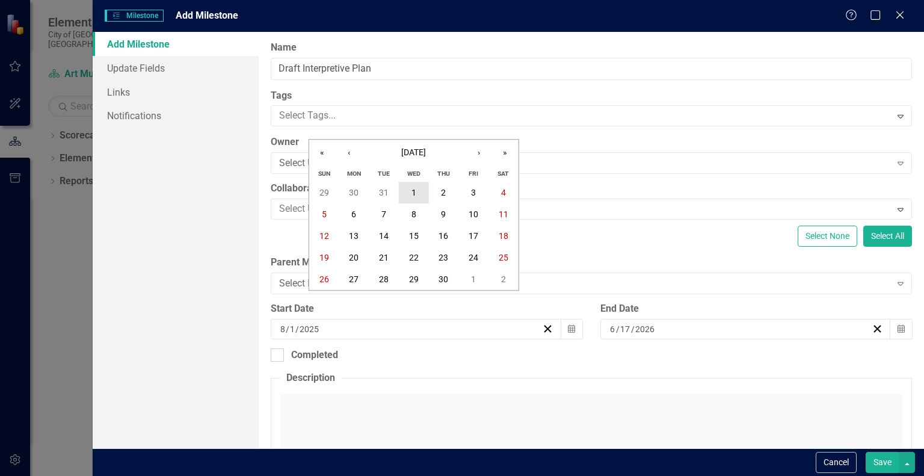
click at [407, 185] on button "1" at bounding box center [414, 193] width 30 height 22
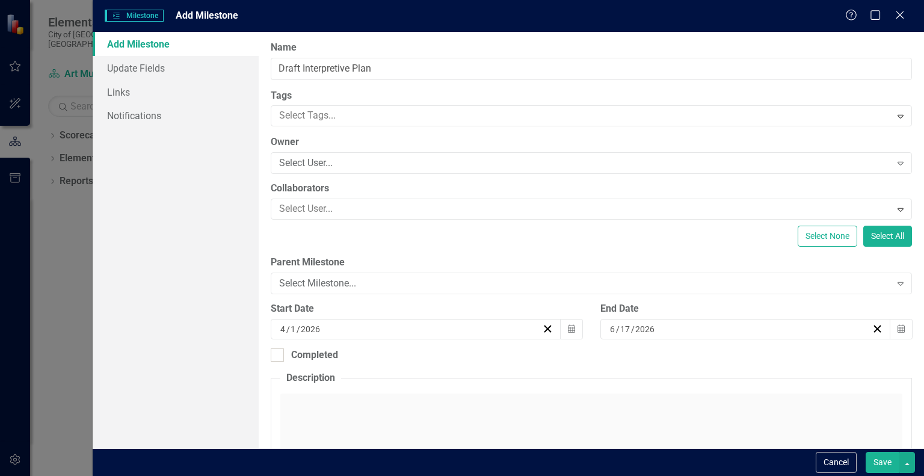
click at [879, 459] on button "Save" at bounding box center [883, 462] width 34 height 21
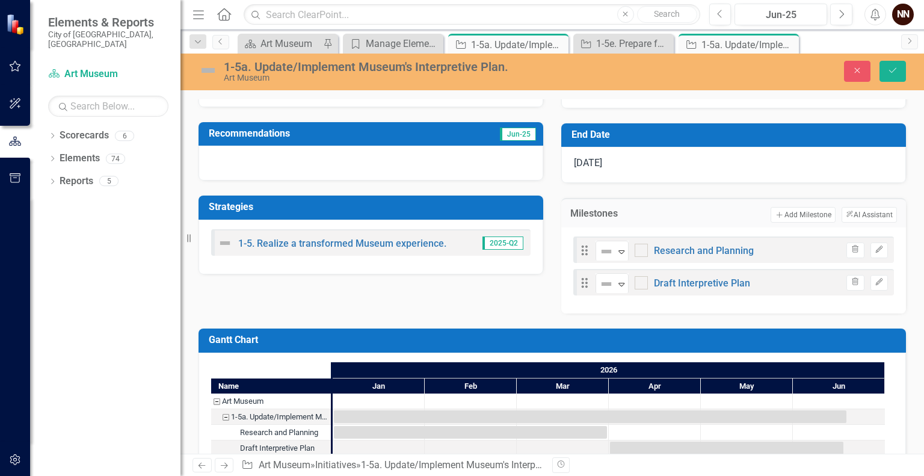
scroll to position [231, 0]
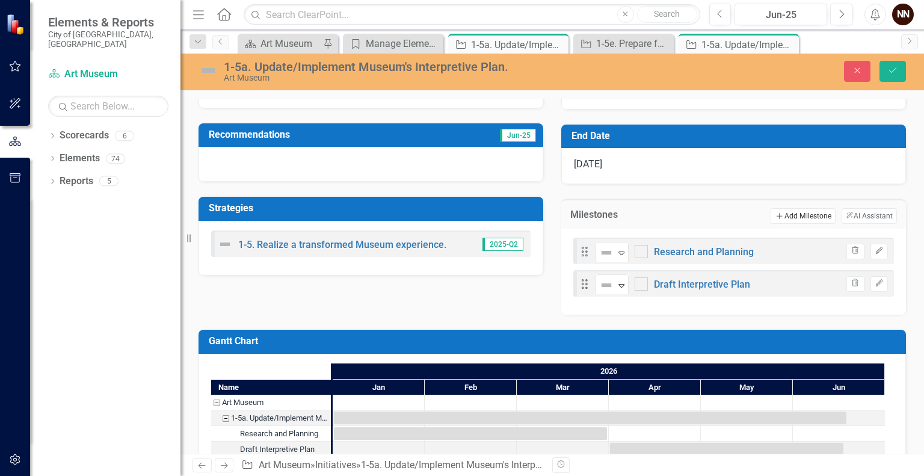
click at [794, 224] on button "Add Add Milestone" at bounding box center [803, 216] width 64 height 16
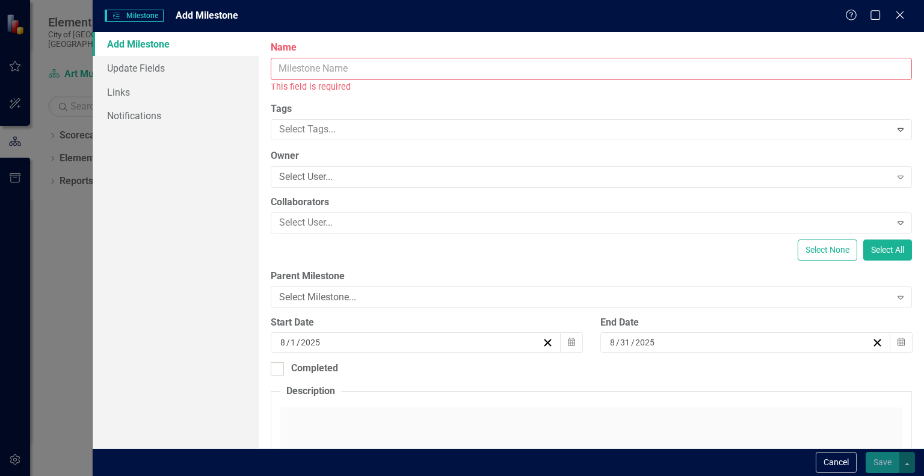
click at [583, 70] on input "Name" at bounding box center [592, 69] width 642 height 22
type input "P"
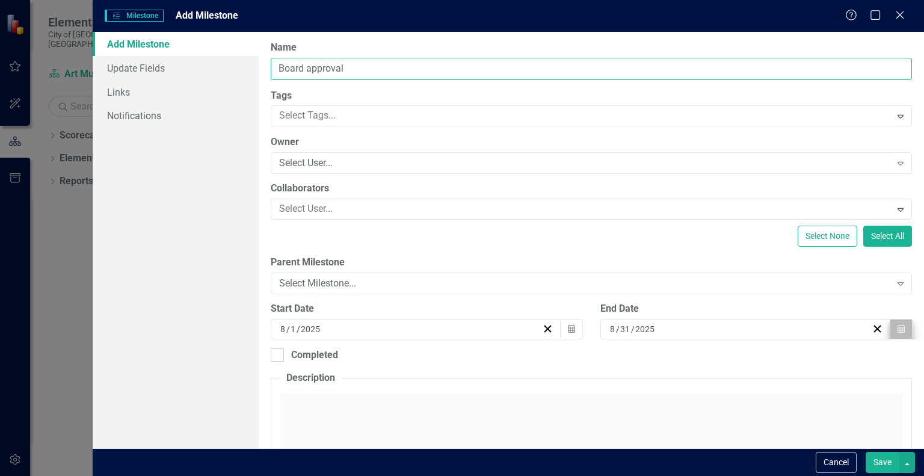
type input "Board approval"
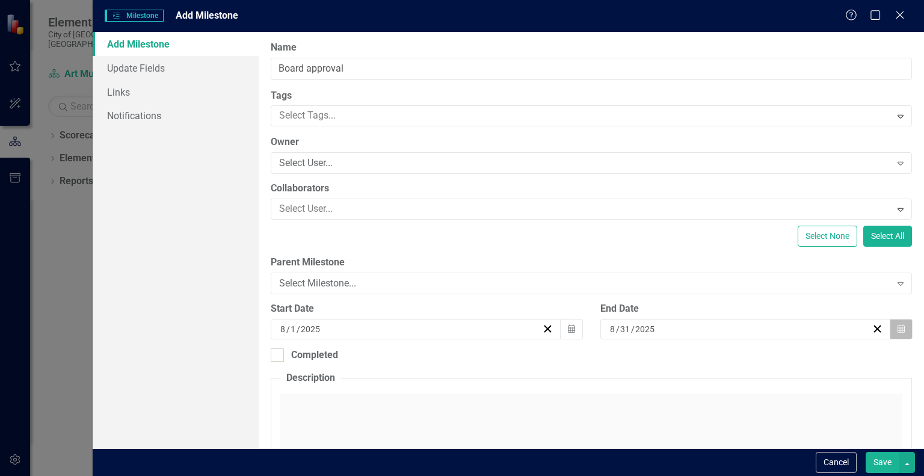
click at [898, 325] on icon "Calendar" at bounding box center [901, 329] width 7 height 8
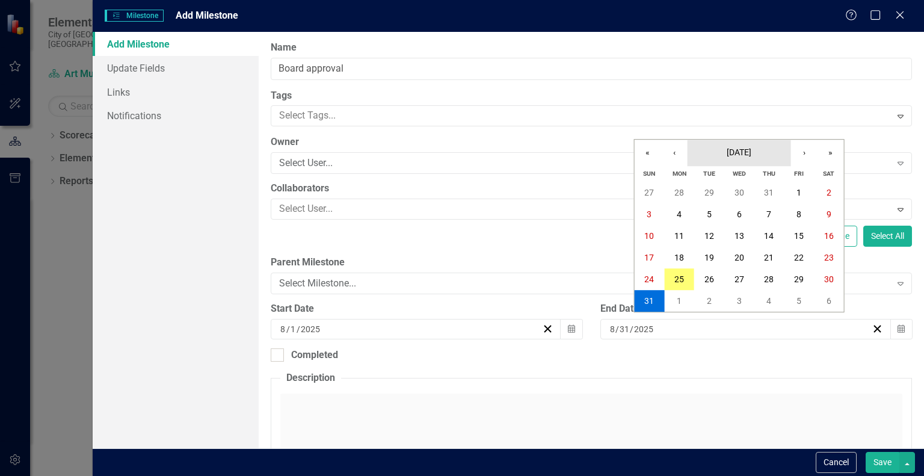
click at [768, 159] on button "[DATE]" at bounding box center [740, 153] width 104 height 26
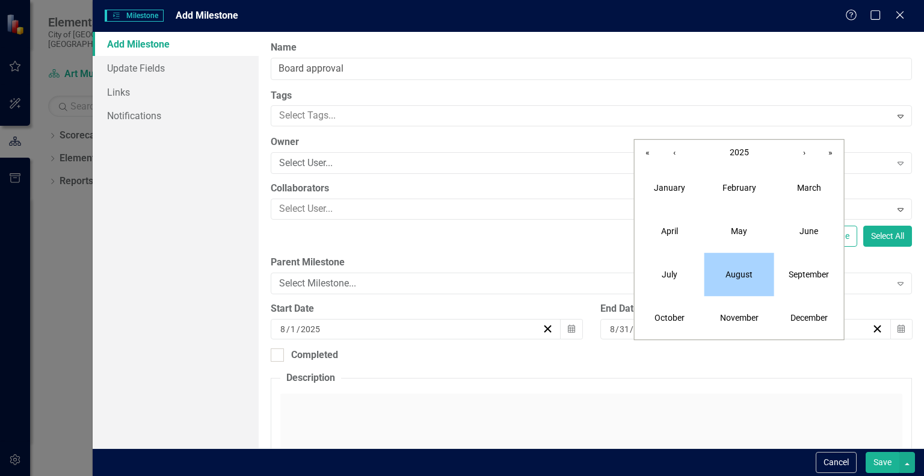
click at [720, 275] on button "August" at bounding box center [740, 274] width 70 height 43
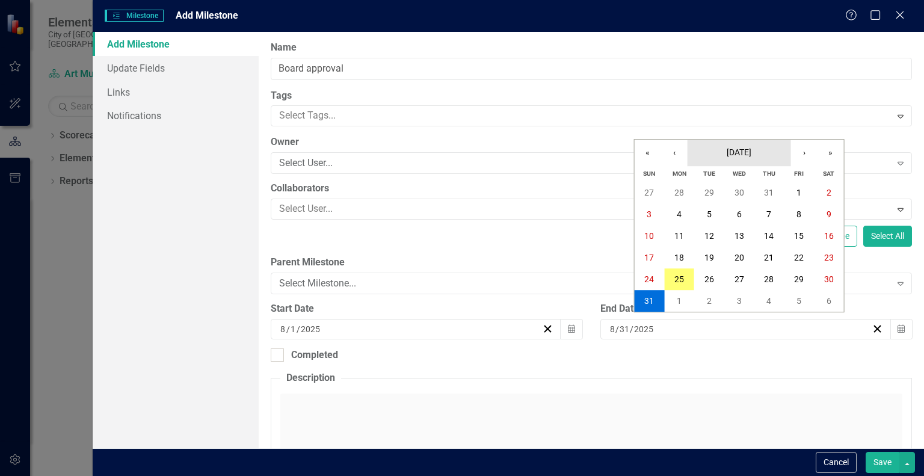
click at [745, 156] on span "[DATE]" at bounding box center [739, 152] width 25 height 10
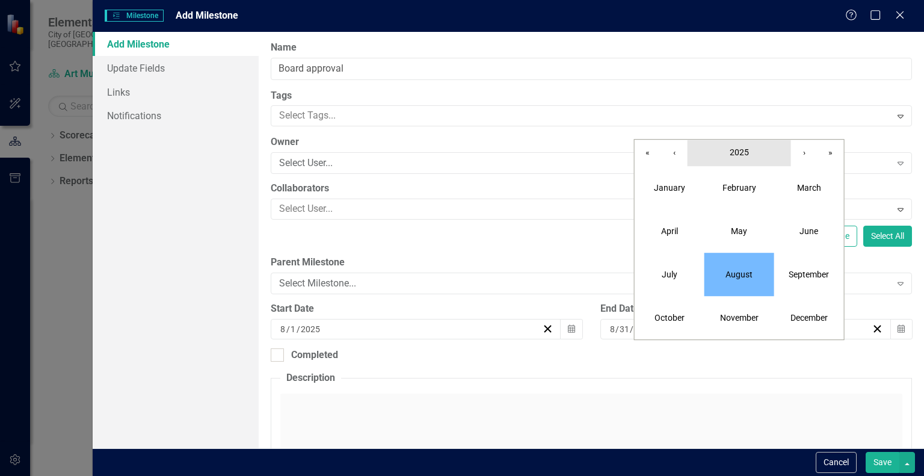
click at [745, 156] on span "2025" at bounding box center [739, 152] width 19 height 10
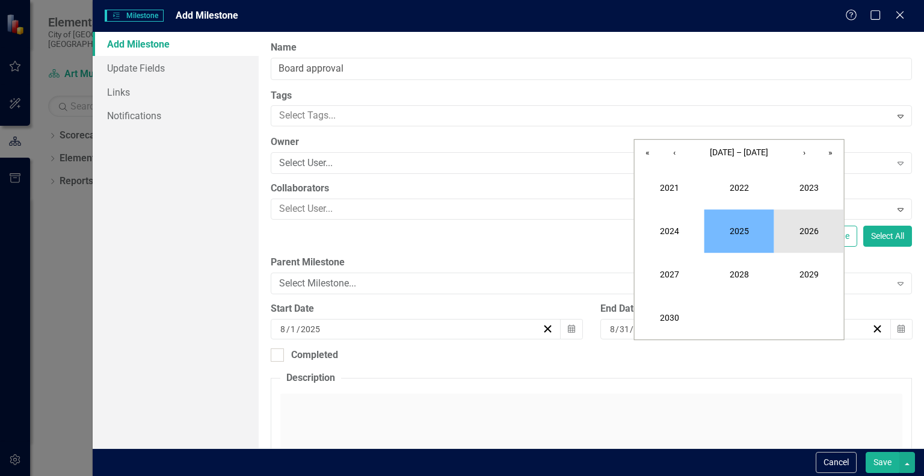
click at [809, 233] on button "2026" at bounding box center [810, 230] width 70 height 43
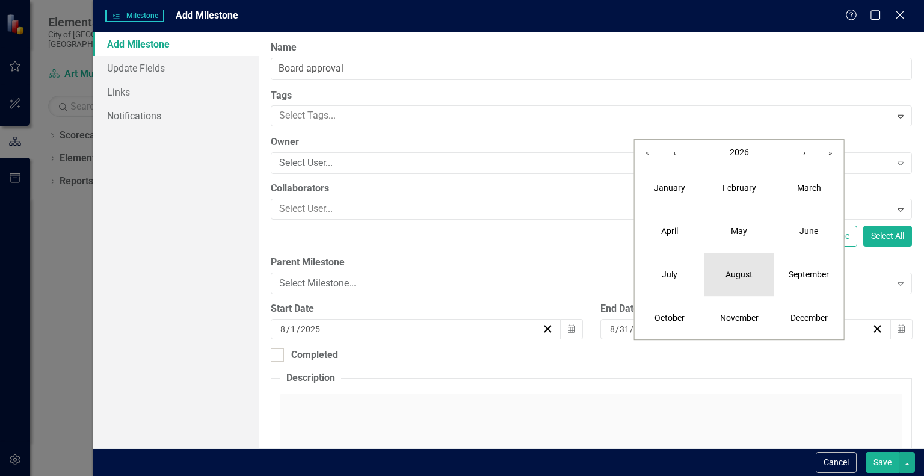
click at [741, 267] on button "August" at bounding box center [740, 274] width 70 height 43
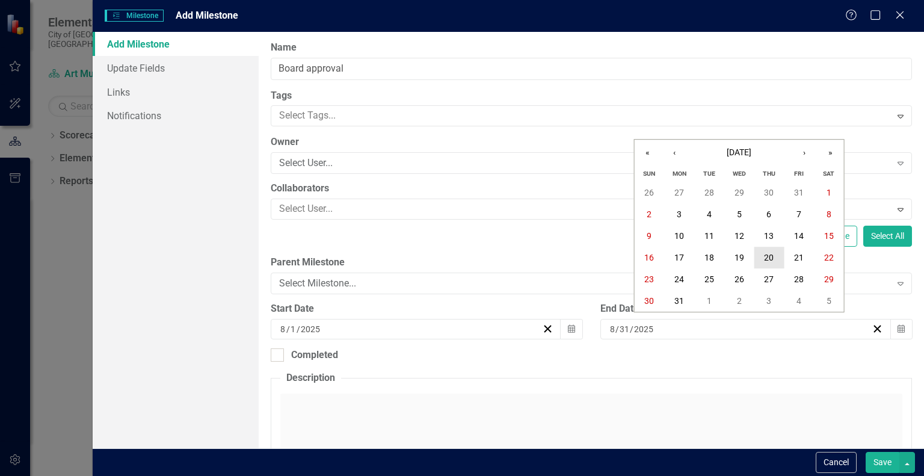
click at [775, 250] on button "20" at bounding box center [769, 258] width 30 height 22
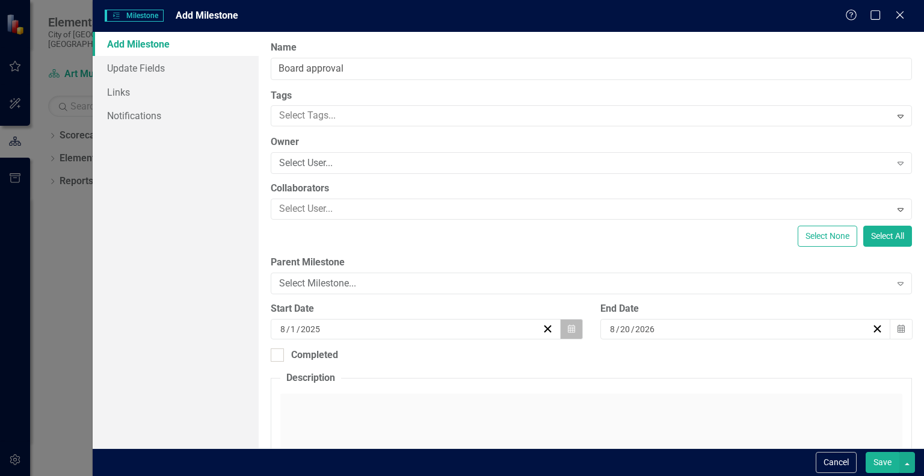
click at [569, 331] on icon "Calendar" at bounding box center [571, 329] width 7 height 8
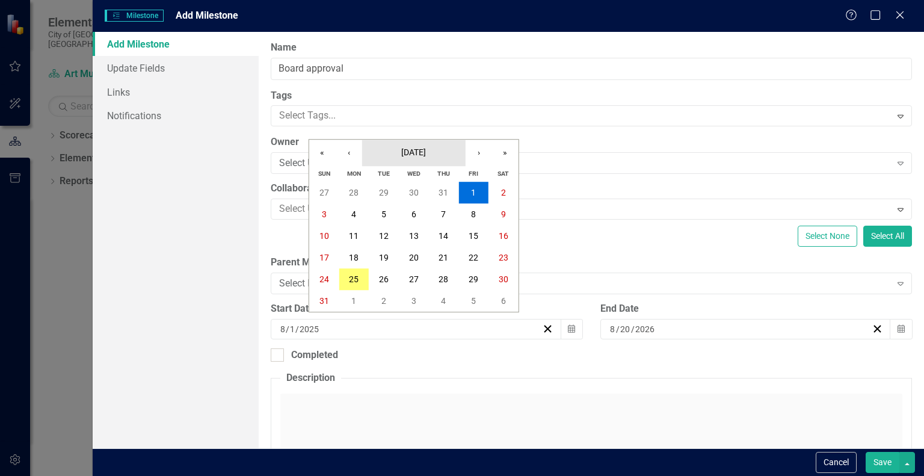
click at [426, 157] on span "[DATE]" at bounding box center [413, 152] width 25 height 10
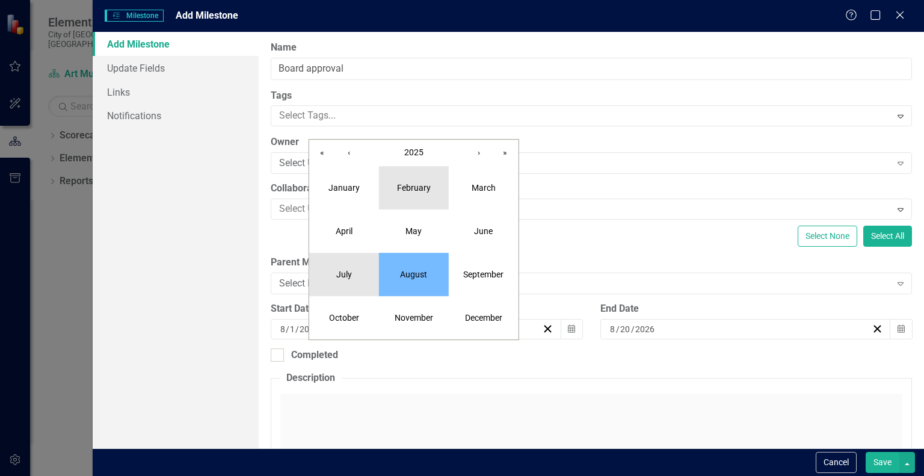
drag, startPoint x: 356, startPoint y: 270, endPoint x: 392, endPoint y: 173, distance: 103.6
click at [392, 173] on div "January February March April May June July August September October November De…" at bounding box center [413, 252] width 209 height 173
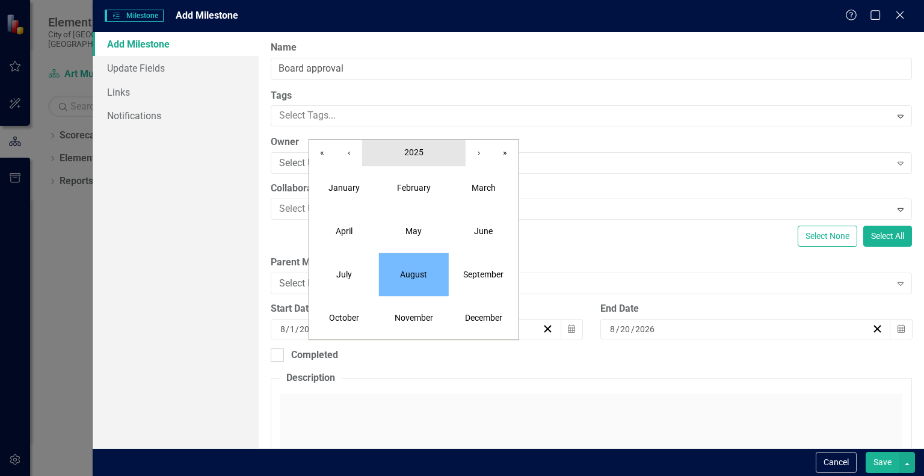
click at [401, 151] on button "2025" at bounding box center [414, 153] width 104 height 26
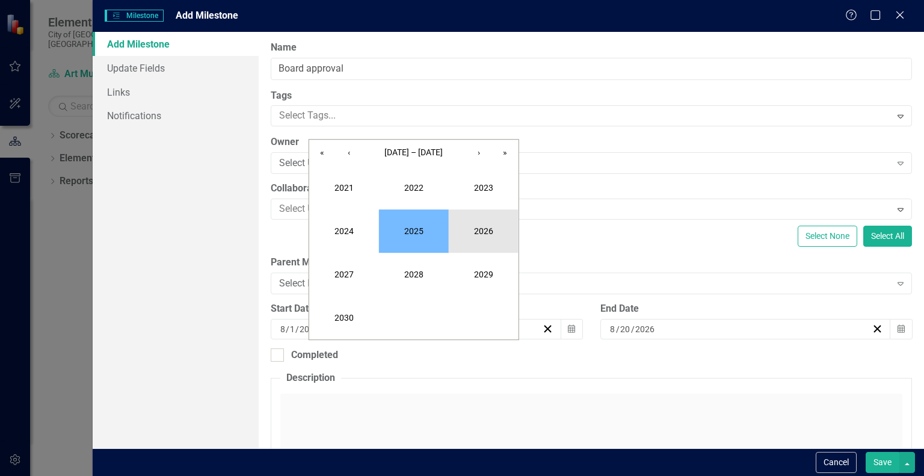
click at [479, 223] on button "2026" at bounding box center [484, 230] width 70 height 43
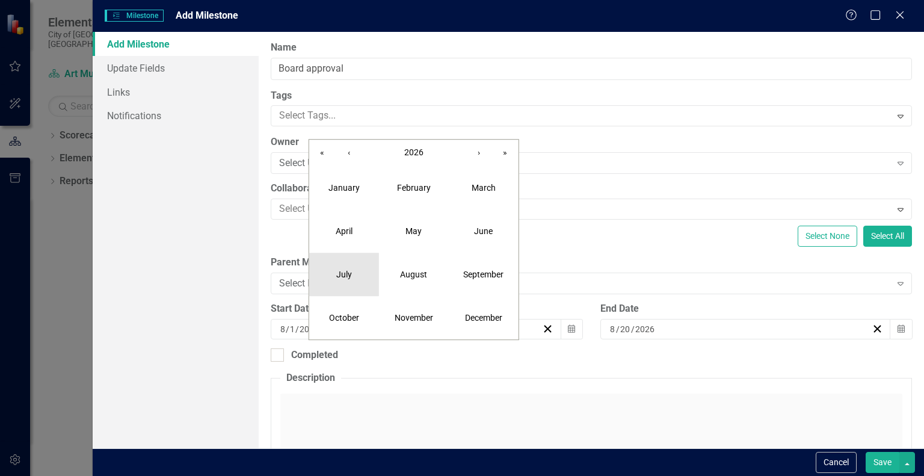
click at [341, 273] on abbr "July" at bounding box center [344, 275] width 16 height 10
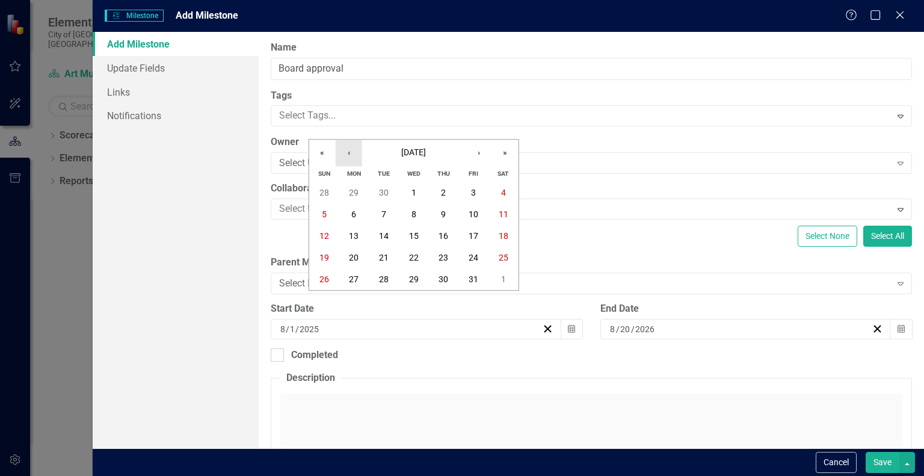
click at [351, 149] on button "‹" at bounding box center [349, 153] width 26 height 26
click at [444, 240] on abbr "18" at bounding box center [444, 236] width 10 height 10
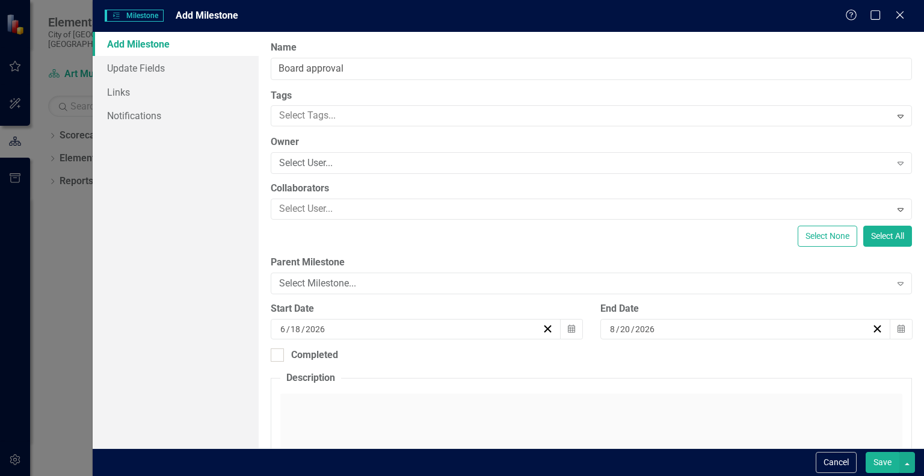
click at [876, 456] on button "Save" at bounding box center [883, 462] width 34 height 21
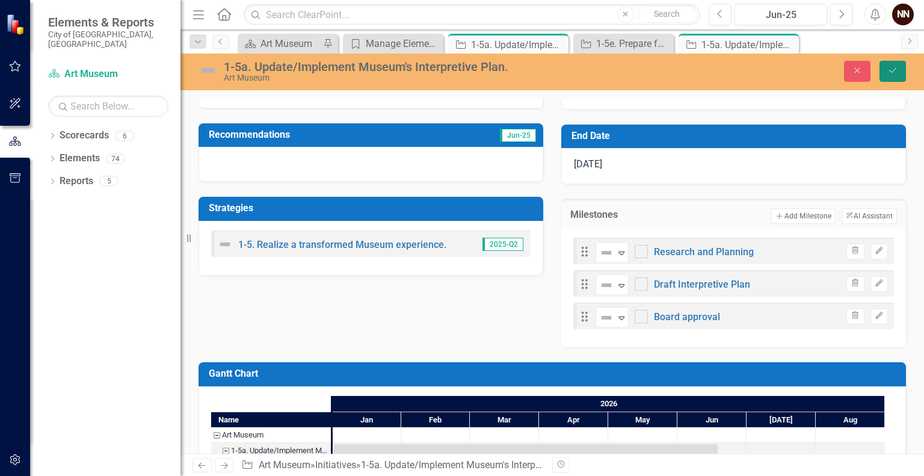
click at [900, 72] on button "Save" at bounding box center [893, 71] width 26 height 21
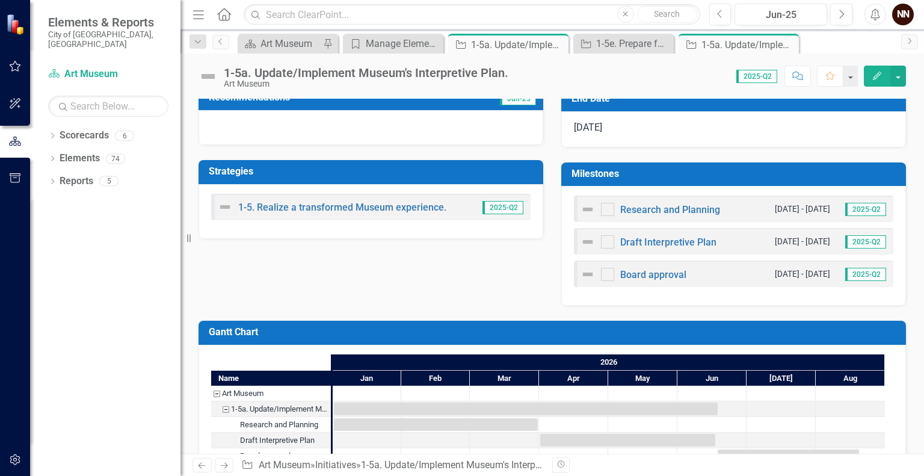
scroll to position [318, 0]
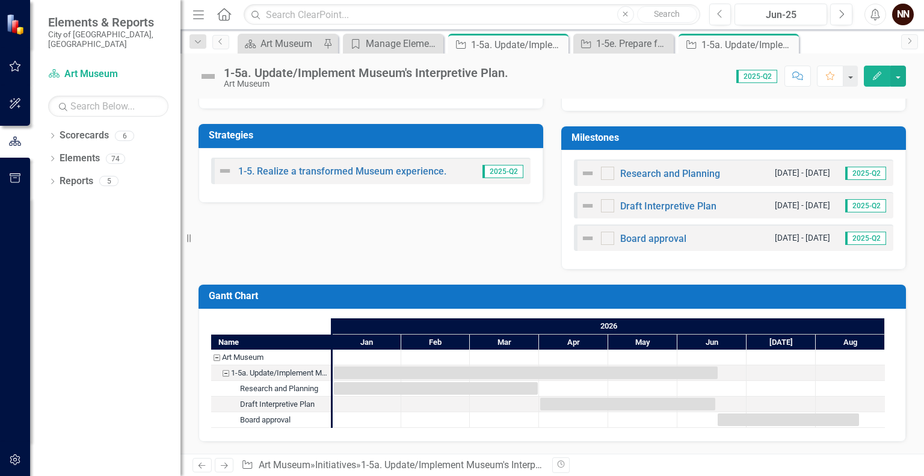
click at [775, 241] on small "[DATE] - [DATE]" at bounding box center [802, 237] width 55 height 11
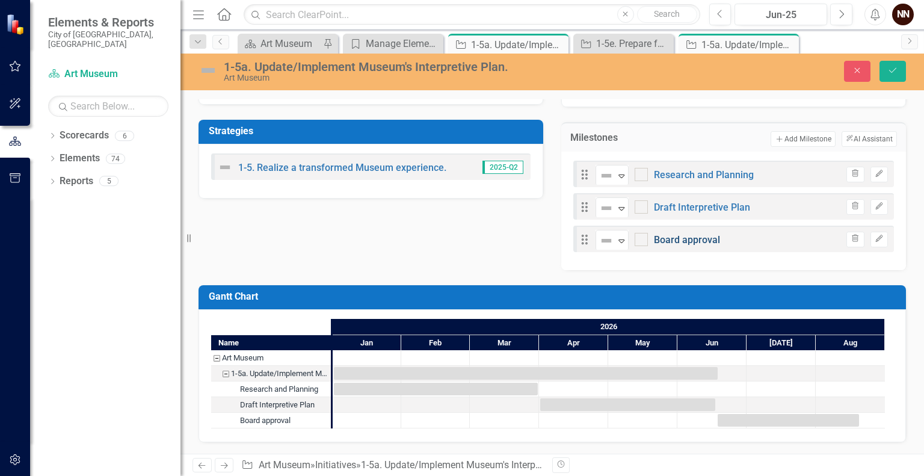
click at [707, 246] on link "Board approval" at bounding box center [687, 239] width 66 height 11
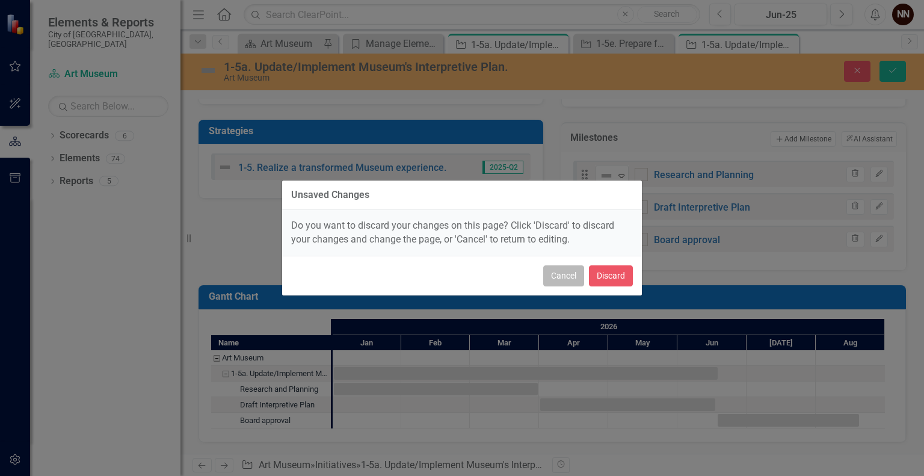
click at [565, 270] on button "Cancel" at bounding box center [563, 275] width 41 height 21
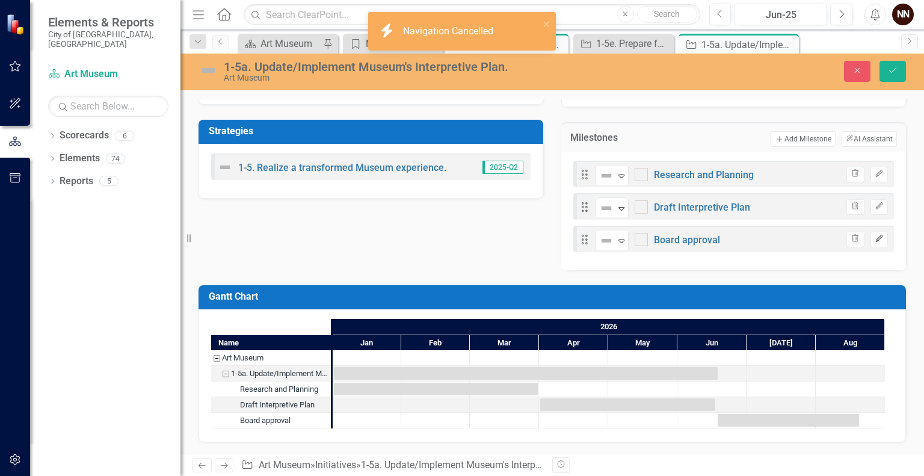
click at [875, 243] on icon "Edit" at bounding box center [879, 238] width 9 height 7
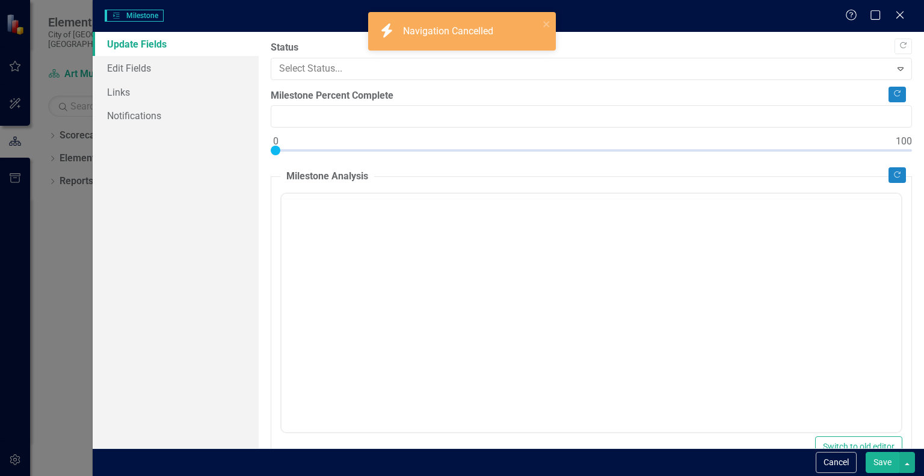
type input "0"
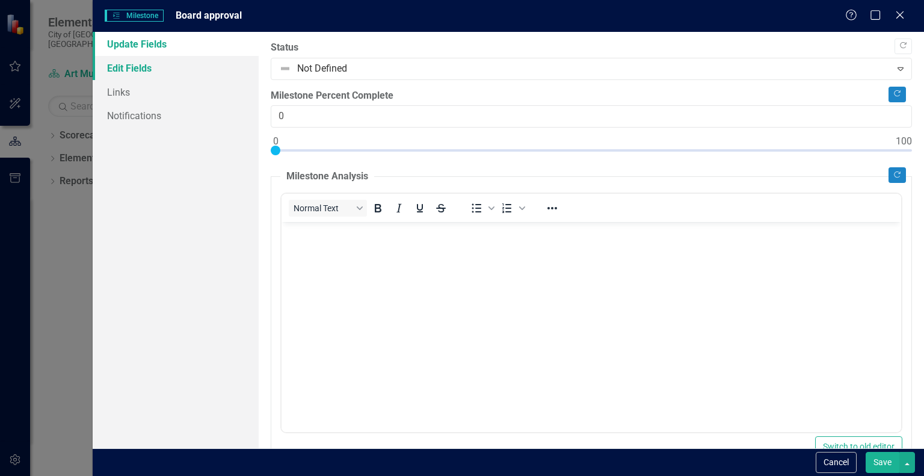
click at [152, 64] on link "Edit Fields" at bounding box center [176, 68] width 166 height 24
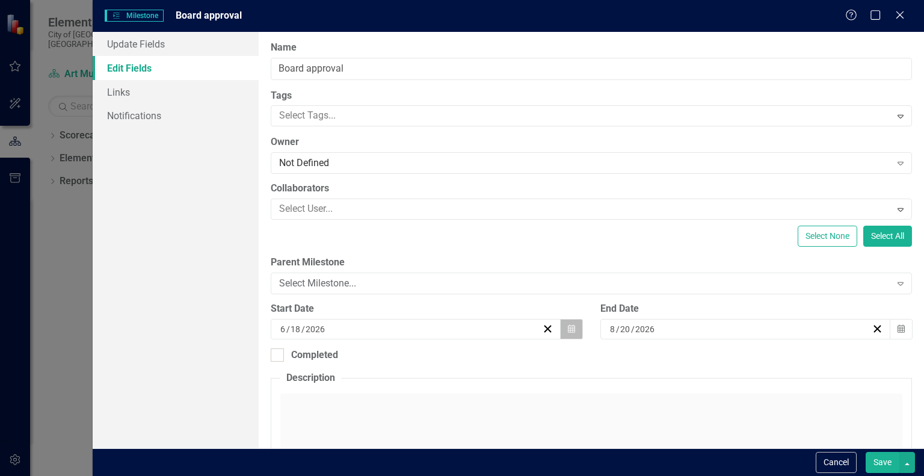
click at [568, 329] on icon "Calendar" at bounding box center [571, 329] width 7 height 8
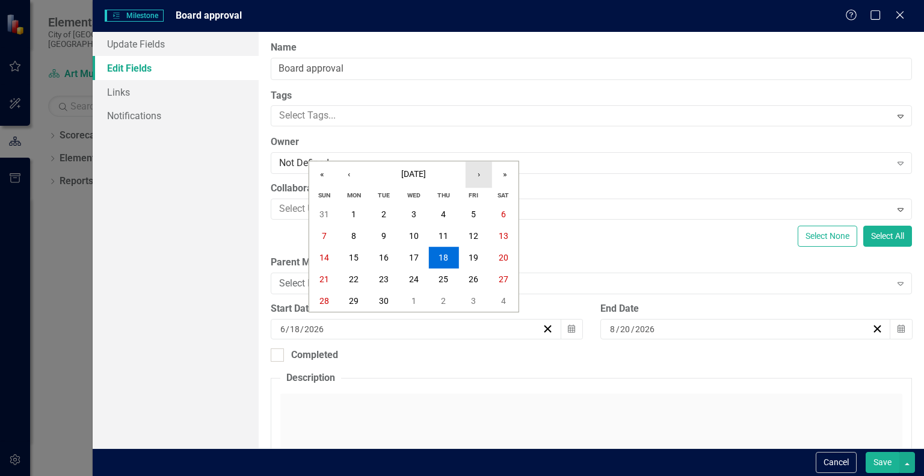
click at [485, 172] on button "›" at bounding box center [479, 174] width 26 height 26
click at [443, 258] on abbr "16" at bounding box center [444, 258] width 10 height 10
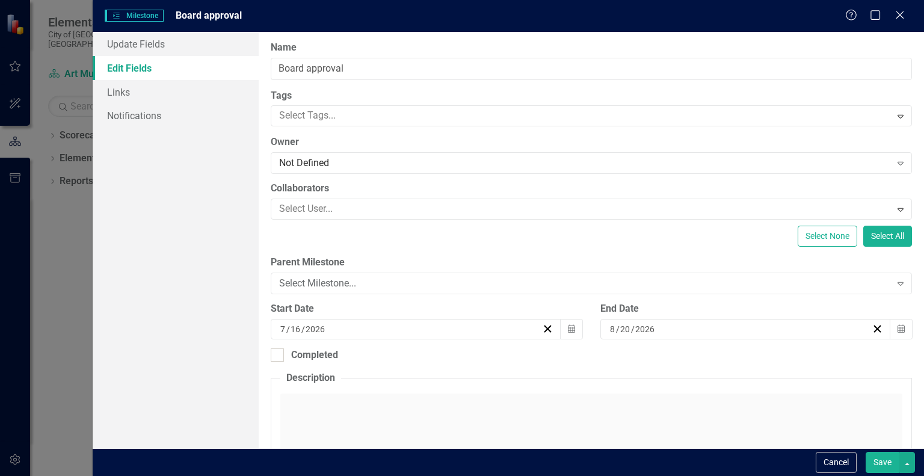
click at [884, 465] on button "Save" at bounding box center [883, 462] width 34 height 21
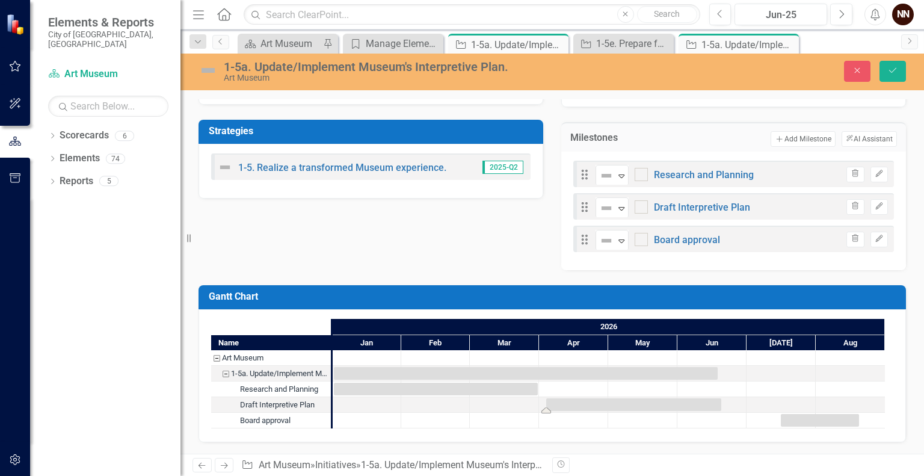
drag, startPoint x: 714, startPoint y: 410, endPoint x: 722, endPoint y: 412, distance: 7.9
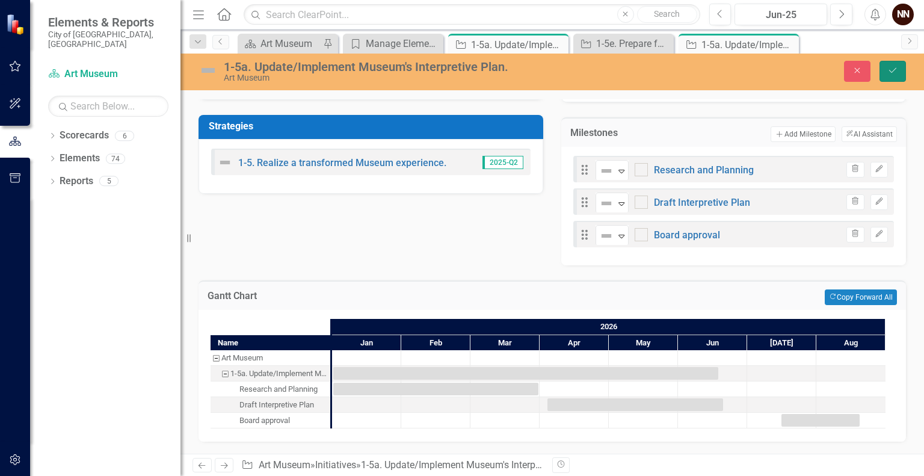
click at [888, 68] on icon "Save" at bounding box center [893, 70] width 11 height 8
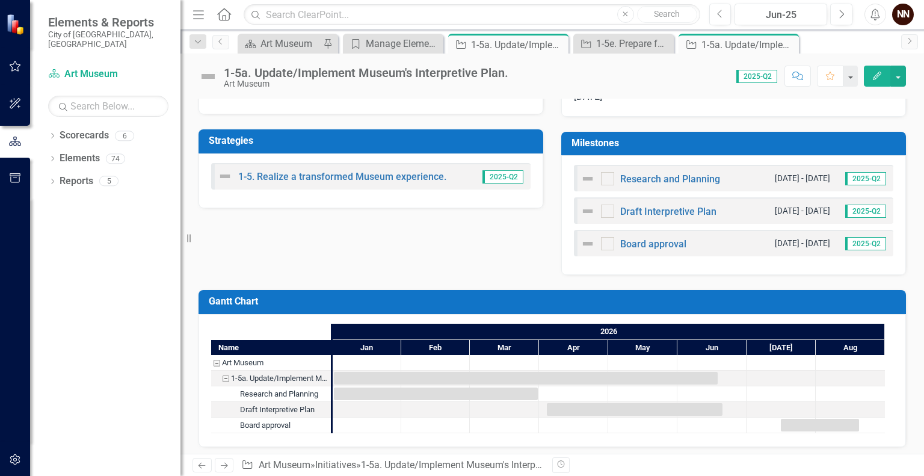
scroll to position [300, 0]
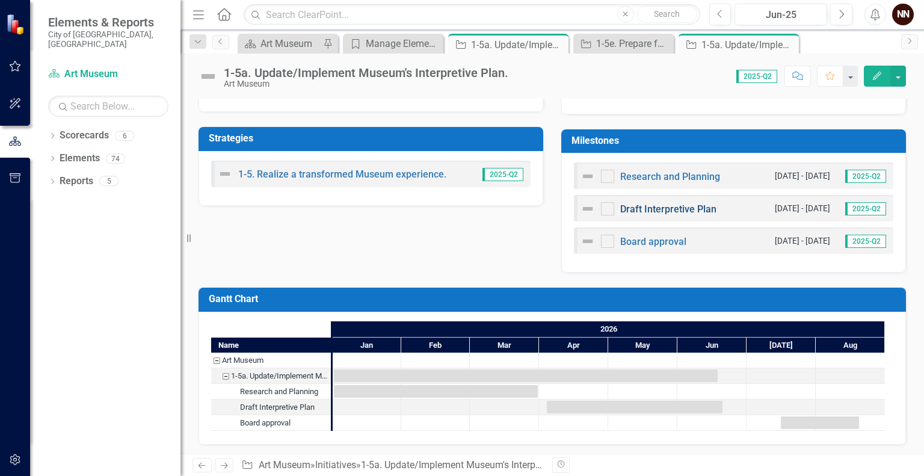
click at [698, 215] on link "Draft Interpretive Plan" at bounding box center [669, 208] width 96 height 11
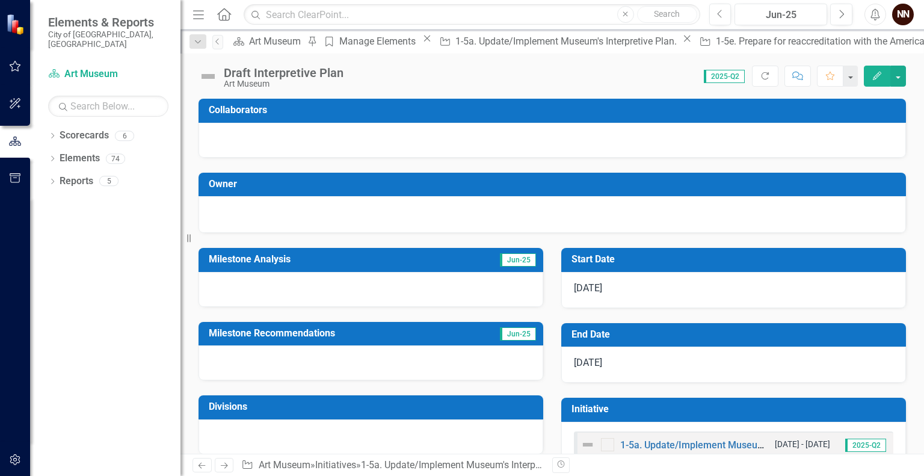
click at [764, 255] on h3 "Start Date" at bounding box center [736, 259] width 329 height 11
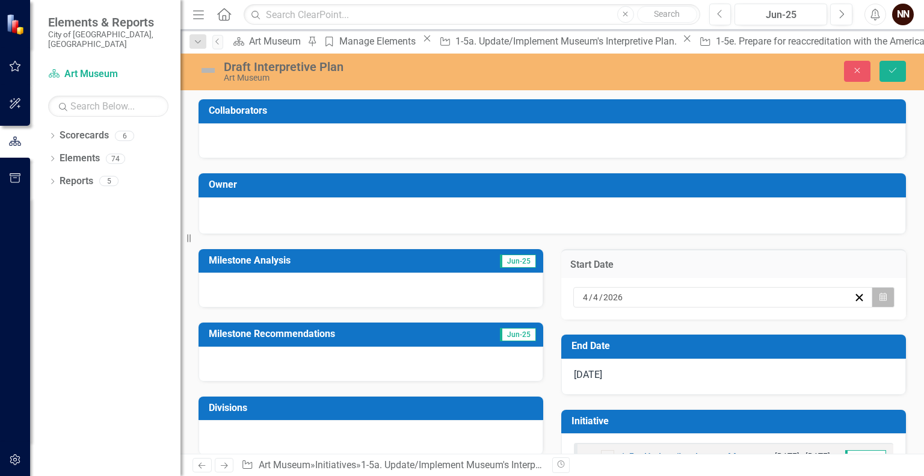
click at [879, 302] on button "Calendar" at bounding box center [883, 297] width 23 height 20
click at [682, 365] on abbr "1" at bounding box center [679, 361] width 5 height 10
click at [864, 347] on h3 "End Date" at bounding box center [736, 346] width 329 height 11
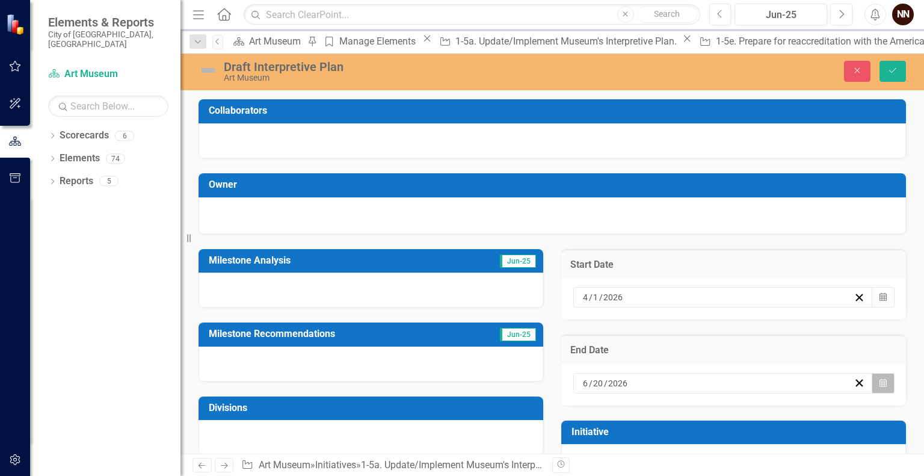
click at [880, 380] on icon "Calendar" at bounding box center [883, 383] width 7 height 8
click at [758, 394] on button "›" at bounding box center [744, 407] width 26 height 26
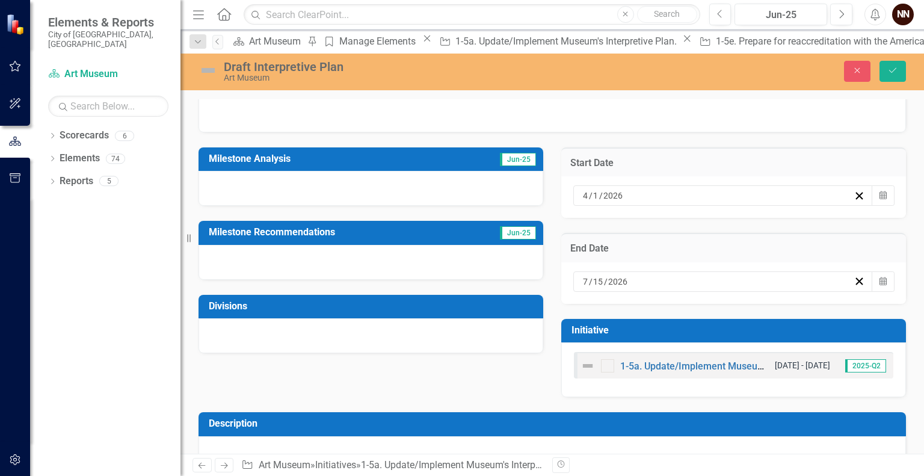
scroll to position [104, 0]
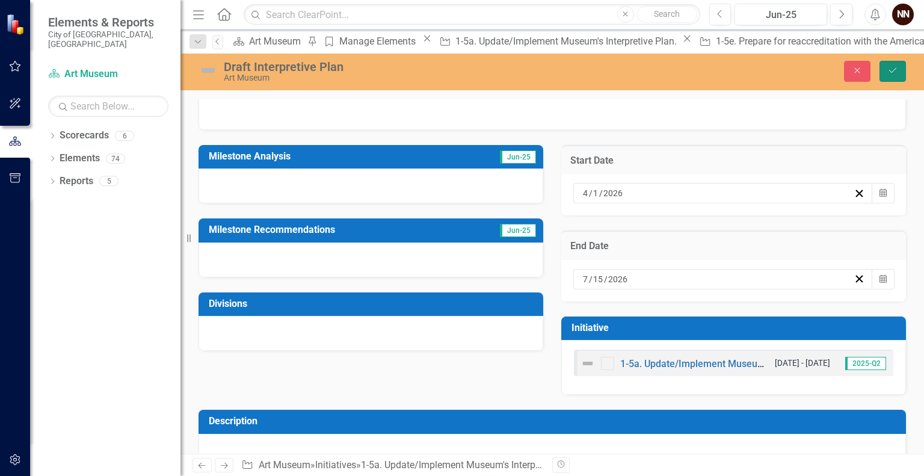
click at [902, 74] on button "Save" at bounding box center [893, 71] width 26 height 21
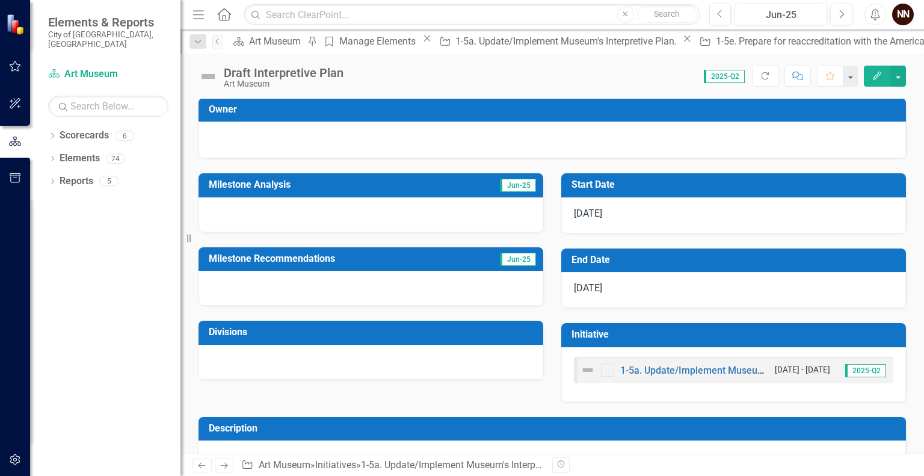
scroll to position [107, 0]
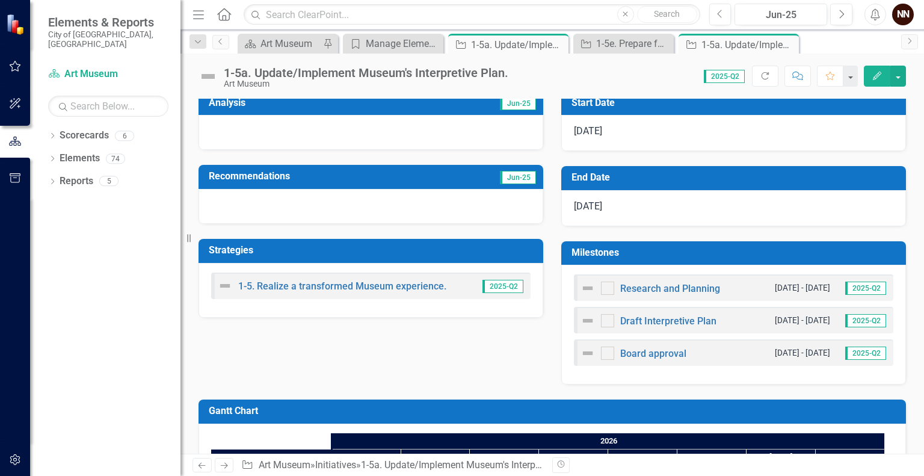
scroll to position [179, 0]
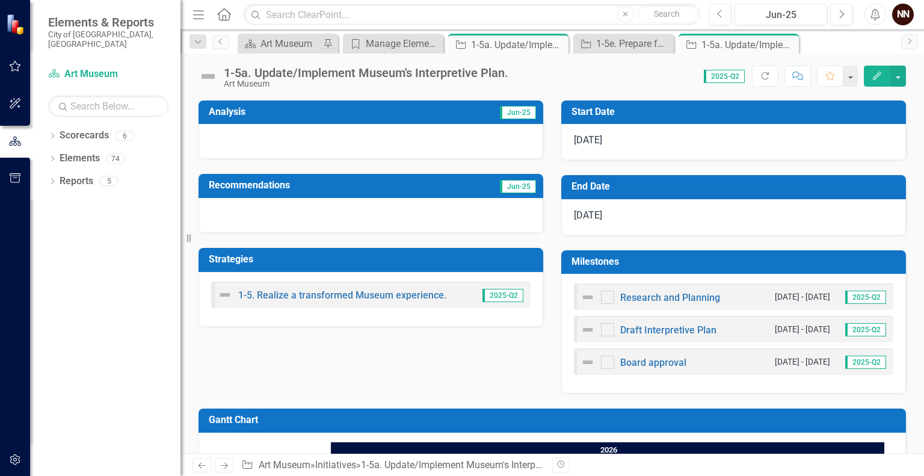
click at [787, 198] on td "End Date" at bounding box center [736, 188] width 329 height 20
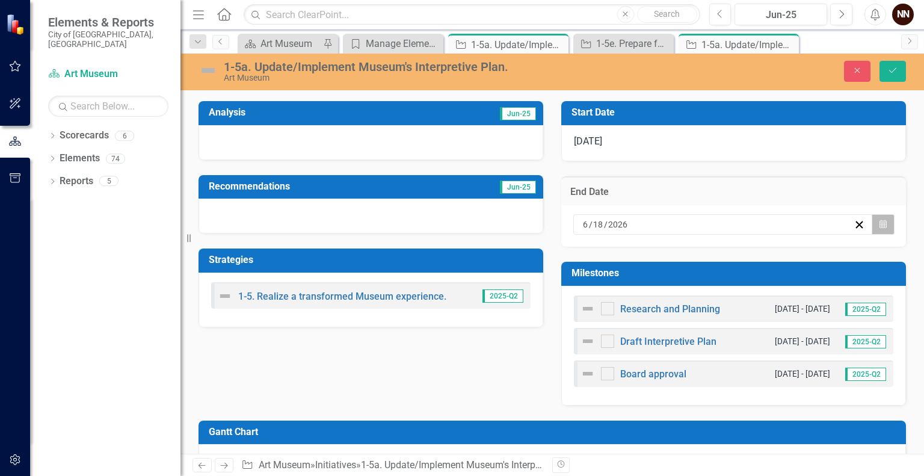
click at [880, 229] on icon "Calendar" at bounding box center [883, 224] width 7 height 8
click at [731, 261] on button "[DATE]" at bounding box center [680, 248] width 104 height 26
click at [693, 374] on abbr "August" at bounding box center [679, 370] width 27 height 10
click at [725, 364] on button "20" at bounding box center [710, 353] width 30 height 22
click at [896, 67] on icon "Save" at bounding box center [893, 70] width 11 height 8
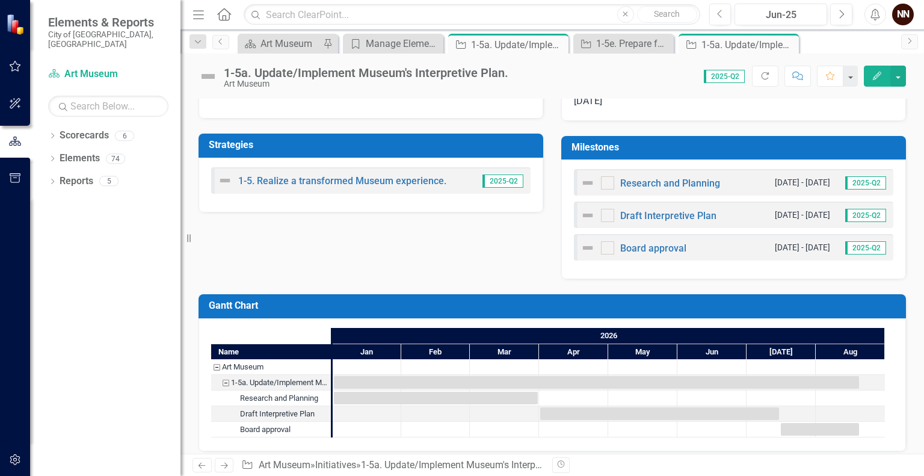
scroll to position [318, 0]
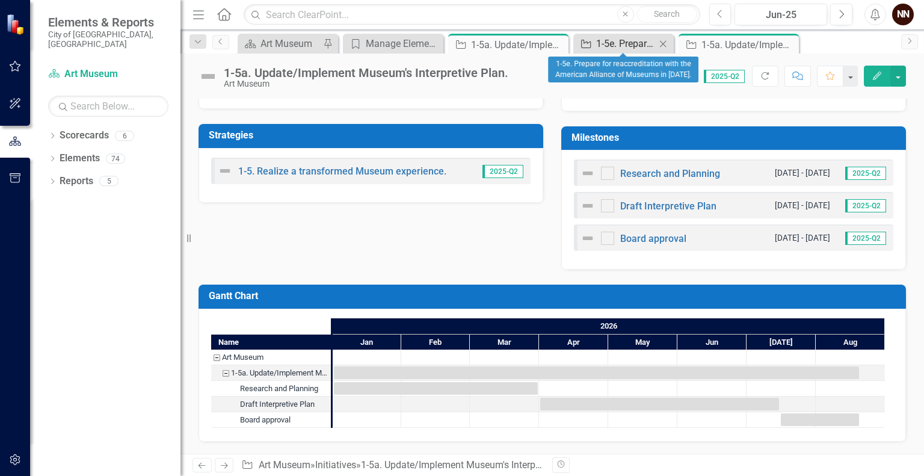
click at [640, 48] on div "1-5e. Prepare for reaccreditation with the American Alliance of Museums in [DAT…" at bounding box center [626, 43] width 60 height 15
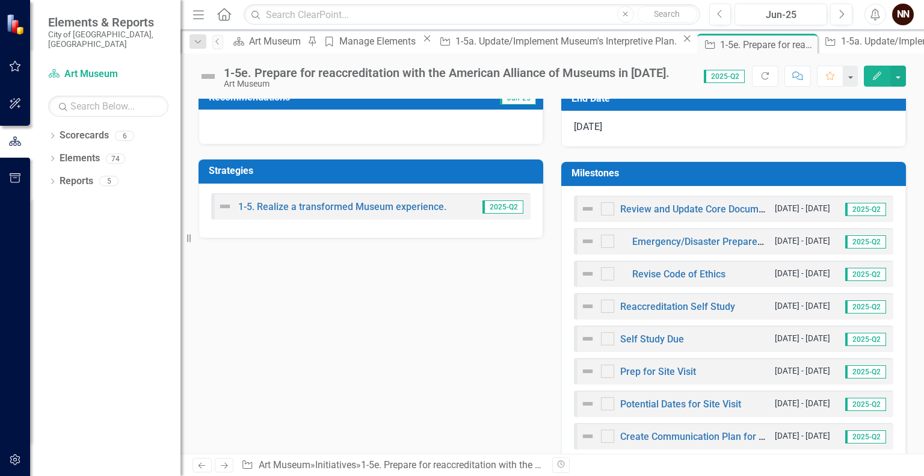
scroll to position [241, 0]
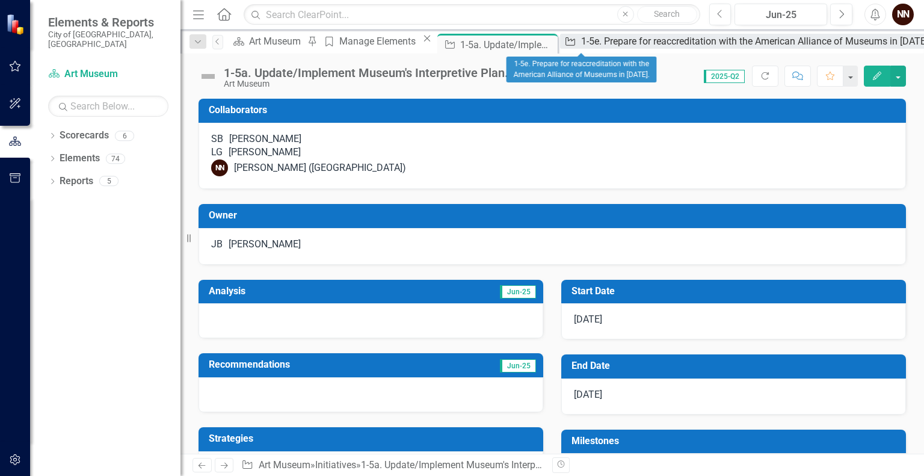
click at [560, 39] on link "Initiative 1-5e. Prepare for reaccreditation with the American Alliance of Muse…" at bounding box center [746, 41] width 373 height 15
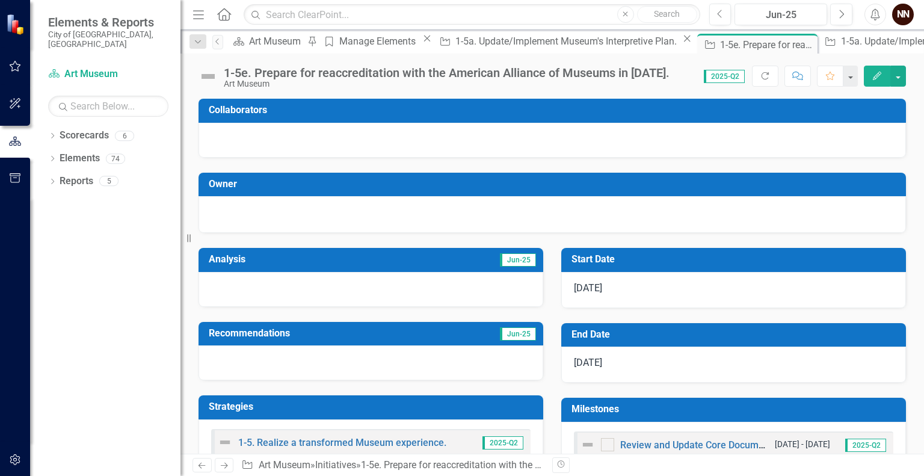
click at [749, 405] on h3 "Milestones" at bounding box center [736, 409] width 329 height 11
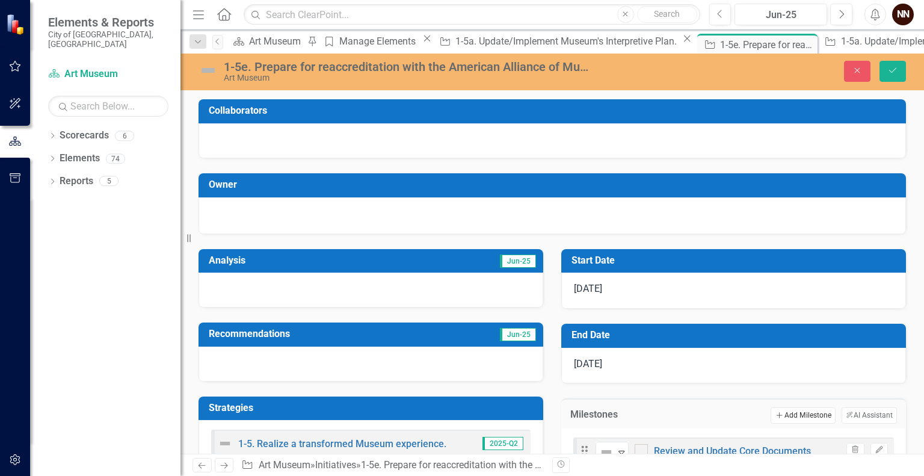
click at [811, 411] on button "Add Add Milestone" at bounding box center [803, 415] width 64 height 16
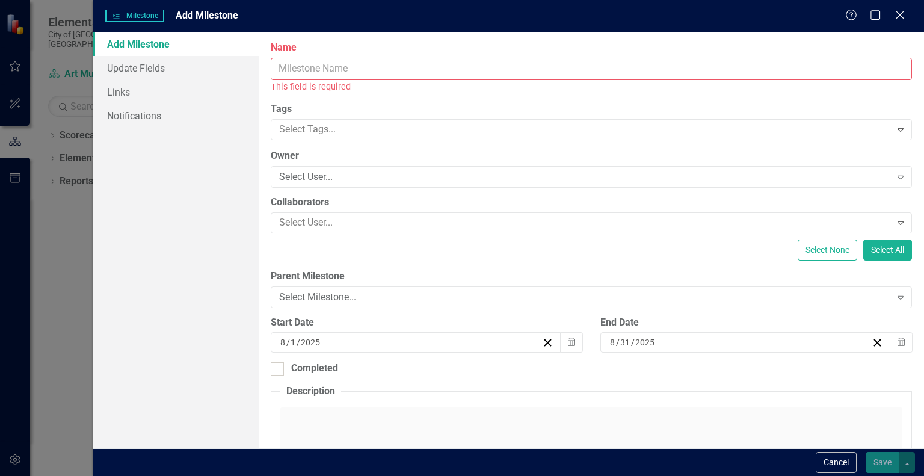
click at [551, 71] on input "Name" at bounding box center [592, 69] width 642 height 22
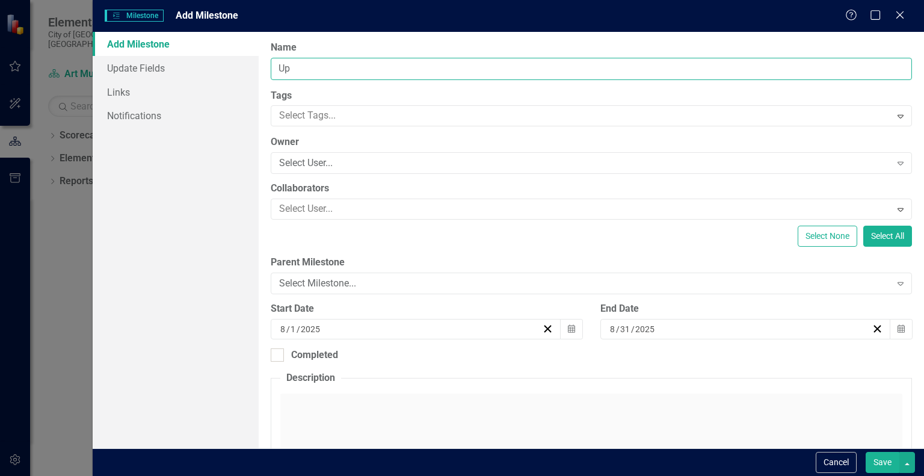
type input "U"
type input "Interpretive Plan"
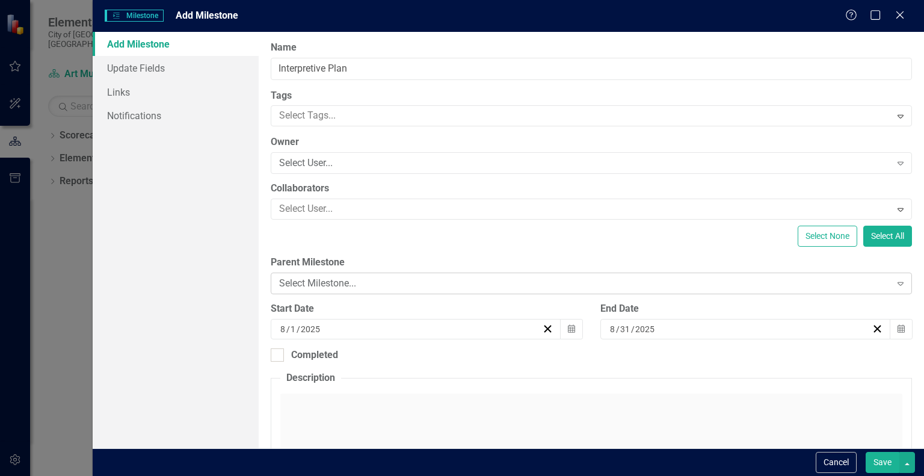
click at [409, 286] on div "Select Milestone..." at bounding box center [585, 284] width 612 height 14
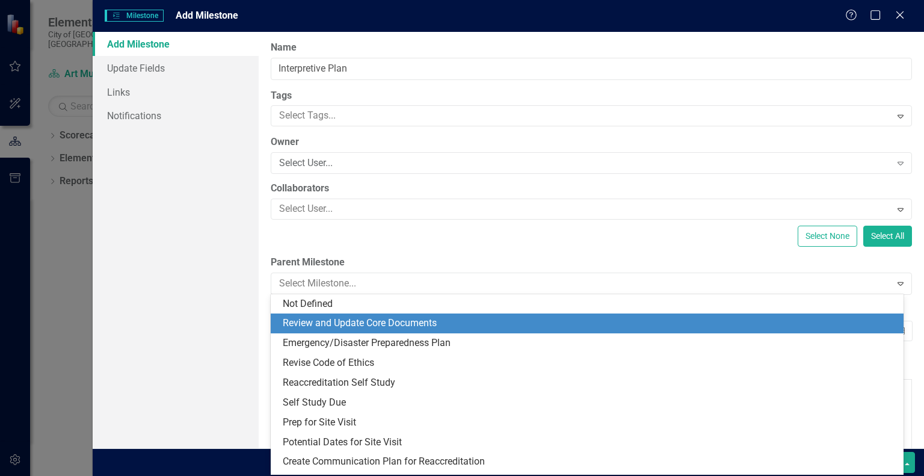
click at [364, 319] on div "Review and Update Core Documents" at bounding box center [590, 324] width 614 height 14
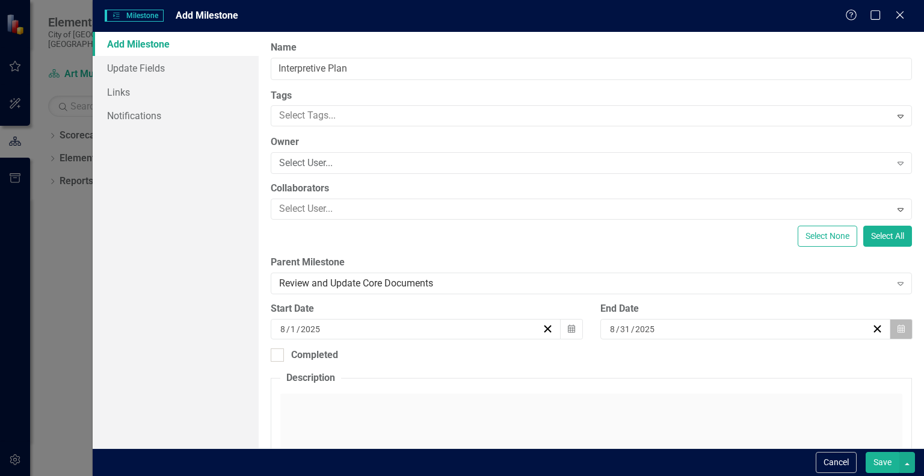
click at [898, 332] on icon "Calendar" at bounding box center [901, 329] width 7 height 8
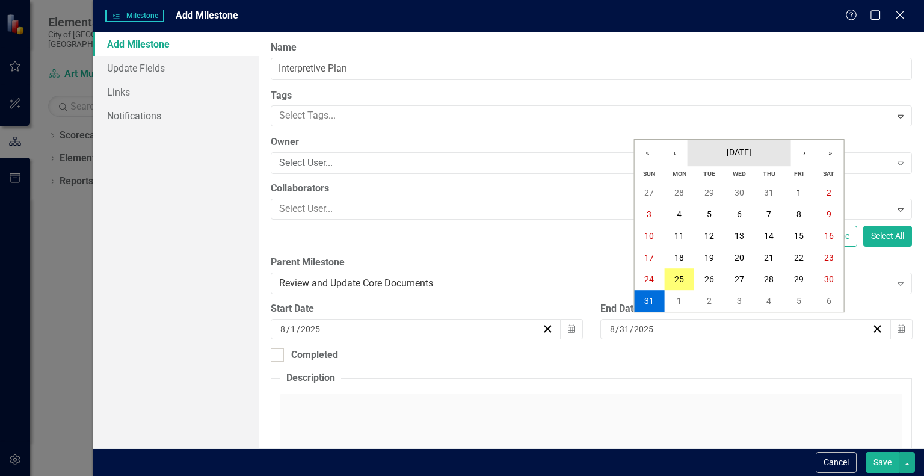
click at [727, 154] on span "[DATE]" at bounding box center [739, 152] width 25 height 10
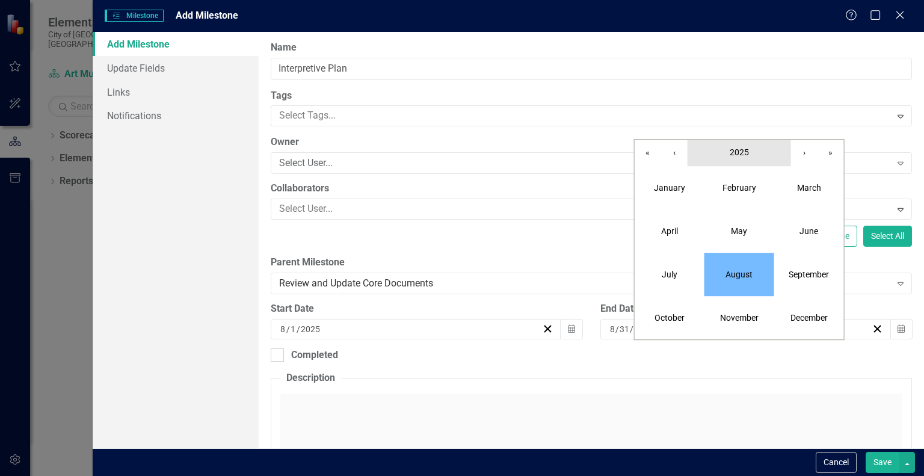
click at [737, 151] on span "2025" at bounding box center [739, 152] width 19 height 10
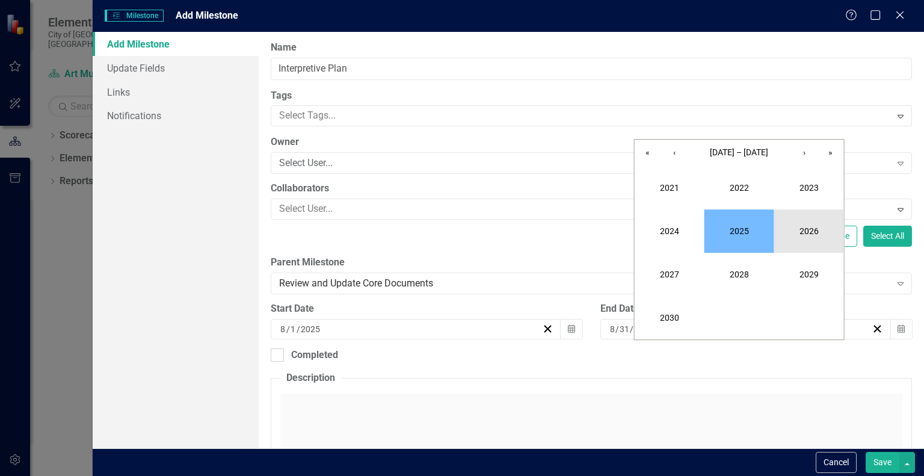
click at [804, 231] on button "2026" at bounding box center [810, 230] width 70 height 43
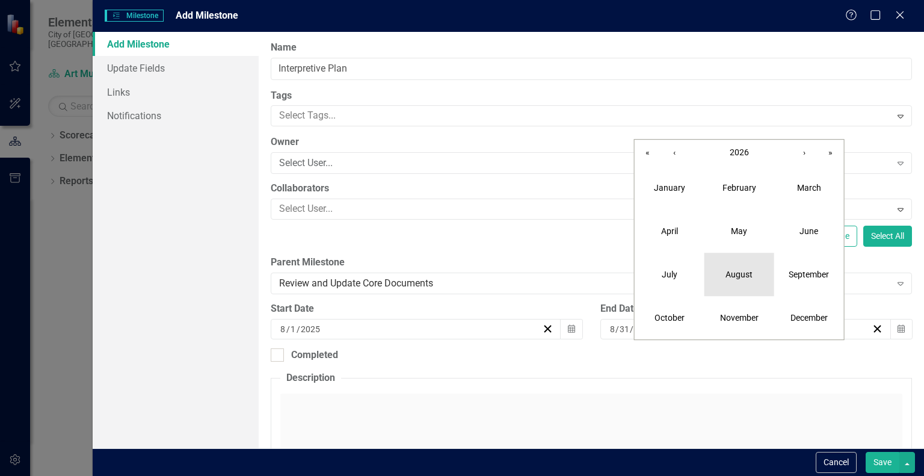
click at [741, 270] on abbr "August" at bounding box center [739, 275] width 27 height 10
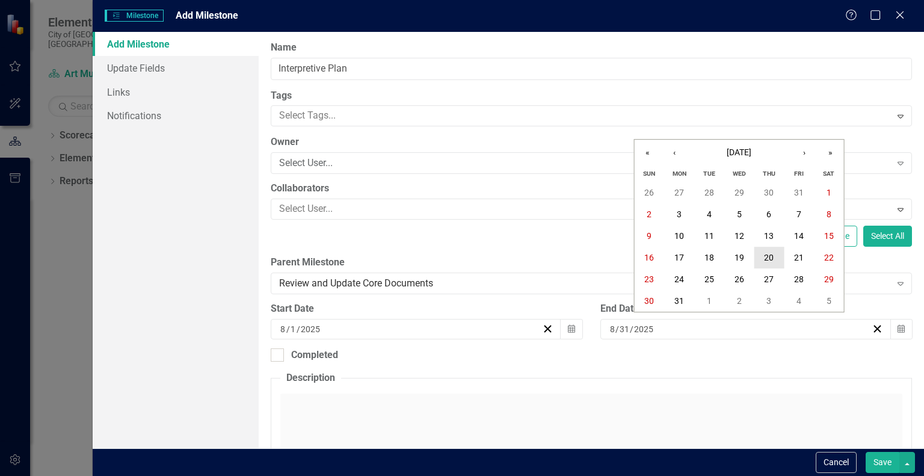
click at [770, 262] on abbr "20" at bounding box center [769, 258] width 10 height 10
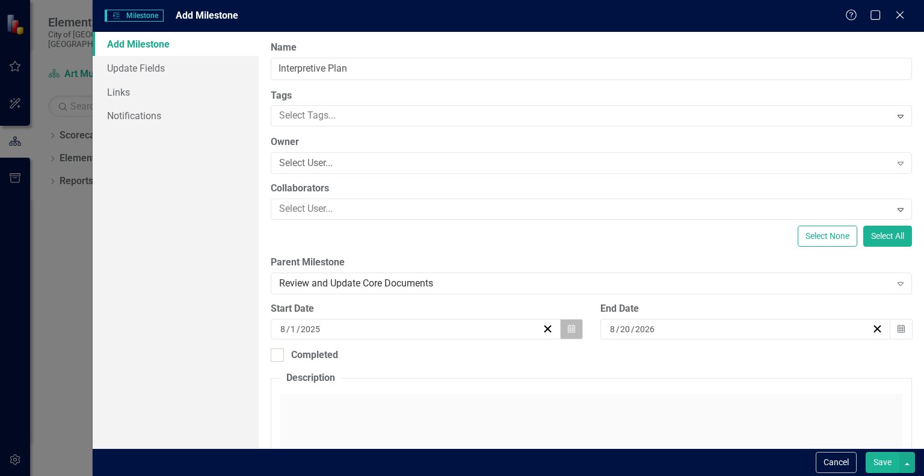
click at [571, 336] on button "Calendar" at bounding box center [571, 329] width 23 height 20
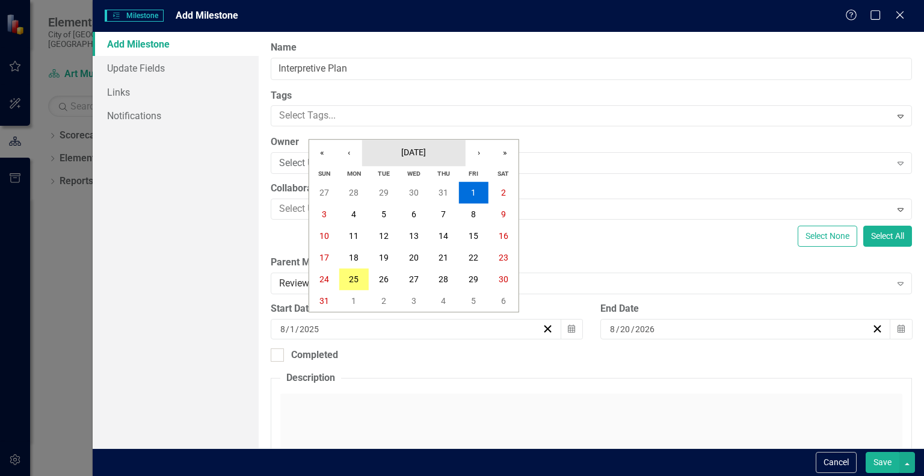
click at [421, 147] on span "[DATE]" at bounding box center [413, 152] width 25 height 10
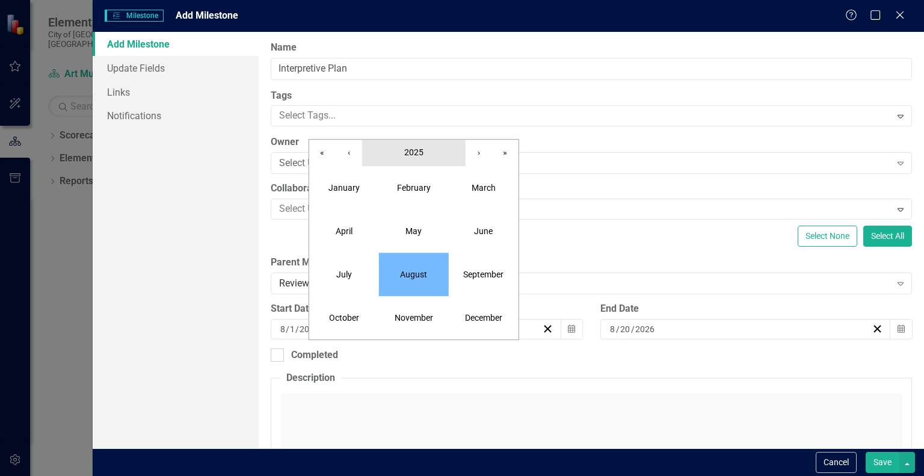
click at [429, 153] on button "2025" at bounding box center [414, 153] width 104 height 26
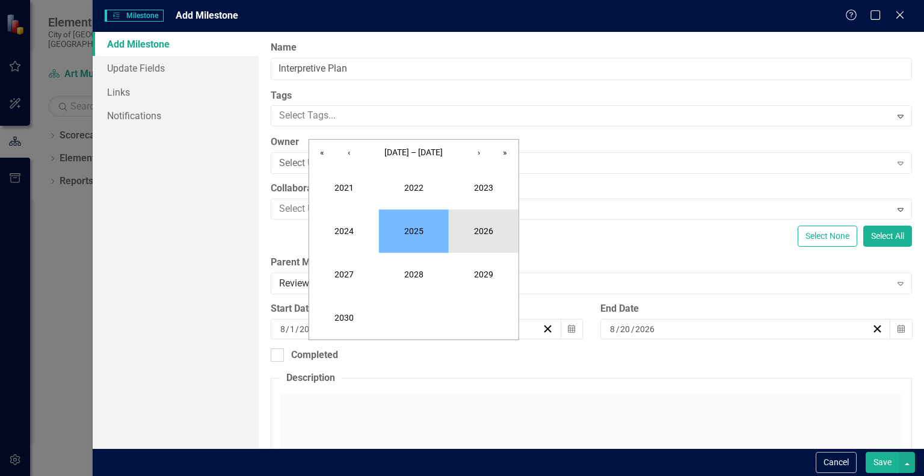
click at [467, 227] on button "2026" at bounding box center [484, 230] width 70 height 43
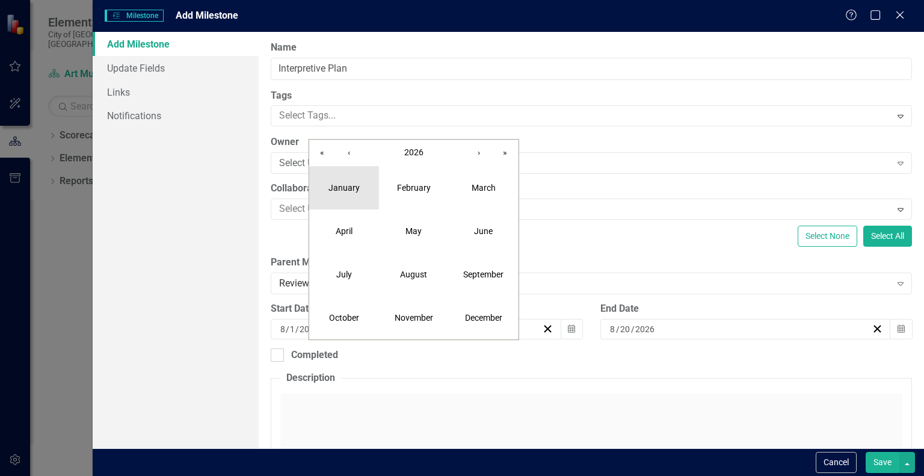
click at [348, 193] on button "January" at bounding box center [344, 187] width 70 height 43
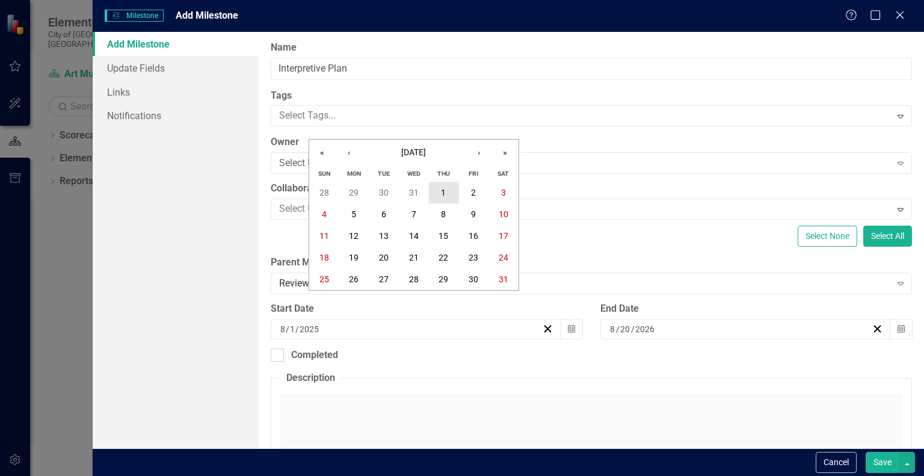
click at [441, 193] on abbr "1" at bounding box center [443, 193] width 5 height 10
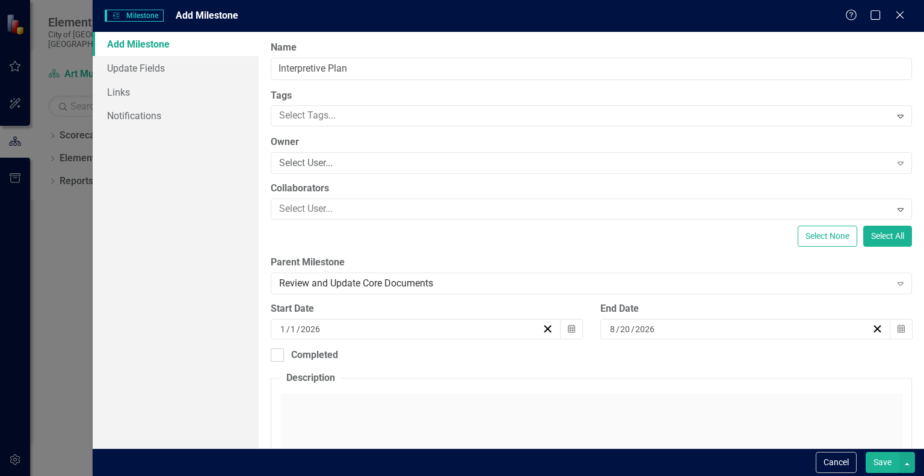
click at [881, 461] on button "Save" at bounding box center [883, 462] width 34 height 21
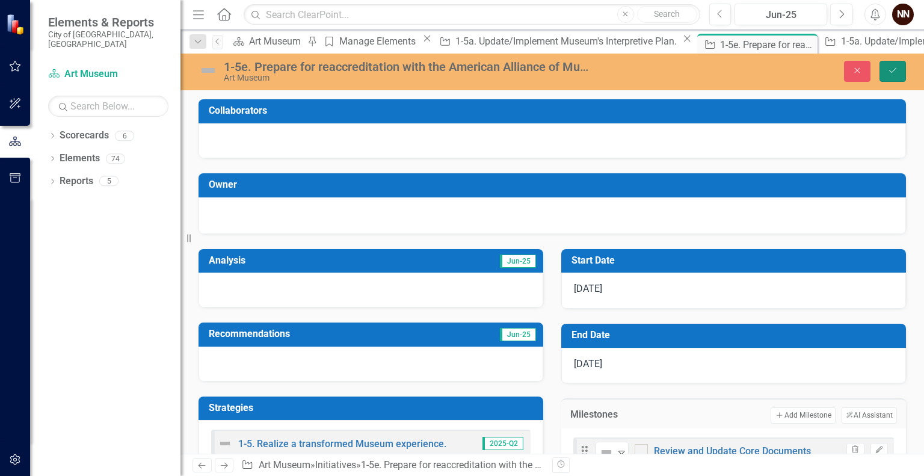
click at [899, 70] on button "Save" at bounding box center [893, 71] width 26 height 21
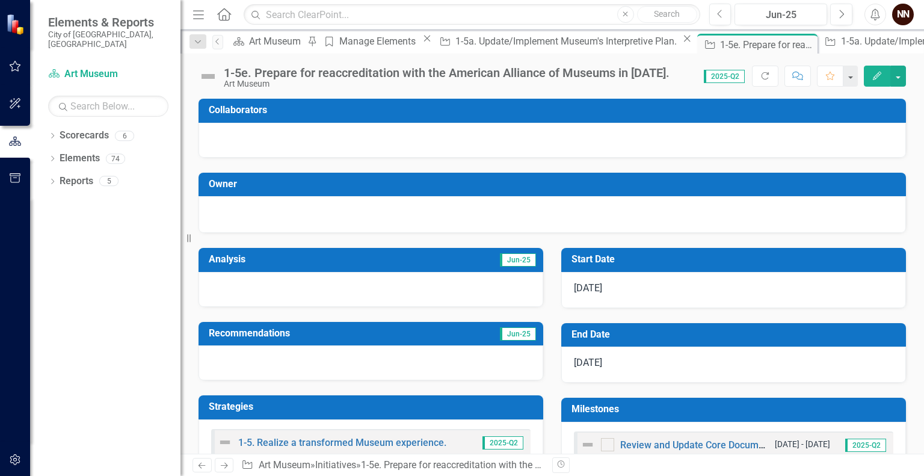
scroll to position [161, 0]
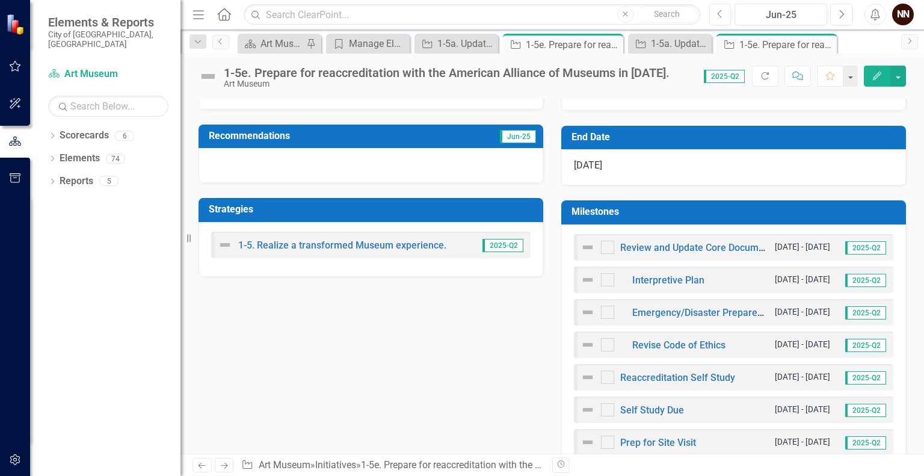
scroll to position [202, 0]
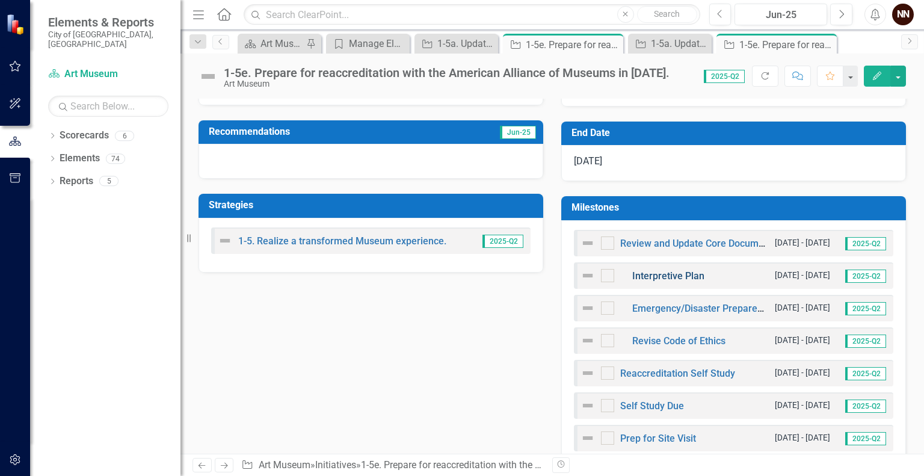
click at [675, 274] on link "Interpretive Plan" at bounding box center [669, 275] width 72 height 11
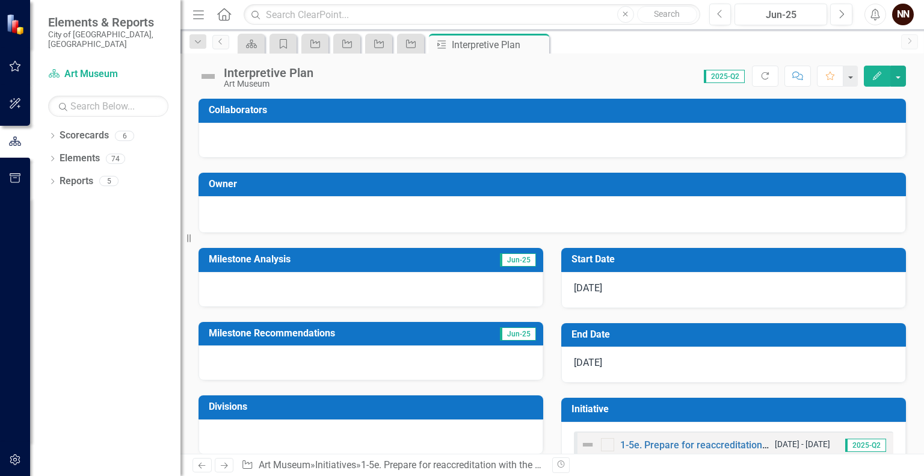
click at [604, 259] on h3 "Start Date" at bounding box center [736, 259] width 329 height 11
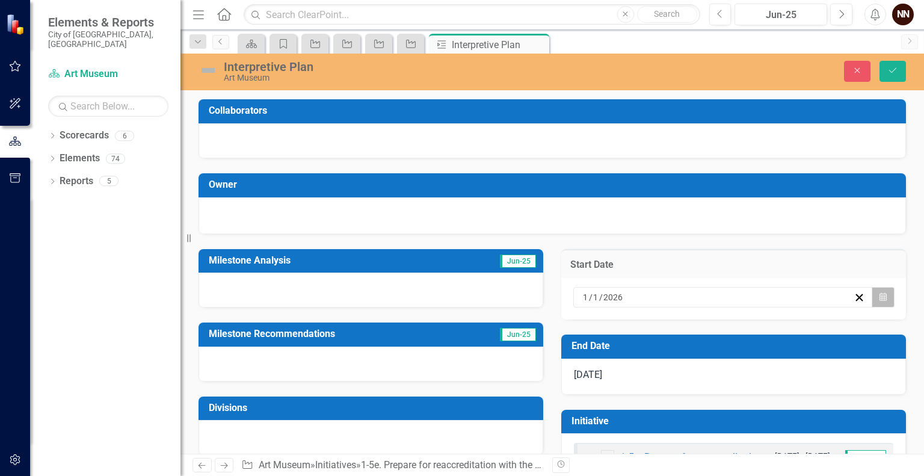
click at [879, 298] on button "Calendar" at bounding box center [883, 297] width 23 height 20
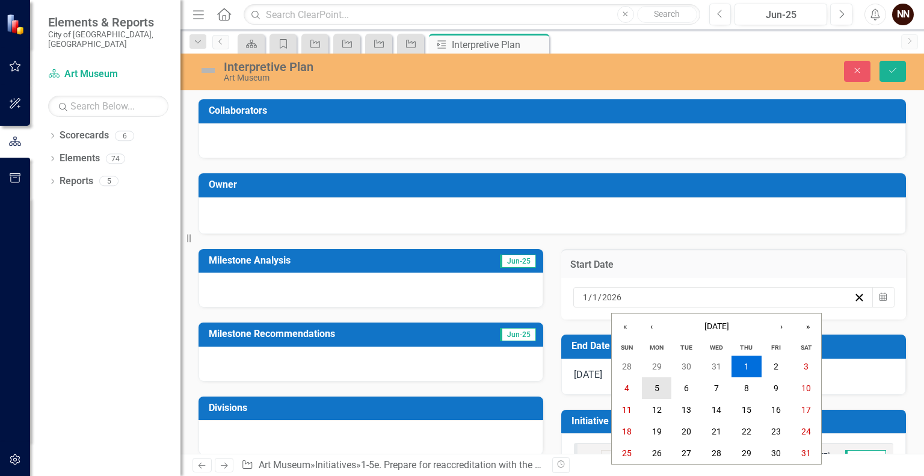
click at [664, 380] on button "5" at bounding box center [657, 388] width 30 height 22
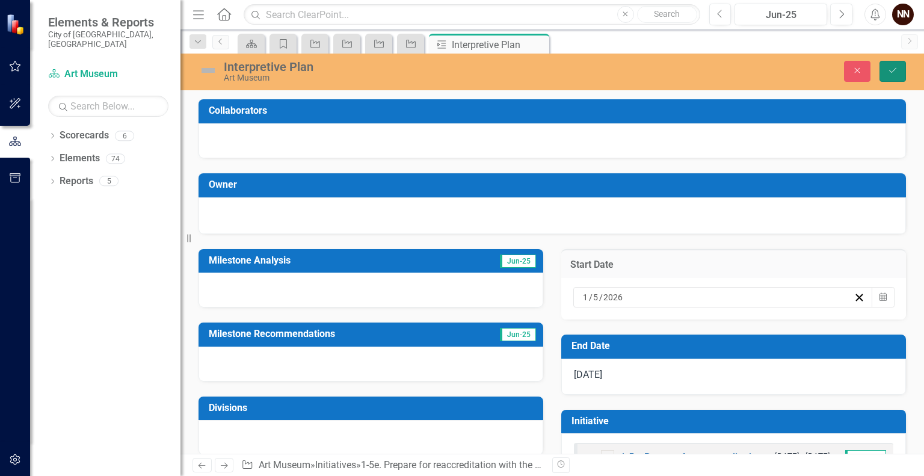
click at [894, 72] on icon "Save" at bounding box center [893, 70] width 11 height 8
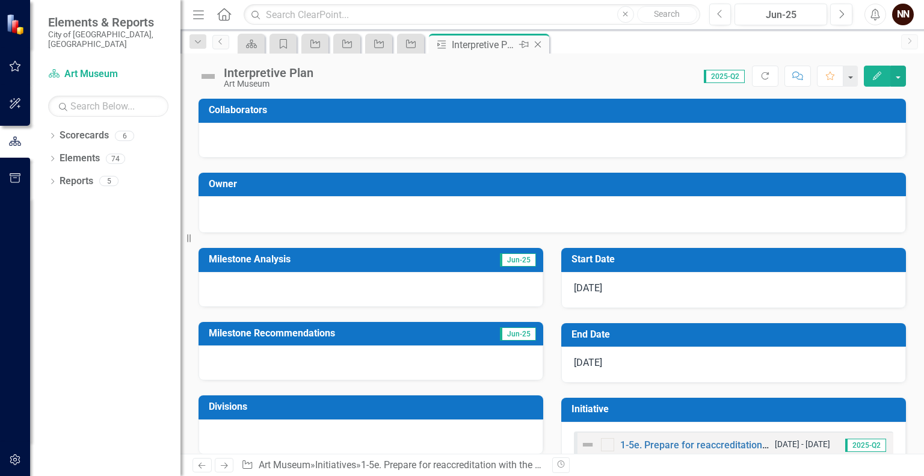
click at [534, 43] on icon "Close" at bounding box center [538, 45] width 12 height 10
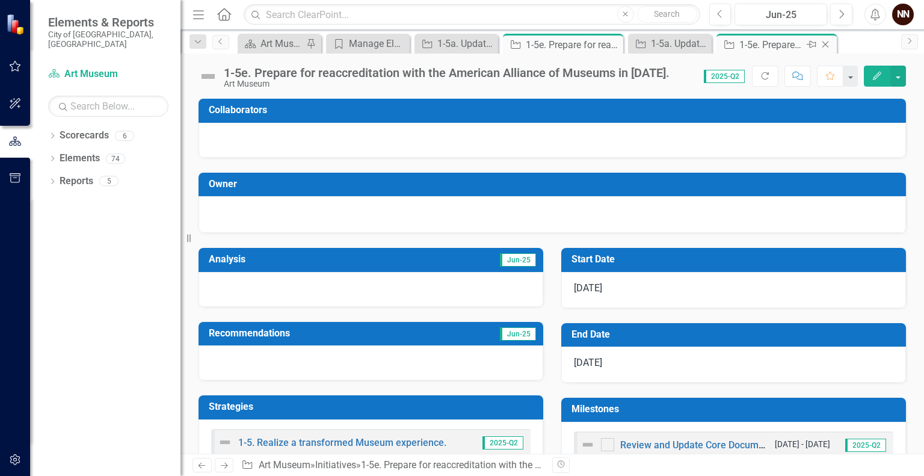
click at [762, 38] on div "1-5e. Prepare for reaccreditation with the American Alliance of Museums in [DAT…" at bounding box center [772, 44] width 64 height 15
click at [757, 48] on div "1-5e. Prepare for reaccreditation with the American Alliance of Museums in [DAT…" at bounding box center [772, 44] width 64 height 15
click at [822, 43] on icon "Close" at bounding box center [826, 45] width 12 height 10
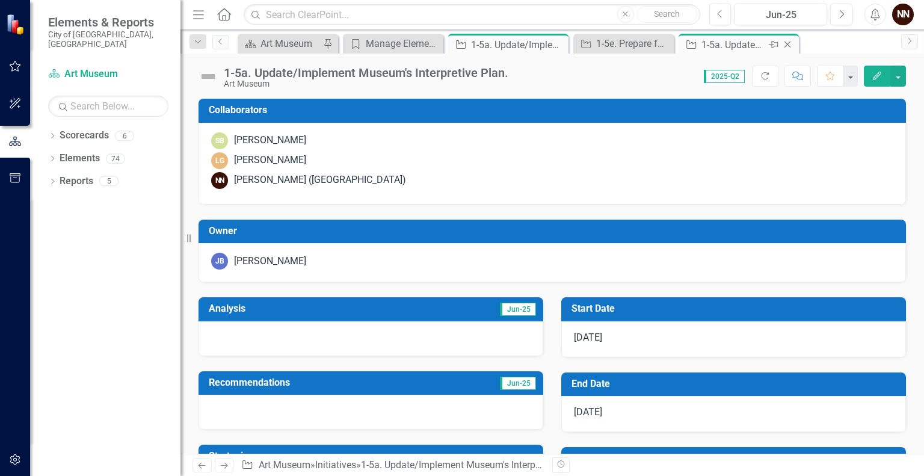
click at [709, 40] on div "1-5a. Update/Implement Museum's Interpretive Plan." at bounding box center [734, 44] width 64 height 15
click at [720, 308] on h3 "Start Date" at bounding box center [736, 308] width 329 height 11
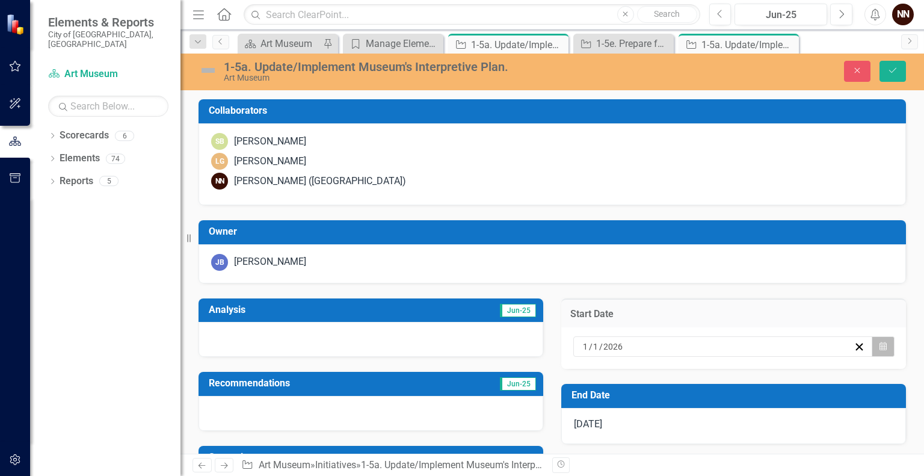
click at [872, 346] on button "Calendar" at bounding box center [883, 346] width 23 height 20
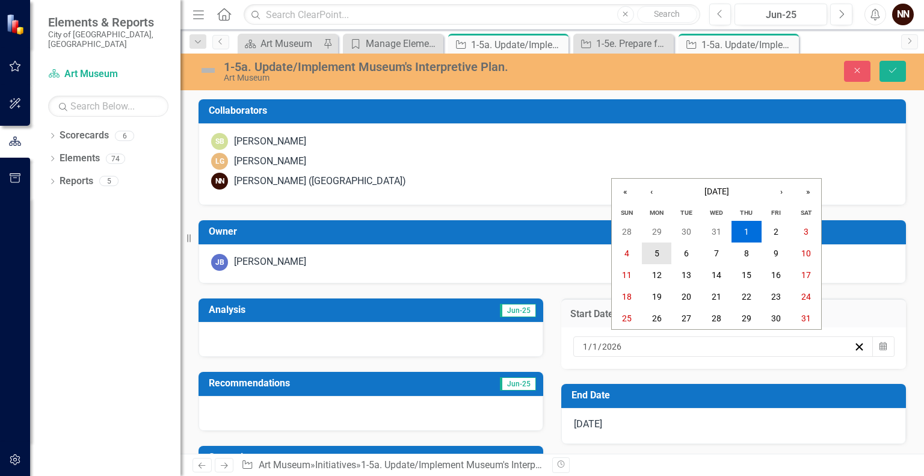
click at [658, 246] on button "5" at bounding box center [657, 254] width 30 height 22
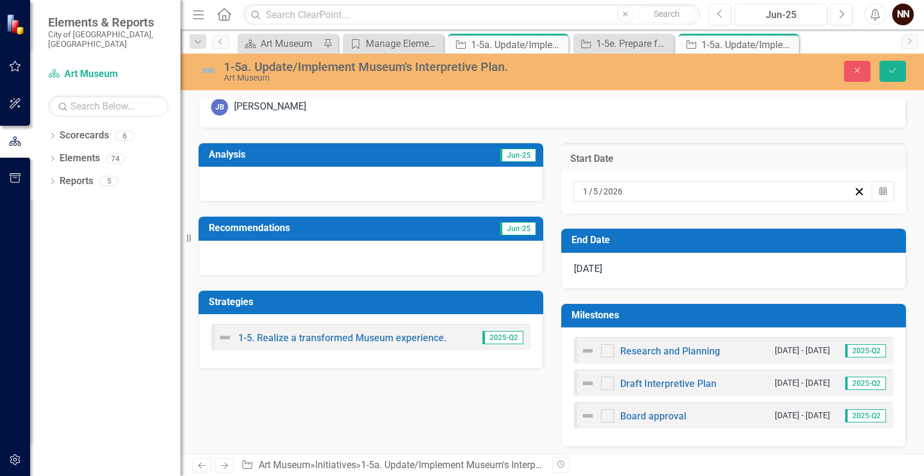
scroll to position [217, 0]
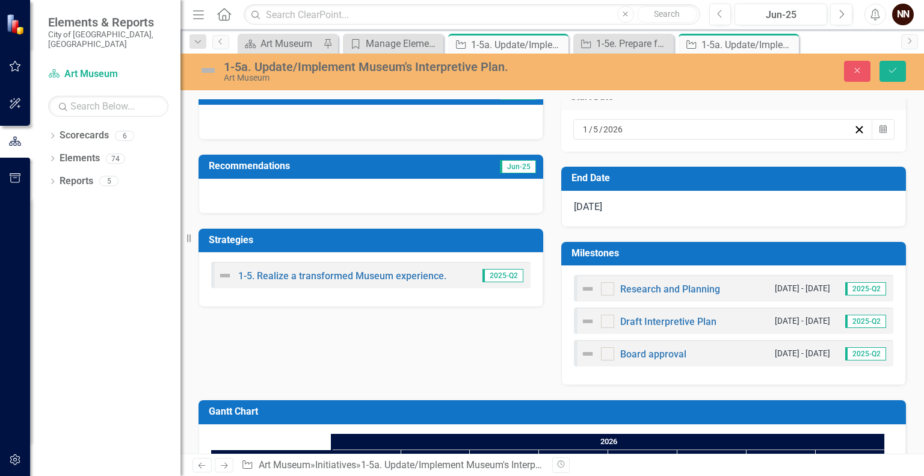
click at [802, 256] on h3 "Milestones" at bounding box center [736, 253] width 329 height 11
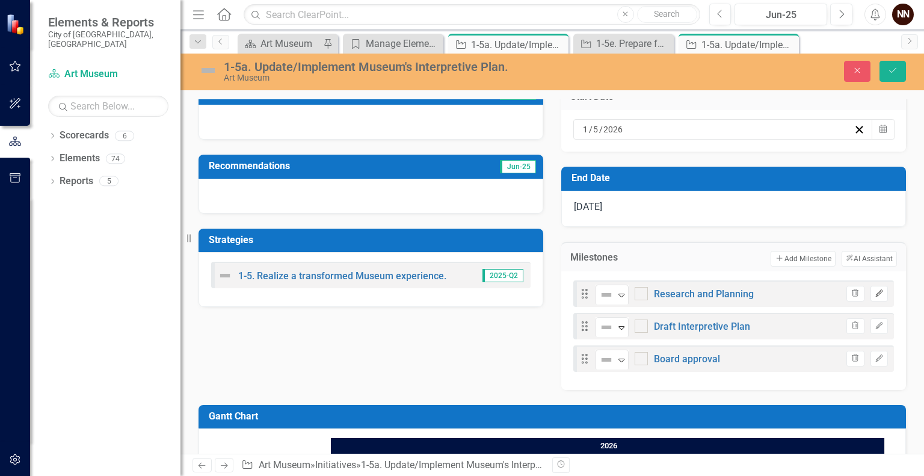
click at [875, 292] on icon "Edit" at bounding box center [879, 293] width 9 height 7
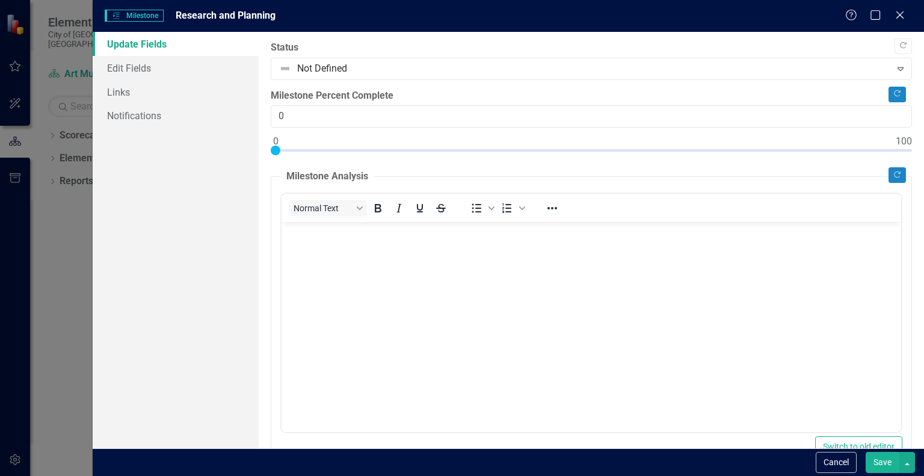
scroll to position [0, 0]
click at [193, 74] on link "Edit Fields" at bounding box center [176, 68] width 166 height 24
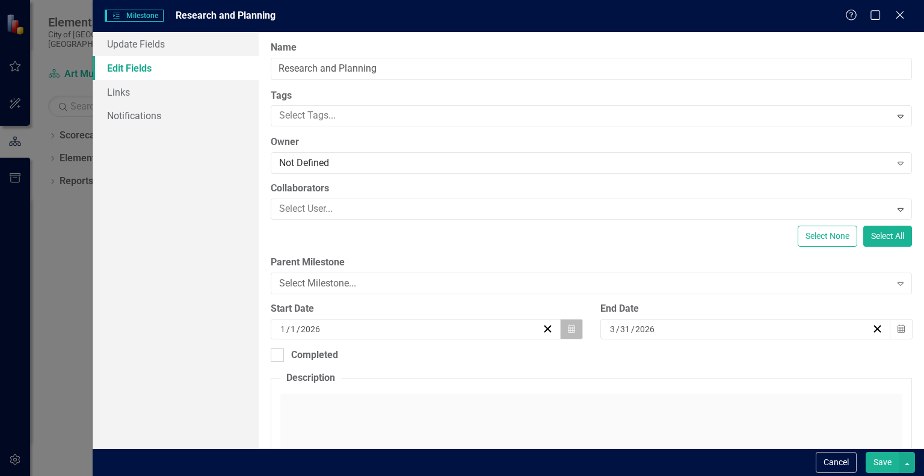
click at [568, 332] on icon "button" at bounding box center [571, 328] width 7 height 8
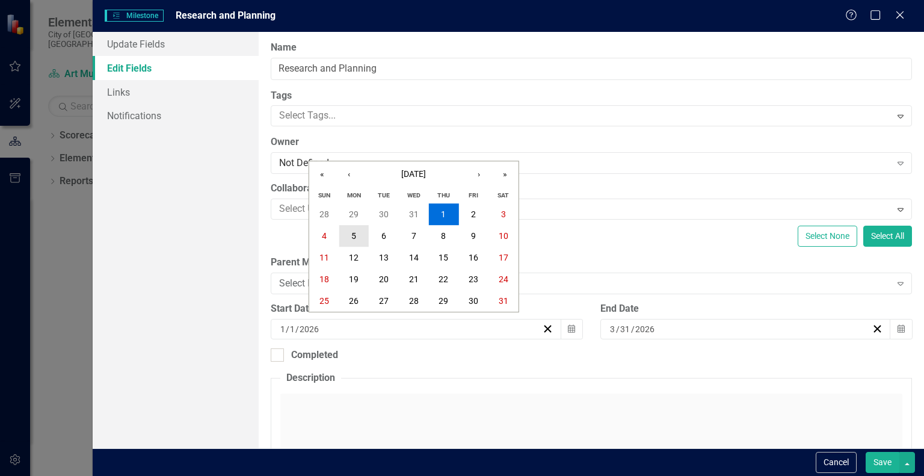
click at [364, 235] on button "5" at bounding box center [354, 236] width 30 height 22
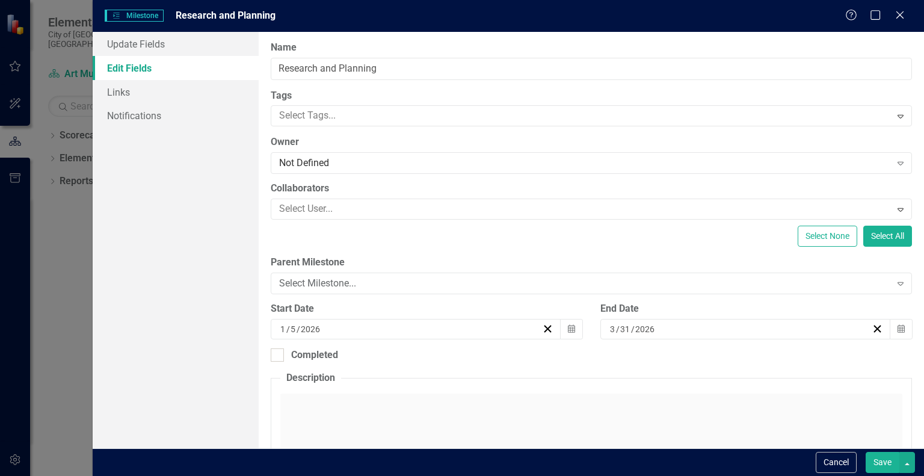
click at [881, 457] on button "Save" at bounding box center [883, 462] width 34 height 21
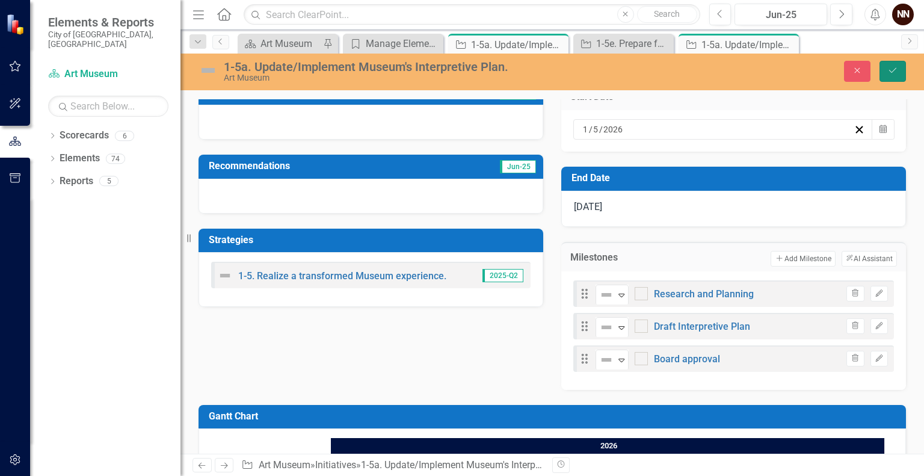
click at [896, 73] on icon "Save" at bounding box center [893, 70] width 11 height 8
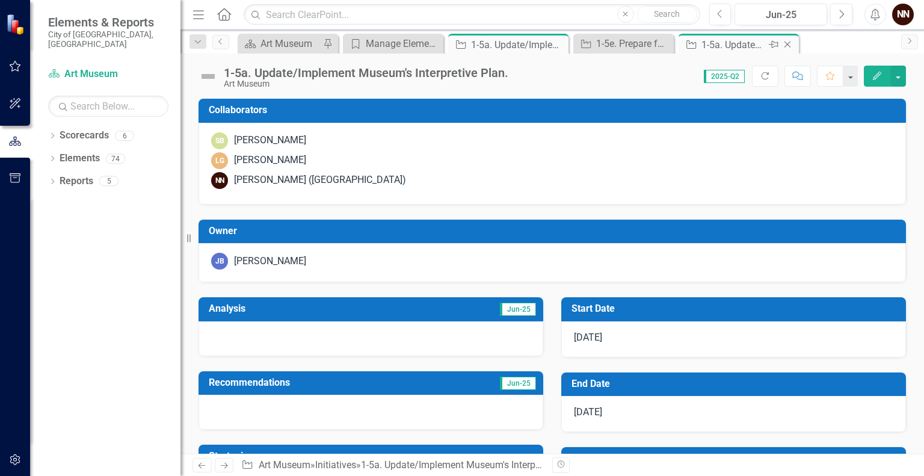
click at [787, 48] on icon "Close" at bounding box center [788, 45] width 12 height 10
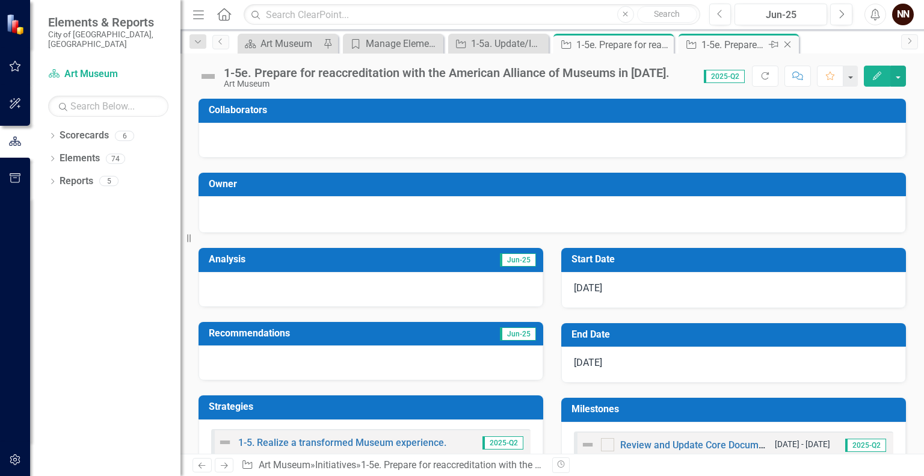
click at [790, 40] on icon "Close" at bounding box center [788, 45] width 12 height 10
click at [661, 45] on icon "Close" at bounding box center [663, 45] width 12 height 10
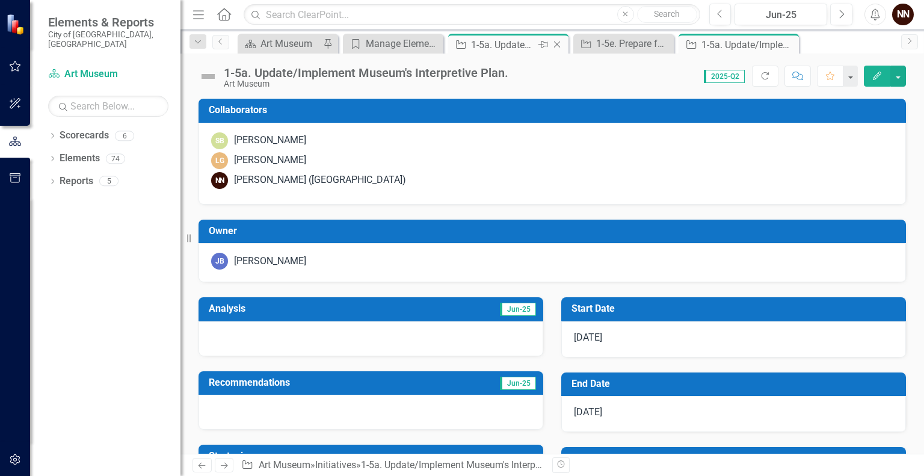
click at [558, 44] on icon "Close" at bounding box center [557, 45] width 12 height 10
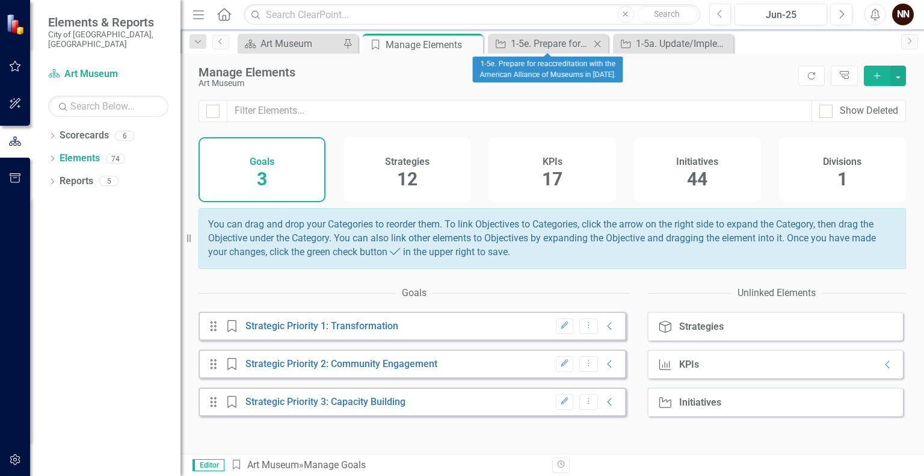
click at [599, 42] on icon at bounding box center [598, 43] width 7 height 7
click at [601, 43] on icon "Close" at bounding box center [598, 44] width 12 height 10
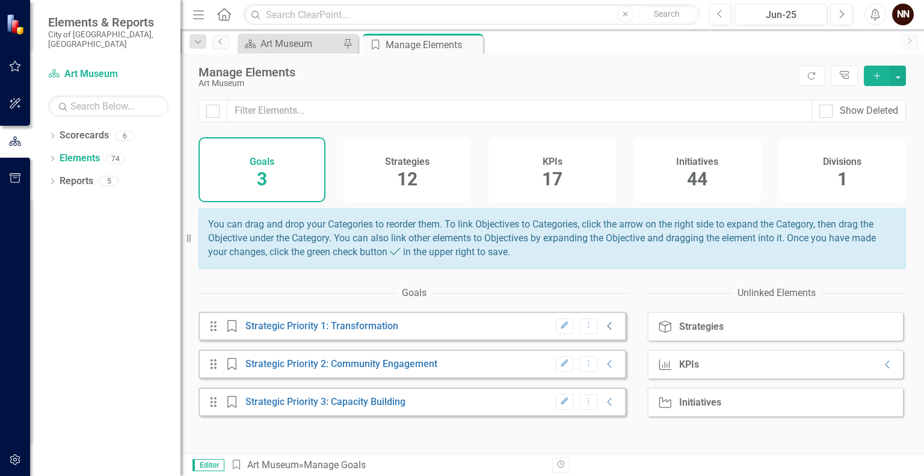
click at [608, 330] on icon at bounding box center [610, 326] width 4 height 8
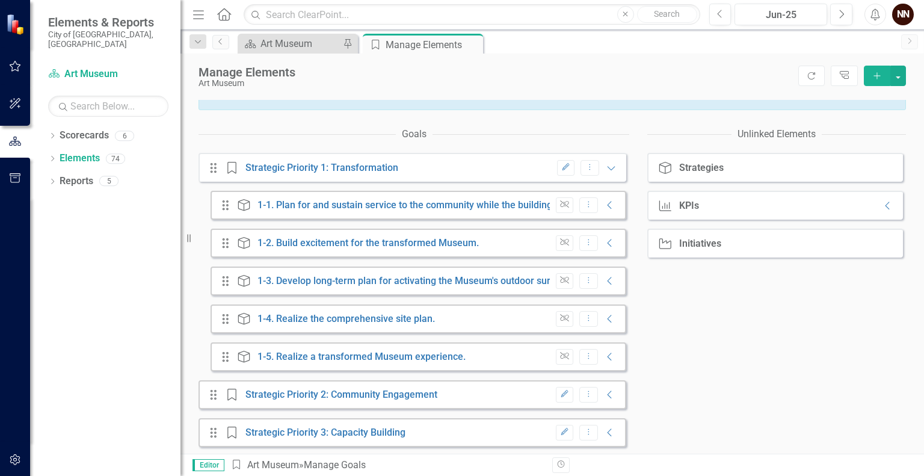
scroll to position [169, 0]
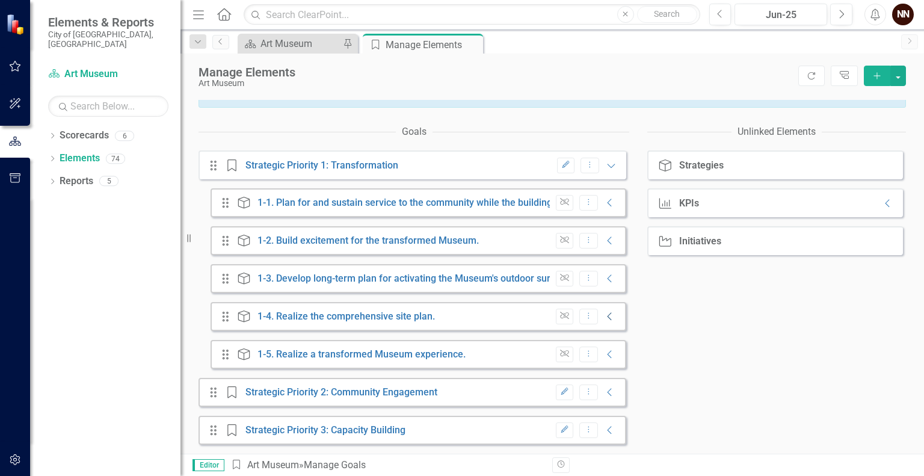
click at [604, 320] on icon "Collapse" at bounding box center [610, 317] width 12 height 10
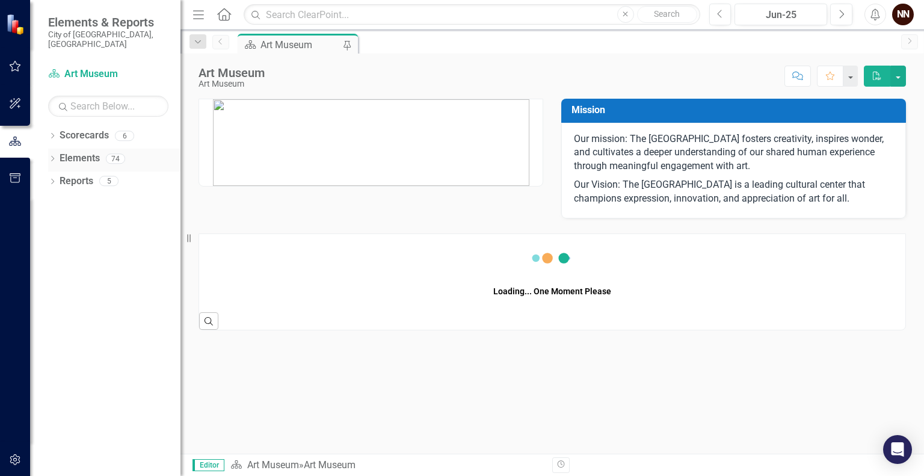
click at [84, 152] on link "Elements" at bounding box center [80, 159] width 40 height 14
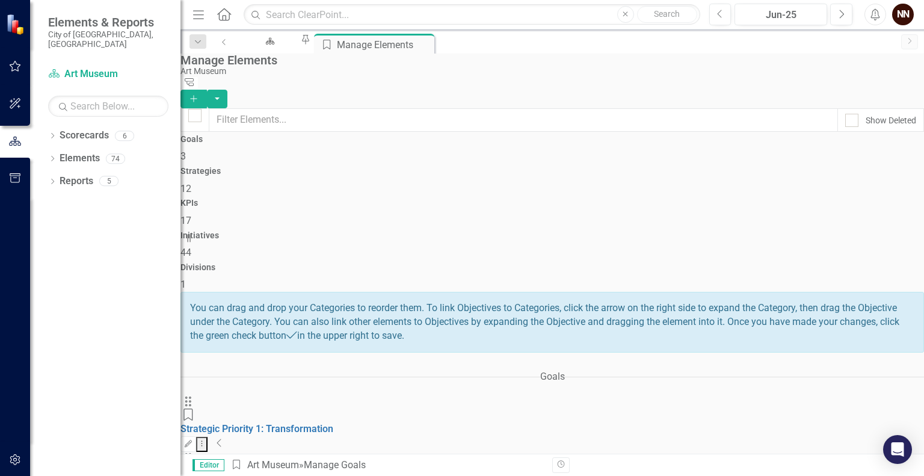
click at [223, 438] on icon "Collapse" at bounding box center [220, 443] width 6 height 10
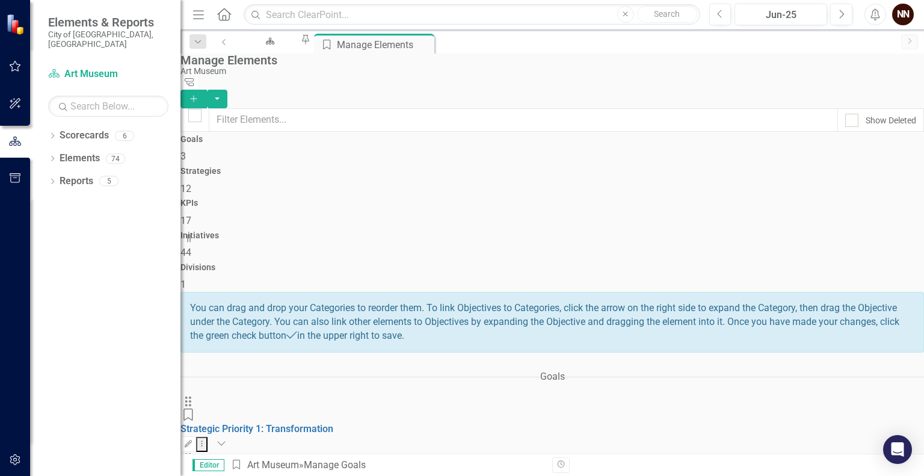
scroll to position [323, 0]
